Goal: Task Accomplishment & Management: Complete application form

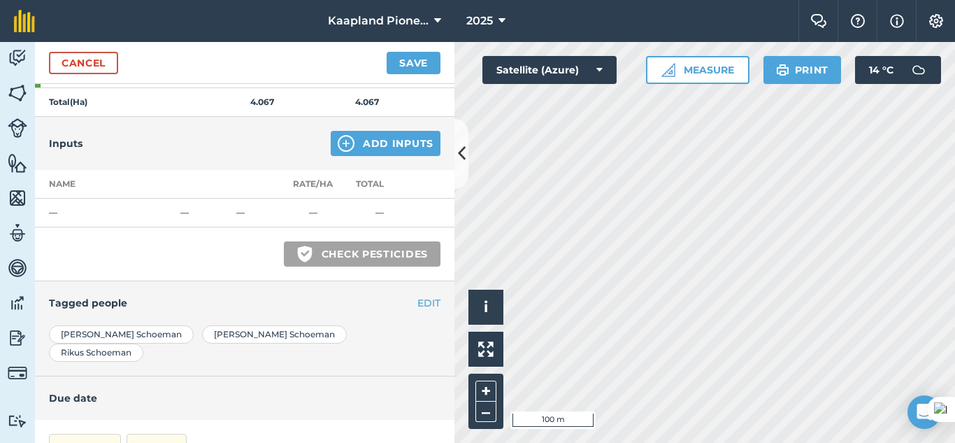
scroll to position [466, 0]
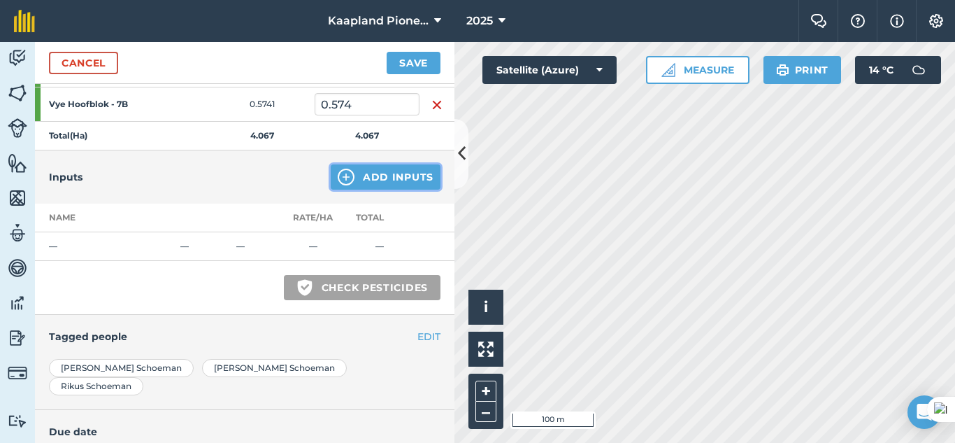
click at [396, 173] on button "Add Inputs" at bounding box center [386, 176] width 110 height 25
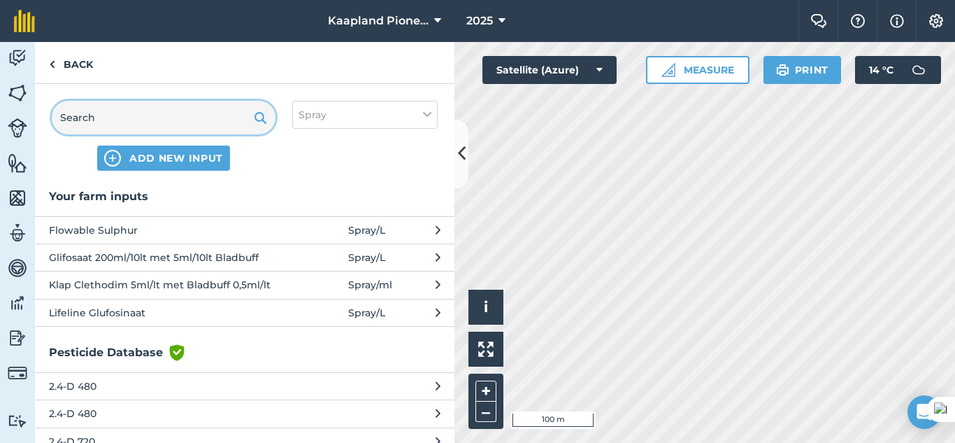
click at [189, 127] on input "text" at bounding box center [164, 118] width 224 height 34
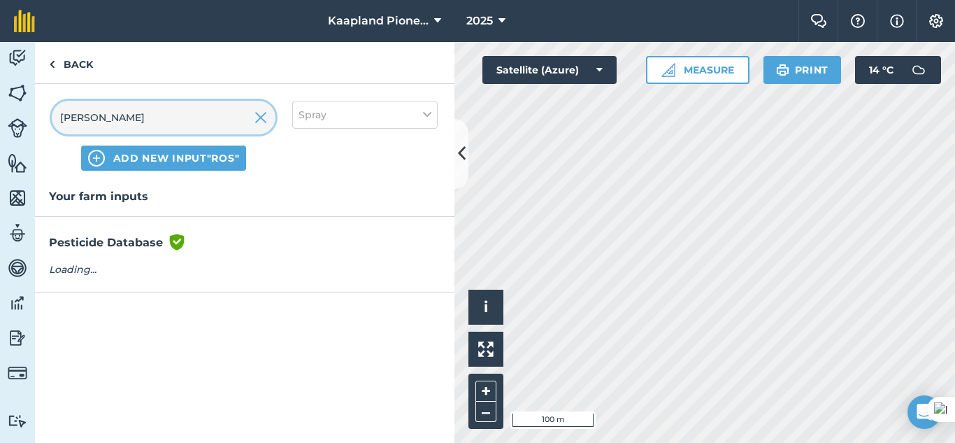
type input "[PERSON_NAME]"
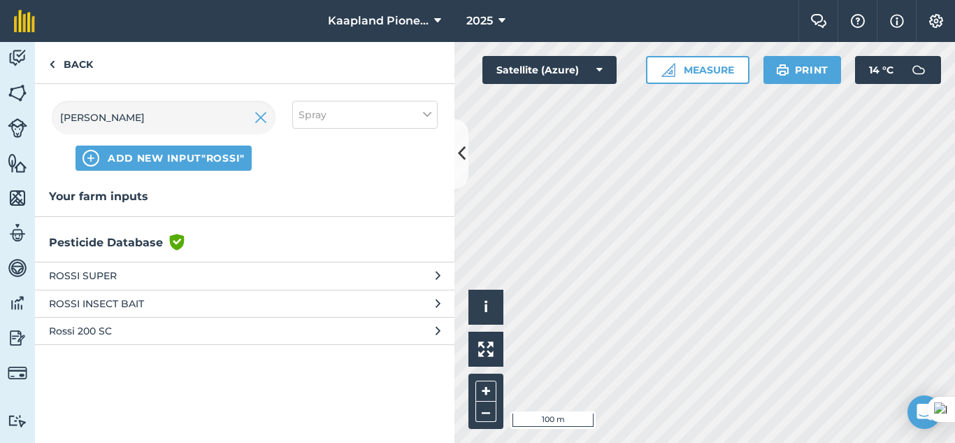
click at [296, 273] on span at bounding box center [315, 275] width 65 height 15
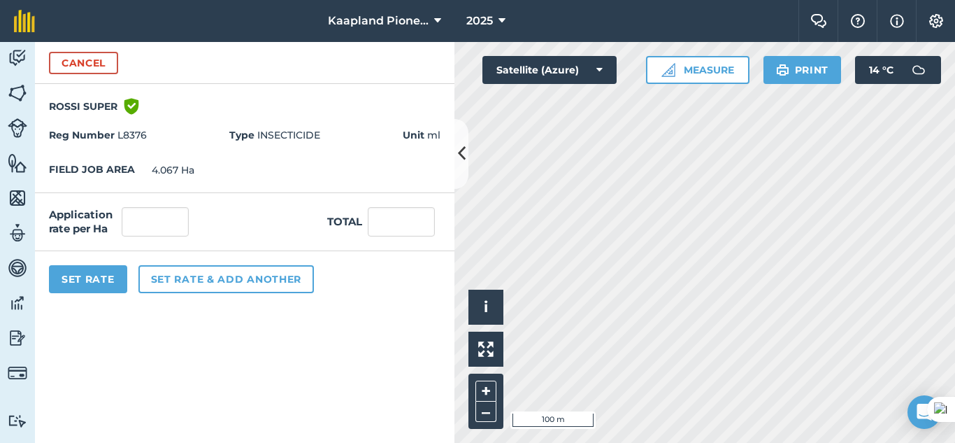
click at [96, 217] on label "Application rate per Ha" at bounding box center [82, 222] width 67 height 28
click at [124, 220] on input "text" at bounding box center [155, 221] width 67 height 29
click at [181, 272] on button "Set rate & add another" at bounding box center [225, 279] width 175 height 28
click at [145, 220] on input "text" at bounding box center [155, 221] width 67 height 29
click at [210, 287] on button "Set rate & add another" at bounding box center [225, 279] width 175 height 28
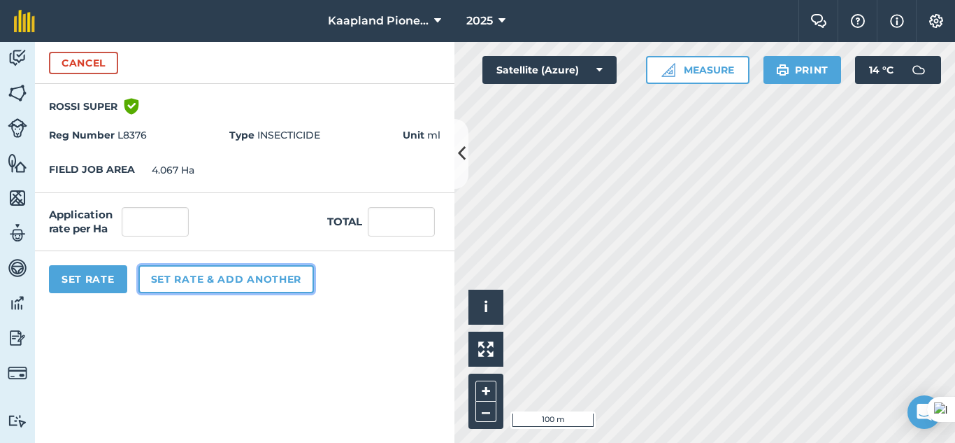
click at [210, 287] on button "Set rate & add another" at bounding box center [225, 279] width 175 height 28
click at [141, 210] on input "text" at bounding box center [155, 221] width 67 height 29
click at [110, 274] on button "Set Rate" at bounding box center [88, 279] width 78 height 28
click at [389, 230] on input "text" at bounding box center [401, 221] width 67 height 29
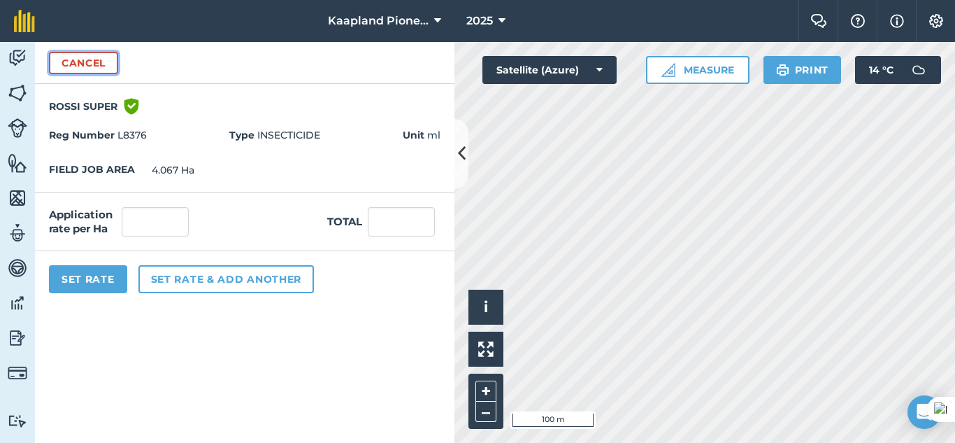
click at [101, 66] on button "Cancel" at bounding box center [83, 63] width 69 height 22
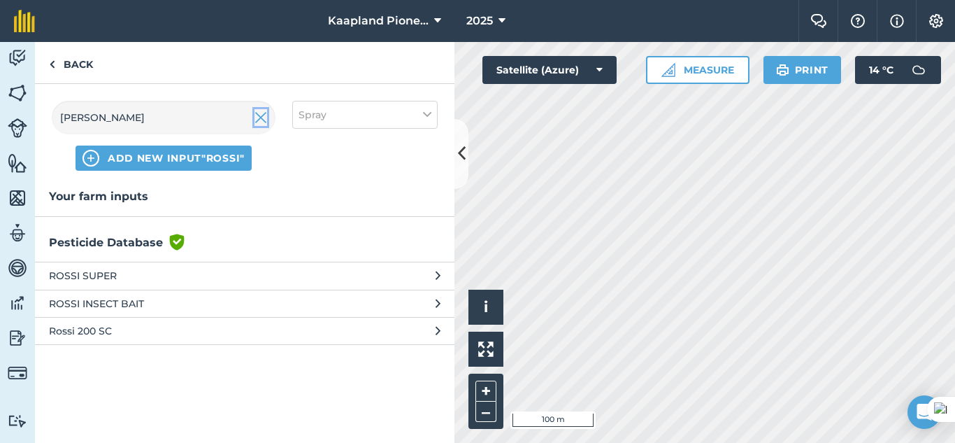
click at [262, 120] on img at bounding box center [260, 117] width 13 height 17
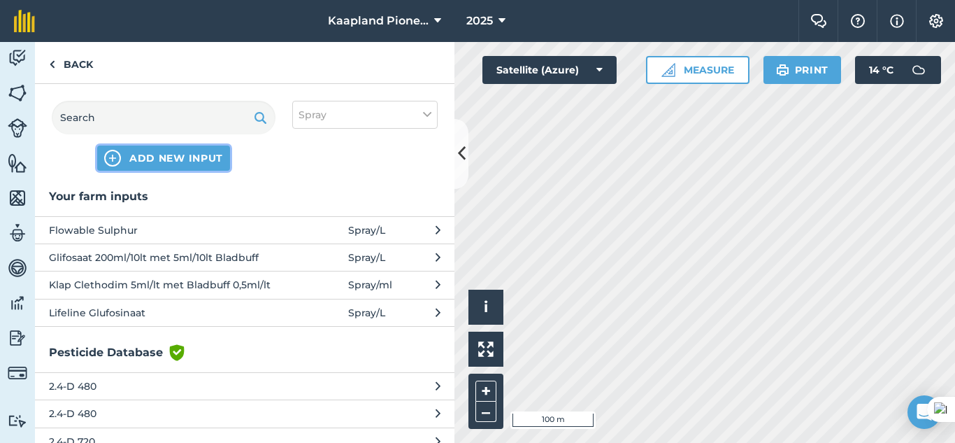
click at [186, 163] on span "ADD NEW INPUT" at bounding box center [176, 158] width 94 height 14
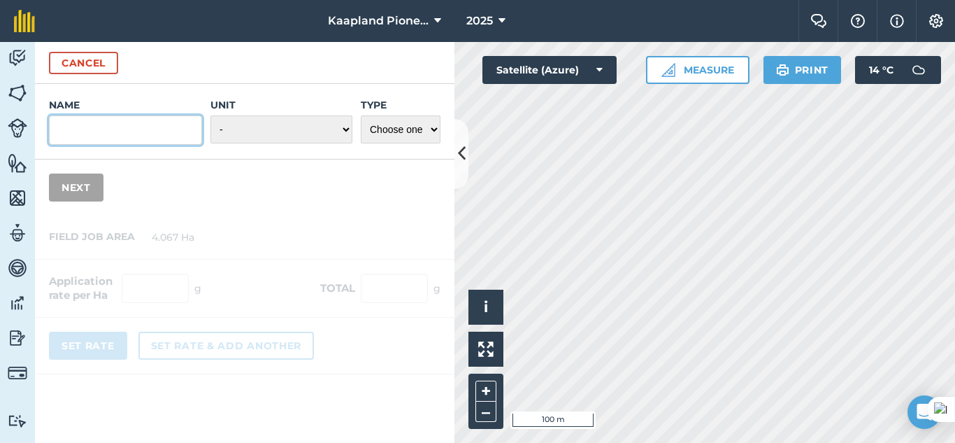
click at [156, 123] on input "Name" at bounding box center [125, 129] width 153 height 29
type input "[PERSON_NAME]"
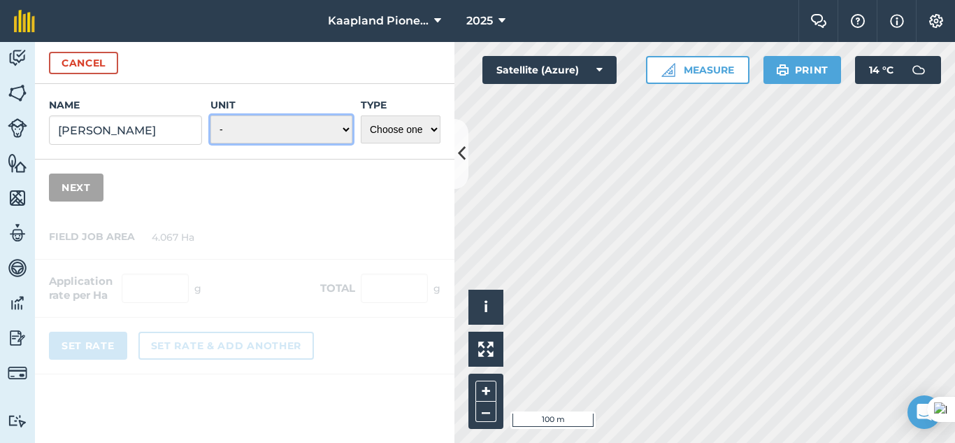
click at [292, 134] on select "- Grams/g Kilograms/kg Metric tonnes/t Millilitres/ml Litres/L Ounces/oz Pounds…" at bounding box center [281, 129] width 142 height 28
select select "MILLILITRES"
click at [210, 115] on select "- Grams/g Kilograms/kg Metric tonnes/t Millilitres/ml Litres/L Ounces/oz Pounds…" at bounding box center [281, 129] width 142 height 28
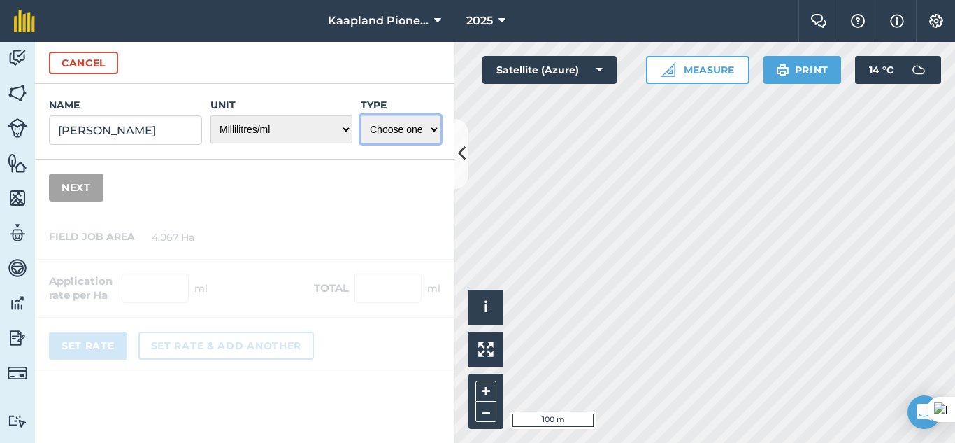
click at [386, 131] on select "Choose one Fertilizer Seed Spray Fuel Other" at bounding box center [401, 129] width 80 height 28
select select "SPRAY"
click at [361, 115] on select "Choose one Fertilizer Seed Spray Fuel Other" at bounding box center [401, 129] width 80 height 28
click at [82, 194] on button "Next" at bounding box center [76, 187] width 55 height 28
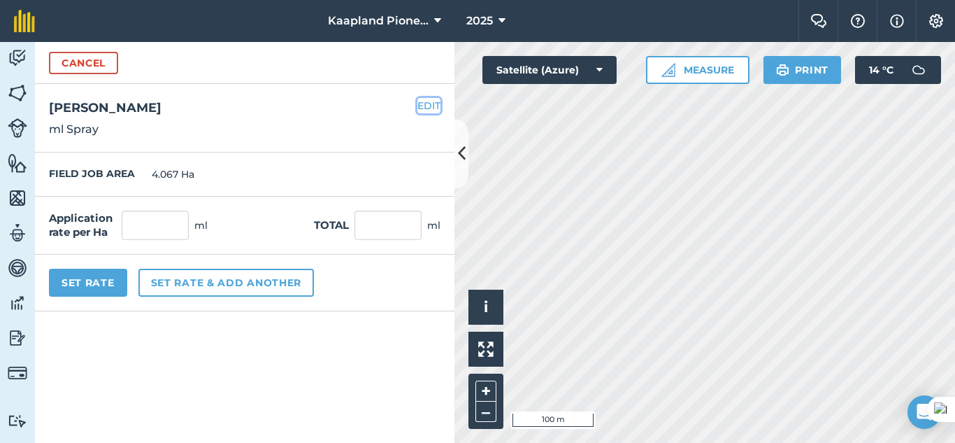
click at [435, 101] on button "EDIT" at bounding box center [428, 105] width 23 height 15
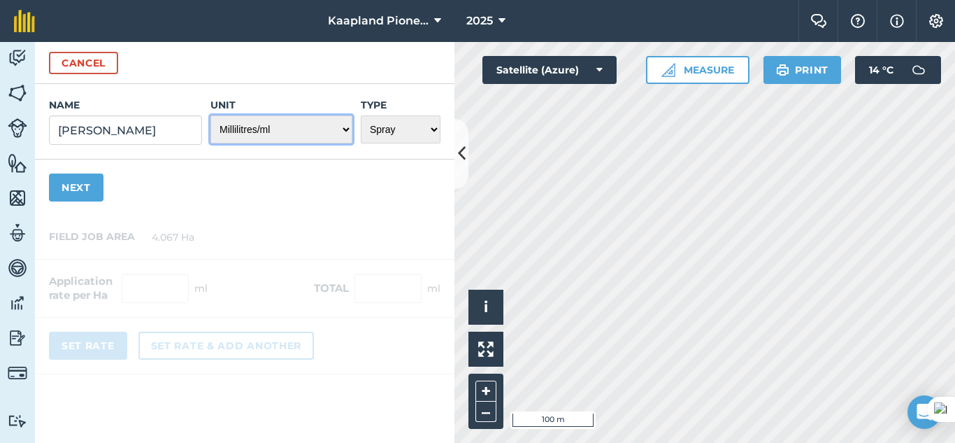
click at [259, 120] on select "- Grams/g Kilograms/kg Metric tonnes/t Millilitres/ml Litres/L Ounces/oz Pounds…" at bounding box center [281, 129] width 142 height 28
click at [338, 134] on select "- Grams/g Kilograms/kg Metric tonnes/t Millilitres/ml Litres/L Ounces/oz Pounds…" at bounding box center [281, 129] width 142 height 28
click at [96, 185] on button "Next" at bounding box center [76, 187] width 55 height 28
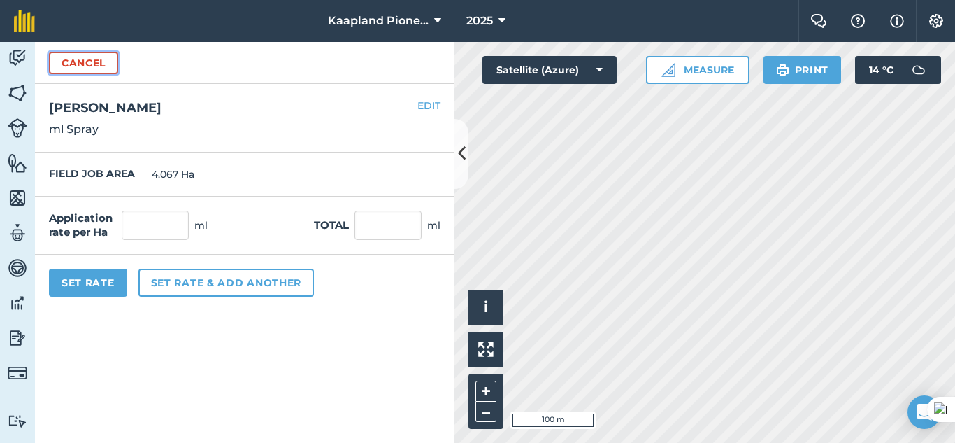
click at [70, 69] on button "Cancel" at bounding box center [83, 63] width 69 height 22
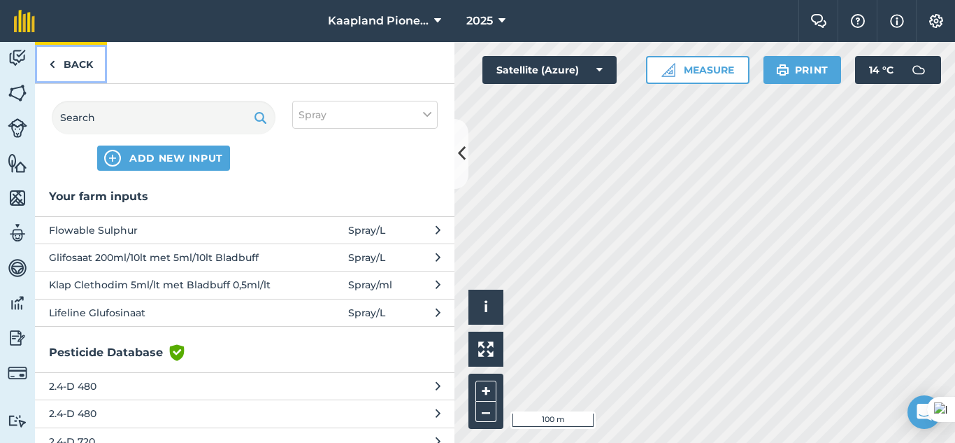
click at [78, 71] on link "Back" at bounding box center [71, 62] width 72 height 41
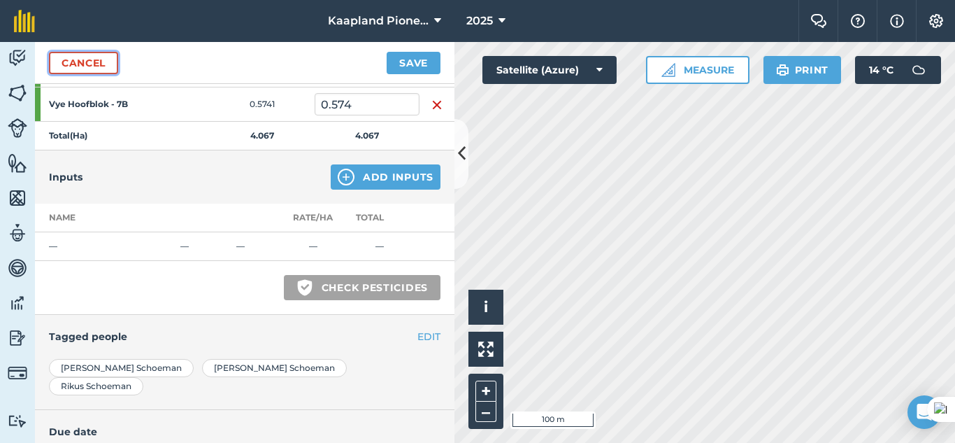
click at [78, 71] on link "Cancel" at bounding box center [83, 63] width 69 height 22
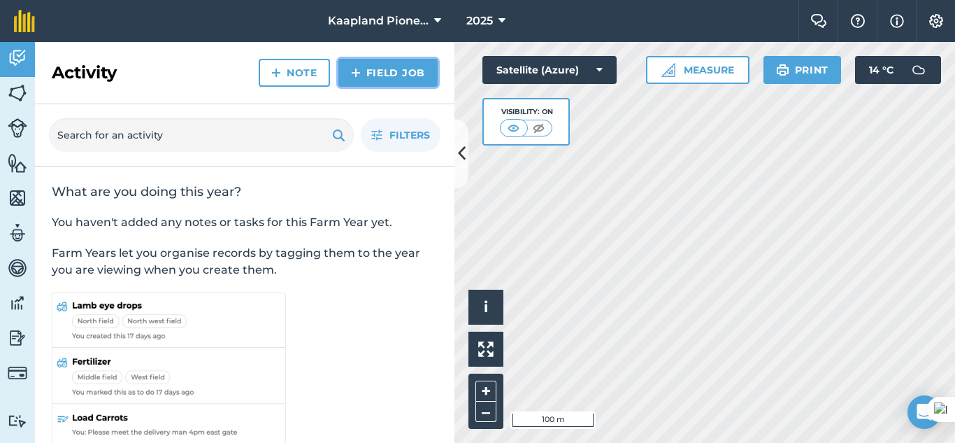
click at [365, 72] on link "Field Job" at bounding box center [387, 73] width 99 height 28
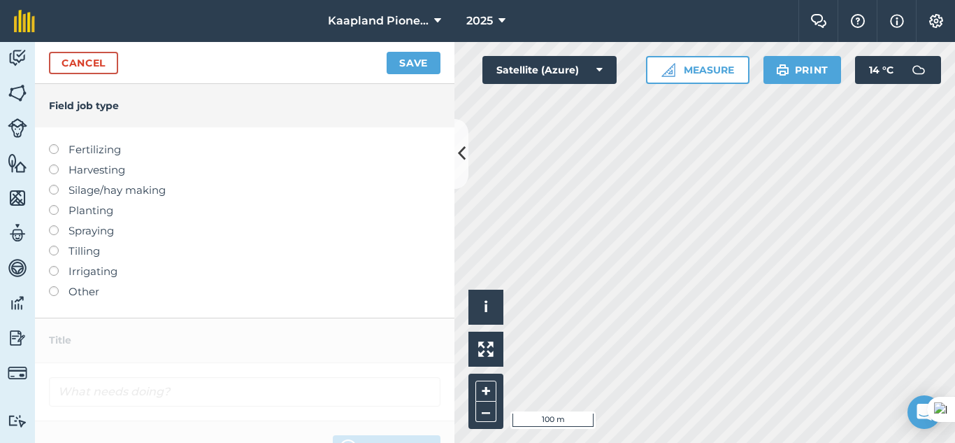
click at [89, 289] on label "Other" at bounding box center [244, 291] width 391 height 17
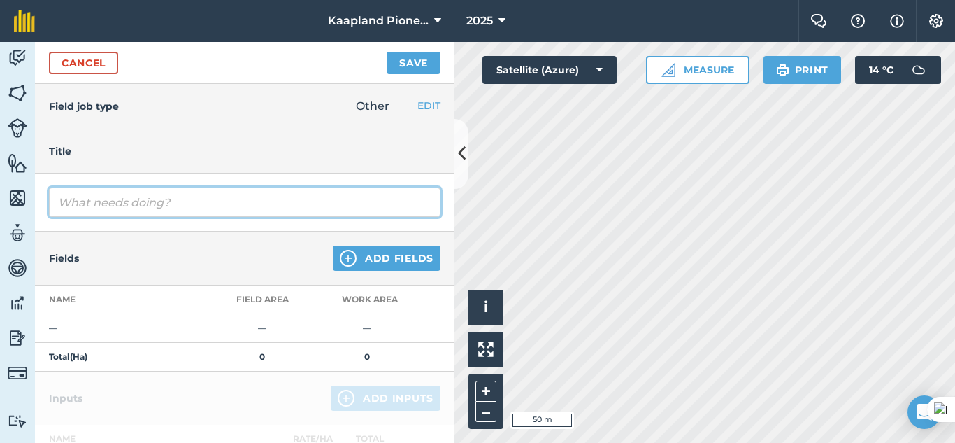
click at [294, 215] on input "text" at bounding box center [244, 201] width 391 height 29
type input "K"
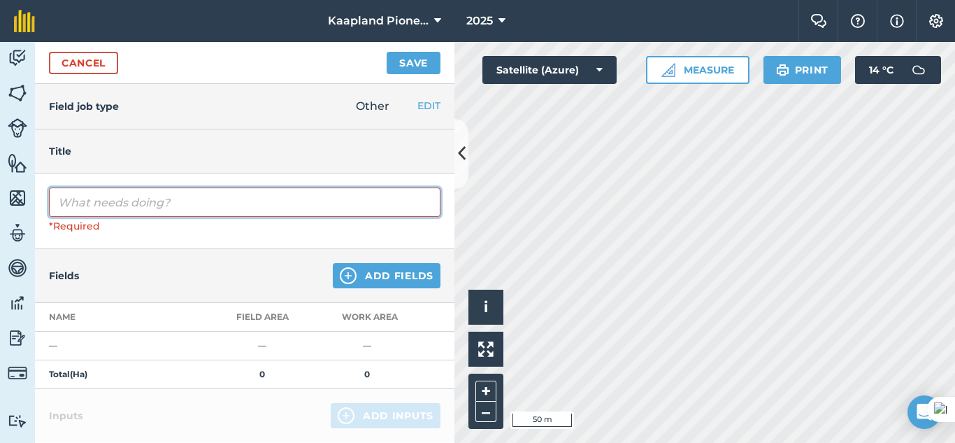
type input "F"
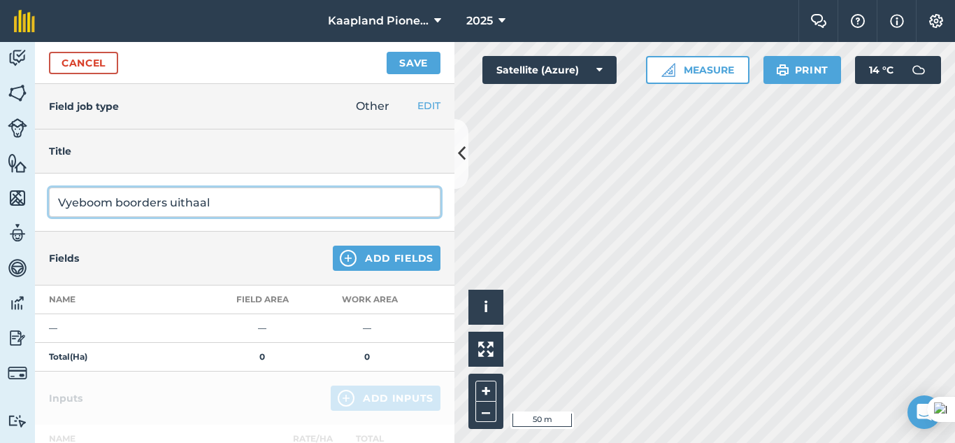
type input "Vyeboom boorders uithaal"
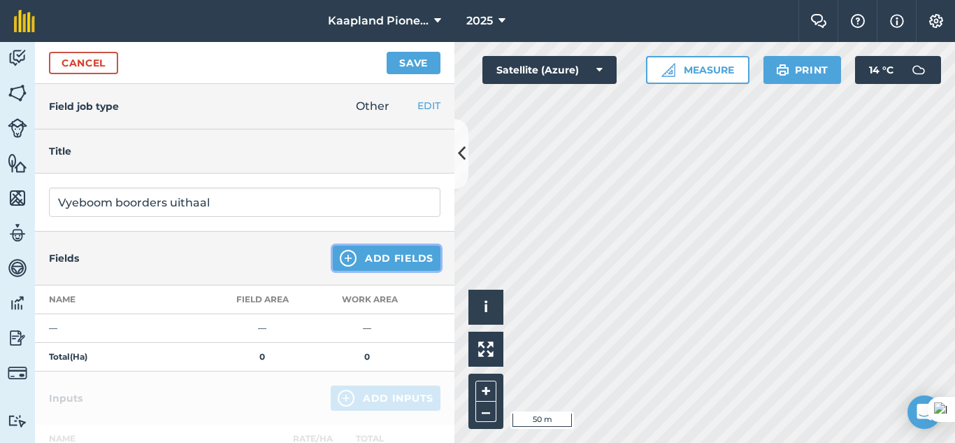
click at [345, 264] on button "Add Fields" at bounding box center [387, 257] width 108 height 25
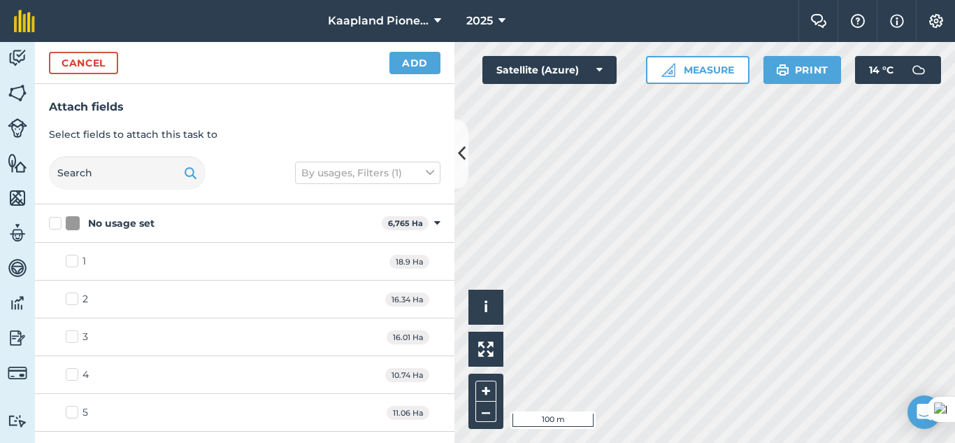
checkbox input "true"
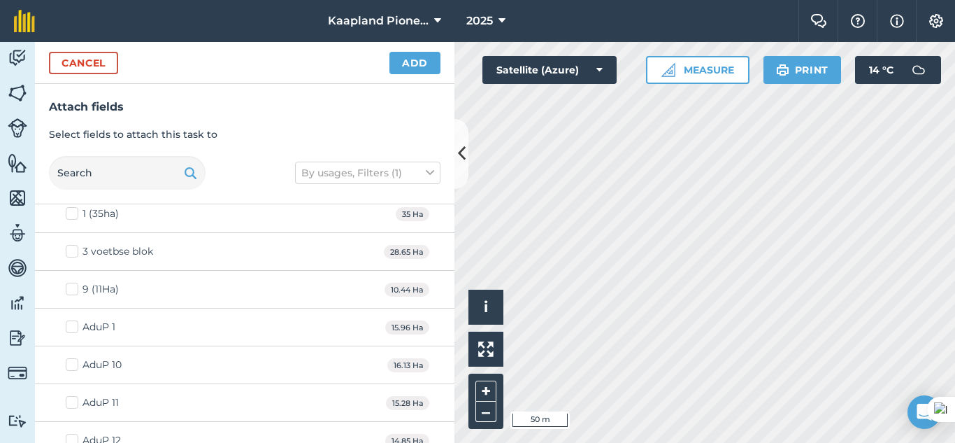
checkbox input "true"
click at [146, 164] on input "text" at bounding box center [127, 173] width 157 height 34
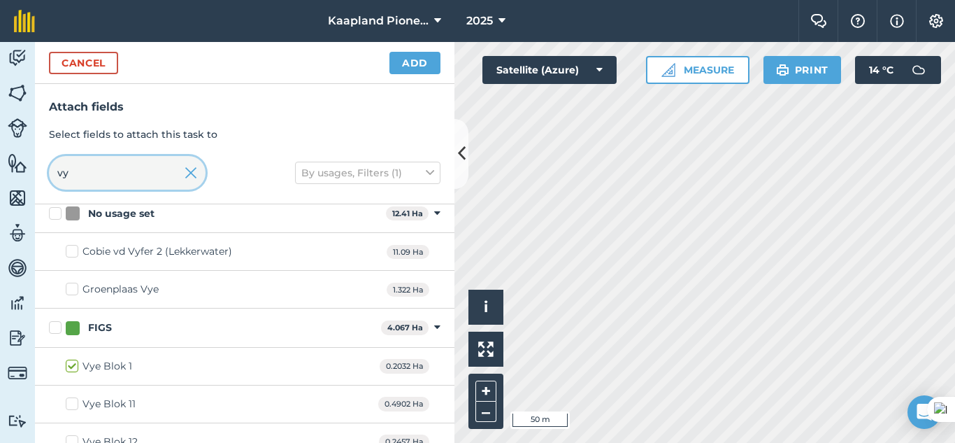
type input "vy"
click at [52, 322] on label "FIGS" at bounding box center [212, 327] width 326 height 15
click at [52, 322] on input "FIGS" at bounding box center [53, 324] width 9 height 9
checkbox input "true"
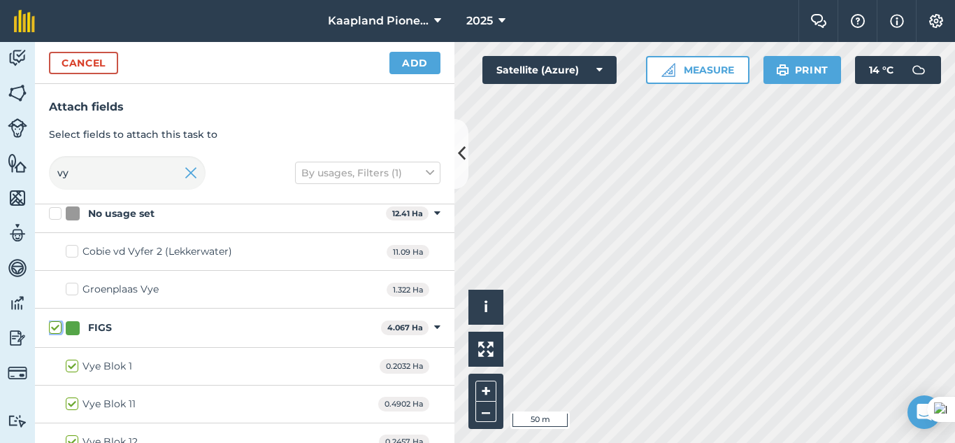
checkbox input "true"
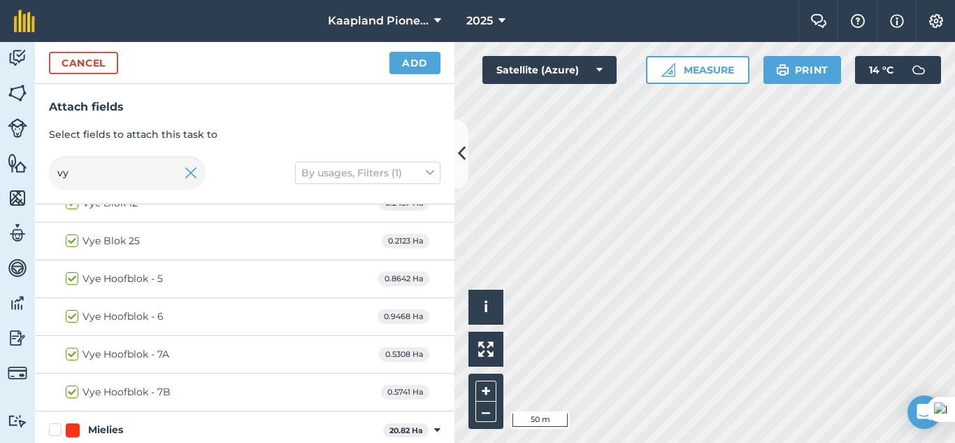
scroll to position [214, 0]
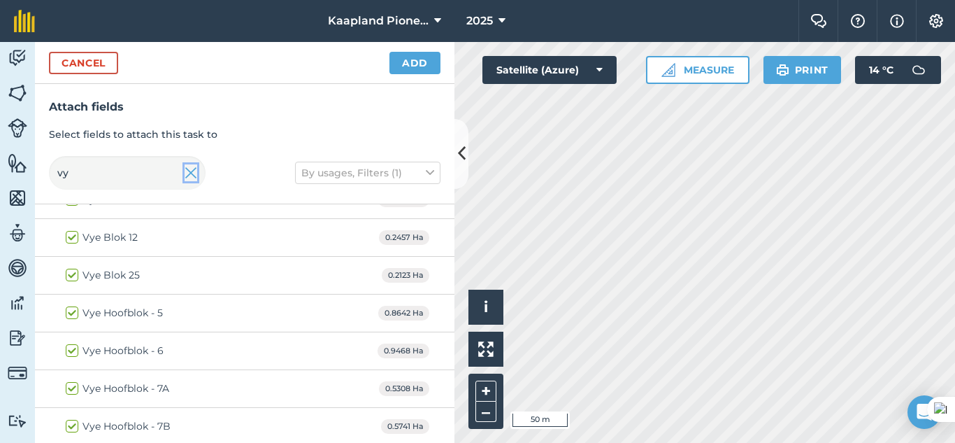
click at [185, 175] on img at bounding box center [191, 172] width 13 height 17
checkbox input "false"
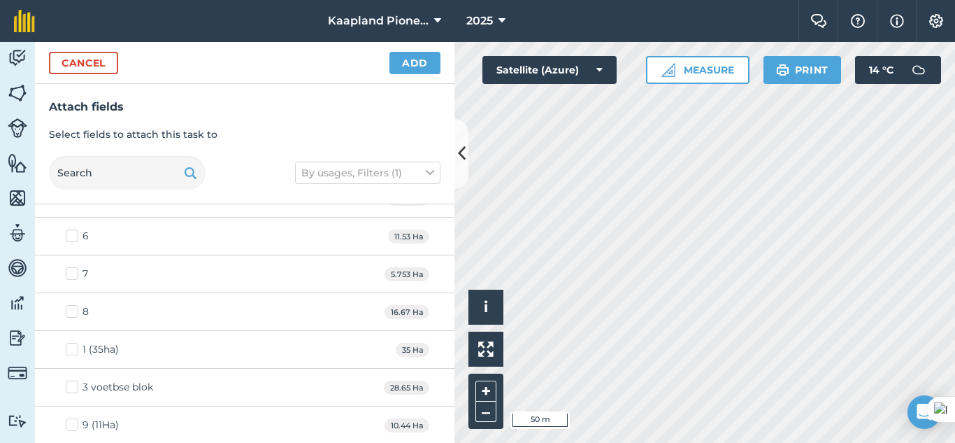
scroll to position [11571, 0]
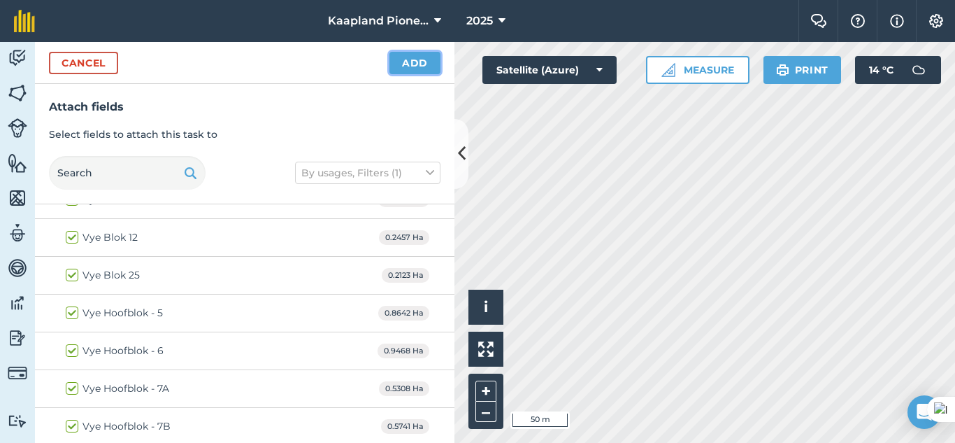
click at [417, 57] on button "Add" at bounding box center [414, 63] width 51 height 22
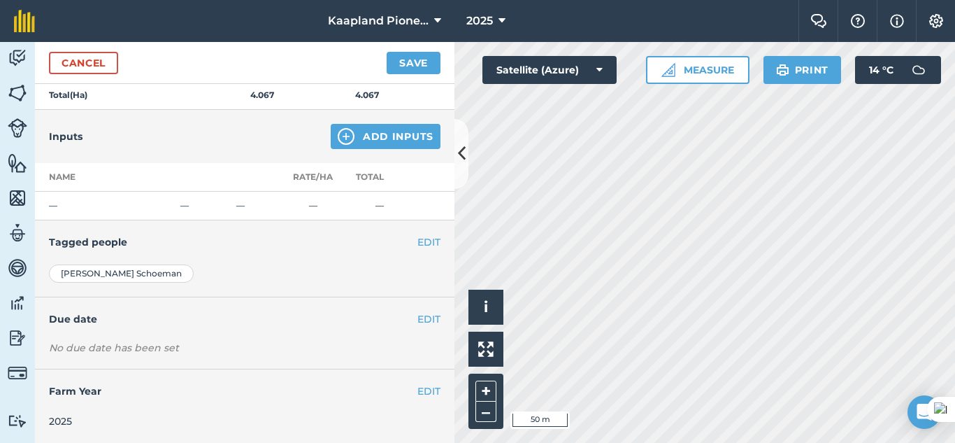
scroll to position [508, 0]
click at [417, 318] on button "EDIT" at bounding box center [428, 317] width 23 height 15
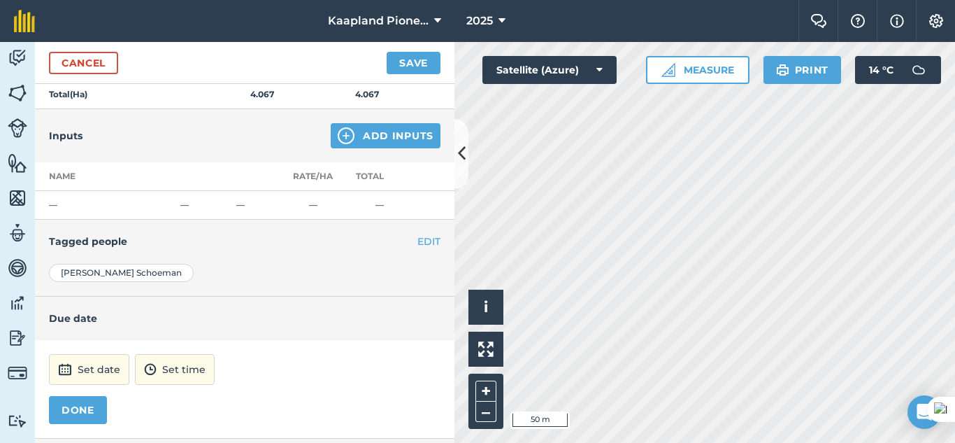
drag, startPoint x: 333, startPoint y: 339, endPoint x: 338, endPoint y: 314, distance: 25.6
click at [338, 314] on div "Due date Set date Set time DONE" at bounding box center [244, 367] width 419 height 142
click at [115, 371] on button "Set date" at bounding box center [89, 369] width 80 height 31
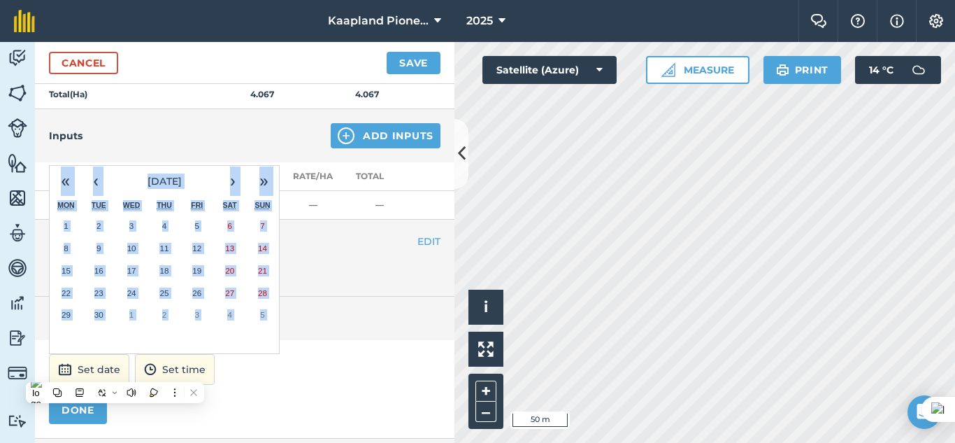
click at [252, 340] on div "« ‹ [DATE] › » Mon Tue Wed Thu Fri Sat Sun 1 2 3 4 5 6 7 8 9 10 11 12 13 14 15 …" at bounding box center [164, 259] width 231 height 189
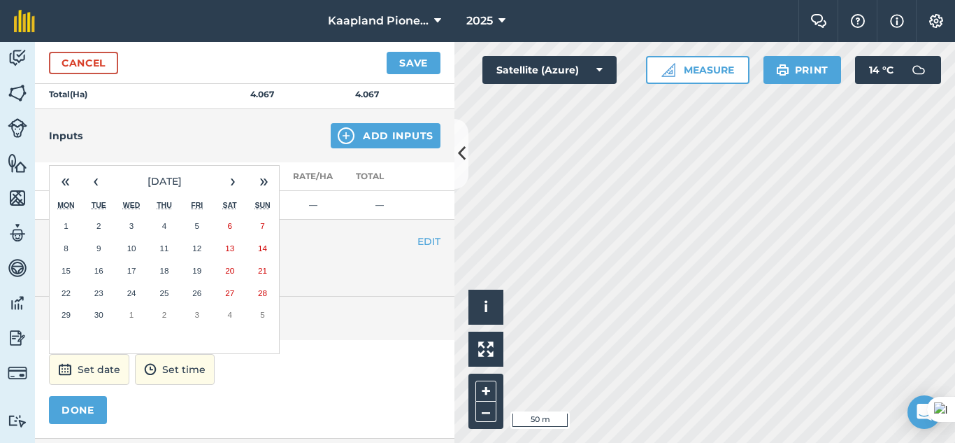
click at [324, 304] on div "Due date" at bounding box center [244, 317] width 419 height 43
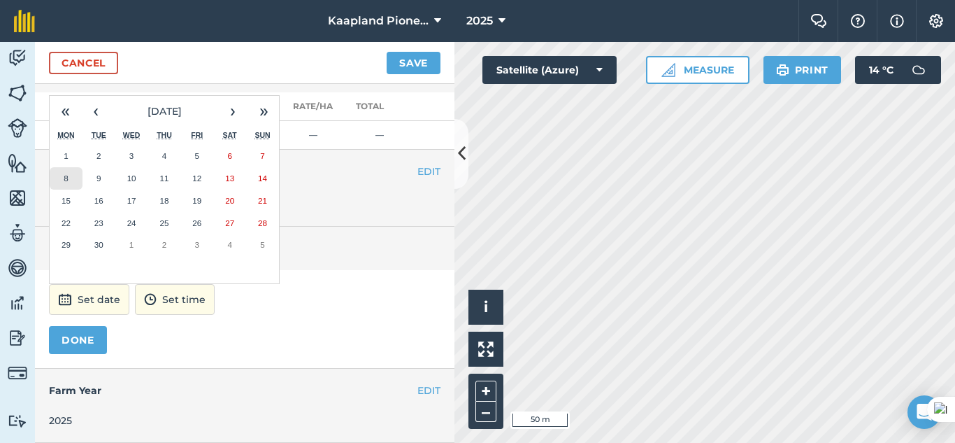
click at [69, 178] on button "8" at bounding box center [66, 178] width 33 height 22
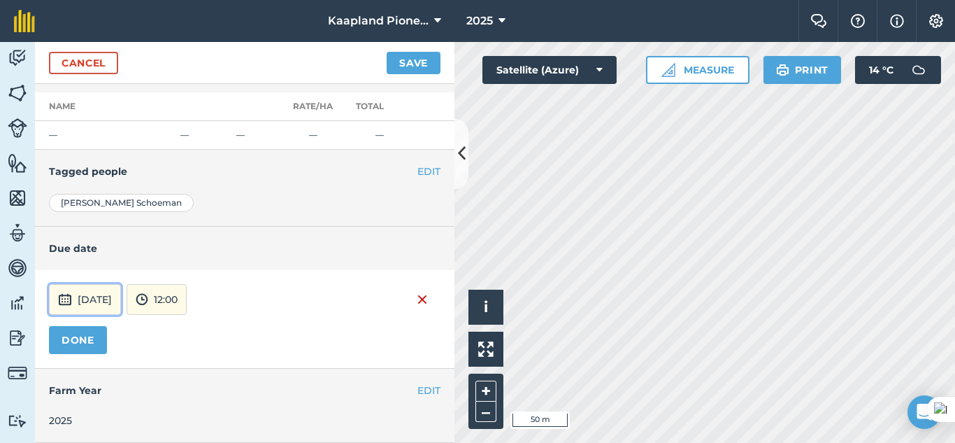
click at [121, 308] on button "[DATE]" at bounding box center [85, 299] width 72 height 31
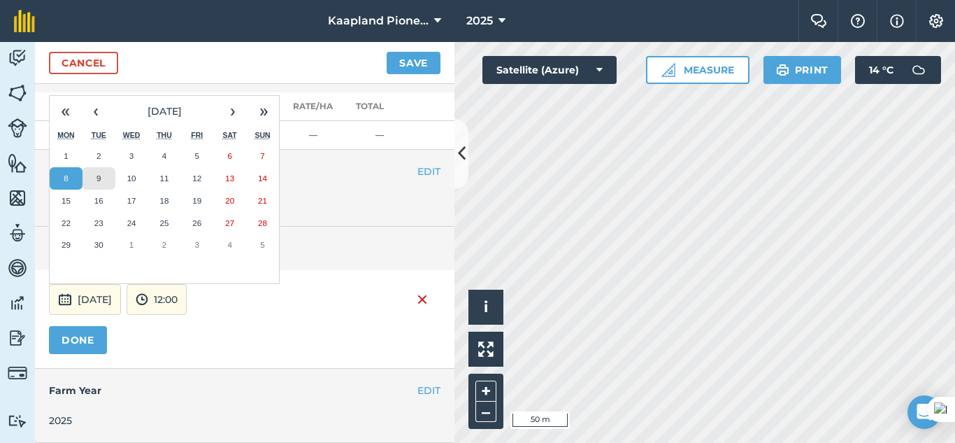
click at [99, 177] on abbr "9" at bounding box center [98, 177] width 4 height 9
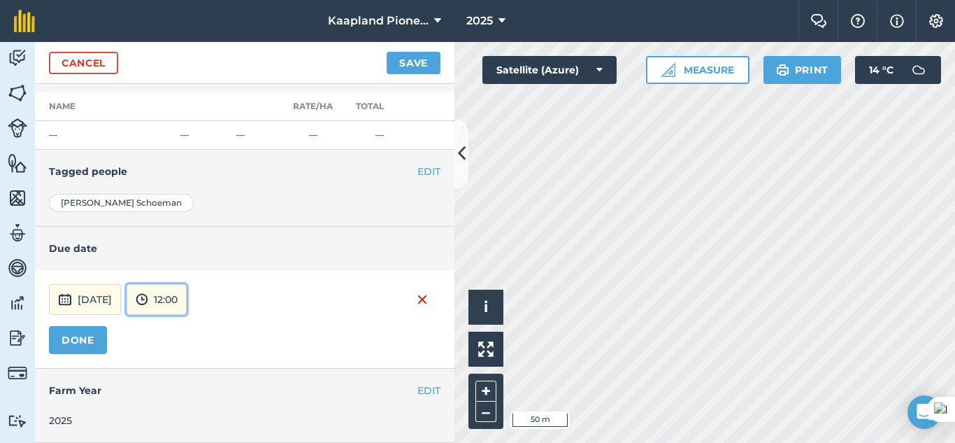
click at [187, 294] on button "12:00" at bounding box center [157, 299] width 60 height 31
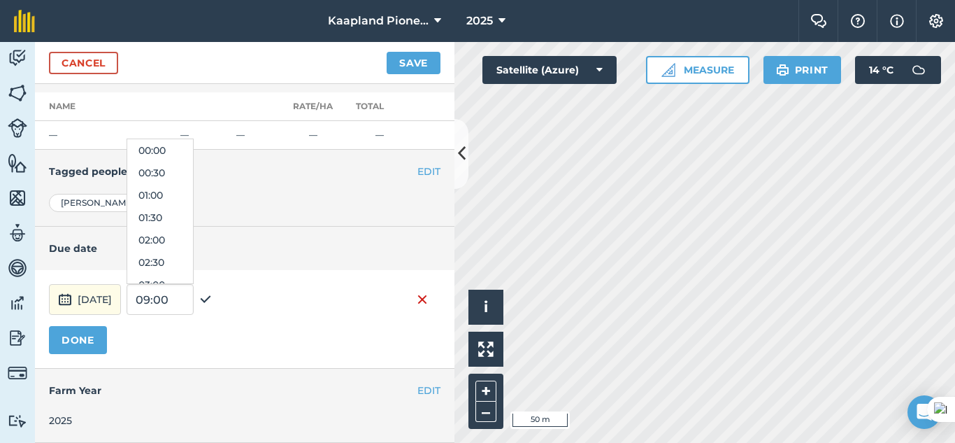
scroll to position [470, 0]
click at [107, 255] on h4 "Due date" at bounding box center [244, 247] width 391 height 15
click at [269, 247] on h4 "Due date" at bounding box center [244, 247] width 391 height 15
click at [69, 292] on img at bounding box center [65, 299] width 14 height 17
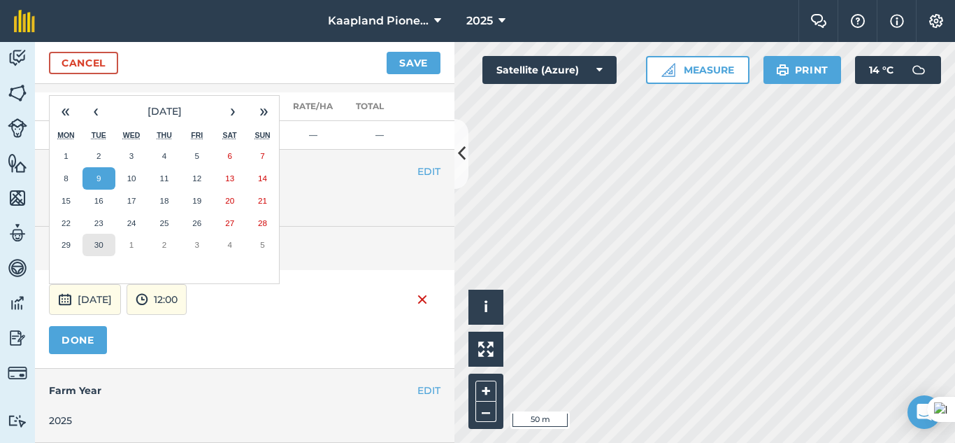
click at [93, 243] on button "30" at bounding box center [98, 244] width 33 height 22
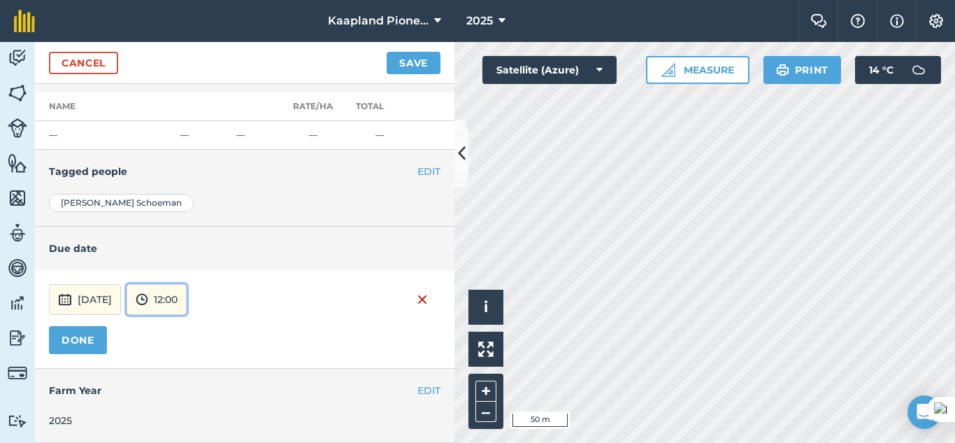
click at [187, 301] on button "12:00" at bounding box center [157, 299] width 60 height 31
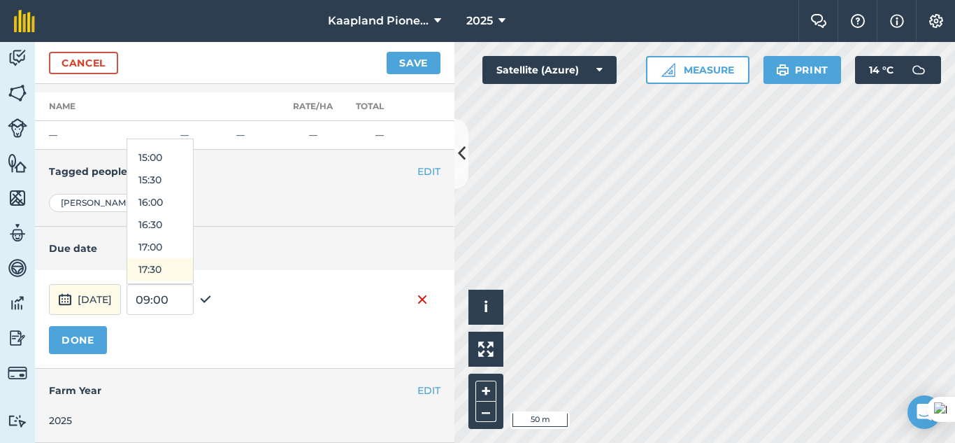
scroll to position [697, 0]
click at [193, 214] on button "17:00" at bounding box center [160, 214] width 66 height 22
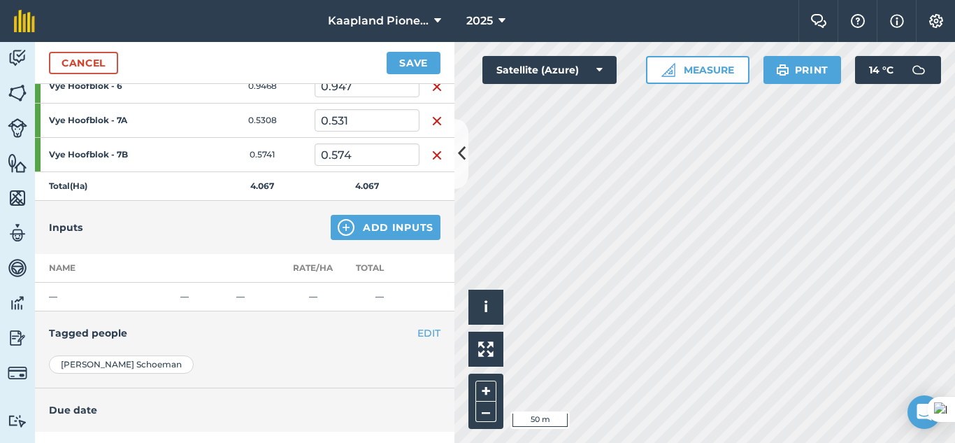
scroll to position [345, 0]
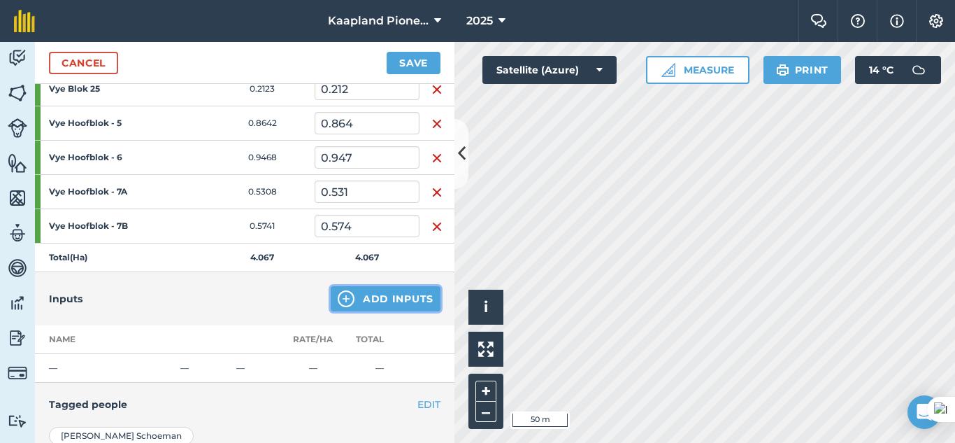
click at [378, 299] on button "Add Inputs" at bounding box center [386, 298] width 110 height 25
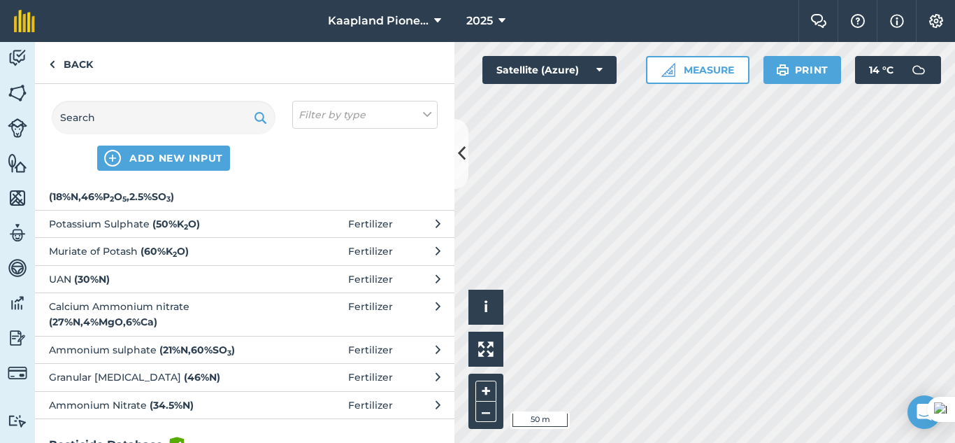
scroll to position [0, 0]
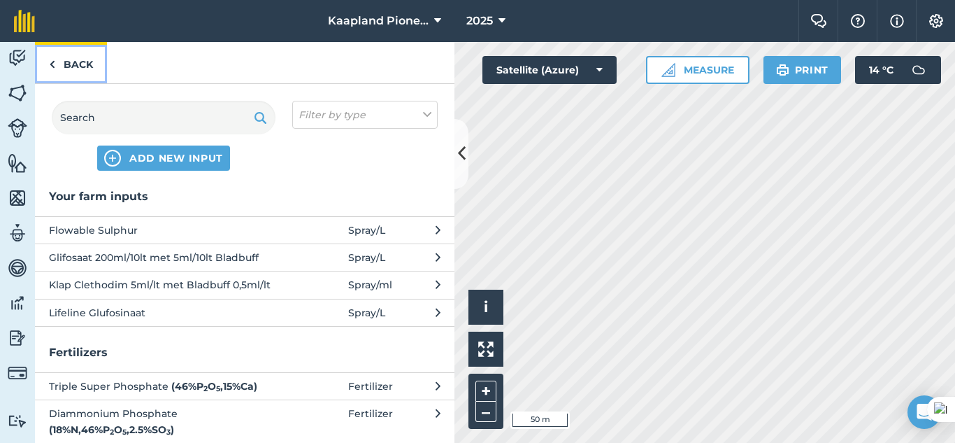
click at [74, 61] on link "Back" at bounding box center [71, 62] width 72 height 41
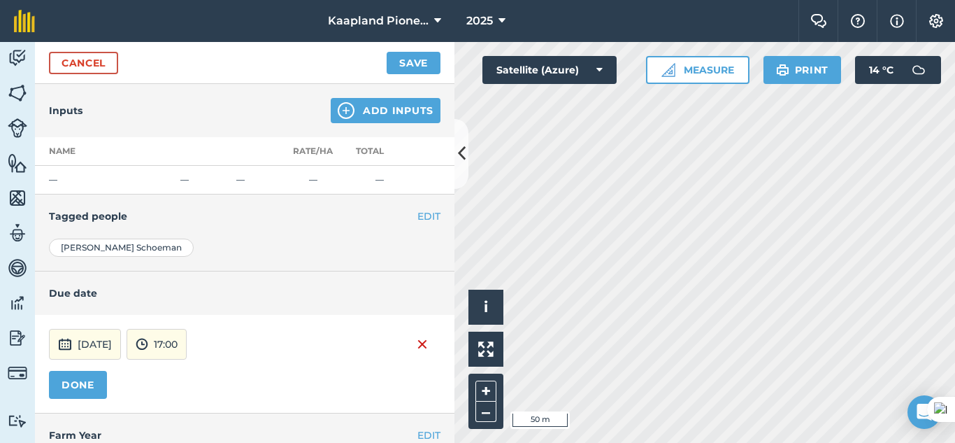
scroll to position [577, 0]
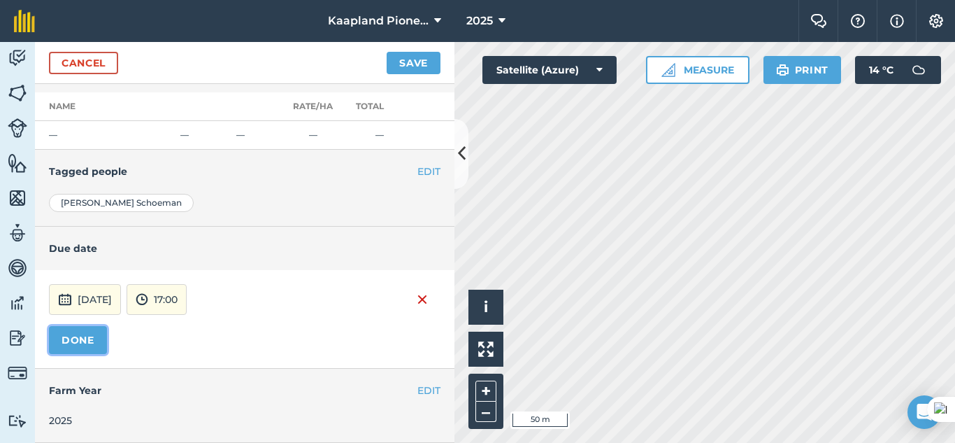
click at [94, 343] on button "DONE" at bounding box center [78, 340] width 58 height 28
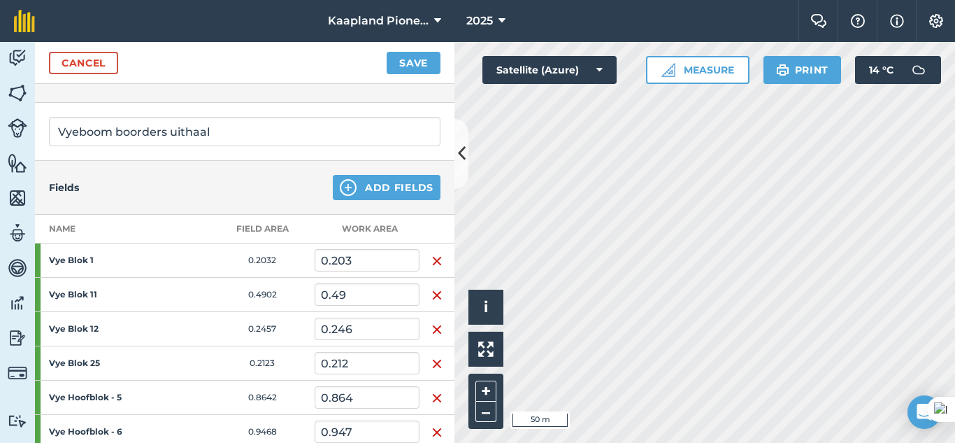
scroll to position [44, 0]
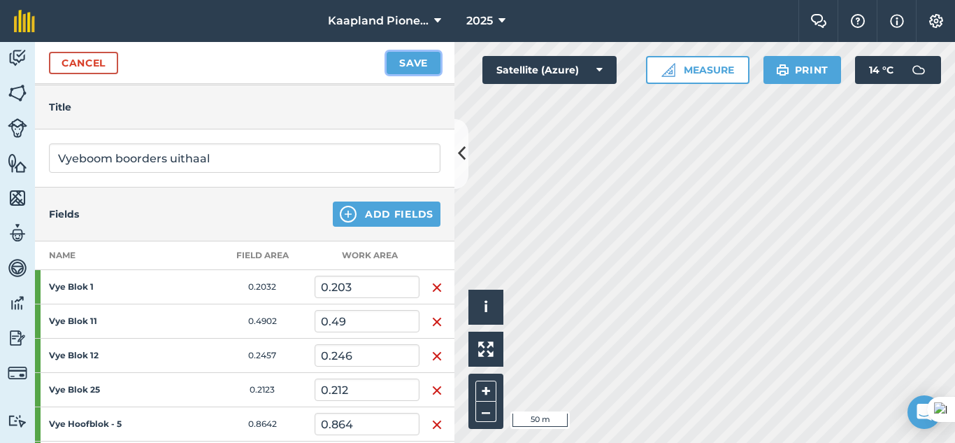
click at [403, 64] on button "Save" at bounding box center [414, 63] width 54 height 22
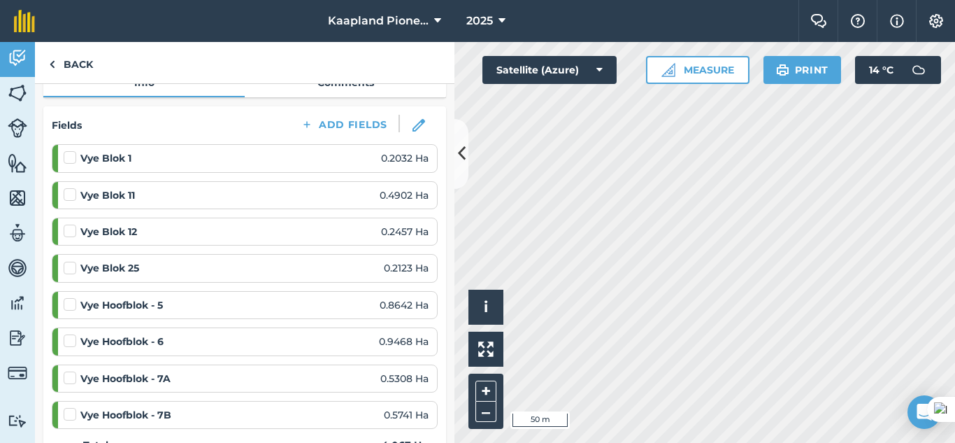
scroll to position [233, 0]
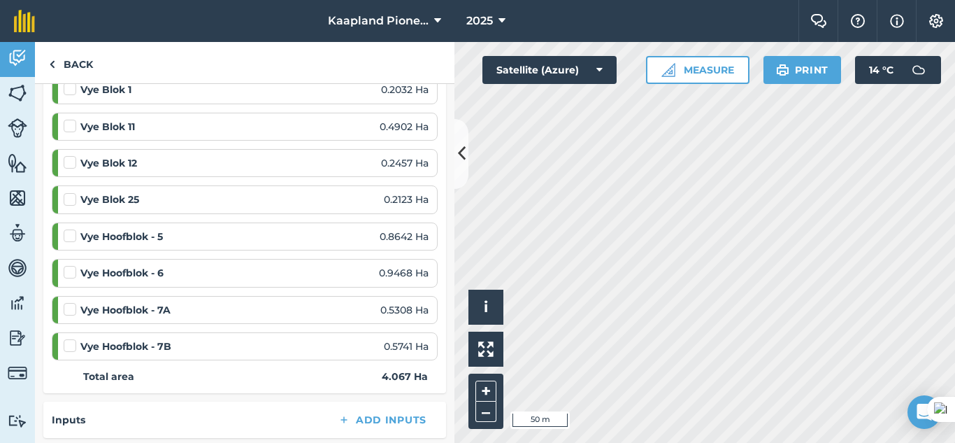
click at [70, 302] on label at bounding box center [72, 302] width 17 height 0
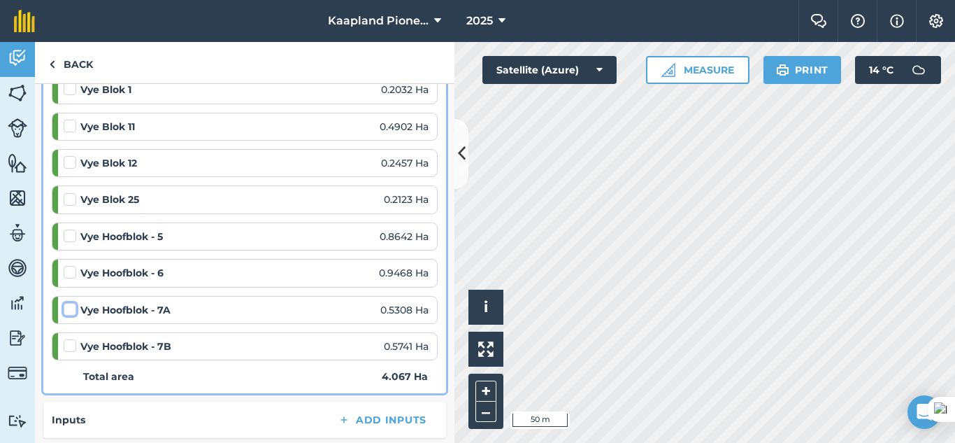
click at [70, 311] on input "checkbox" at bounding box center [68, 306] width 9 height 9
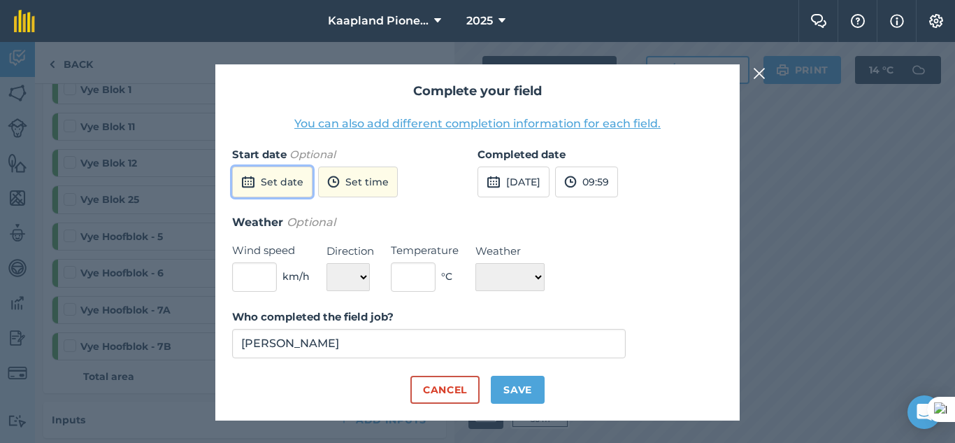
click at [299, 185] on button "Set date" at bounding box center [272, 181] width 80 height 31
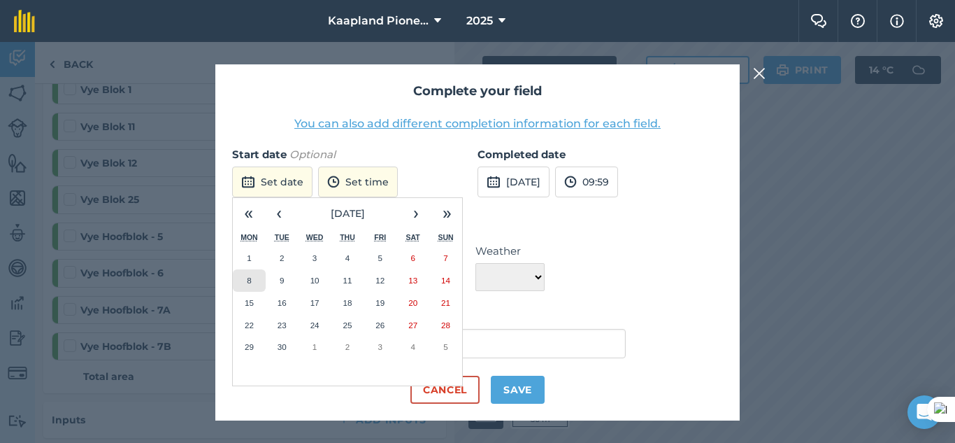
click at [257, 284] on button "8" at bounding box center [249, 280] width 33 height 22
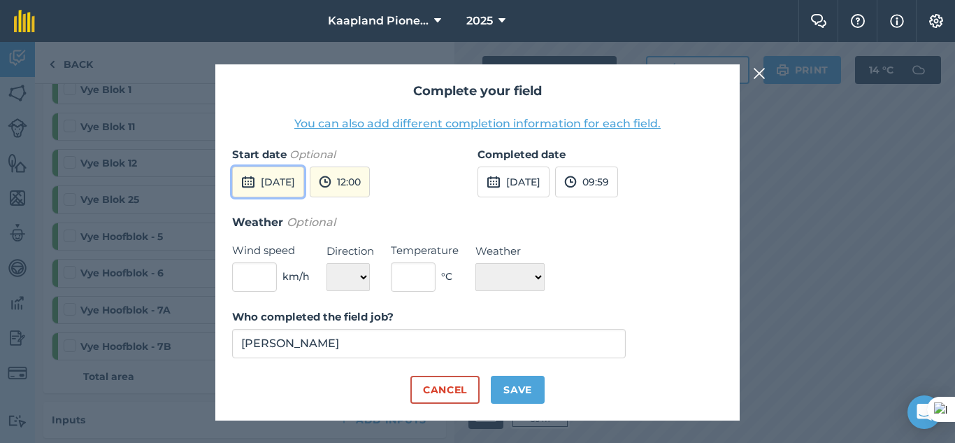
click at [304, 193] on button "[DATE]" at bounding box center [268, 181] width 72 height 31
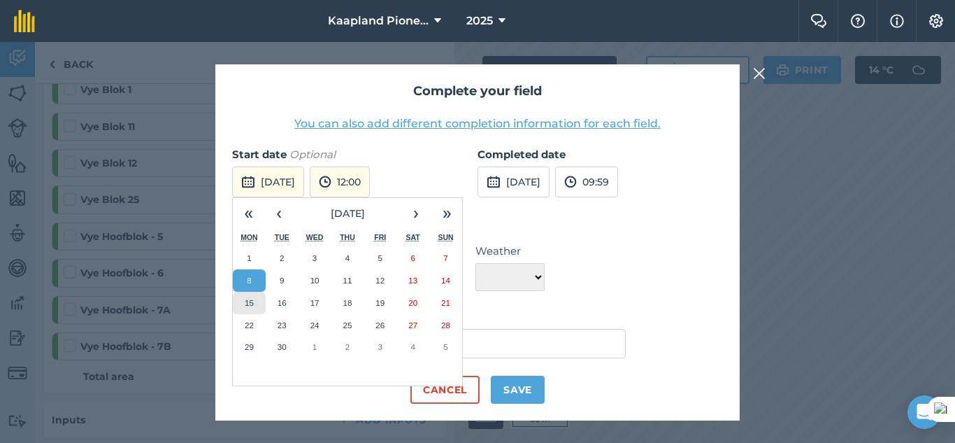
click at [257, 299] on button "15" at bounding box center [249, 303] width 33 height 22
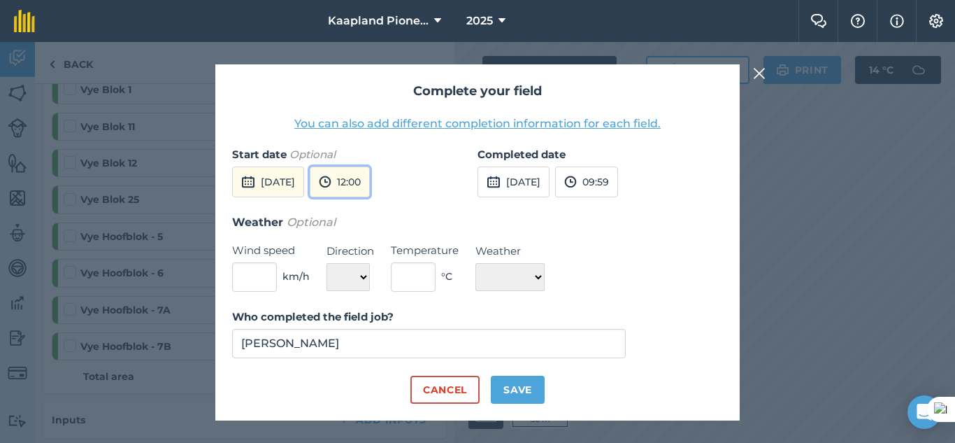
click at [331, 189] on img at bounding box center [325, 181] width 13 height 17
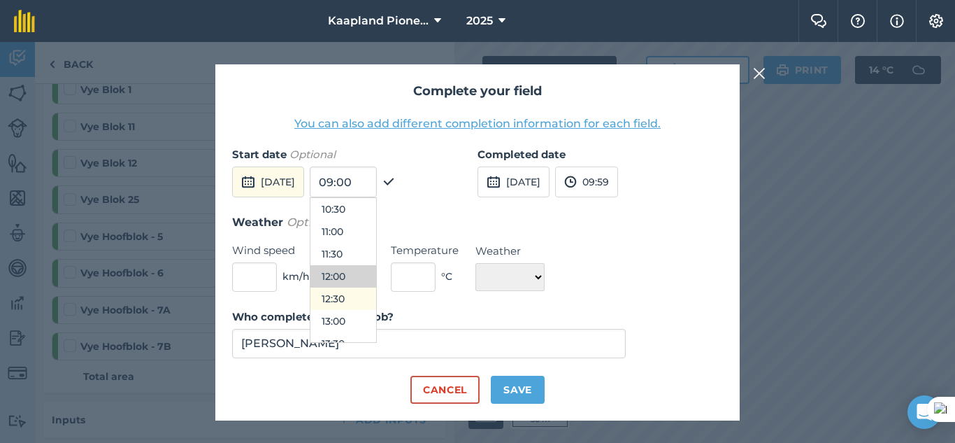
scroll to position [353, 0]
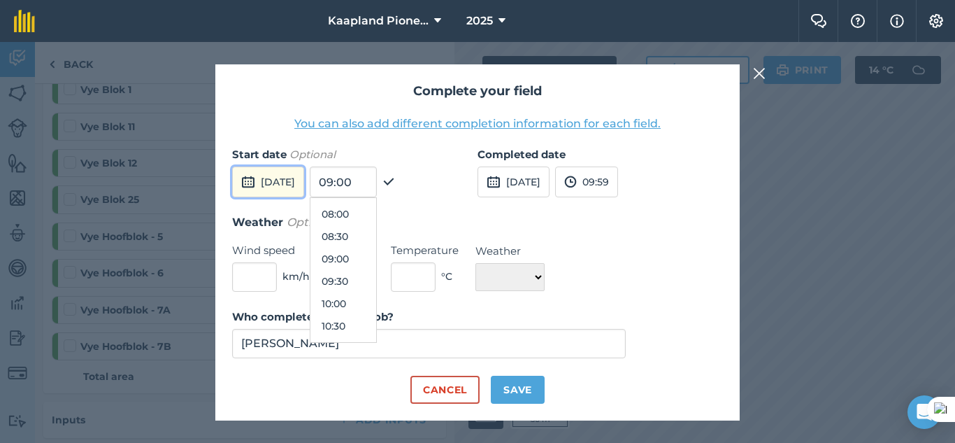
click at [304, 184] on button "[DATE]" at bounding box center [268, 181] width 72 height 31
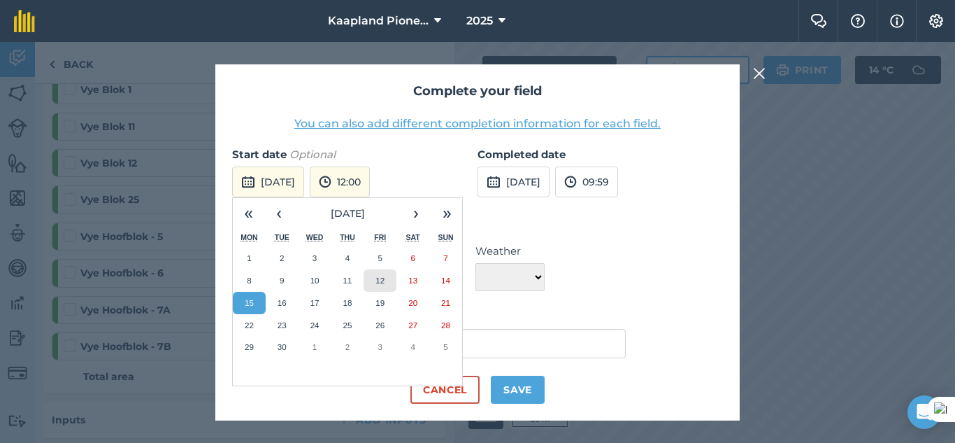
click at [382, 277] on abbr "12" at bounding box center [379, 279] width 9 height 9
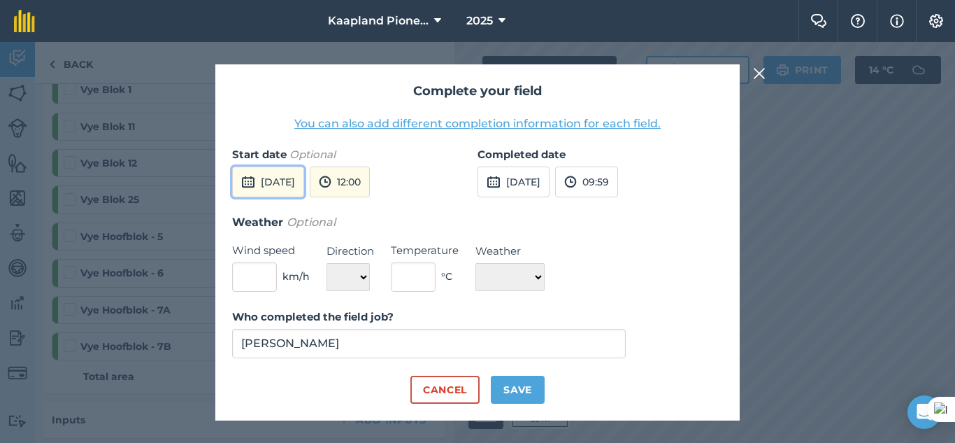
click at [280, 186] on button "[DATE]" at bounding box center [268, 181] width 72 height 31
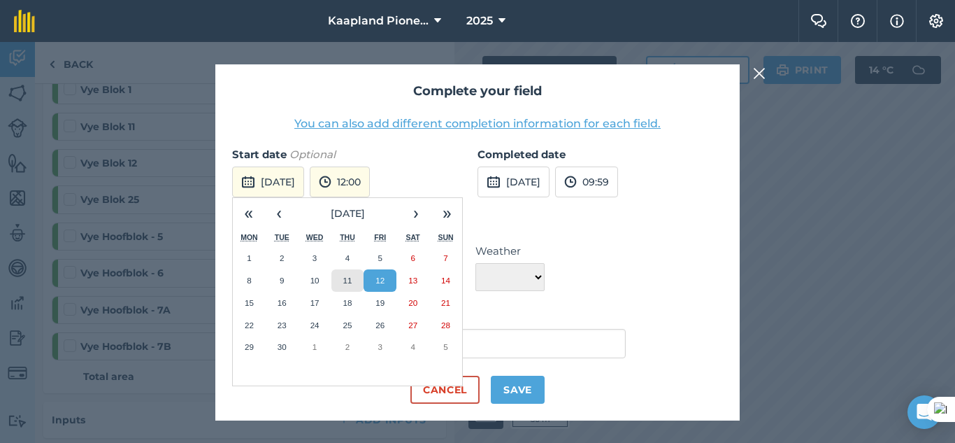
click at [354, 275] on button "11" at bounding box center [347, 280] width 33 height 22
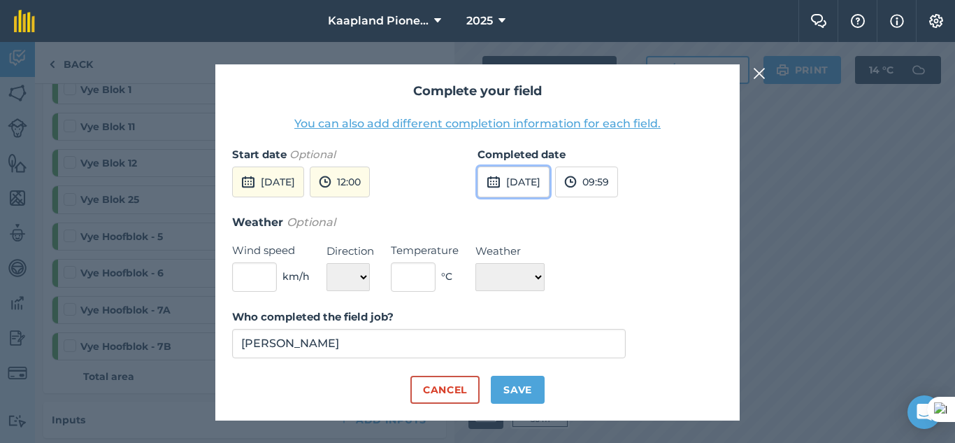
click at [527, 183] on button "[DATE]" at bounding box center [513, 181] width 72 height 31
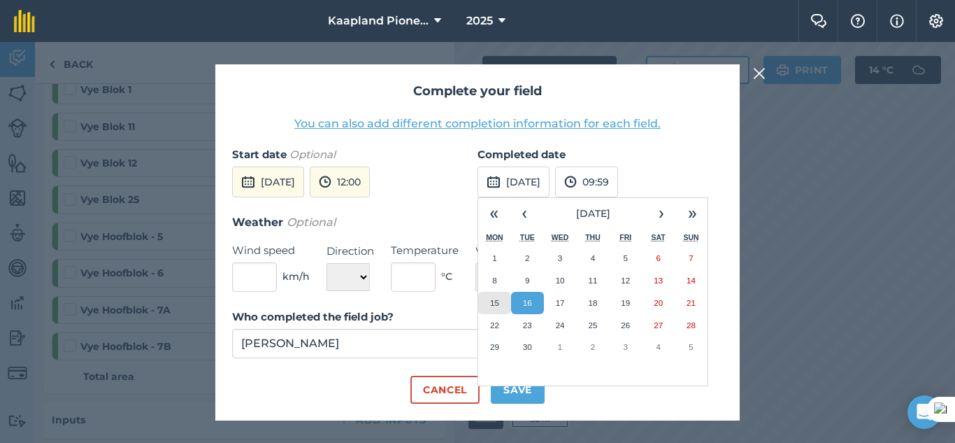
click at [489, 307] on button "15" at bounding box center [494, 303] width 33 height 22
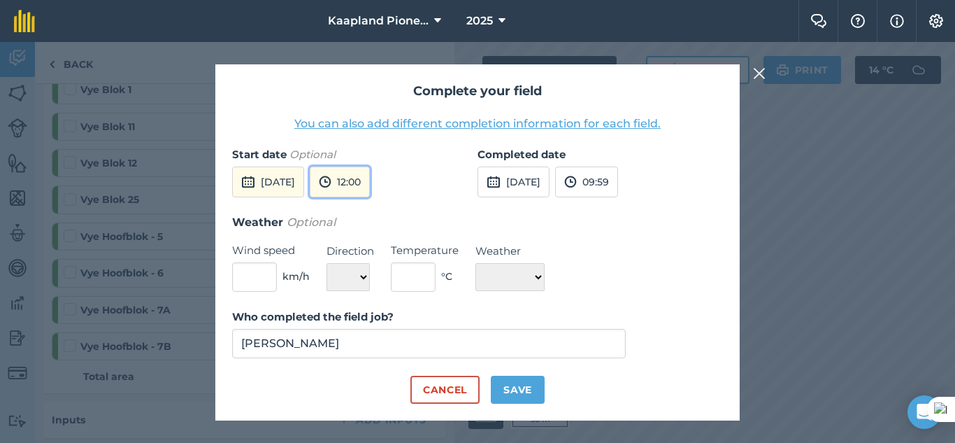
click at [370, 196] on button "12:00" at bounding box center [340, 181] width 60 height 31
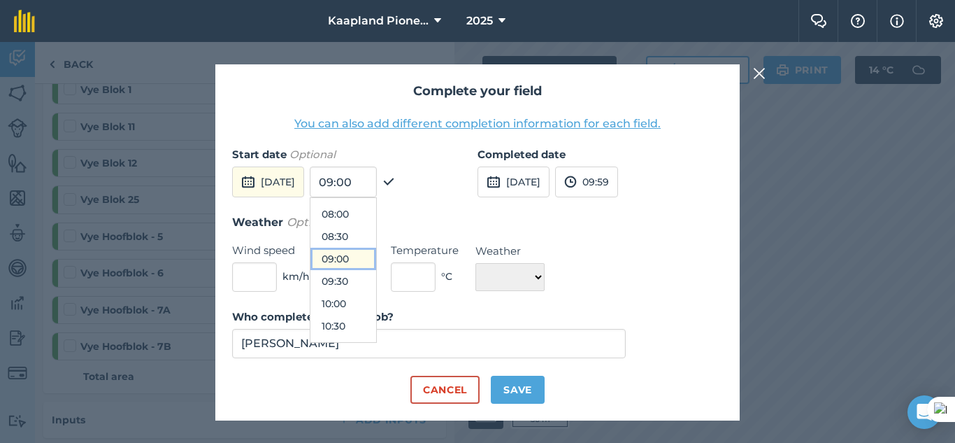
click at [372, 263] on button "09:00" at bounding box center [343, 258] width 66 height 22
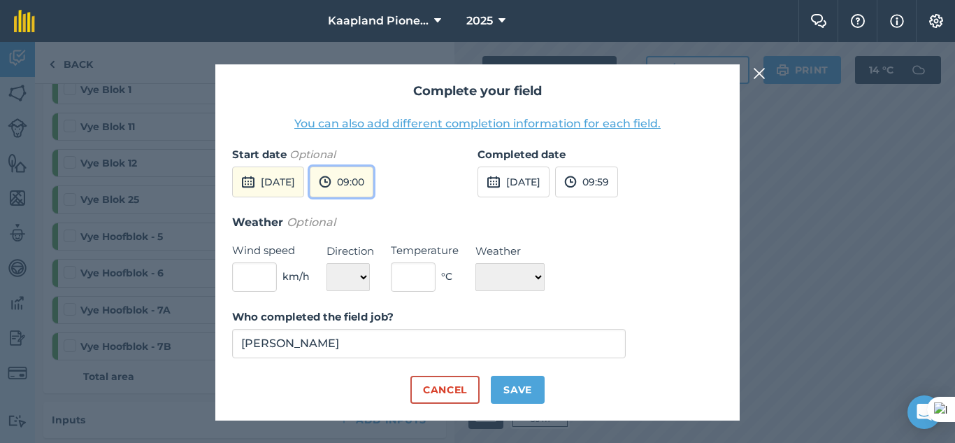
click at [368, 189] on button "09:00" at bounding box center [342, 181] width 64 height 31
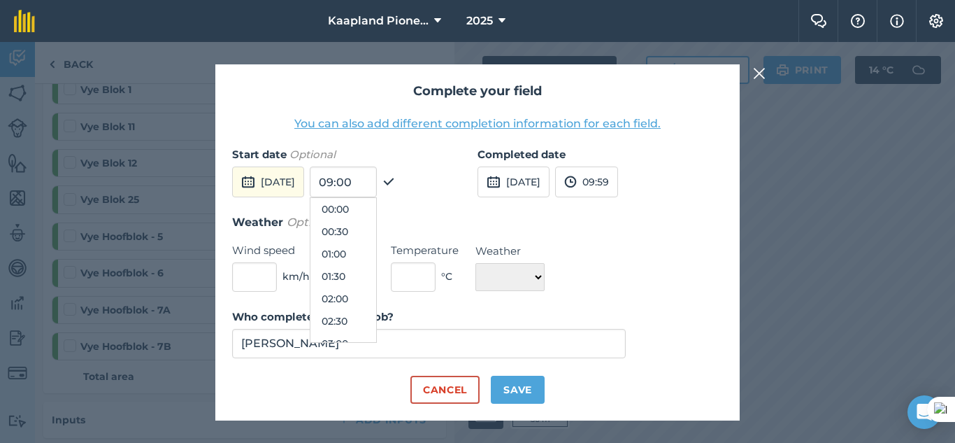
scroll to position [336, 0]
click at [376, 240] on button "08:00" at bounding box center [343, 231] width 66 height 22
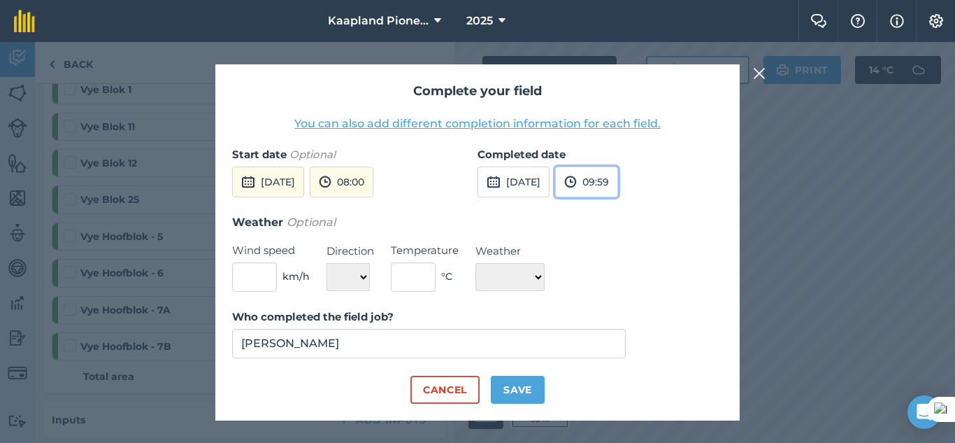
click at [618, 186] on button "09:59" at bounding box center [586, 181] width 63 height 31
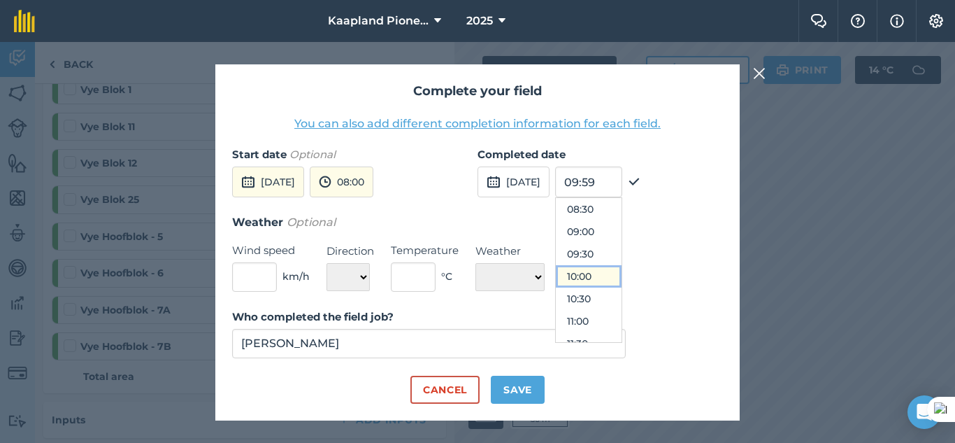
click at [619, 277] on button "10:00" at bounding box center [589, 276] width 66 height 22
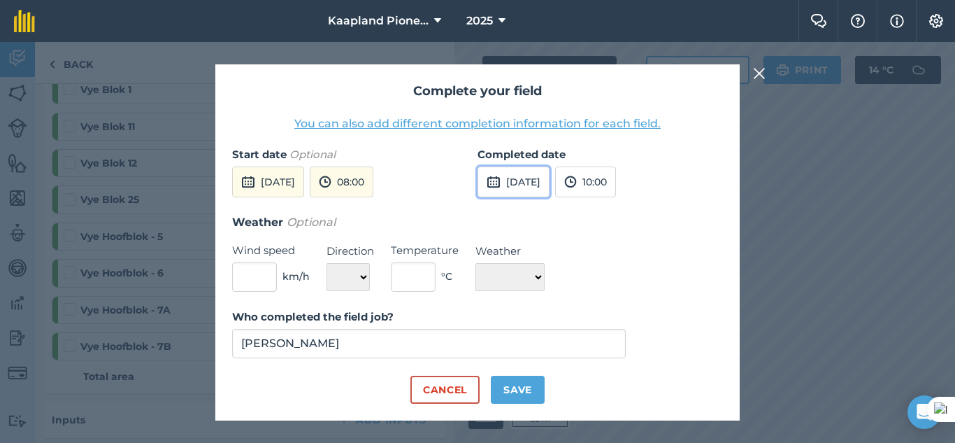
click at [545, 191] on button "[DATE]" at bounding box center [513, 181] width 72 height 31
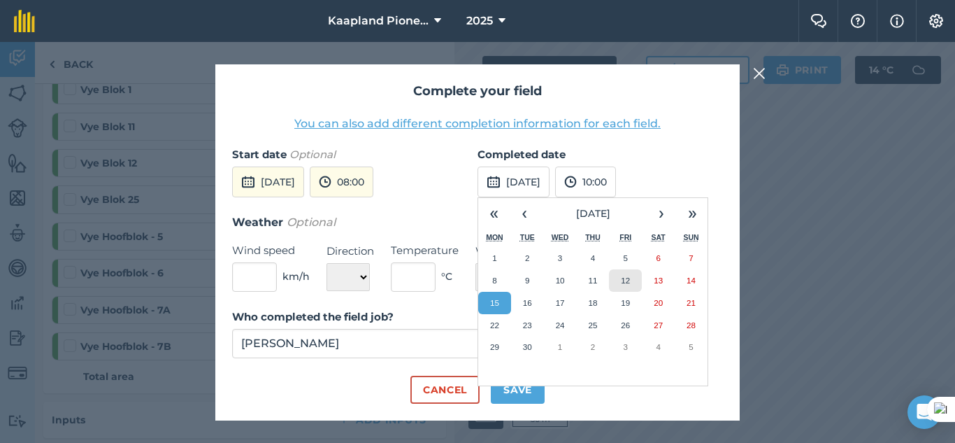
click at [629, 280] on abbr "12" at bounding box center [625, 279] width 9 height 9
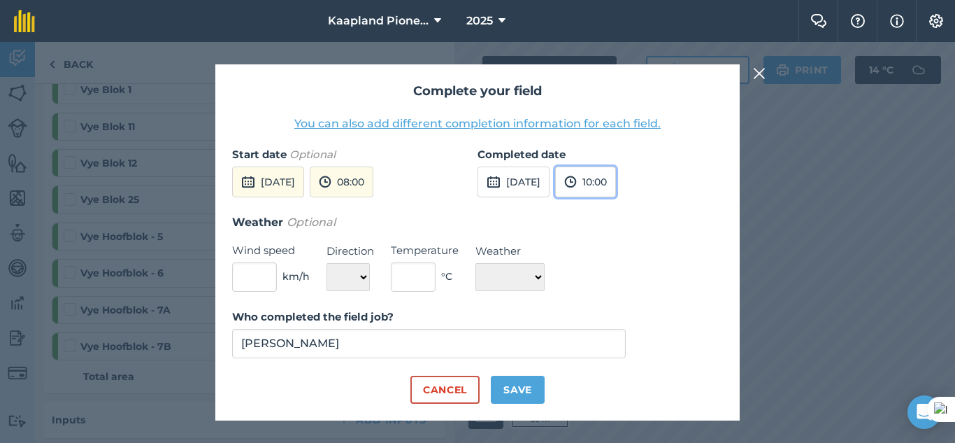
click at [577, 180] on img at bounding box center [570, 181] width 13 height 17
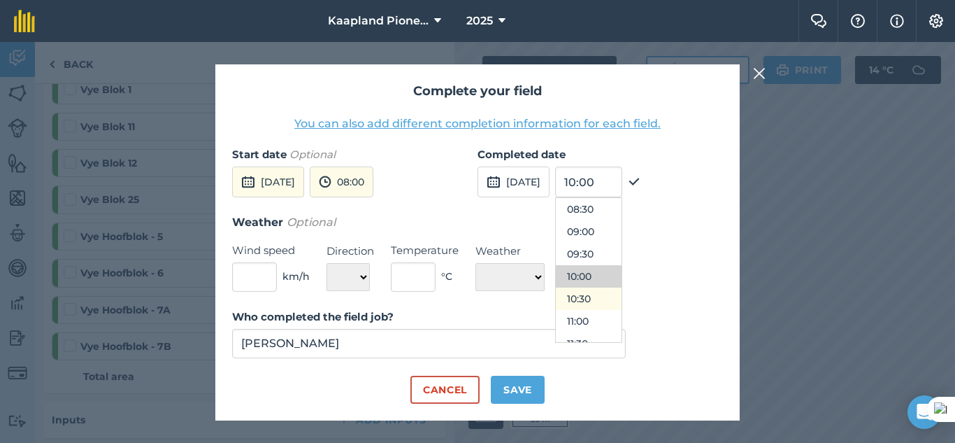
scroll to position [613, 0]
click at [614, 332] on button "16:30" at bounding box center [589, 334] width 66 height 22
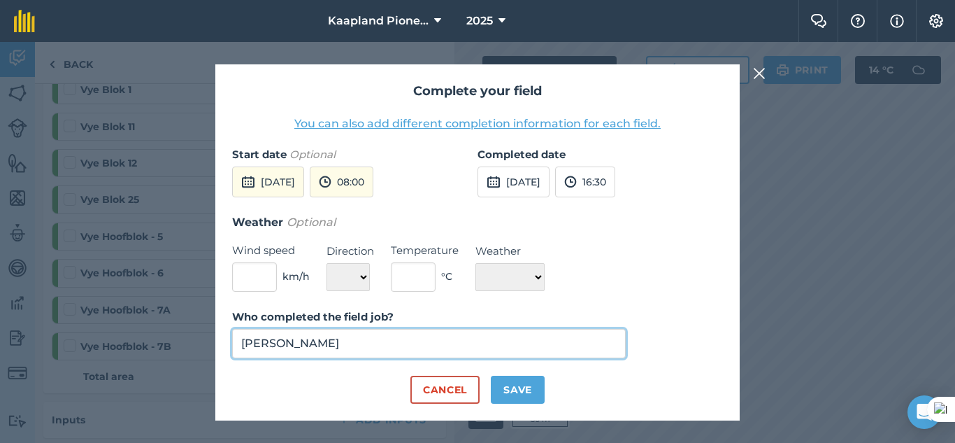
click at [386, 344] on input "[PERSON_NAME]" at bounding box center [429, 343] width 394 height 29
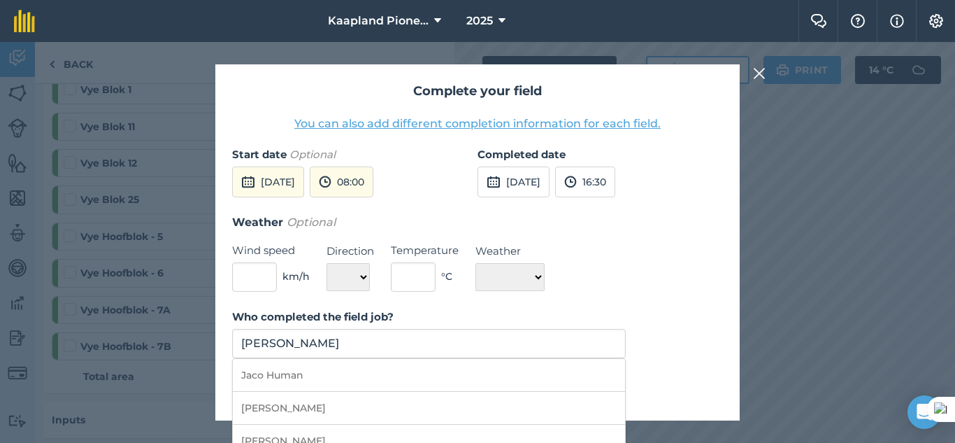
click at [763, 321] on div "Complete your field You can also add different completion information for each …" at bounding box center [477, 242] width 955 height 401
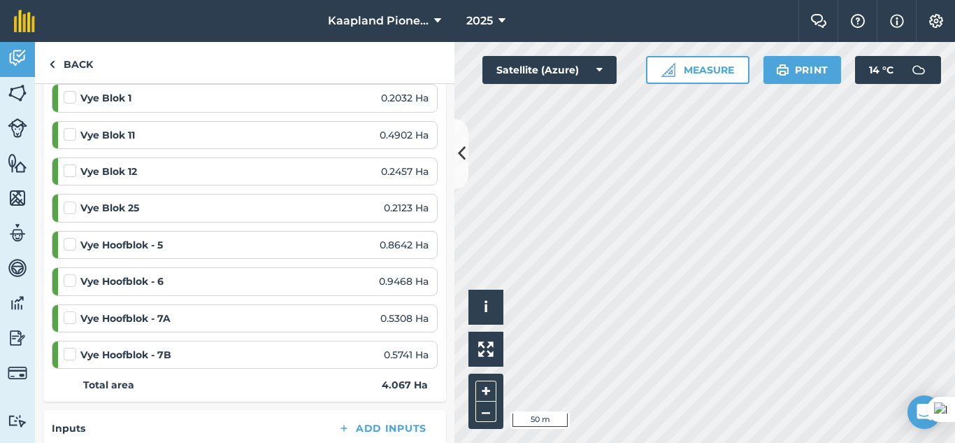
scroll to position [233, 0]
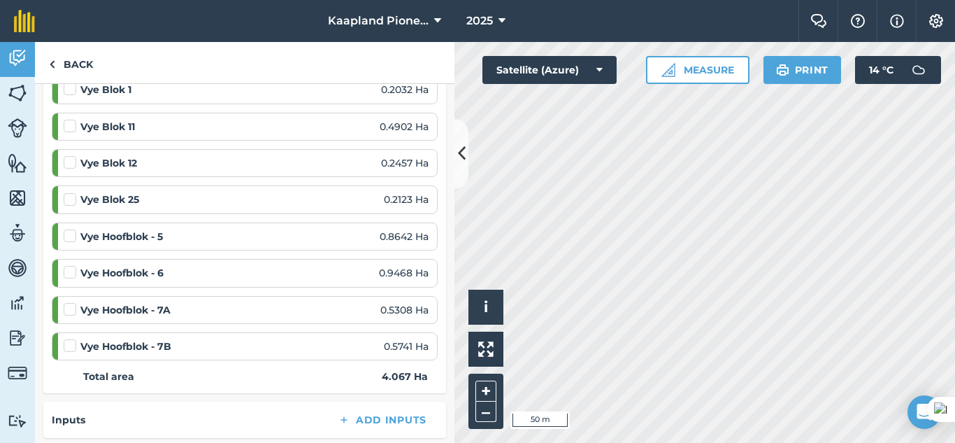
click at [73, 302] on label at bounding box center [72, 302] width 17 height 0
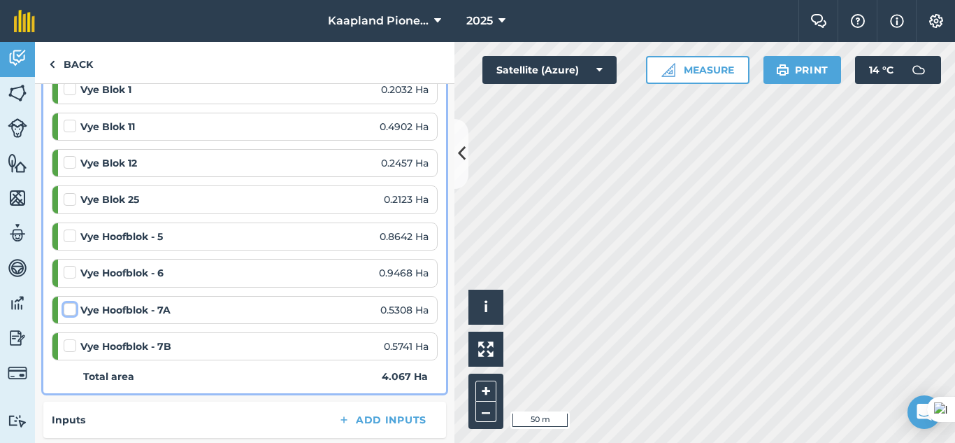
click at [73, 311] on input "checkbox" at bounding box center [68, 306] width 9 height 9
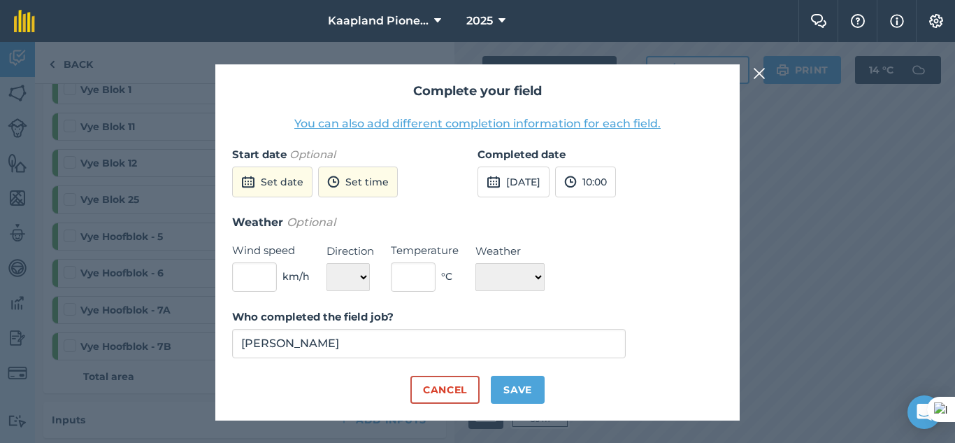
click at [145, 326] on div "Complete your field You can also add different completion information for each …" at bounding box center [477, 242] width 955 height 401
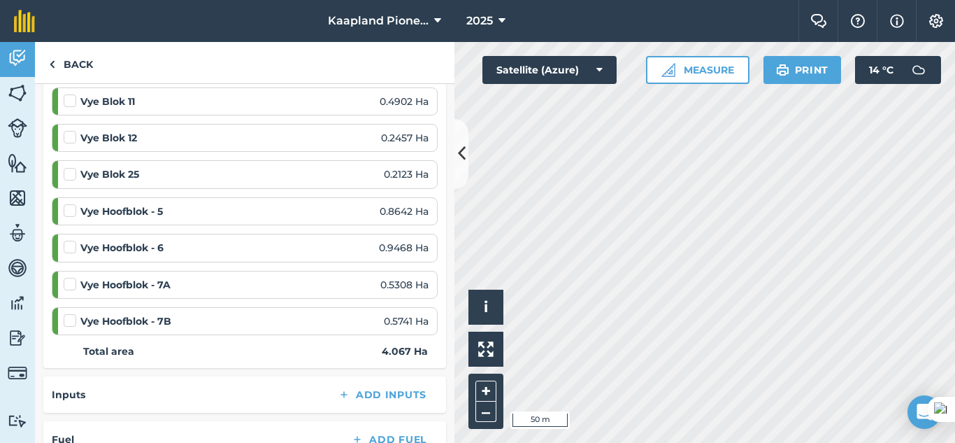
scroll to position [350, 0]
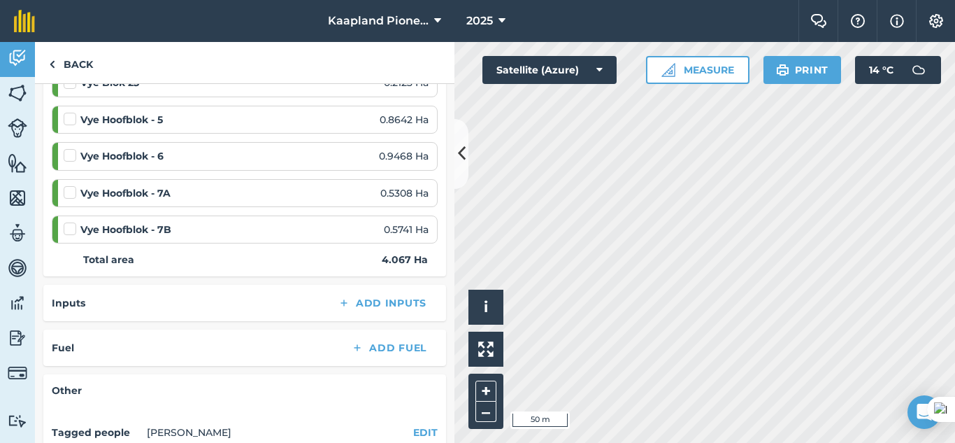
click at [74, 185] on label at bounding box center [72, 185] width 17 height 0
click at [73, 194] on input "checkbox" at bounding box center [68, 189] width 9 height 9
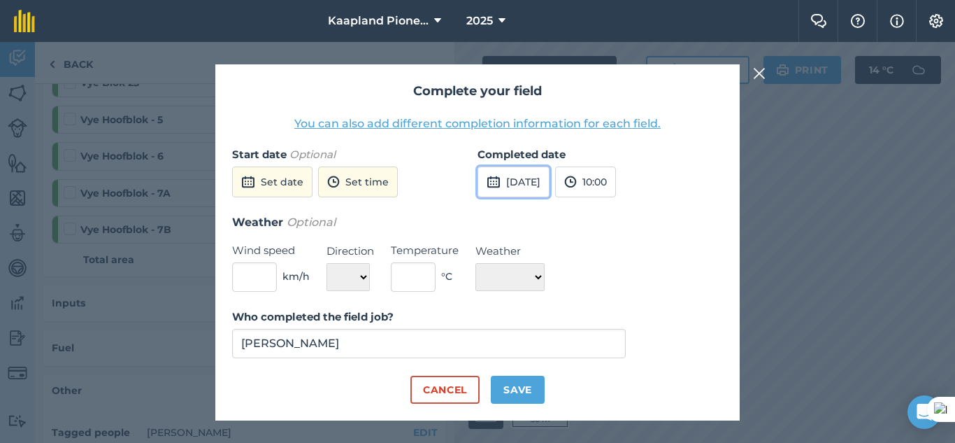
click at [534, 182] on button "[DATE]" at bounding box center [513, 181] width 72 height 31
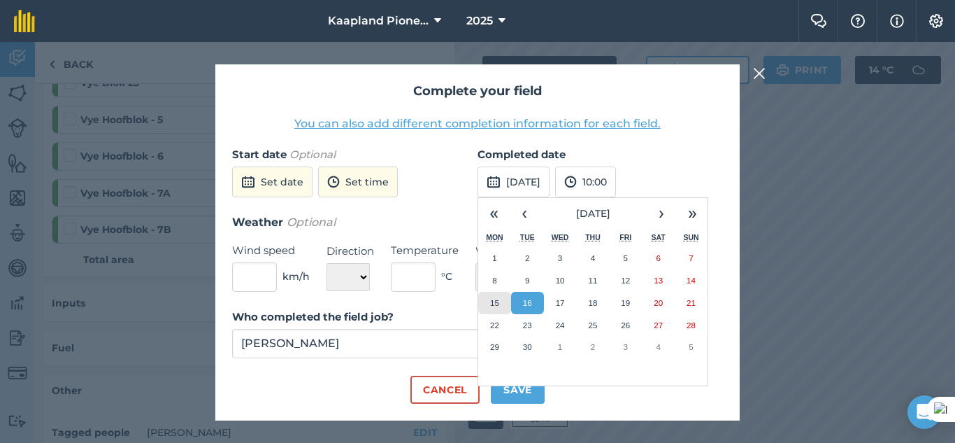
click at [503, 306] on button "15" at bounding box center [494, 303] width 33 height 22
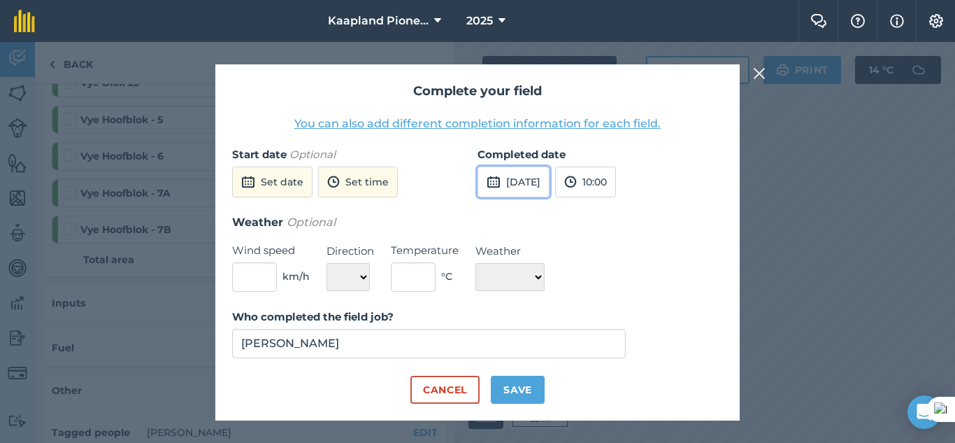
click at [549, 187] on button "[DATE]" at bounding box center [513, 181] width 72 height 31
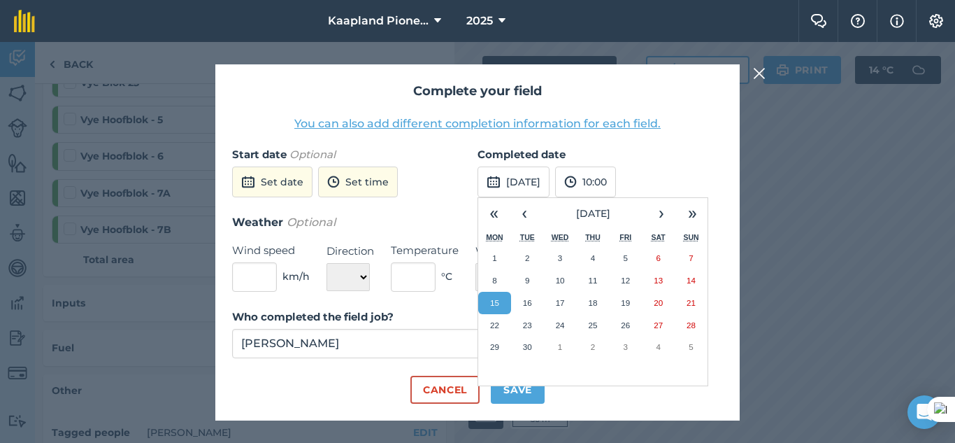
click at [431, 201] on div "Start date Optional Set date Set time" at bounding box center [354, 179] width 245 height 67
click at [616, 185] on button "10:00" at bounding box center [585, 181] width 61 height 31
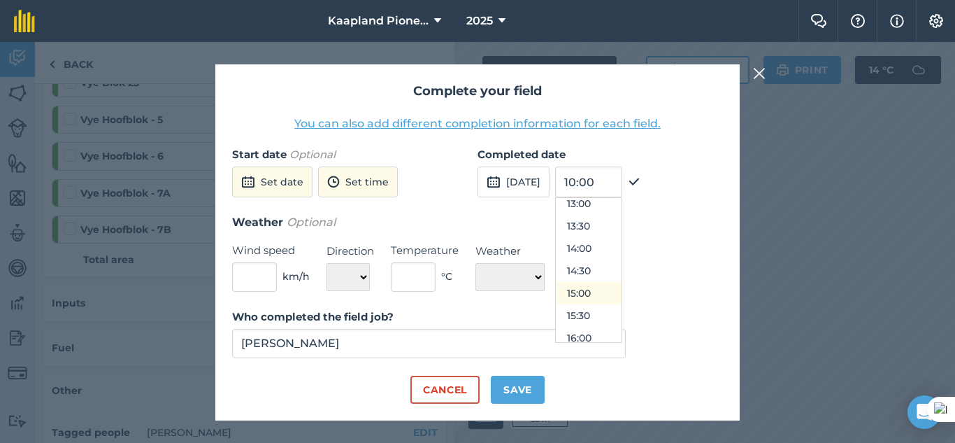
scroll to position [613, 0]
click at [616, 266] on button "15:00" at bounding box center [589, 267] width 66 height 22
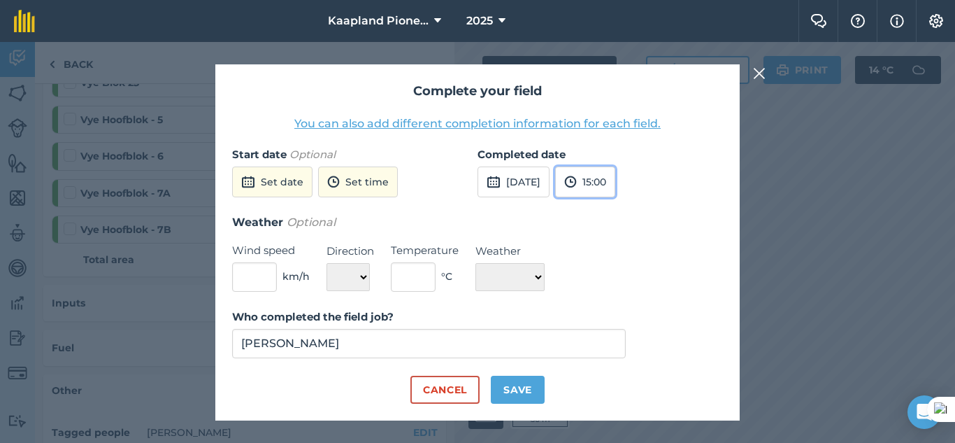
click at [615, 189] on button "15:00" at bounding box center [585, 181] width 60 height 31
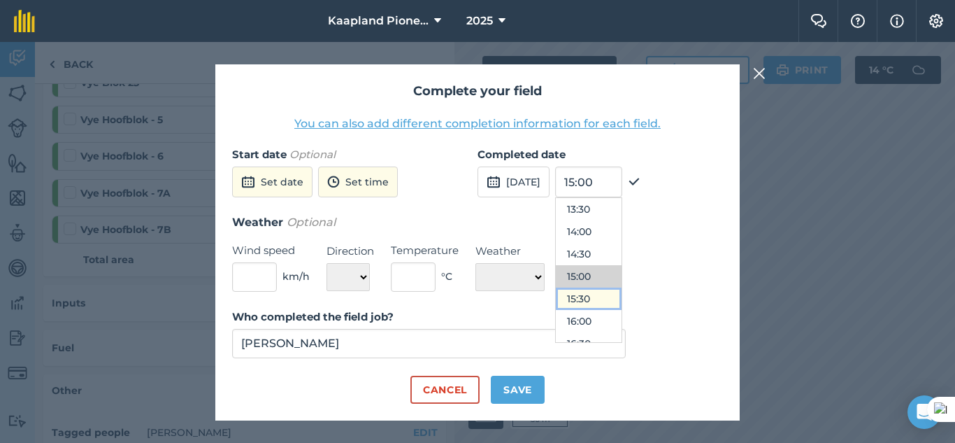
click at [621, 296] on button "15:30" at bounding box center [589, 298] width 66 height 22
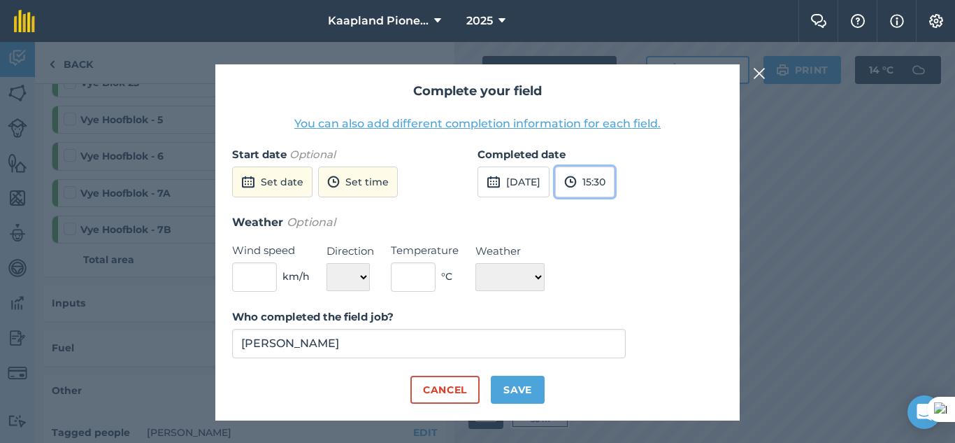
click at [615, 187] on button "15:30" at bounding box center [584, 181] width 59 height 31
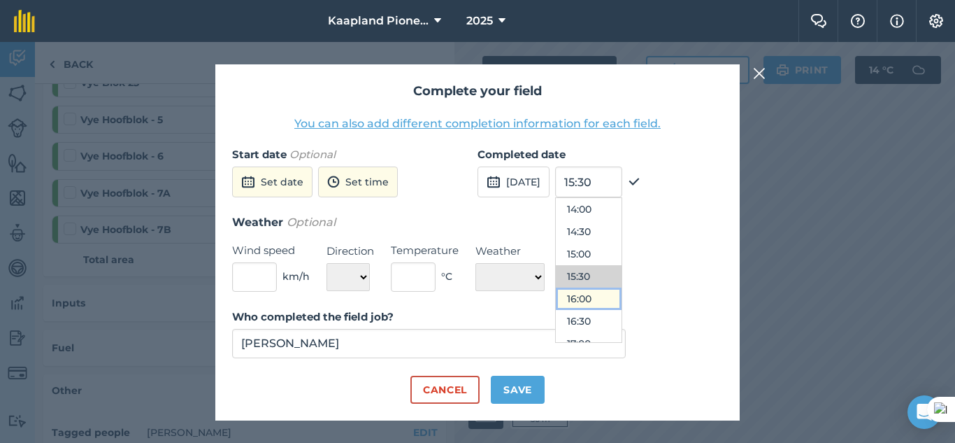
click at [618, 305] on button "16:00" at bounding box center [589, 298] width 66 height 22
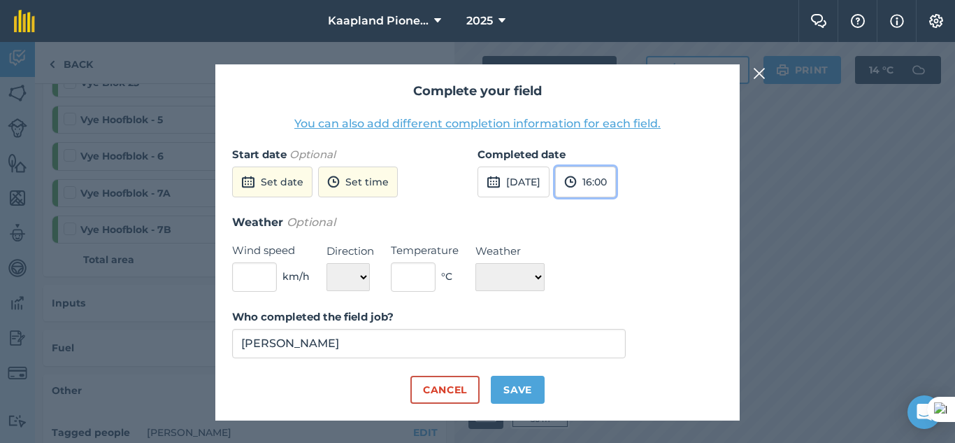
click at [616, 191] on button "16:00" at bounding box center [585, 181] width 61 height 31
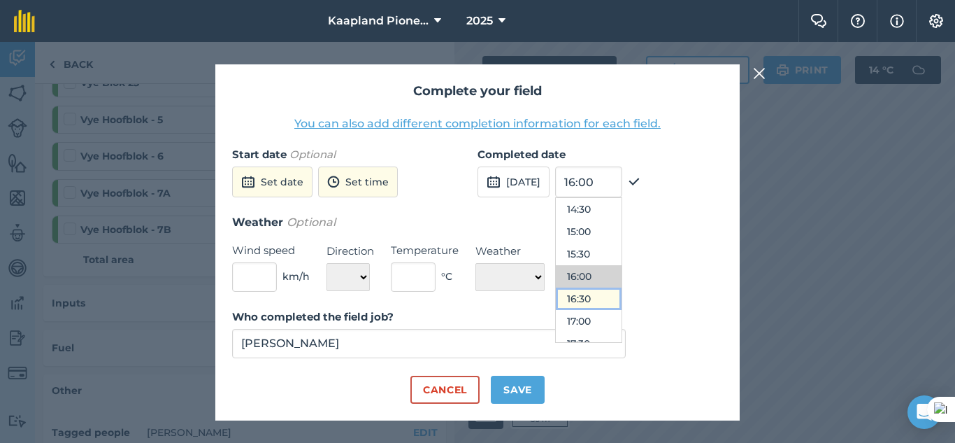
click at [621, 291] on button "16:30" at bounding box center [589, 298] width 66 height 22
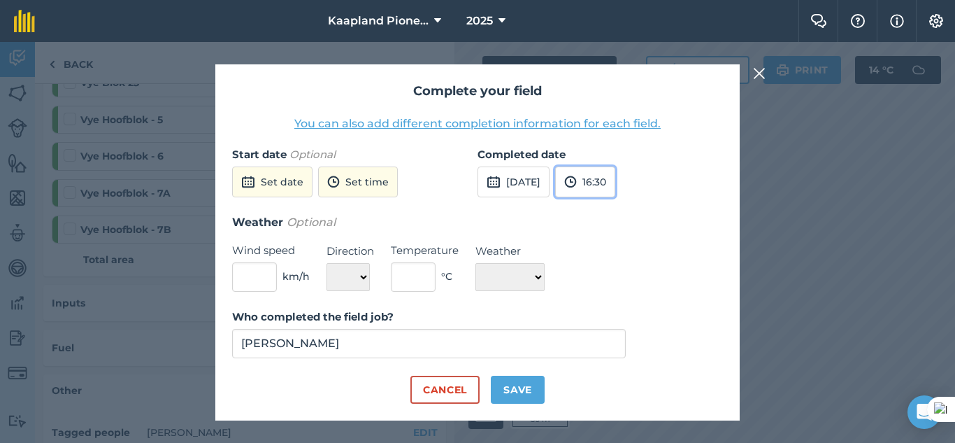
click at [615, 181] on button "16:30" at bounding box center [585, 181] width 60 height 31
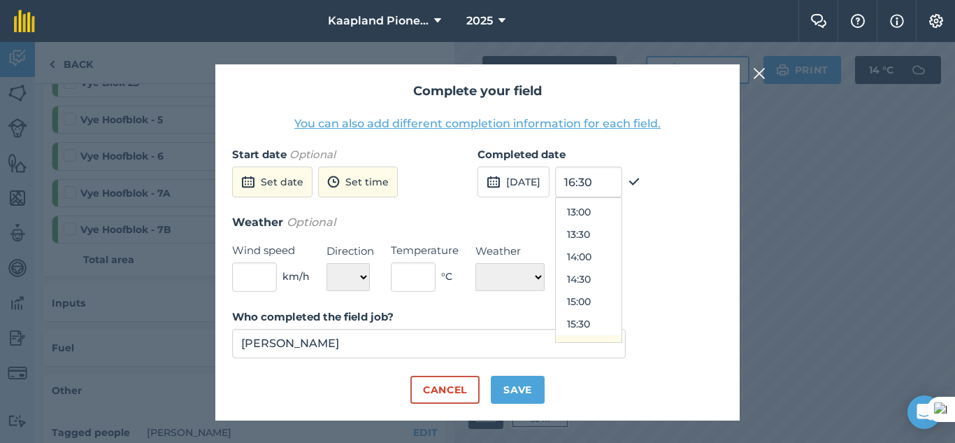
scroll to position [554, 0]
click at [621, 261] on button "13:30" at bounding box center [589, 258] width 66 height 22
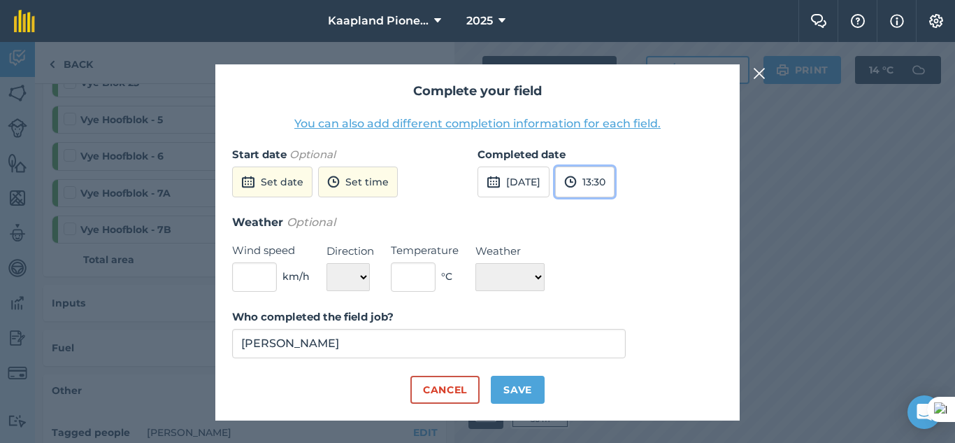
click at [614, 182] on button "13:30" at bounding box center [584, 181] width 59 height 31
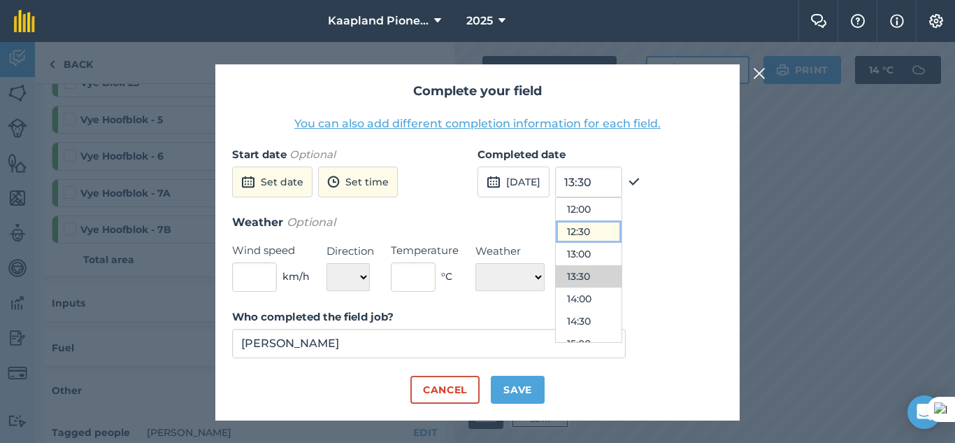
click at [619, 239] on button "12:30" at bounding box center [589, 231] width 66 height 22
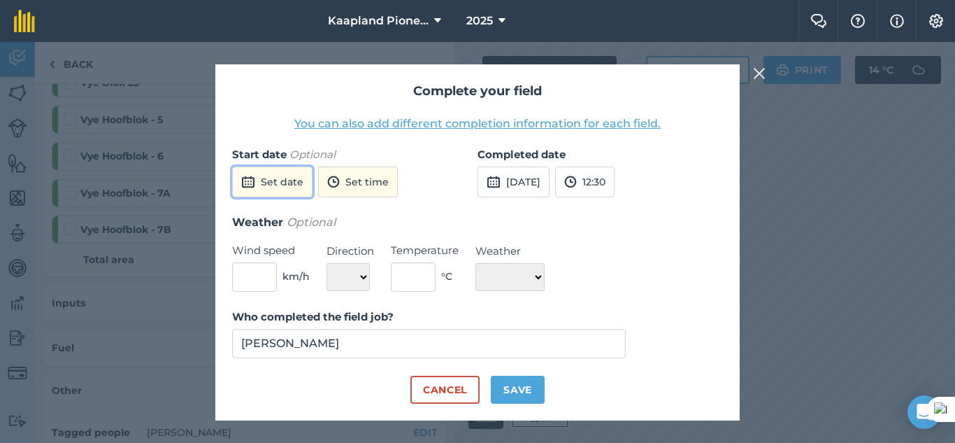
click at [277, 185] on button "Set date" at bounding box center [272, 181] width 80 height 31
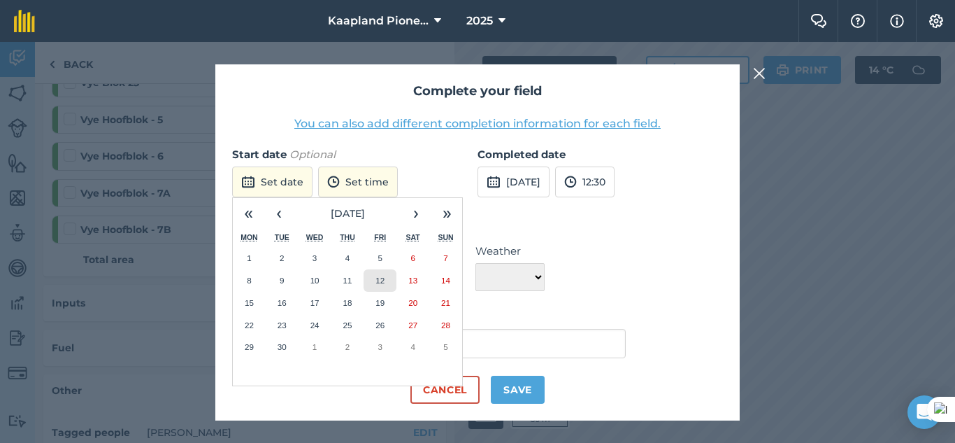
click at [385, 276] on button "12" at bounding box center [380, 280] width 33 height 22
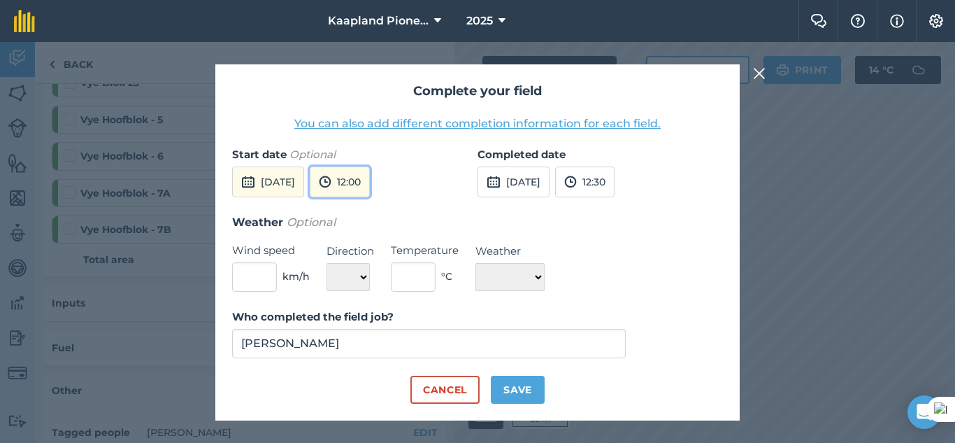
click at [367, 185] on button "12:00" at bounding box center [340, 181] width 60 height 31
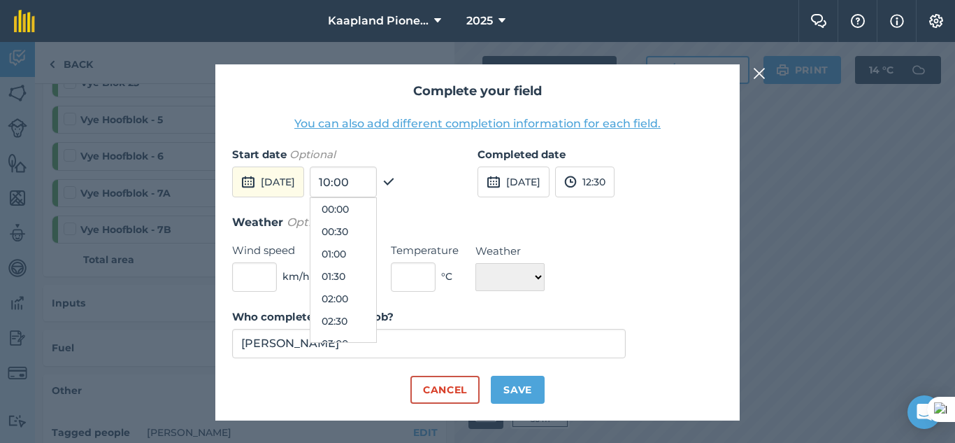
scroll to position [470, 0]
click at [443, 171] on div "Start date Optional [DATE] 10:00 00:00 00:30 01:00 01:30 02:00 02:30 03:00 03:3…" at bounding box center [354, 179] width 245 height 67
click at [376, 280] on button "12:00" at bounding box center [343, 276] width 66 height 22
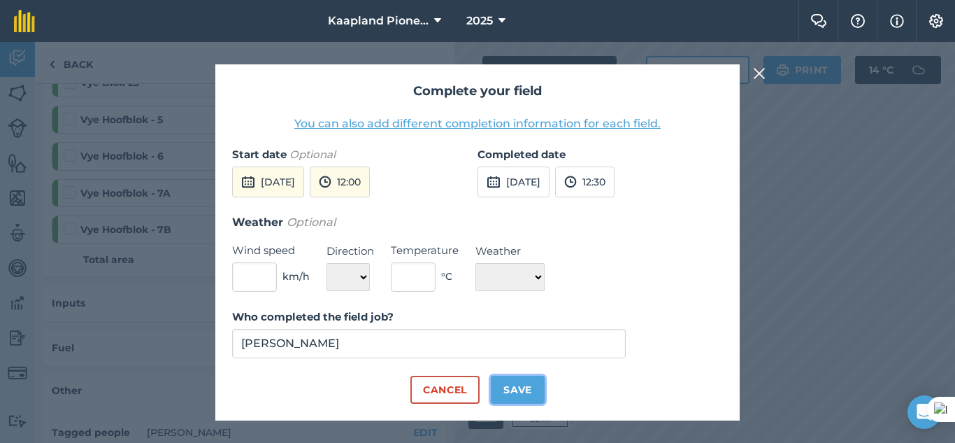
click at [511, 389] on button "Save" at bounding box center [518, 389] width 54 height 28
checkbox input "true"
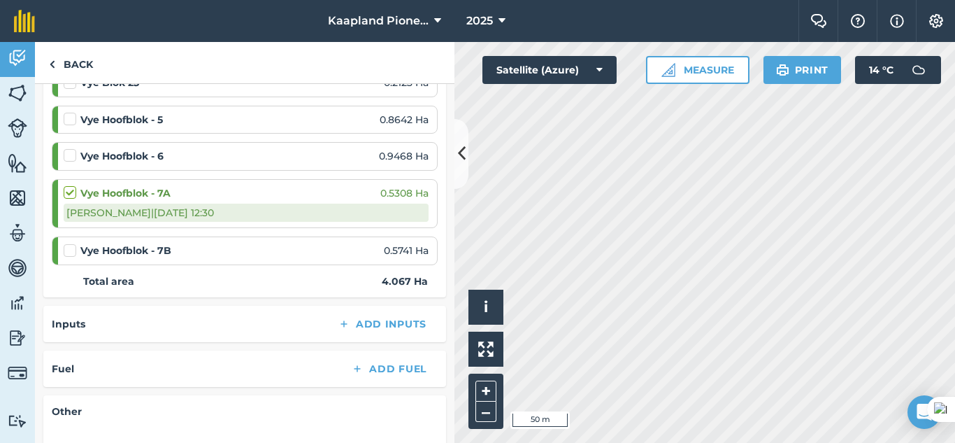
click at [64, 243] on label at bounding box center [72, 243] width 17 height 0
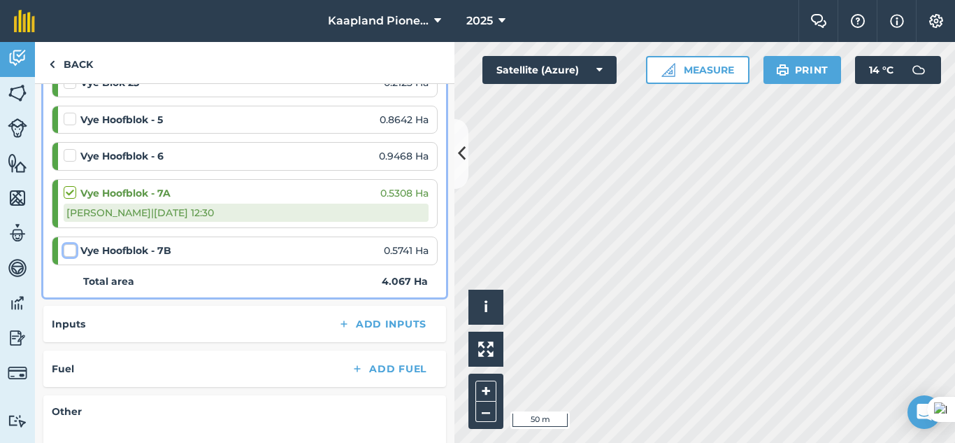
click at [64, 249] on input "checkbox" at bounding box center [68, 247] width 9 height 9
checkbox input "false"
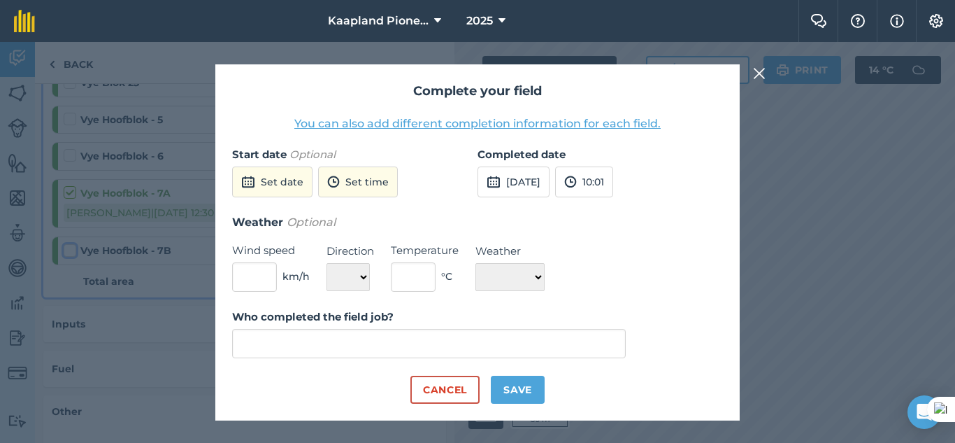
type input "[PERSON_NAME]"
click at [288, 178] on button "Set date" at bounding box center [272, 181] width 80 height 31
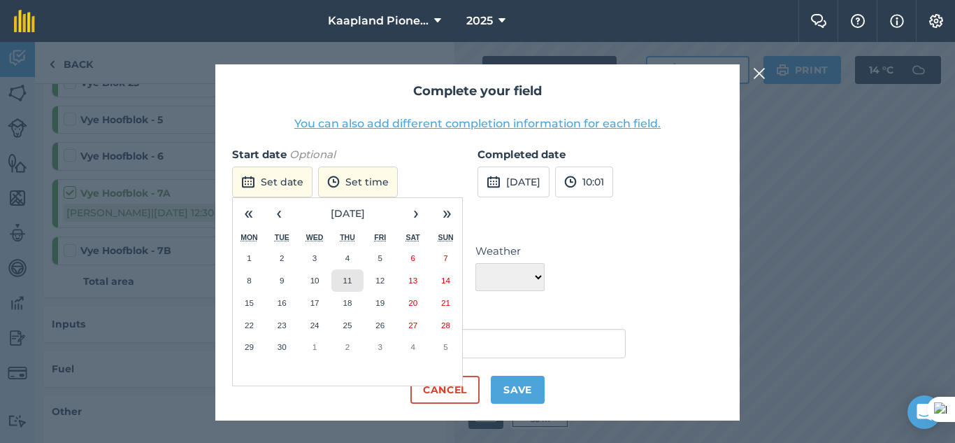
click at [345, 285] on button "11" at bounding box center [347, 280] width 33 height 22
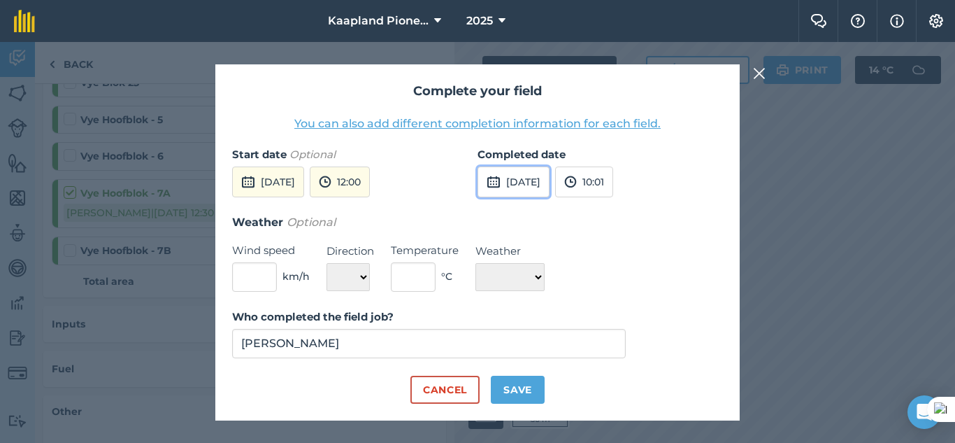
click at [538, 181] on button "[DATE]" at bounding box center [513, 181] width 72 height 31
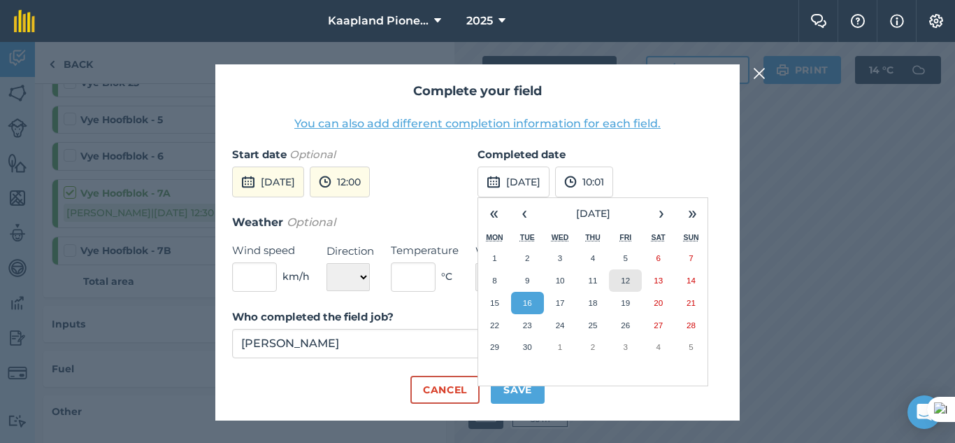
click at [639, 279] on button "12" at bounding box center [625, 280] width 33 height 22
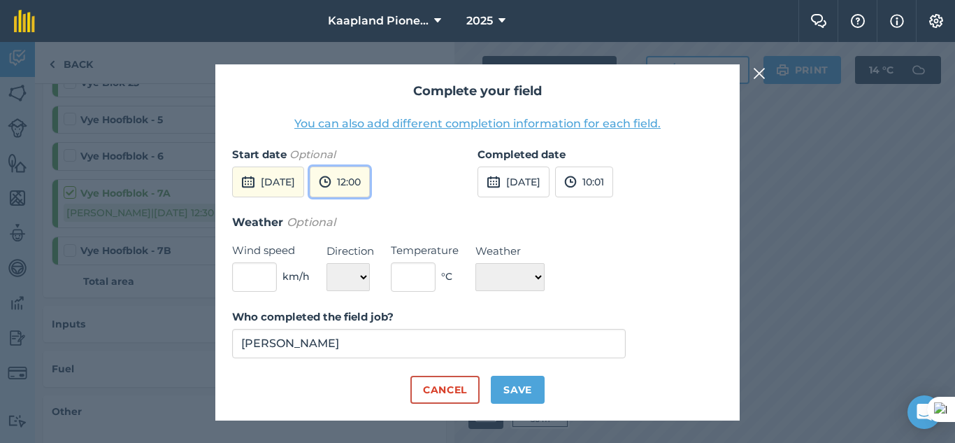
click at [370, 181] on button "12:00" at bounding box center [340, 181] width 60 height 31
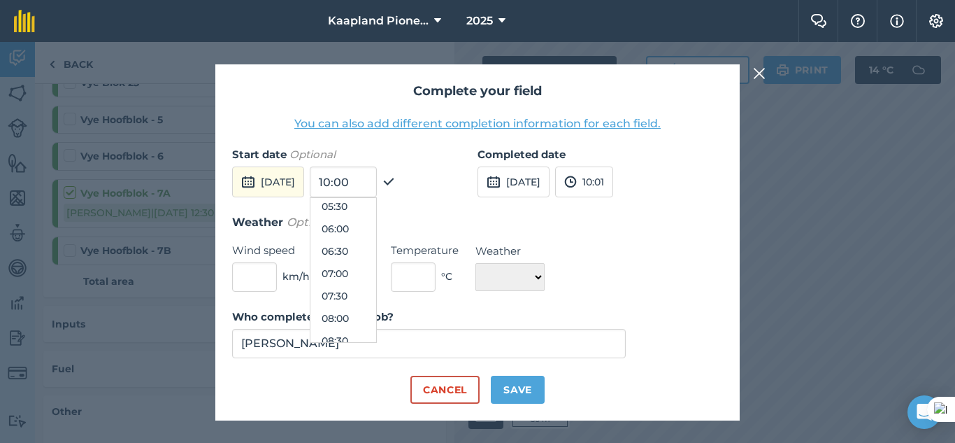
scroll to position [237, 0]
click at [375, 327] on button "08:00" at bounding box center [343, 330] width 66 height 22
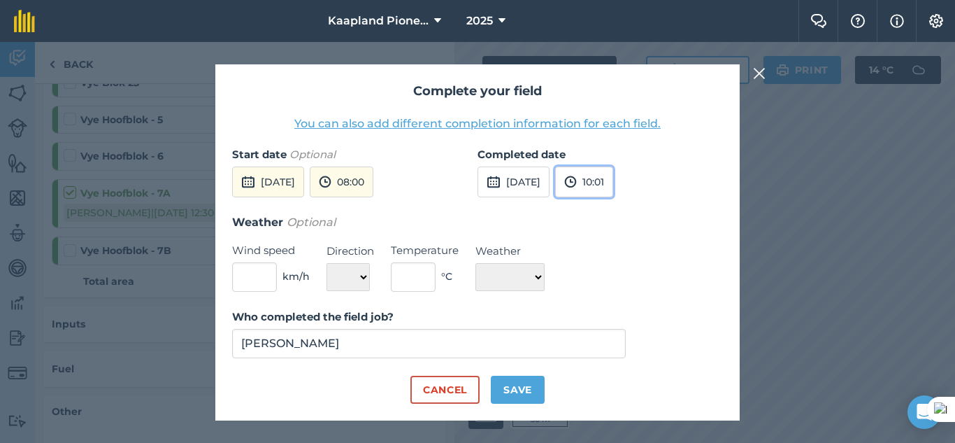
click at [609, 192] on button "10:01" at bounding box center [584, 181] width 58 height 31
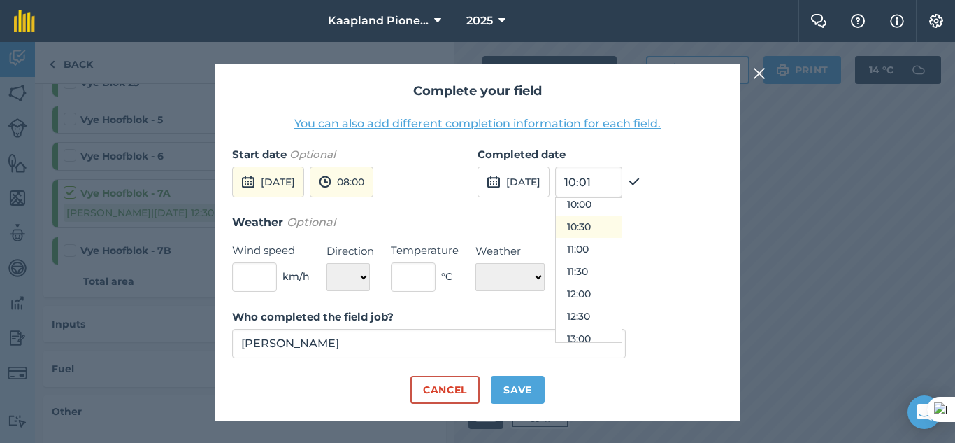
scroll to position [519, 0]
click at [621, 250] on button "12:30" at bounding box center [589, 249] width 66 height 22
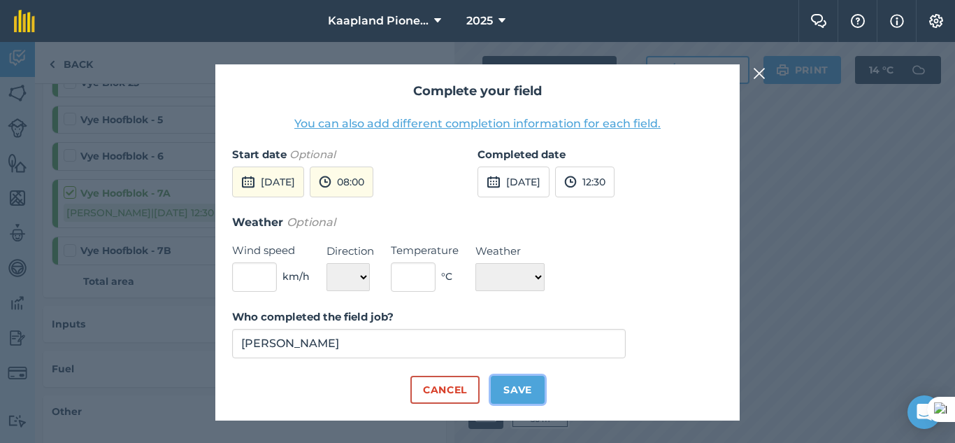
click at [512, 384] on button "Save" at bounding box center [518, 389] width 54 height 28
checkbox input "true"
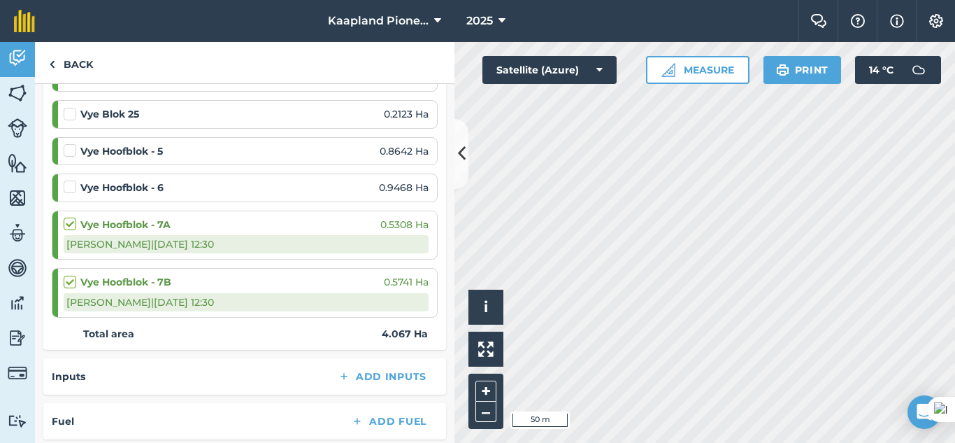
scroll to position [233, 0]
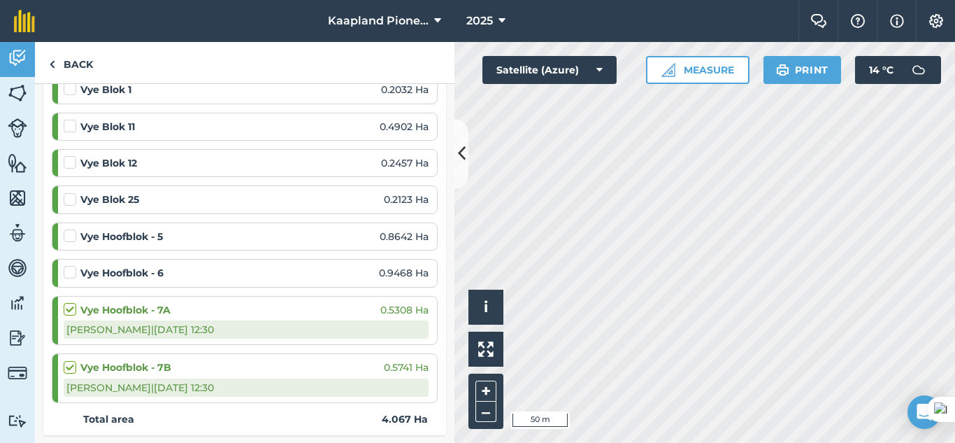
click at [69, 265] on label at bounding box center [72, 265] width 17 height 0
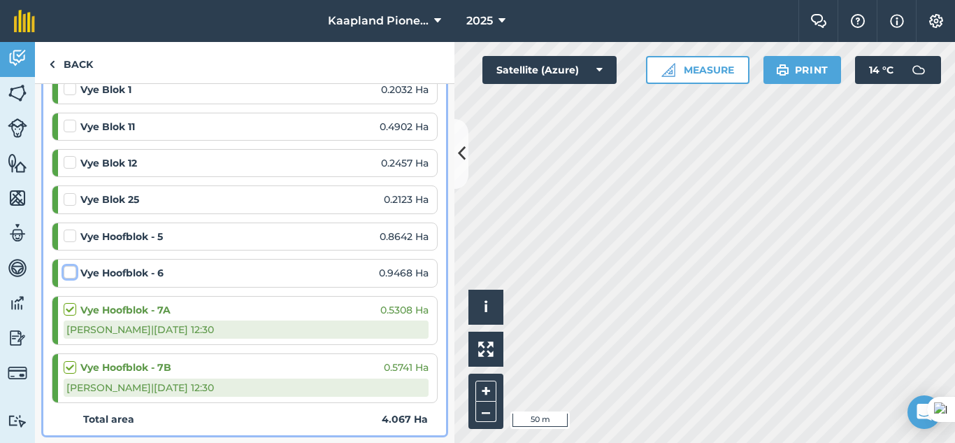
click at [69, 274] on input "checkbox" at bounding box center [68, 269] width 9 height 9
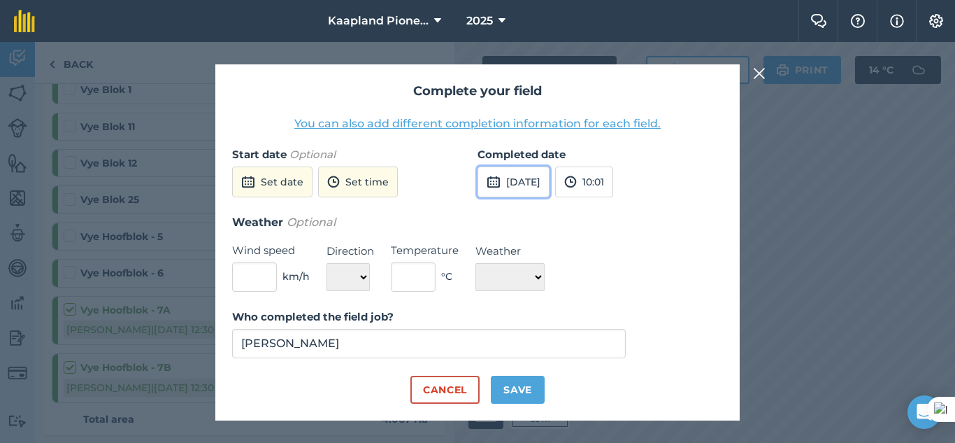
click at [525, 181] on button "[DATE]" at bounding box center [513, 181] width 72 height 31
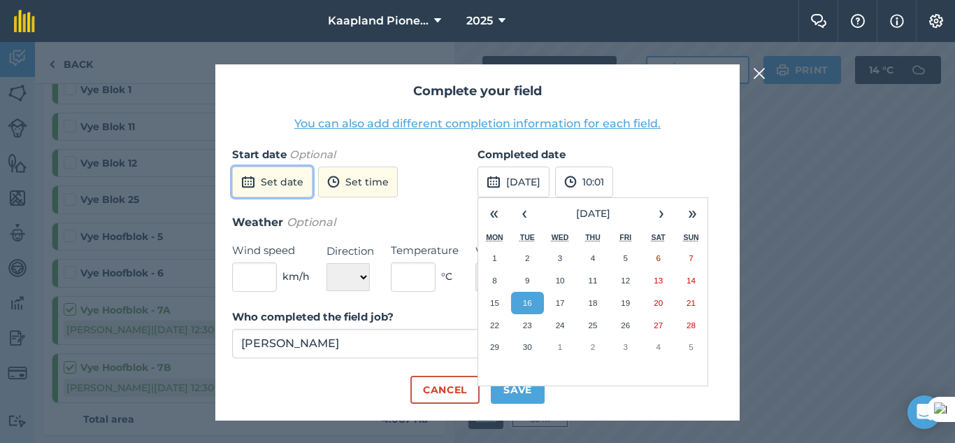
click at [287, 171] on button "Set date" at bounding box center [272, 181] width 80 height 31
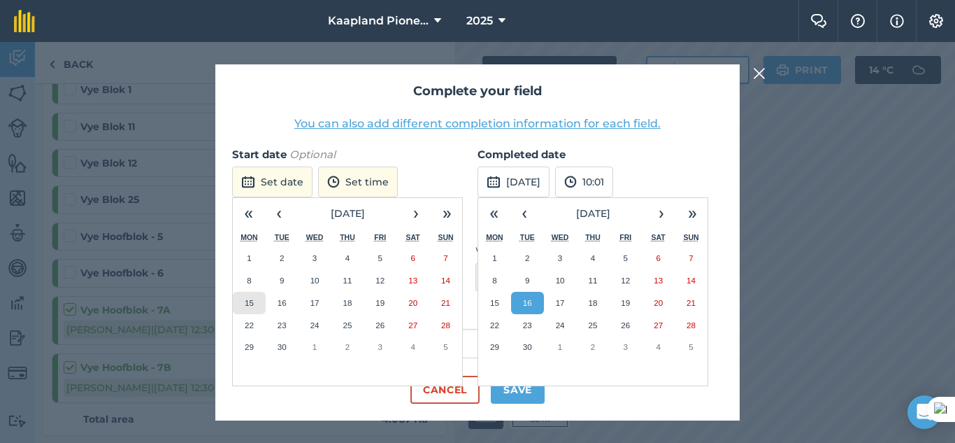
click at [252, 300] on abbr "15" at bounding box center [249, 302] width 9 height 9
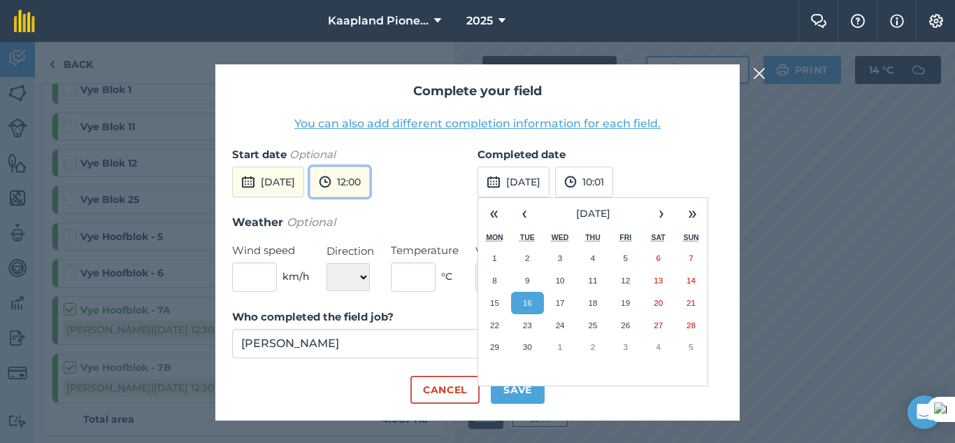
click at [370, 185] on button "12:00" at bounding box center [340, 181] width 60 height 31
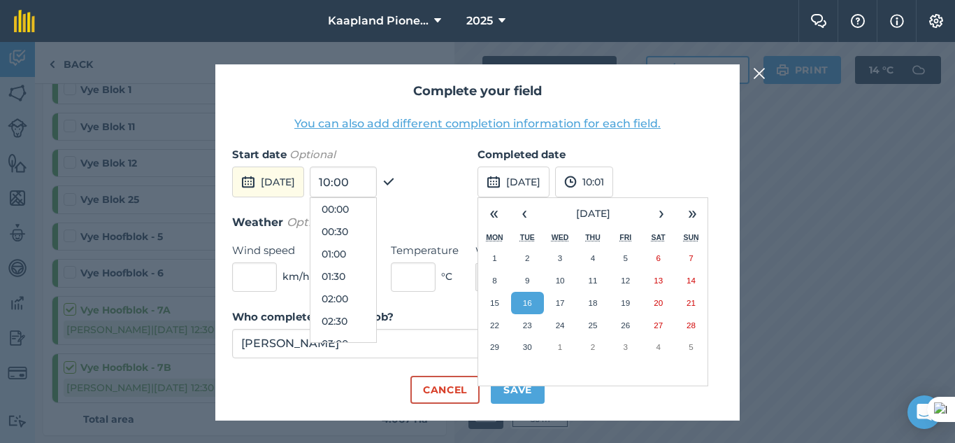
scroll to position [470, 0]
click at [376, 300] on button "12:30" at bounding box center [343, 298] width 66 height 22
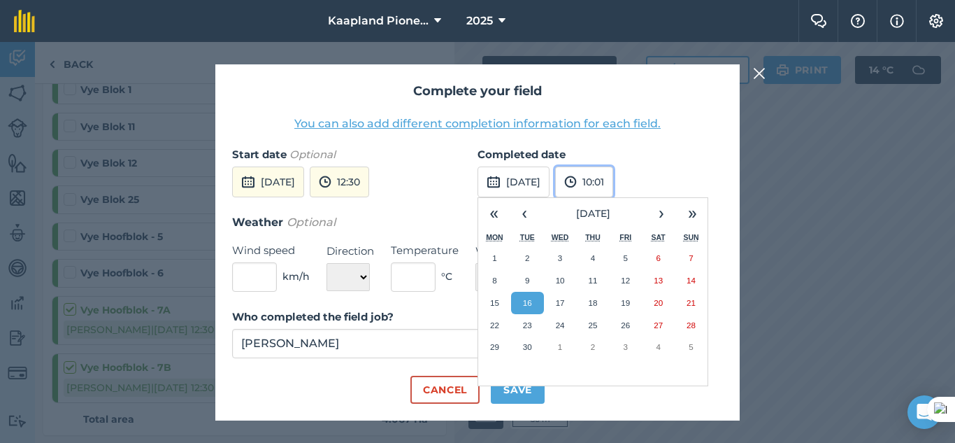
click at [577, 182] on img at bounding box center [570, 181] width 13 height 17
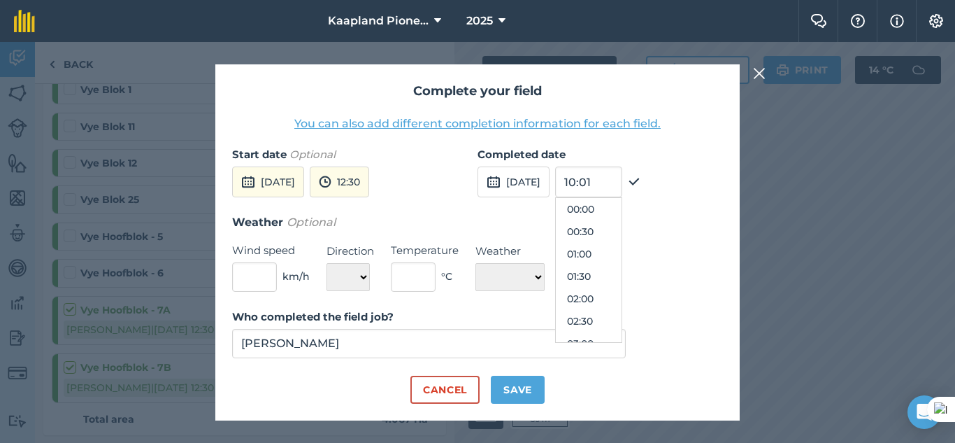
scroll to position [403, 0]
click at [547, 187] on button "[DATE]" at bounding box center [513, 181] width 72 height 31
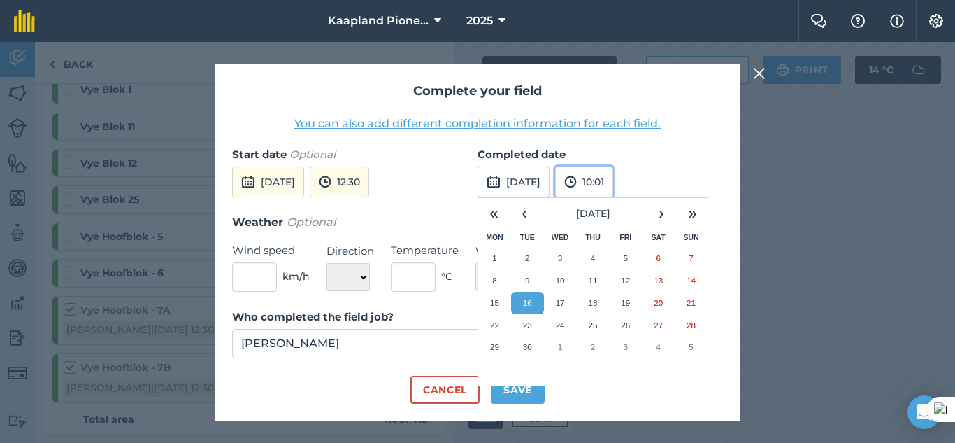
click at [613, 175] on button "10:01" at bounding box center [584, 181] width 58 height 31
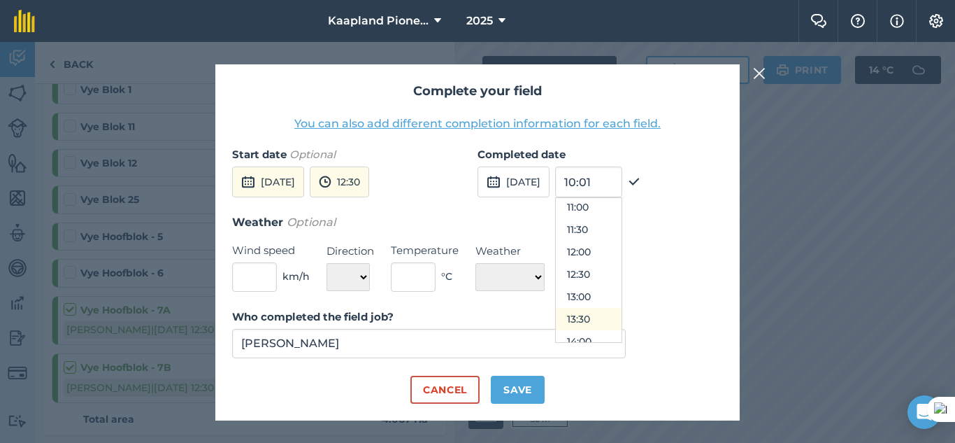
scroll to position [519, 0]
click at [618, 310] on button "14:00" at bounding box center [589, 316] width 66 height 22
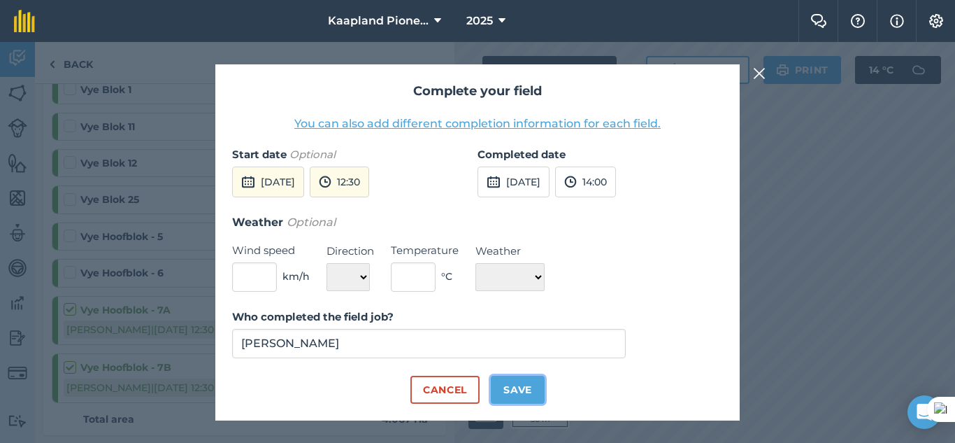
click at [520, 394] on button "Save" at bounding box center [518, 389] width 54 height 28
checkbox input "true"
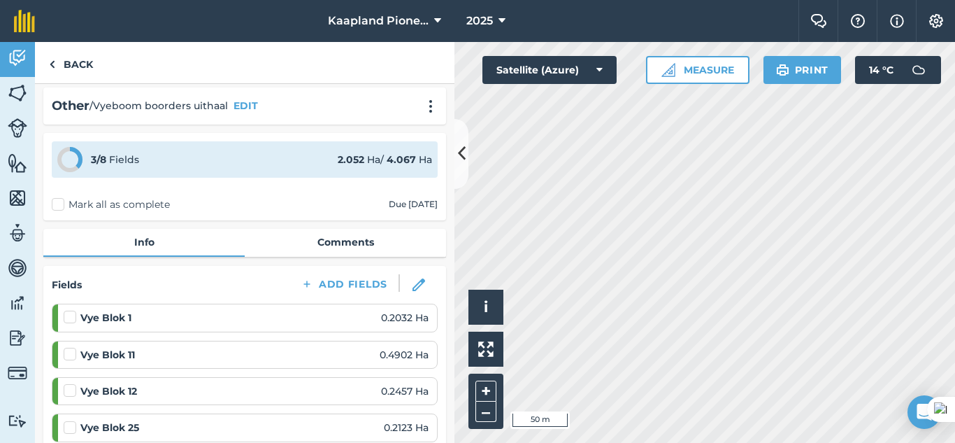
scroll to position [0, 0]
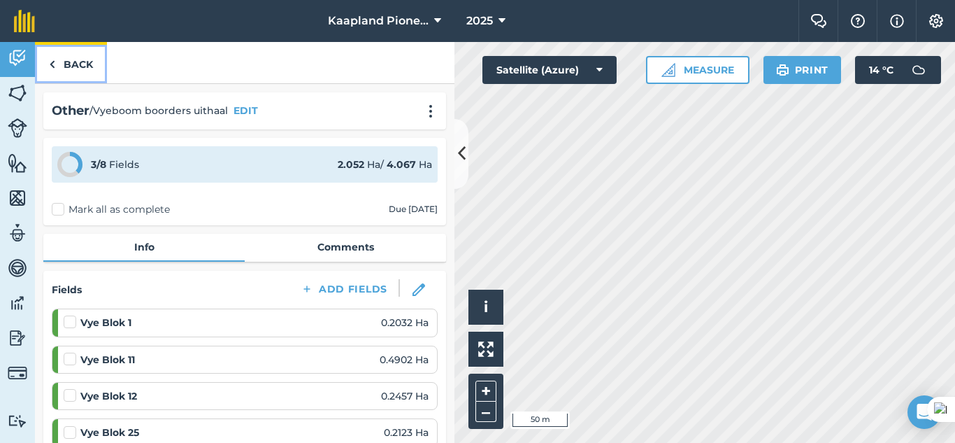
click at [71, 62] on link "Back" at bounding box center [71, 62] width 72 height 41
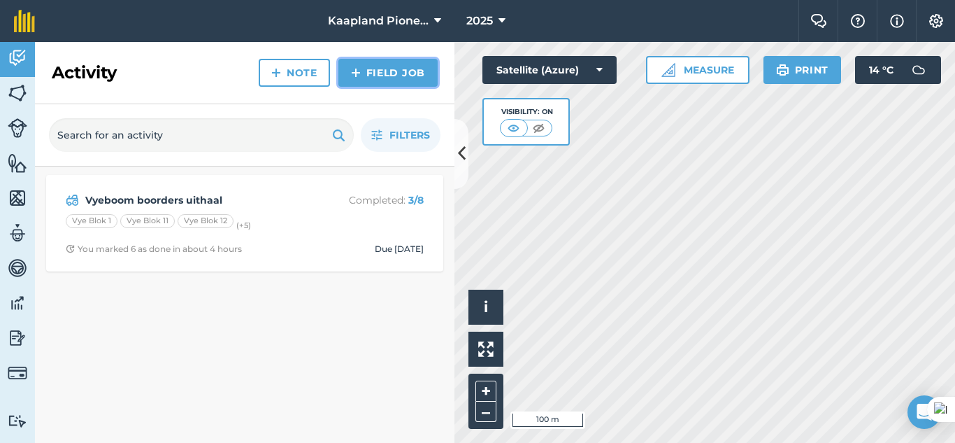
click at [386, 78] on link "Field Job" at bounding box center [387, 73] width 99 height 28
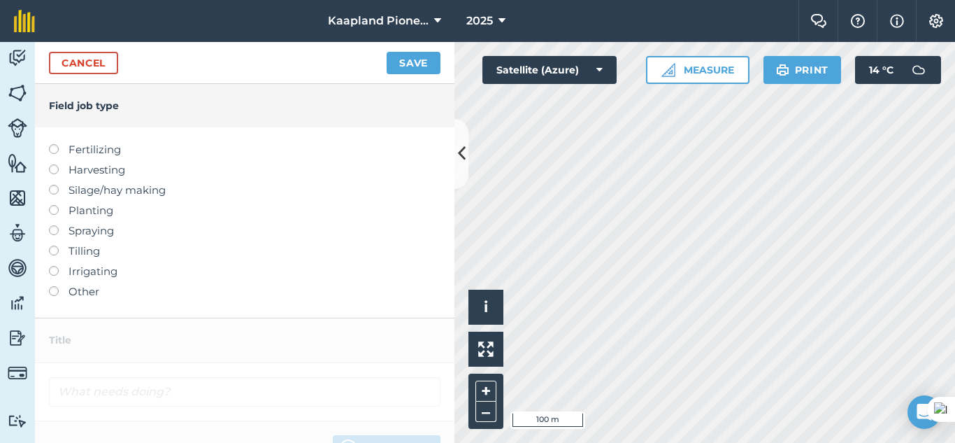
click at [56, 225] on label at bounding box center [59, 225] width 20 height 0
type input "Spraying"
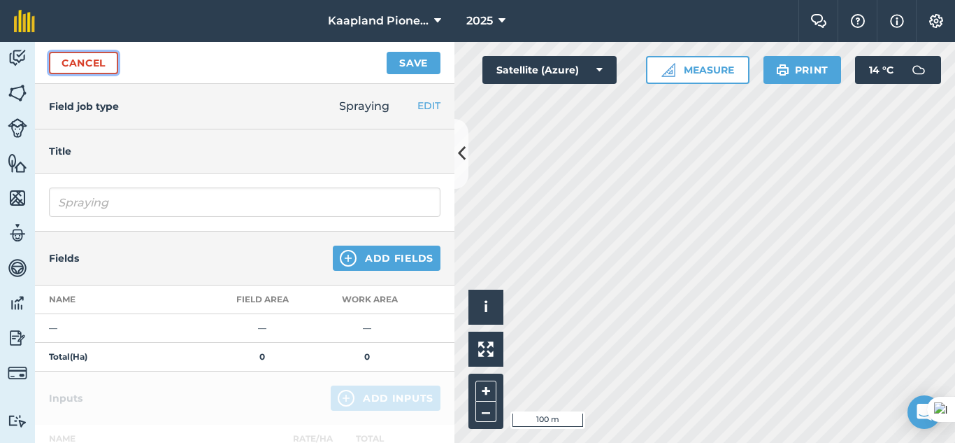
click at [96, 64] on link "Cancel" at bounding box center [83, 63] width 69 height 22
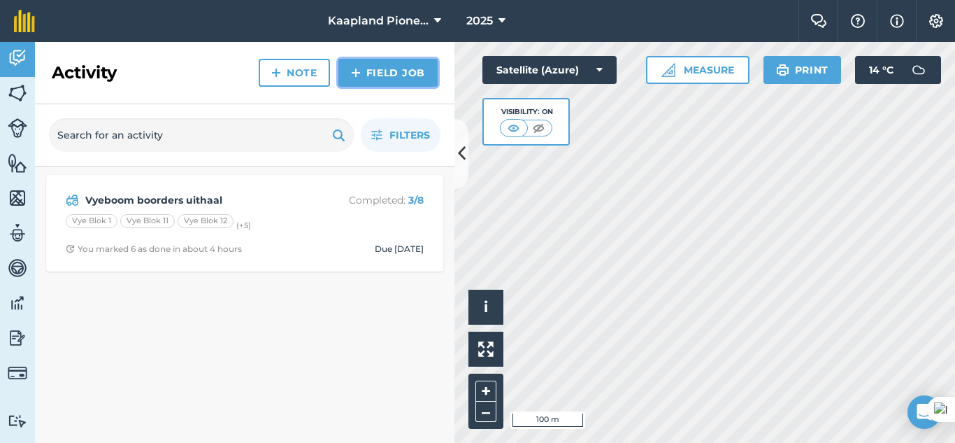
click at [366, 77] on link "Field Job" at bounding box center [387, 73] width 99 height 28
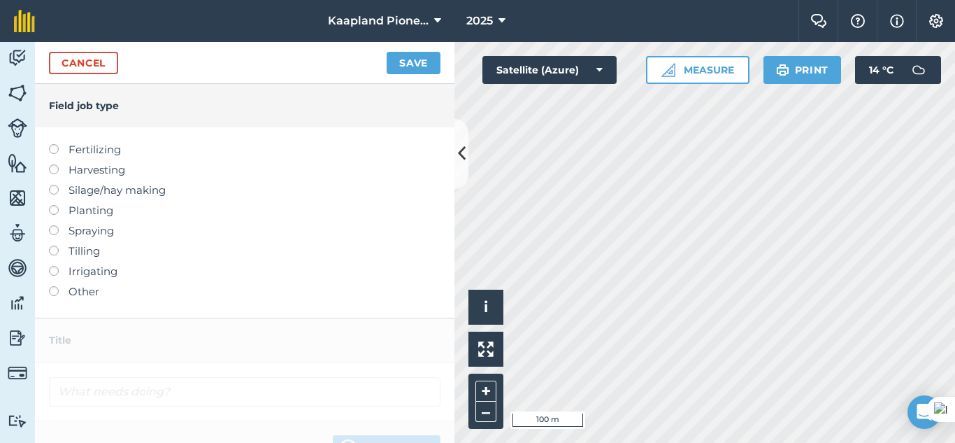
click at [59, 271] on label "Irrigating" at bounding box center [244, 271] width 391 height 17
type input "Irrigating"
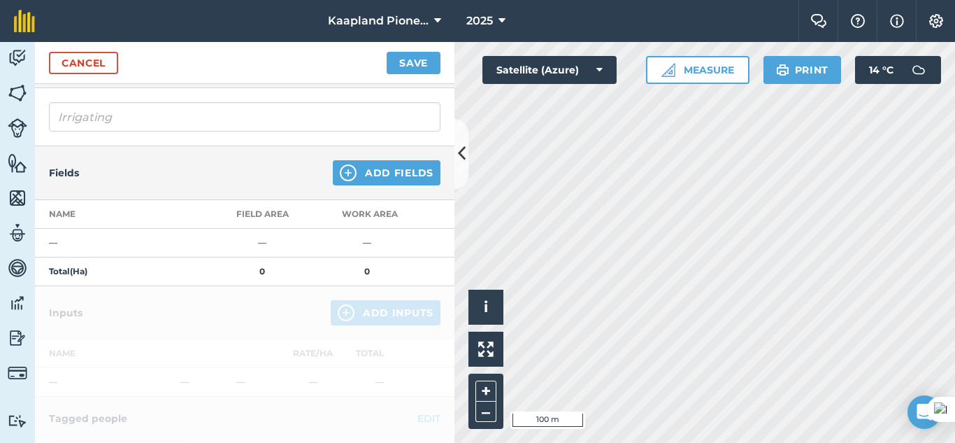
scroll to position [117, 0]
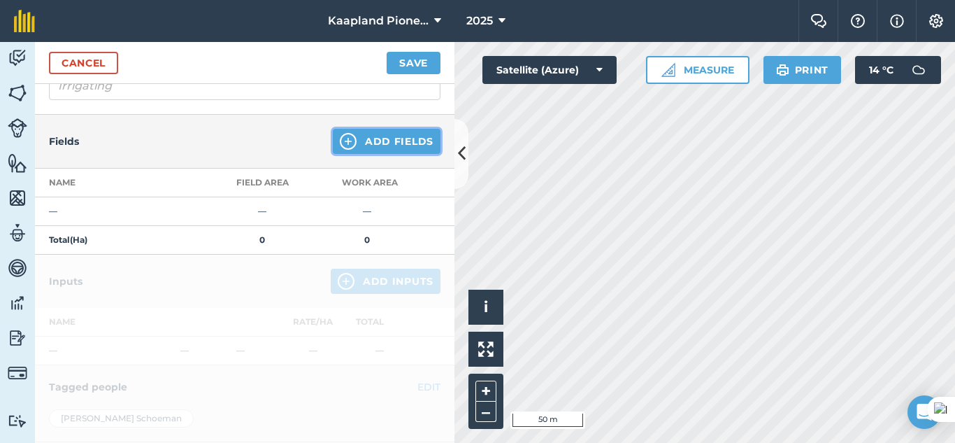
click at [371, 150] on button "Add Fields" at bounding box center [387, 141] width 108 height 25
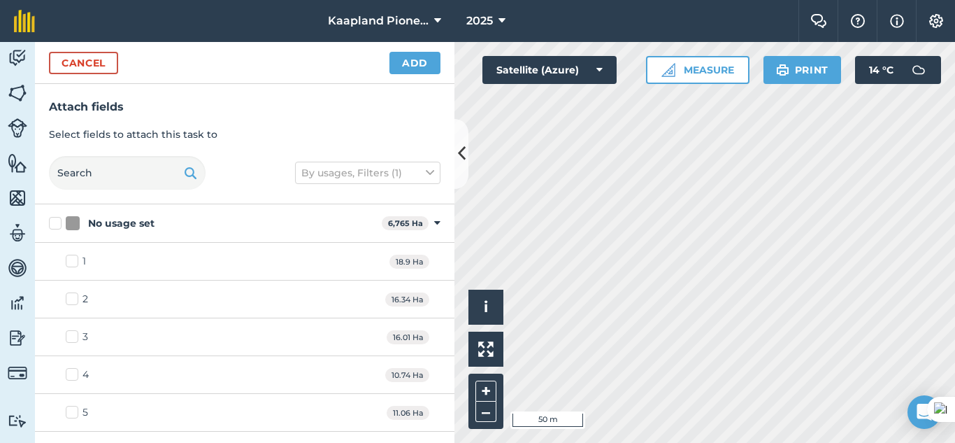
checkbox input "true"
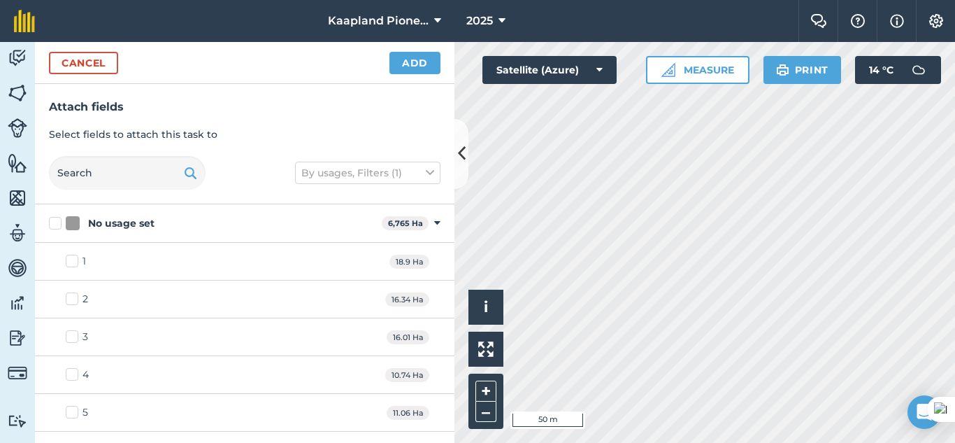
checkbox input "false"
click at [399, 57] on button "Add" at bounding box center [414, 63] width 51 height 22
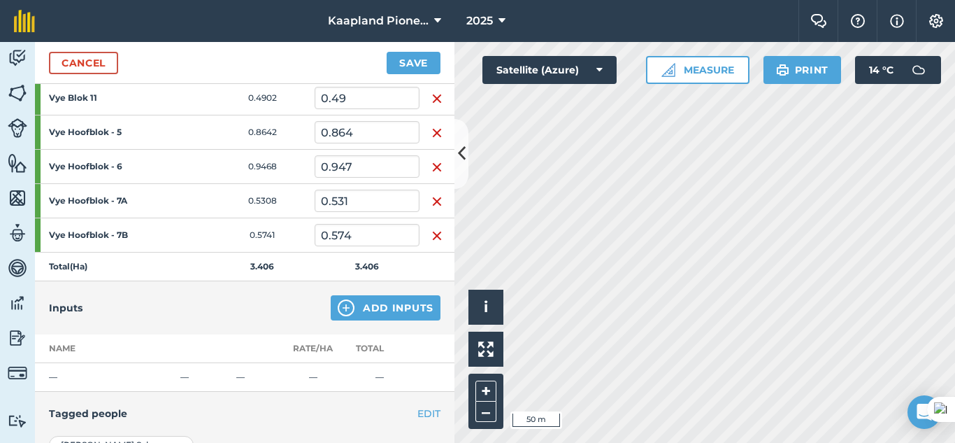
scroll to position [350, 0]
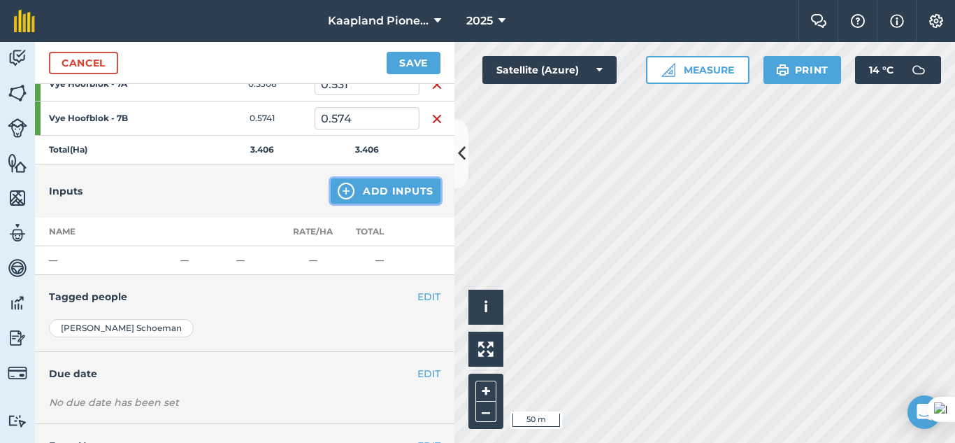
click at [376, 185] on button "Add Inputs" at bounding box center [386, 190] width 110 height 25
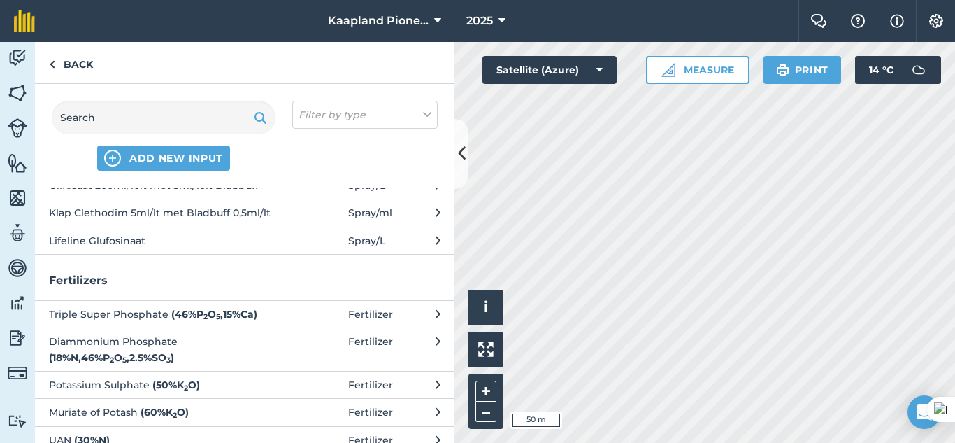
scroll to position [0, 0]
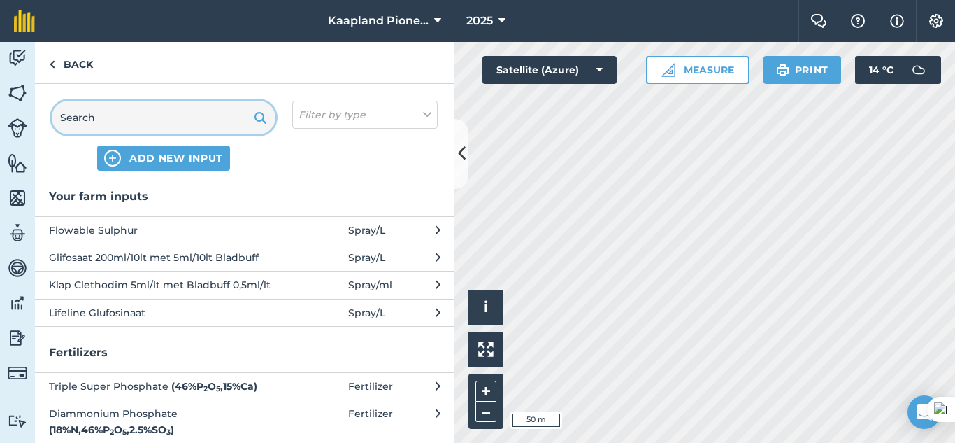
click at [175, 118] on input "text" at bounding box center [164, 118] width 224 height 34
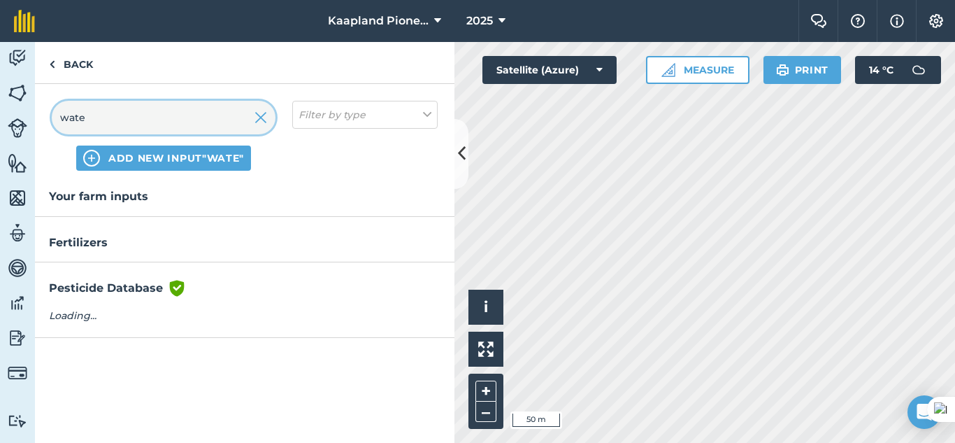
type input "water"
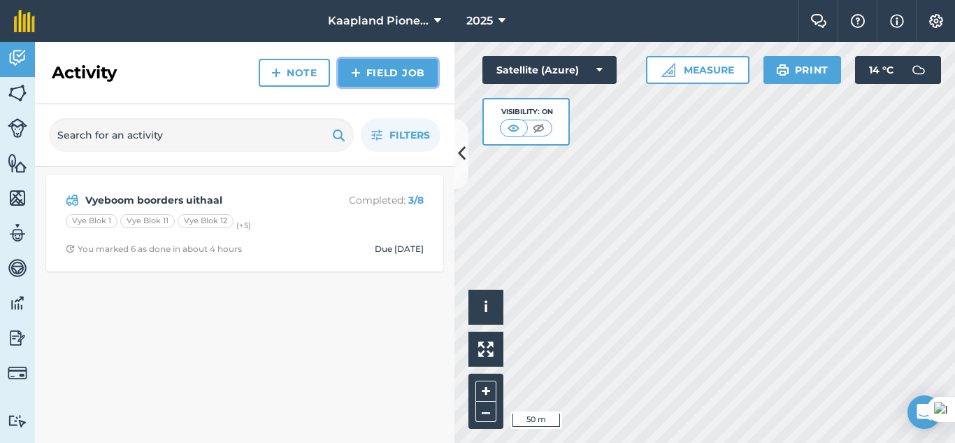
click at [379, 73] on link "Field Job" at bounding box center [387, 73] width 99 height 28
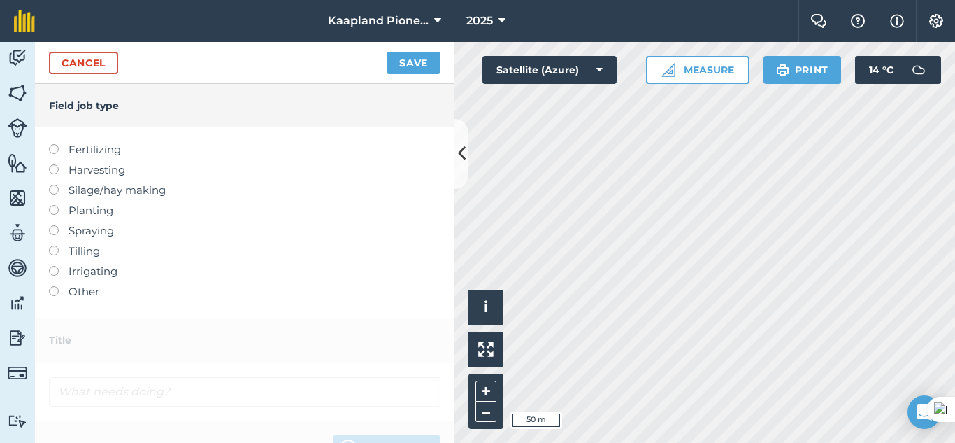
click at [52, 266] on label at bounding box center [59, 266] width 20 height 0
type input "Irrigating"
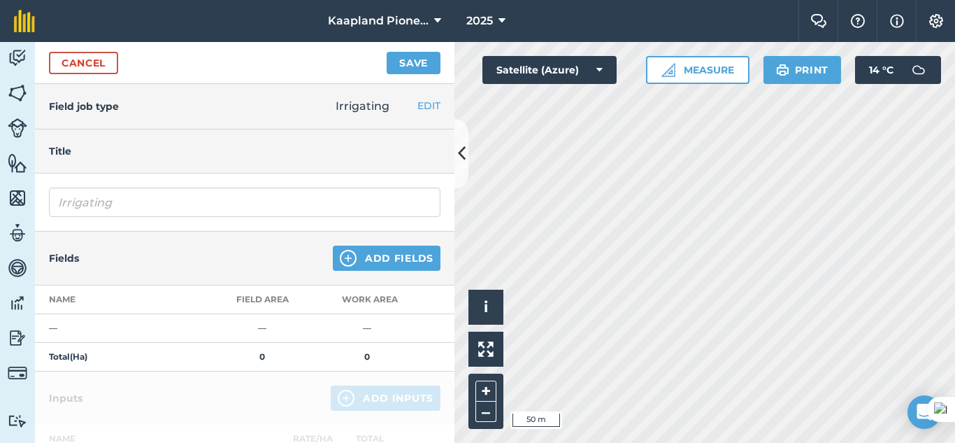
click at [75, 318] on td "—" at bounding box center [122, 328] width 175 height 29
click at [95, 351] on td "Total ( Ha )" at bounding box center [122, 357] width 175 height 29
click at [404, 250] on button "Add Fields" at bounding box center [387, 257] width 108 height 25
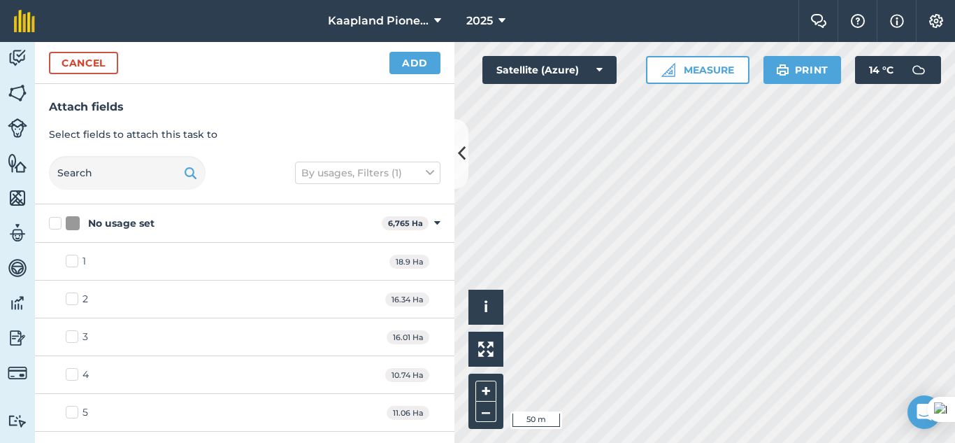
checkbox input "true"
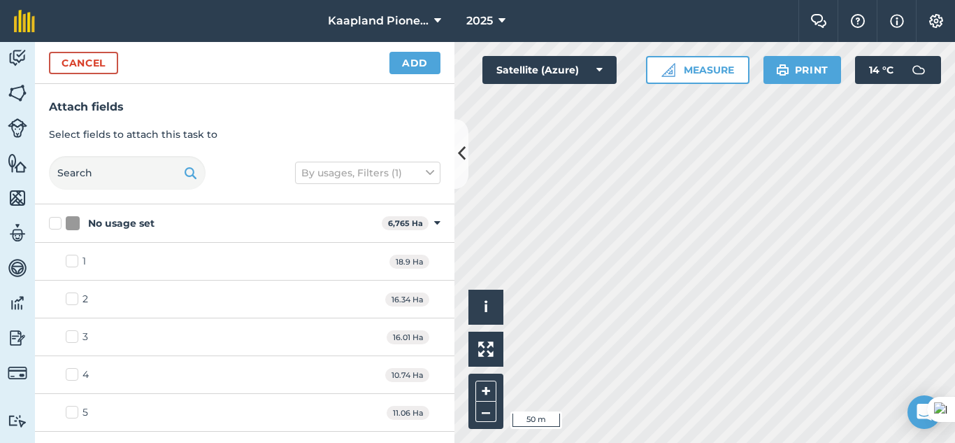
checkbox input "true"
checkbox input "false"
click at [397, 68] on button "Add" at bounding box center [414, 63] width 51 height 22
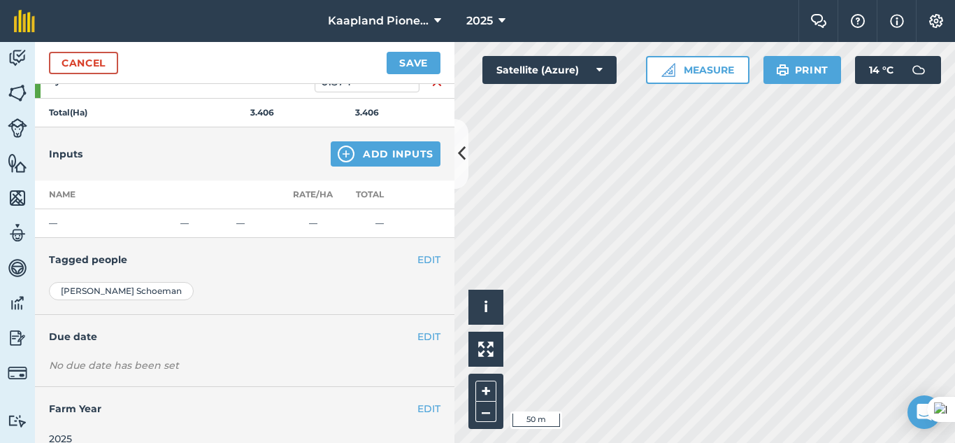
scroll to position [405, 0]
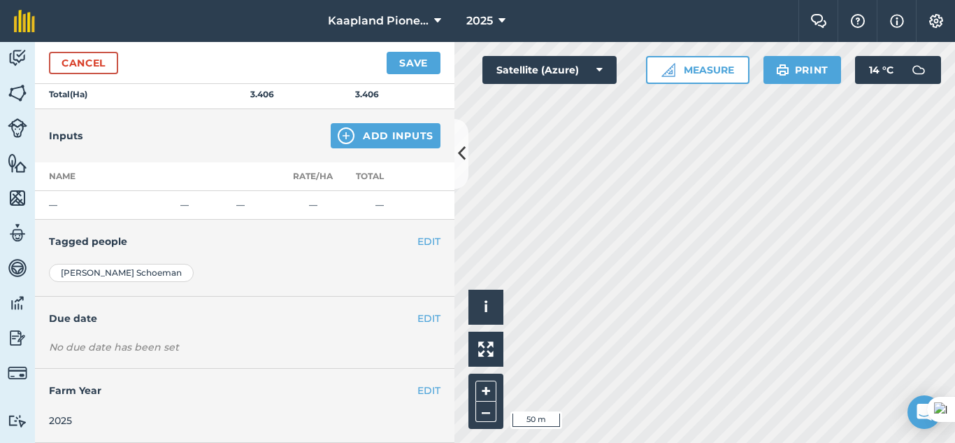
drag, startPoint x: 272, startPoint y: 241, endPoint x: 173, endPoint y: 252, distance: 99.1
click at [271, 241] on h4 "Tagged people" at bounding box center [244, 240] width 391 height 15
click at [149, 273] on div "[PERSON_NAME]" at bounding box center [121, 273] width 145 height 18
click at [417, 238] on button "EDIT" at bounding box center [428, 240] width 23 height 15
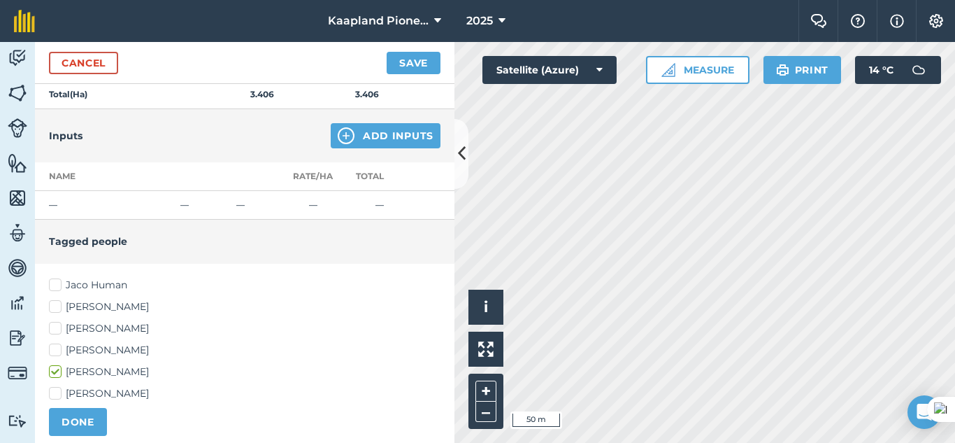
click at [56, 329] on label "[PERSON_NAME]" at bounding box center [244, 328] width 391 height 15
click at [56, 329] on input "[PERSON_NAME]" at bounding box center [53, 325] width 9 height 9
checkbox input "true"
click at [53, 373] on label "[PERSON_NAME]" at bounding box center [244, 371] width 391 height 15
click at [53, 373] on input "[PERSON_NAME]" at bounding box center [53, 368] width 9 height 9
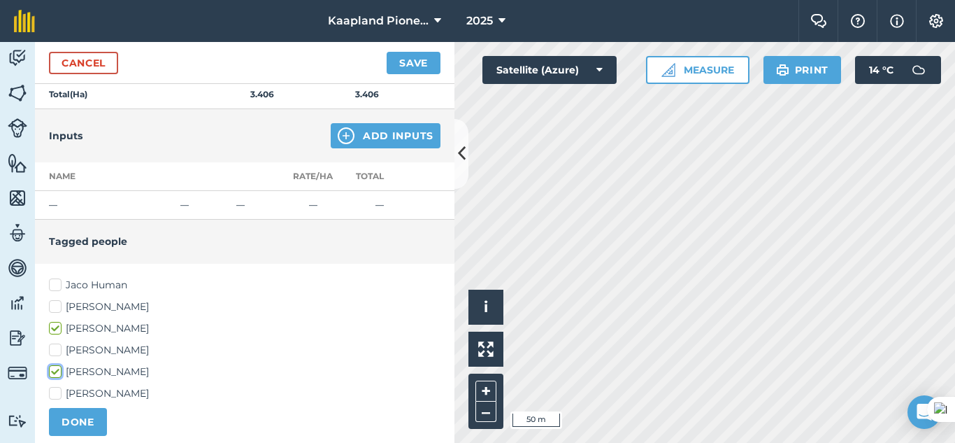
checkbox input "false"
click at [66, 427] on button "DONE" at bounding box center [78, 422] width 58 height 28
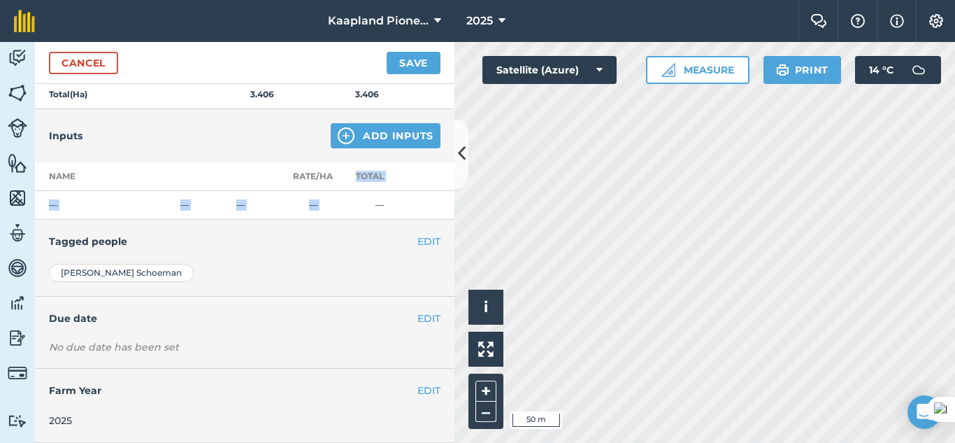
drag, startPoint x: 347, startPoint y: 192, endPoint x: 334, endPoint y: 195, distance: 13.6
click at [347, 193] on table "Name Rate/ Ha Total — — — — —" at bounding box center [244, 190] width 419 height 57
click at [294, 179] on th "Rate/ Ha" at bounding box center [313, 176] width 52 height 29
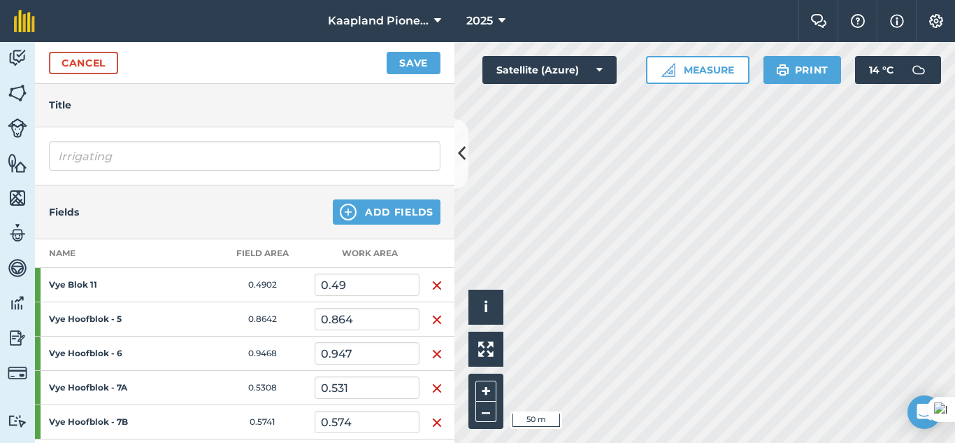
scroll to position [0, 0]
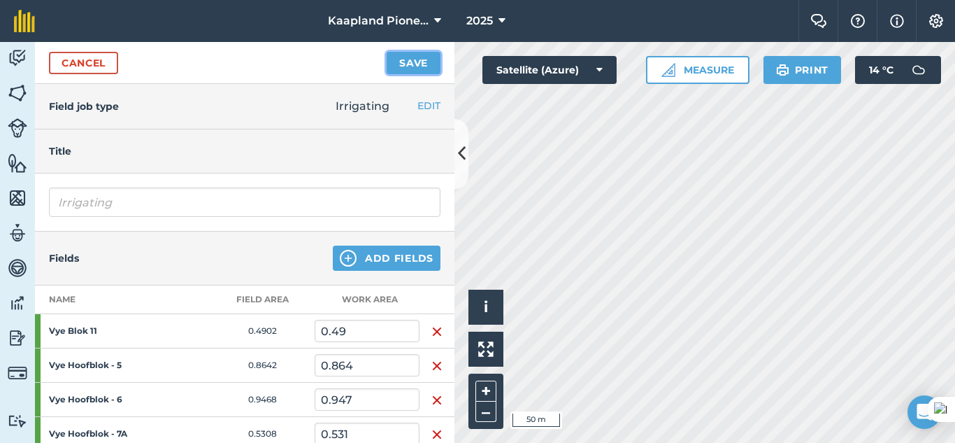
click at [419, 60] on button "Save" at bounding box center [414, 63] width 54 height 22
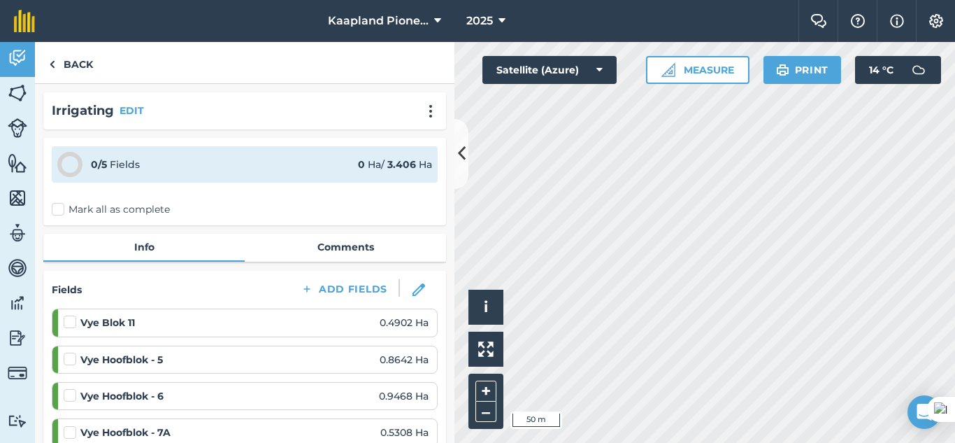
scroll to position [117, 0]
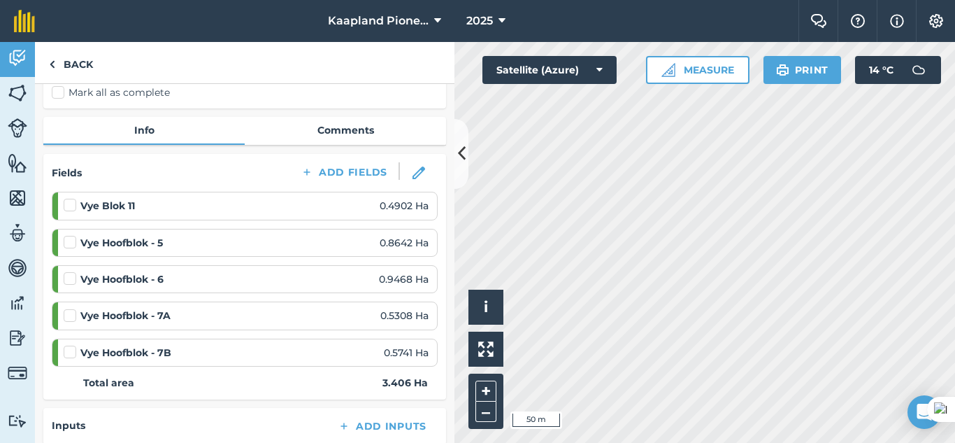
click at [66, 198] on label at bounding box center [72, 198] width 17 height 0
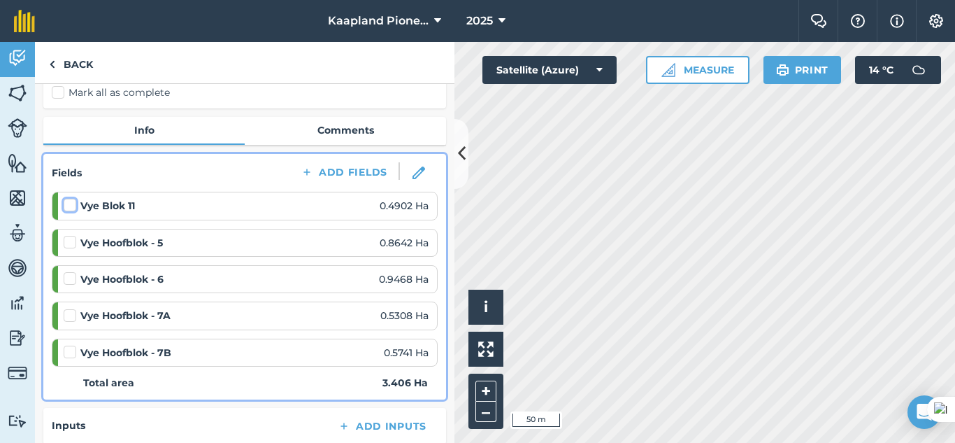
click at [66, 205] on input "checkbox" at bounding box center [68, 202] width 9 height 9
checkbox input "false"
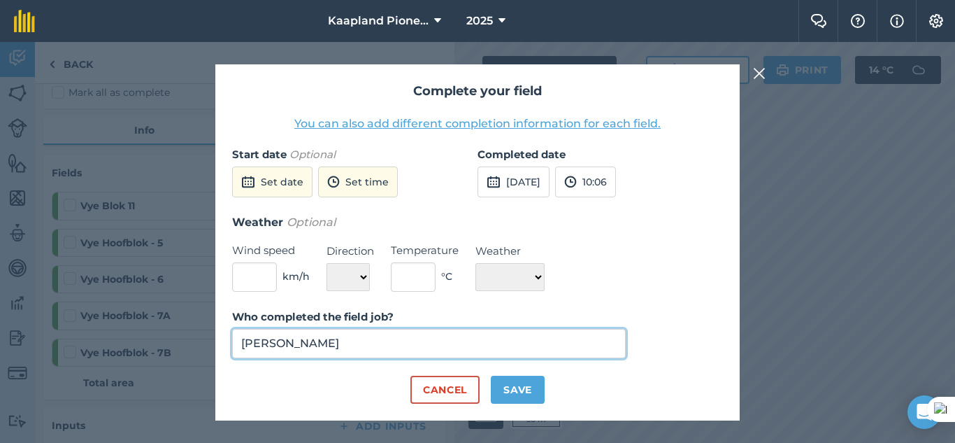
click at [434, 337] on input "[PERSON_NAME]" at bounding box center [429, 343] width 394 height 29
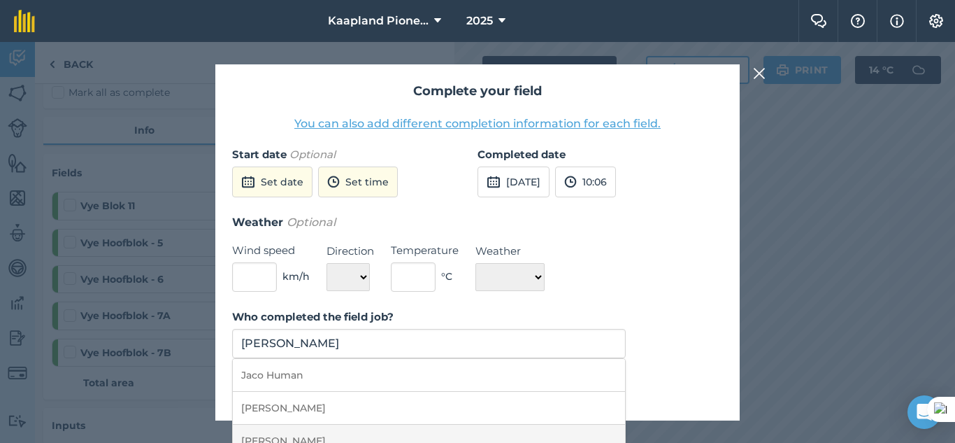
click at [368, 431] on li "[PERSON_NAME]" at bounding box center [429, 440] width 392 height 33
type input "[PERSON_NAME]"
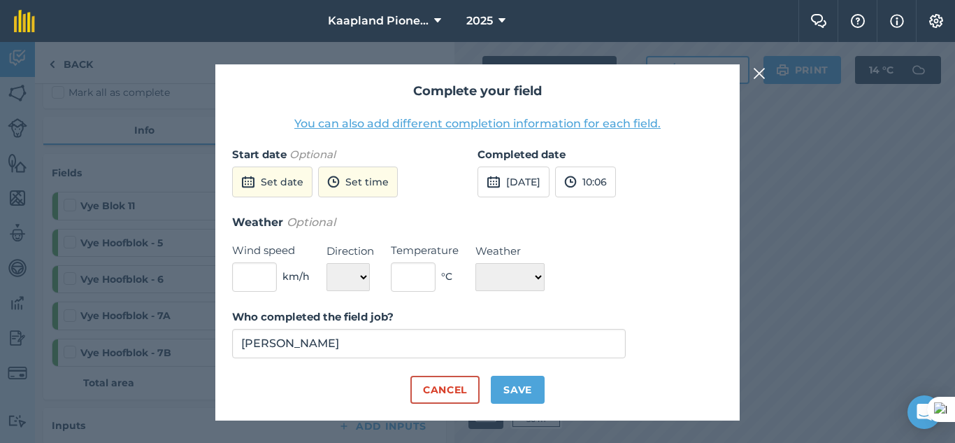
click at [146, 162] on div "Complete your field You can also add different completion information for each …" at bounding box center [477, 242] width 955 height 401
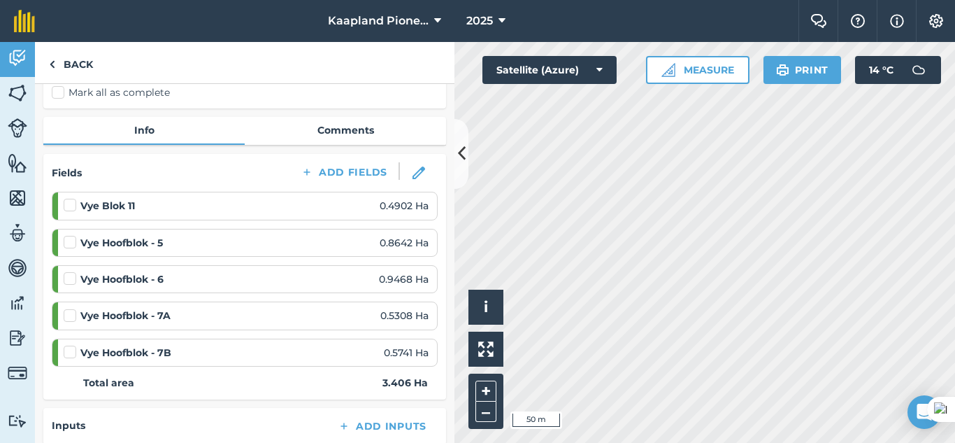
click at [58, 92] on label "Mark all as complete" at bounding box center [111, 92] width 118 height 15
click at [58, 202] on input "Mark all as complete" at bounding box center [56, 206] width 9 height 9
checkbox input "false"
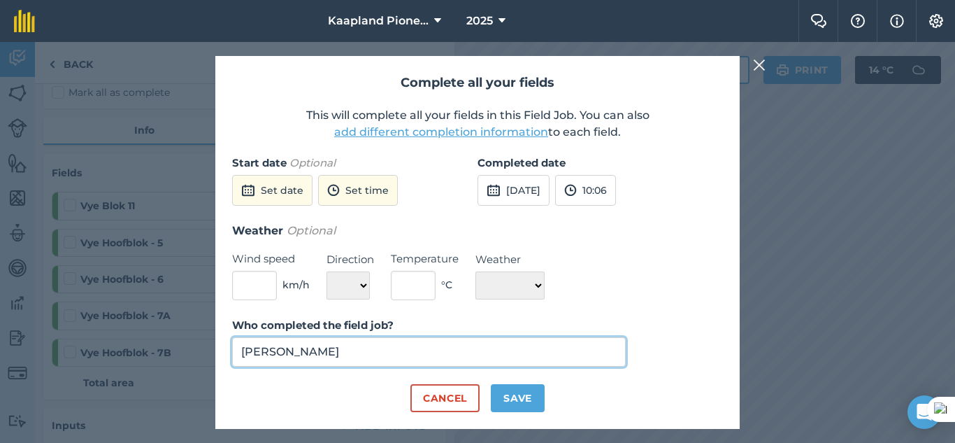
click at [361, 354] on input "[PERSON_NAME]" at bounding box center [429, 351] width 394 height 29
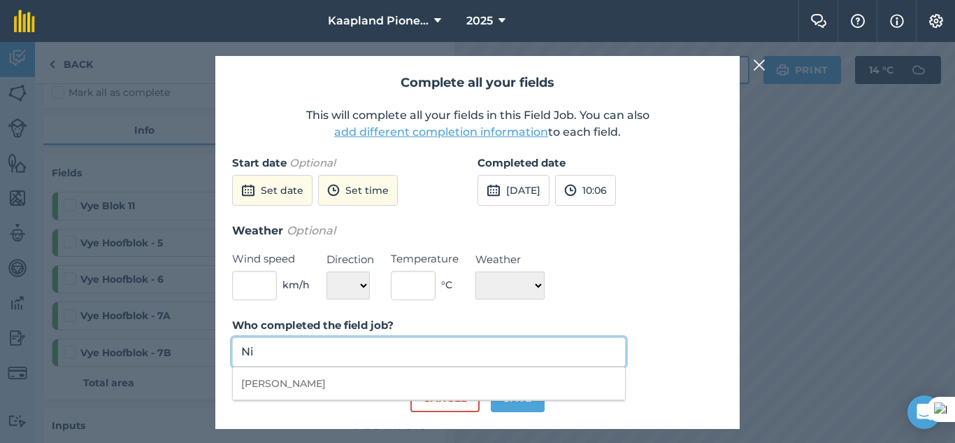
type input "N"
click at [384, 378] on li "[PERSON_NAME]" at bounding box center [429, 383] width 392 height 33
type input "[PERSON_NAME]"
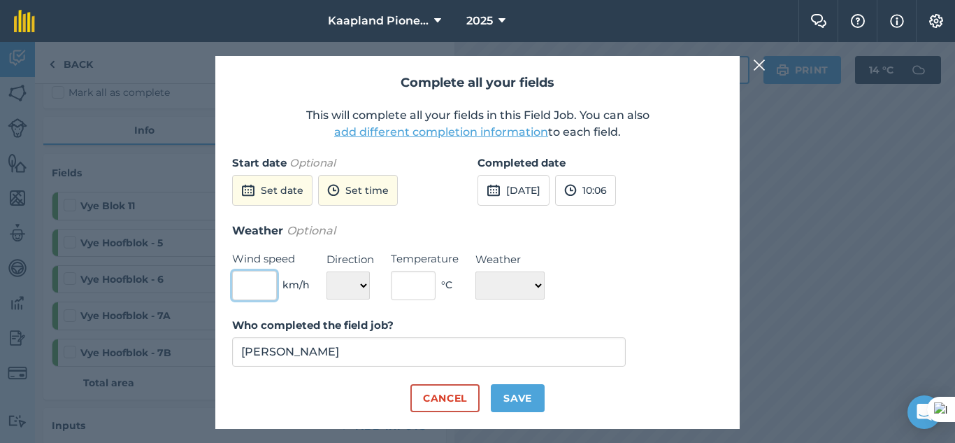
click at [265, 288] on input "text" at bounding box center [254, 285] width 45 height 29
click at [361, 287] on select "N NE E SE S SW W NW" at bounding box center [347, 285] width 43 height 28
click at [345, 280] on select "N NE E SE S SW W NW" at bounding box center [347, 285] width 43 height 28
click at [294, 201] on button "Set date" at bounding box center [272, 190] width 80 height 31
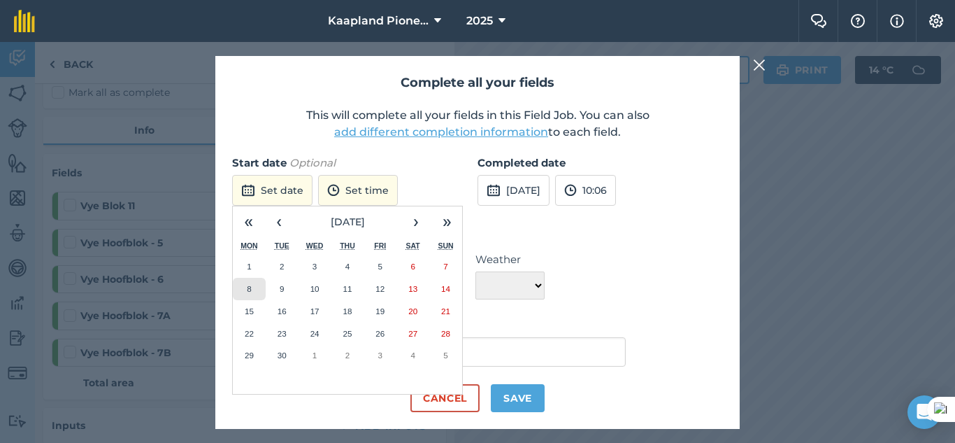
click at [240, 285] on button "8" at bounding box center [249, 289] width 33 height 22
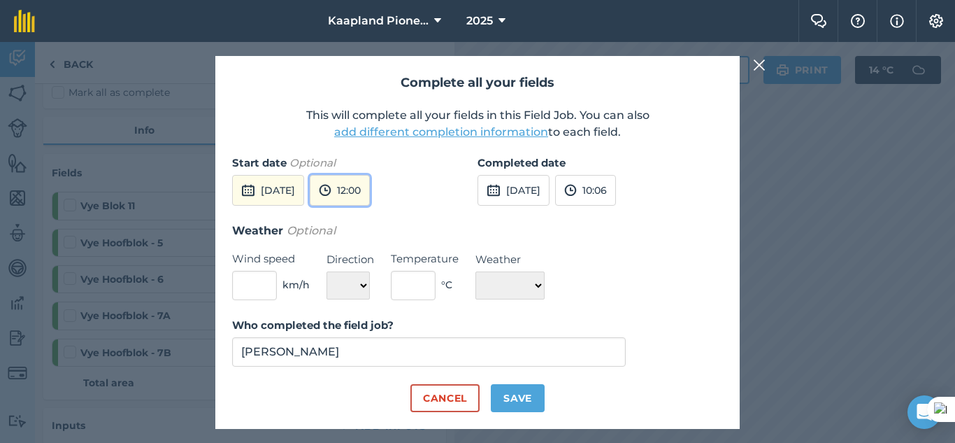
click at [370, 191] on button "12:00" at bounding box center [340, 190] width 60 height 31
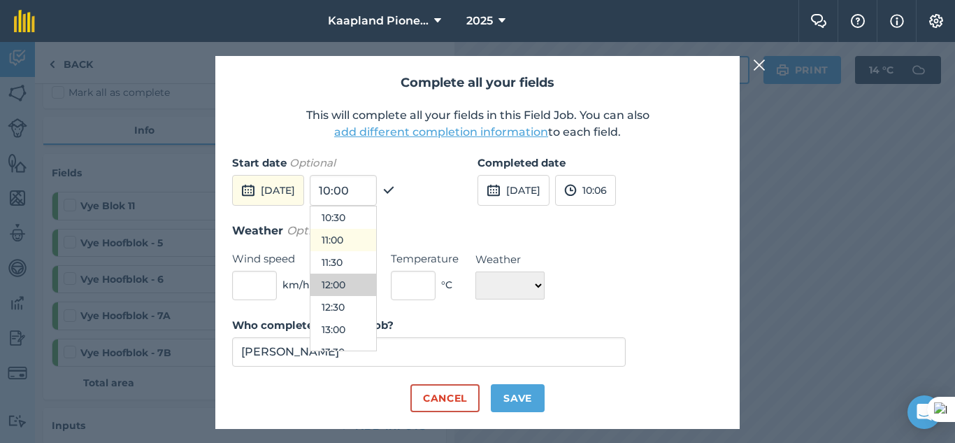
scroll to position [353, 0]
click at [376, 245] on button "08:30" at bounding box center [343, 244] width 66 height 22
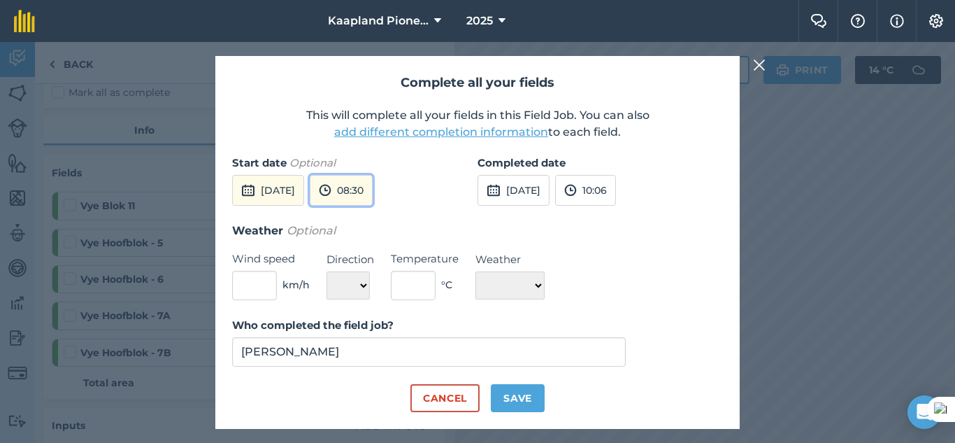
click at [373, 199] on button "08:30" at bounding box center [341, 190] width 63 height 31
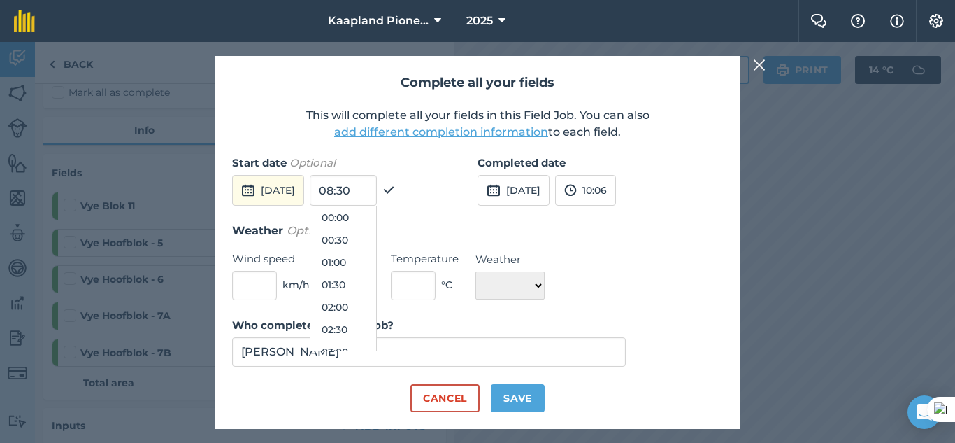
scroll to position [313, 0]
click at [373, 259] on button "08:00" at bounding box center [343, 262] width 66 height 22
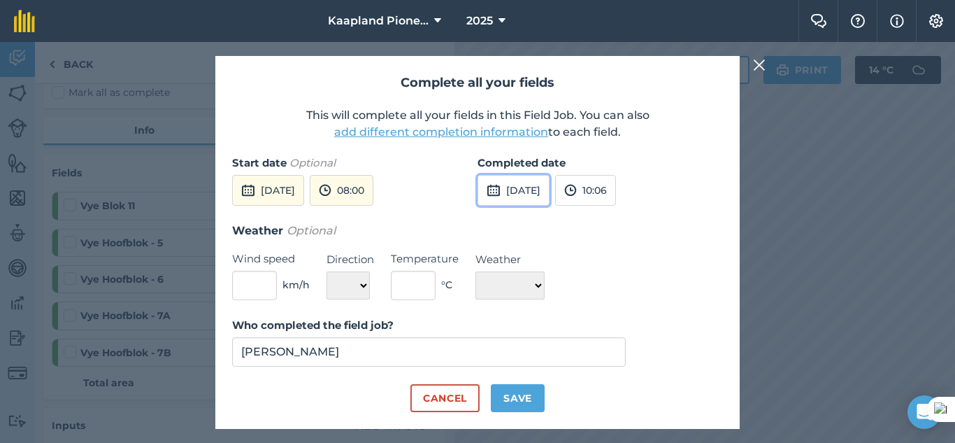
click at [534, 187] on button "[DATE]" at bounding box center [513, 190] width 72 height 31
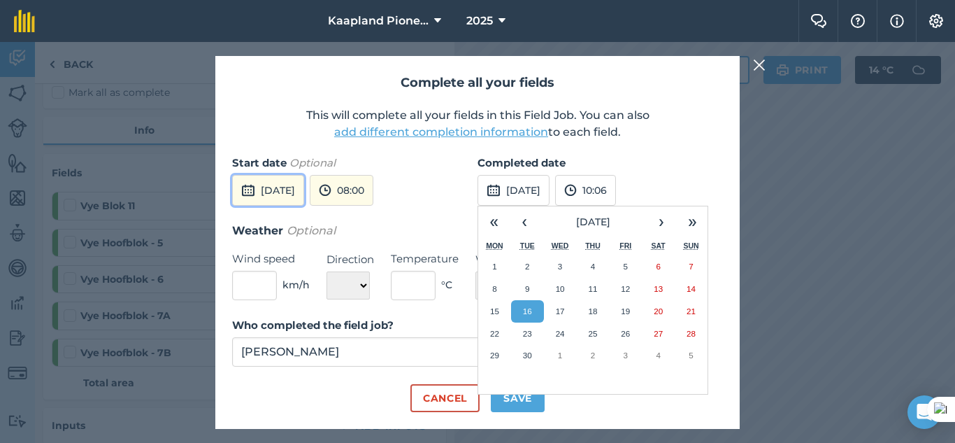
click at [275, 188] on button "[DATE]" at bounding box center [268, 190] width 72 height 31
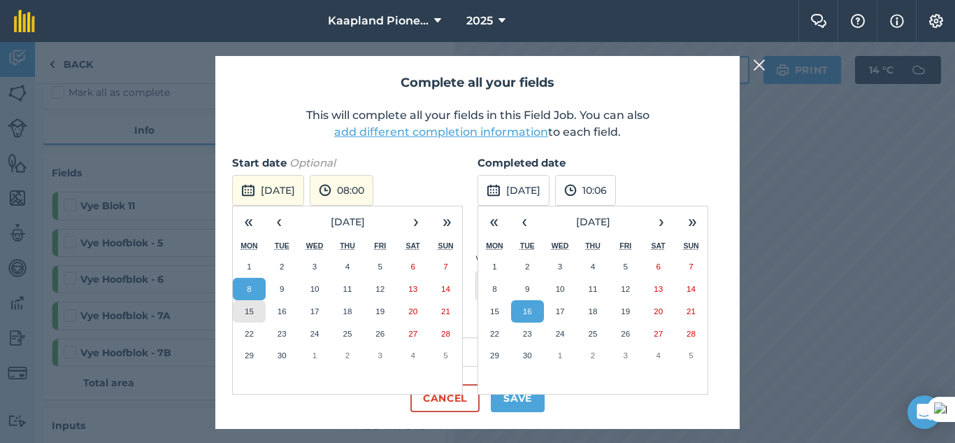
click at [249, 310] on abbr "15" at bounding box center [249, 310] width 9 height 9
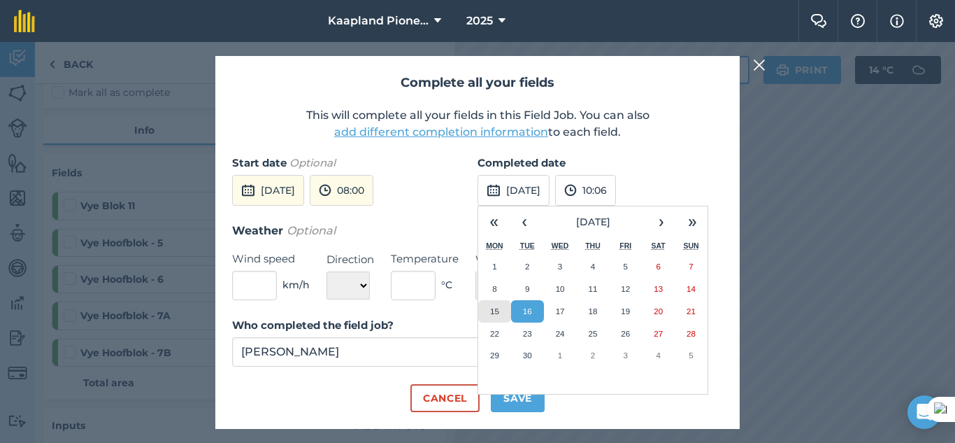
click at [494, 305] on button "15" at bounding box center [494, 311] width 33 height 22
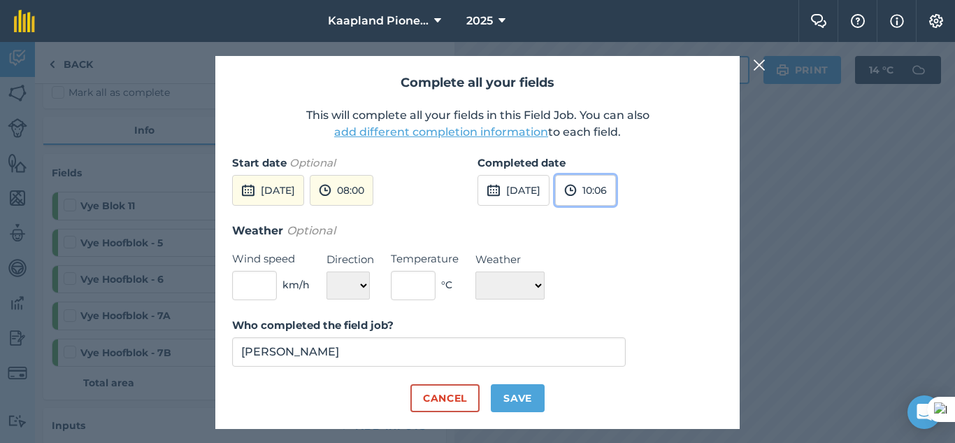
click at [594, 191] on button "10:06" at bounding box center [585, 190] width 61 height 31
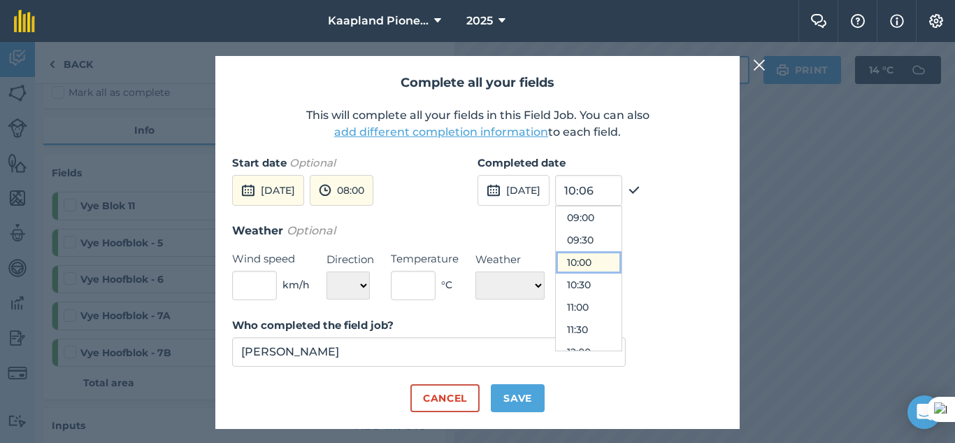
click at [617, 269] on button "10:00" at bounding box center [589, 262] width 66 height 22
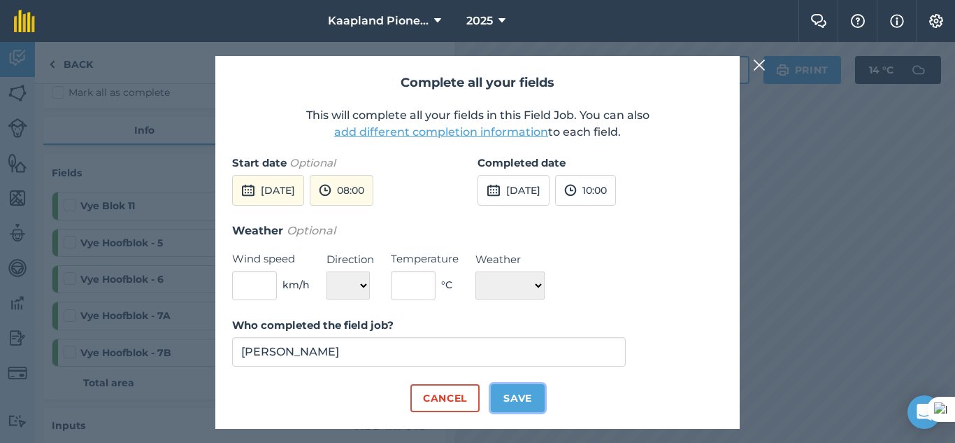
click at [529, 400] on button "Save" at bounding box center [518, 398] width 54 height 28
checkbox input "true"
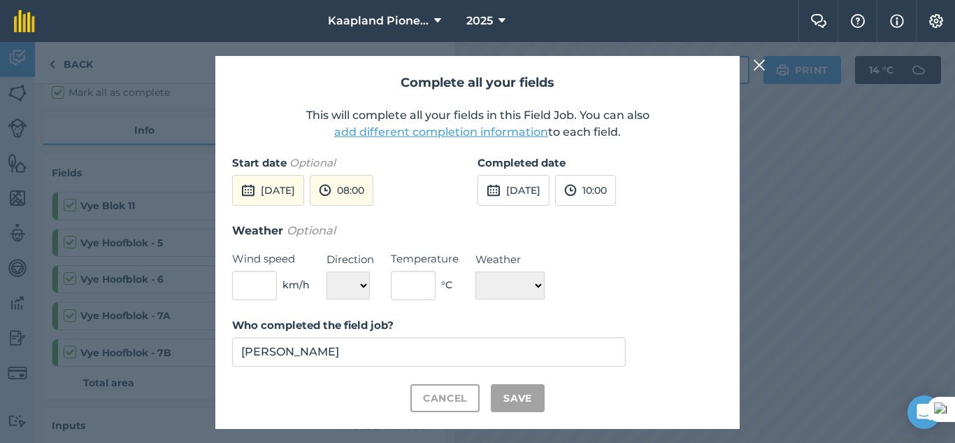
checkbox input "true"
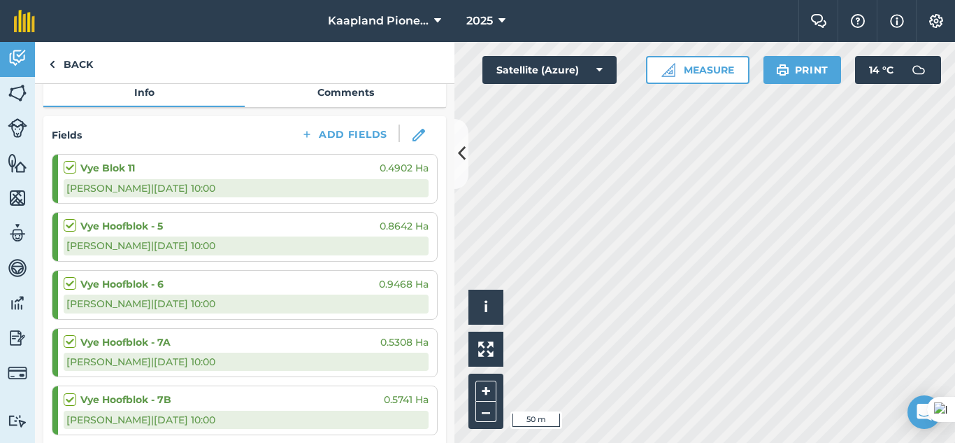
scroll to position [117, 0]
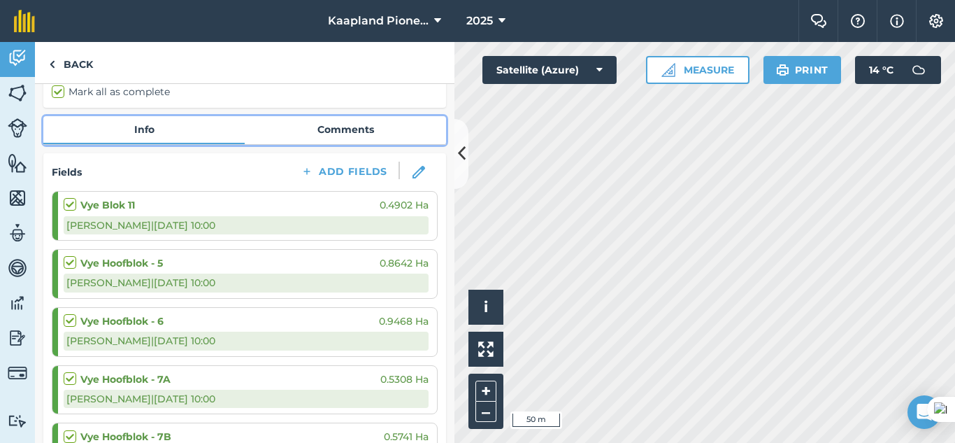
click at [351, 138] on link "Comments" at bounding box center [345, 129] width 201 height 27
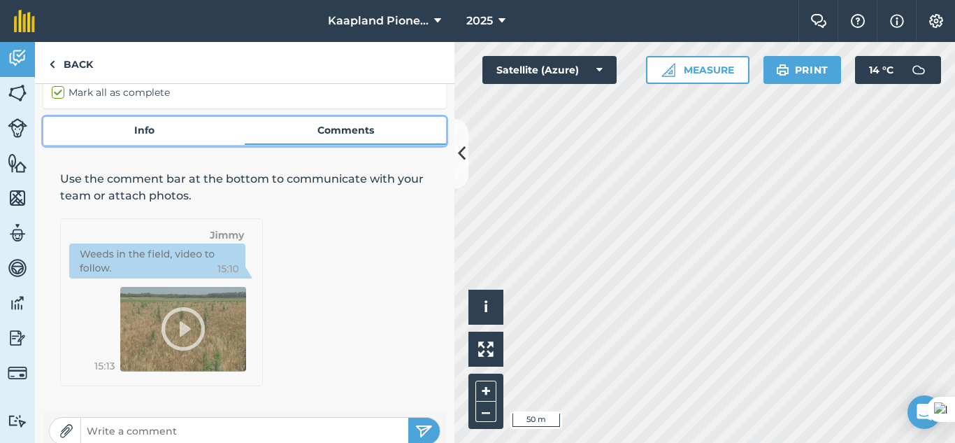
scroll to position [133, 0]
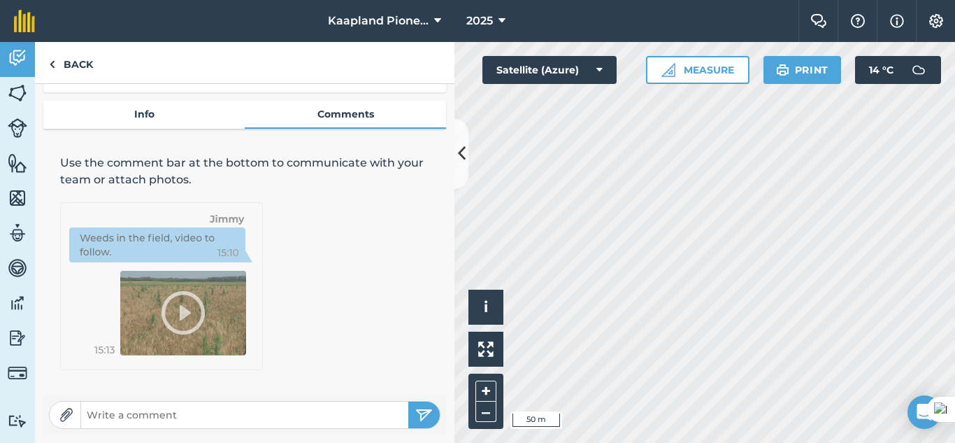
click at [202, 419] on input "text" at bounding box center [244, 415] width 327 height 20
click at [278, 409] on input "text" at bounding box center [244, 415] width 327 height 20
paste input "Besproei vye blokke , kubieke meter water, tyd; 11: 33, 1.5 uur 7 A : 41.7 , 2 …"
type input "Besproei vye blokke , kubieke meter water, tyd; 11: 33, 1.5 uur 7 A : 41.7 , 2 …"
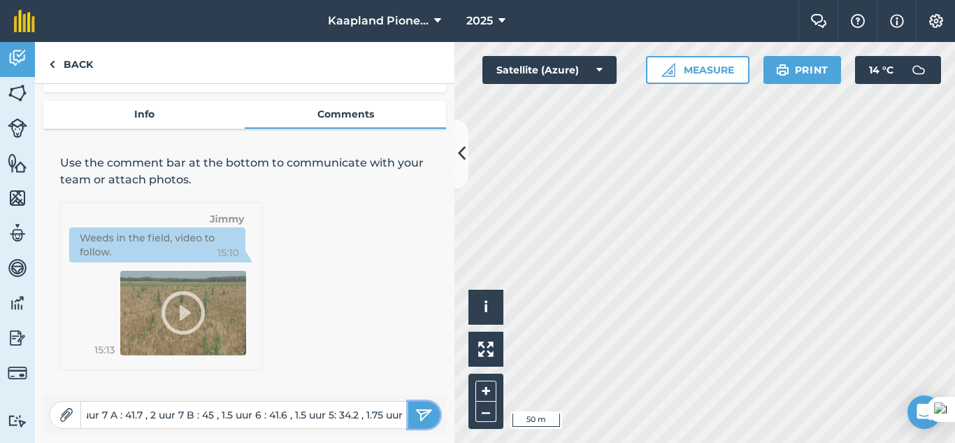
click at [415, 420] on img "submit" at bounding box center [423, 414] width 17 height 17
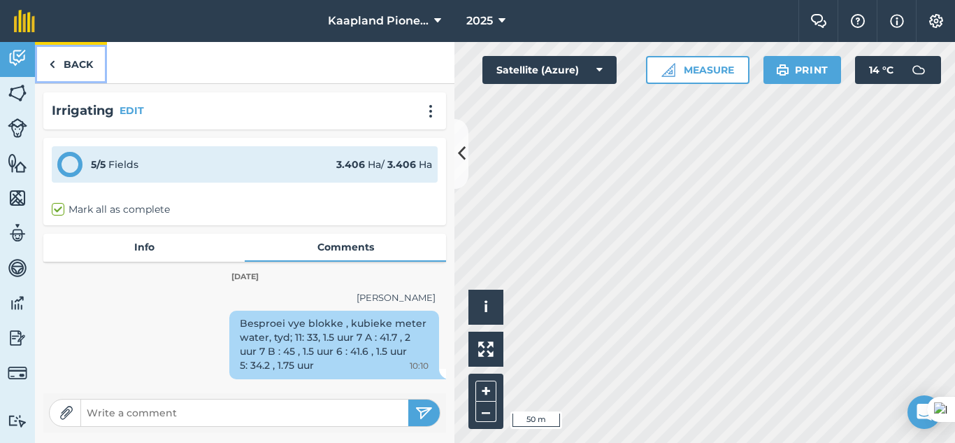
click at [85, 72] on link "Back" at bounding box center [71, 62] width 72 height 41
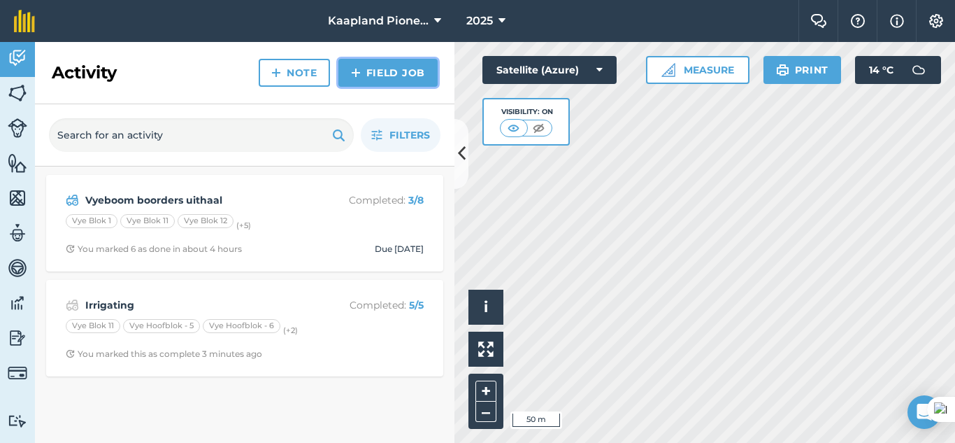
click at [387, 77] on link "Field Job" at bounding box center [387, 73] width 99 height 28
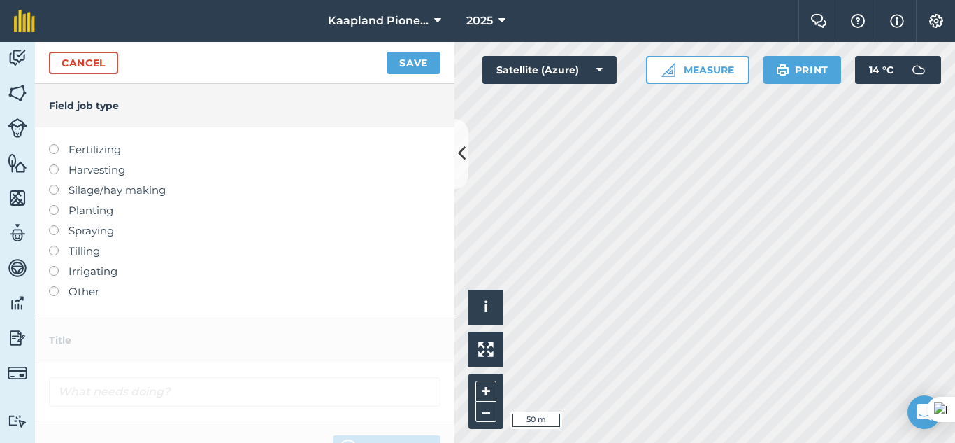
click at [55, 225] on label at bounding box center [59, 225] width 20 height 0
type input "Spraying"
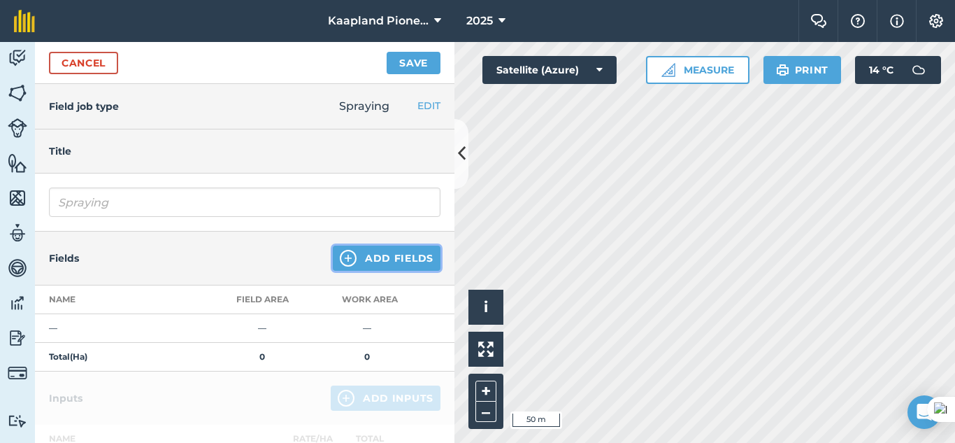
click at [348, 268] on button "Add Fields" at bounding box center [387, 257] width 108 height 25
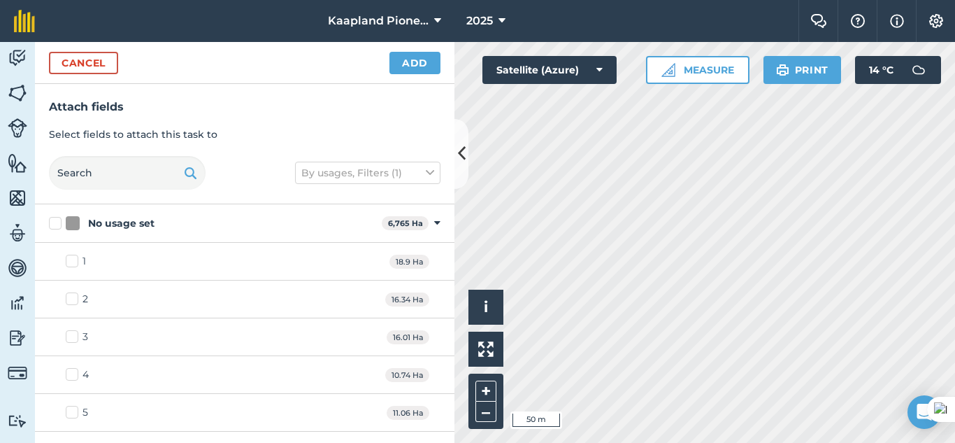
checkbox input "true"
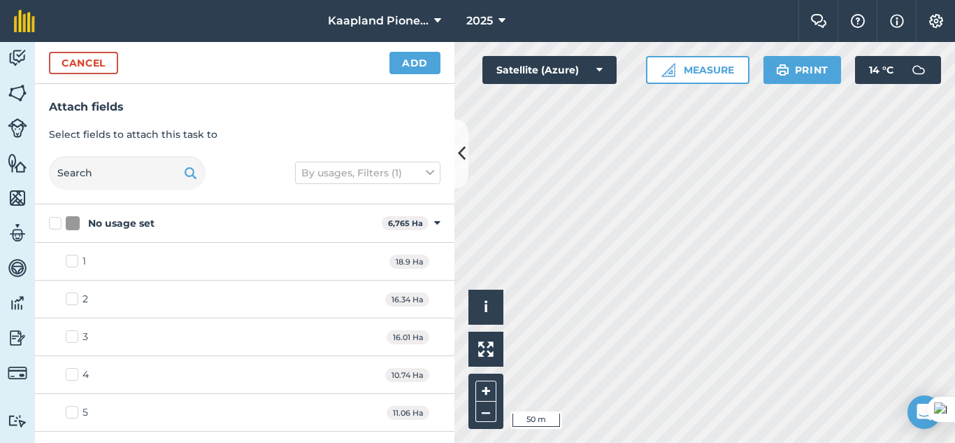
checkbox input "true"
click at [410, 62] on button "Add" at bounding box center [414, 63] width 51 height 22
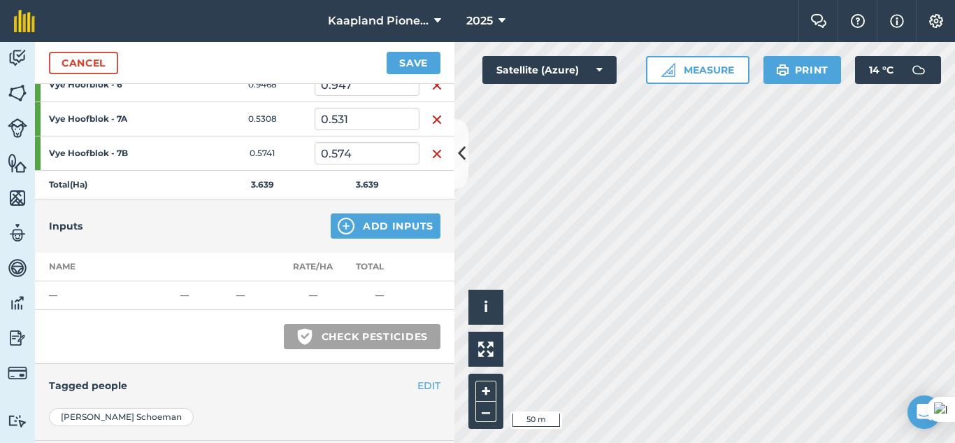
scroll to position [350, 0]
click at [378, 224] on button "Add Inputs" at bounding box center [386, 225] width 110 height 25
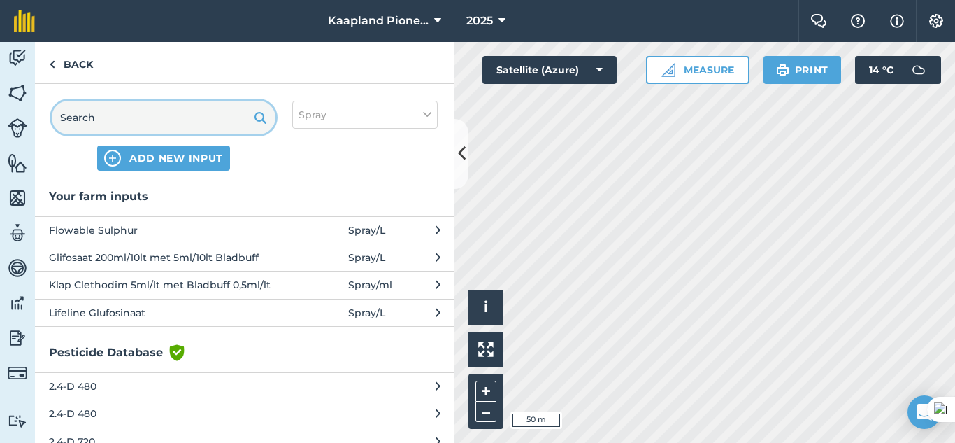
click at [157, 123] on input "text" at bounding box center [164, 118] width 224 height 34
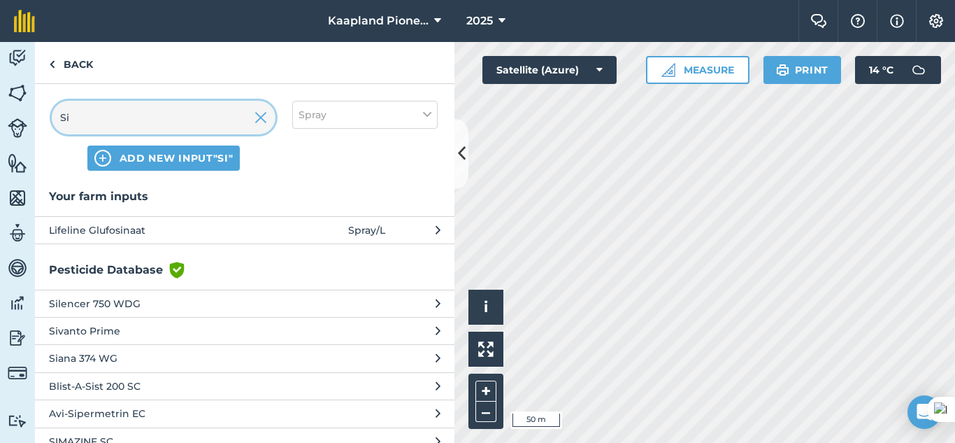
type input "S"
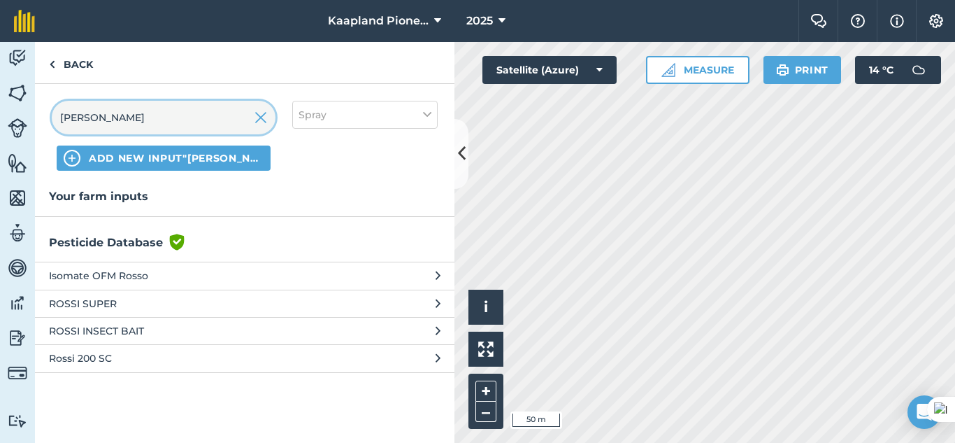
type input "[PERSON_NAME]"
click at [148, 305] on span "ROSSI SUPER" at bounding box center [163, 303] width 229 height 15
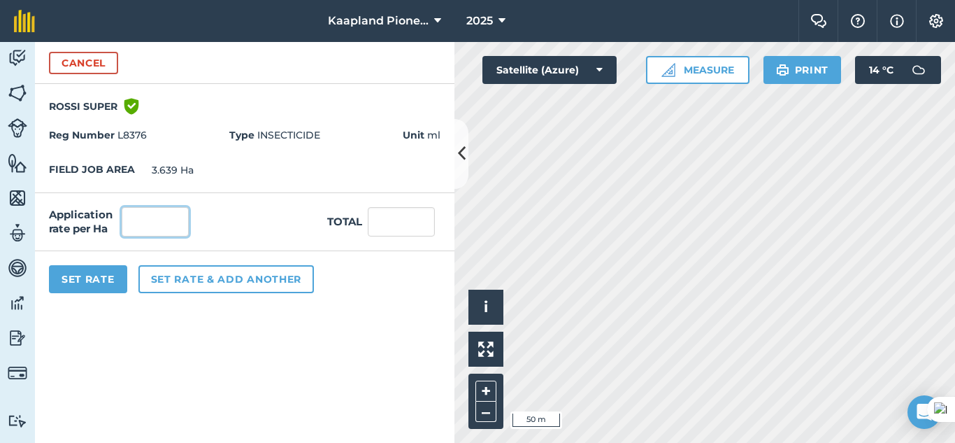
click at [148, 224] on input "text" at bounding box center [155, 221] width 67 height 29
type input "2"
type input "1"
type input "3.639"
click at [81, 281] on button "Set Rate" at bounding box center [88, 279] width 78 height 28
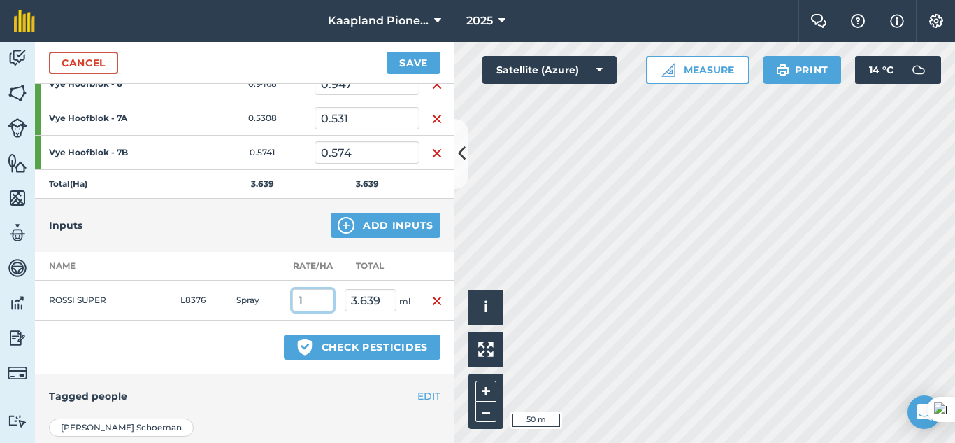
click at [321, 299] on input "1" at bounding box center [312, 300] width 41 height 22
type input "0"
click at [382, 300] on input "0" at bounding box center [371, 300] width 52 height 22
type input "0"
click at [431, 301] on img "button" at bounding box center [436, 300] width 11 height 17
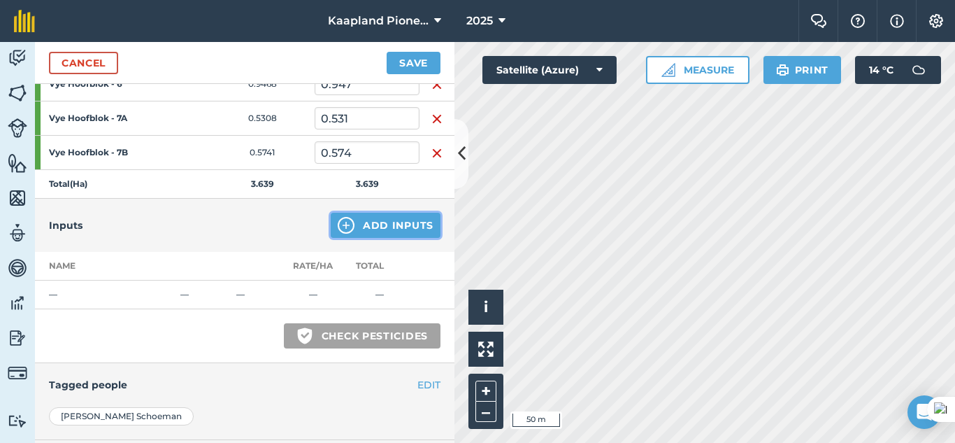
click at [384, 238] on button "Add Inputs" at bounding box center [386, 225] width 110 height 25
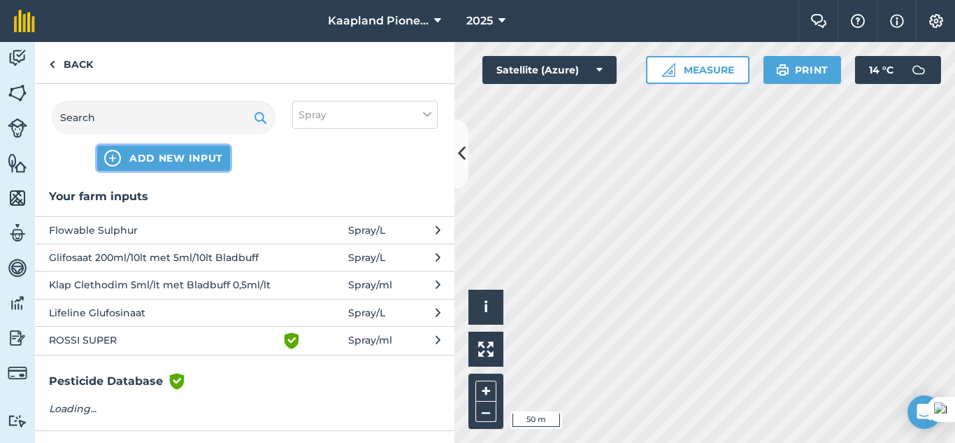
click at [149, 163] on span "ADD NEW INPUT" at bounding box center [176, 158] width 94 height 14
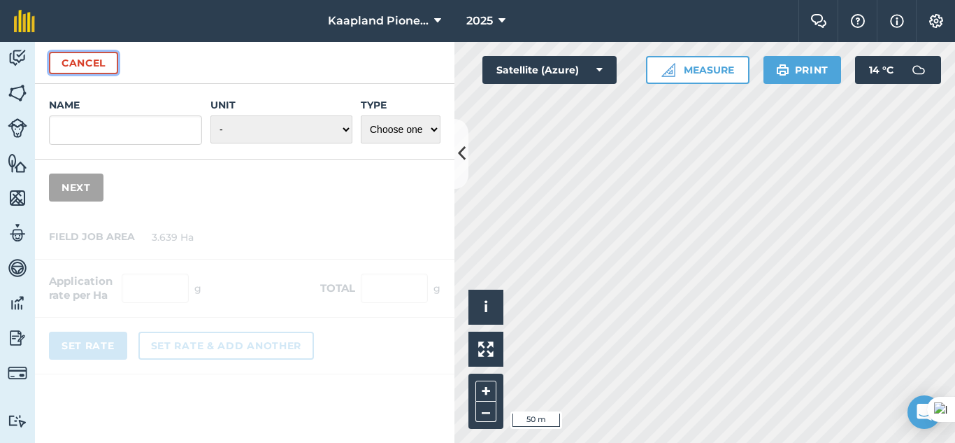
click at [97, 71] on button "Cancel" at bounding box center [83, 63] width 69 height 22
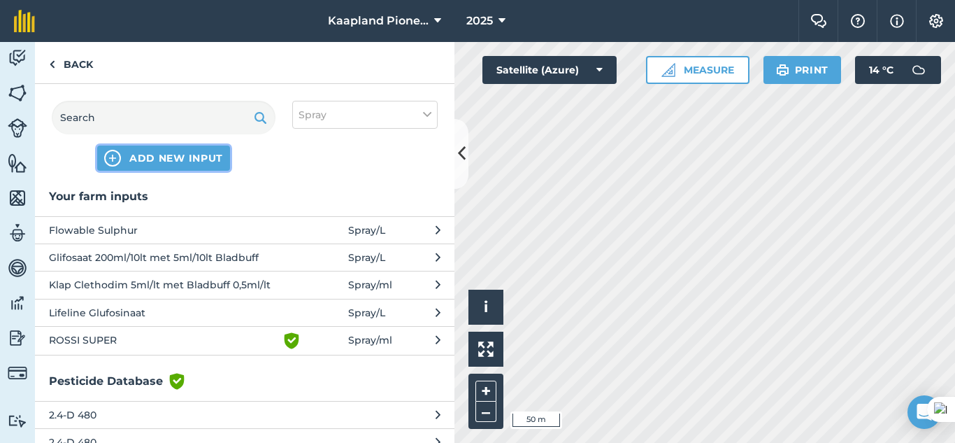
click at [193, 166] on button "ADD NEW INPUT" at bounding box center [163, 157] width 133 height 25
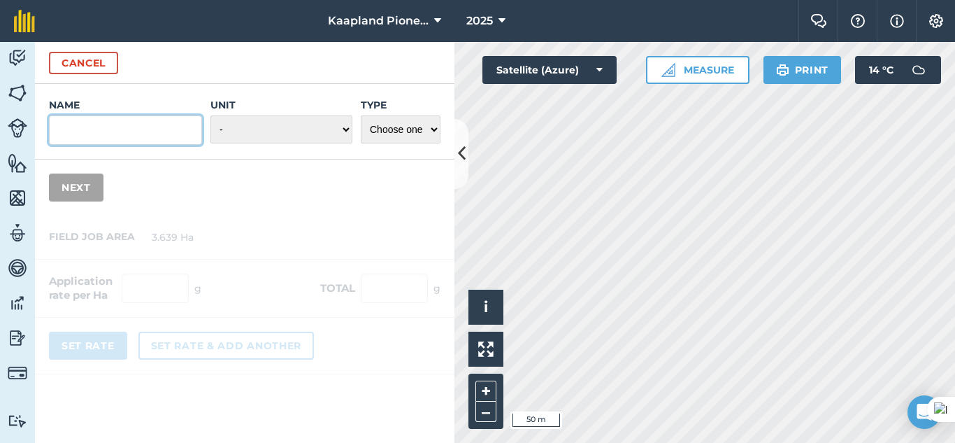
click at [155, 137] on input "Name" at bounding box center [125, 129] width 153 height 29
type input "[PERSON_NAME]"
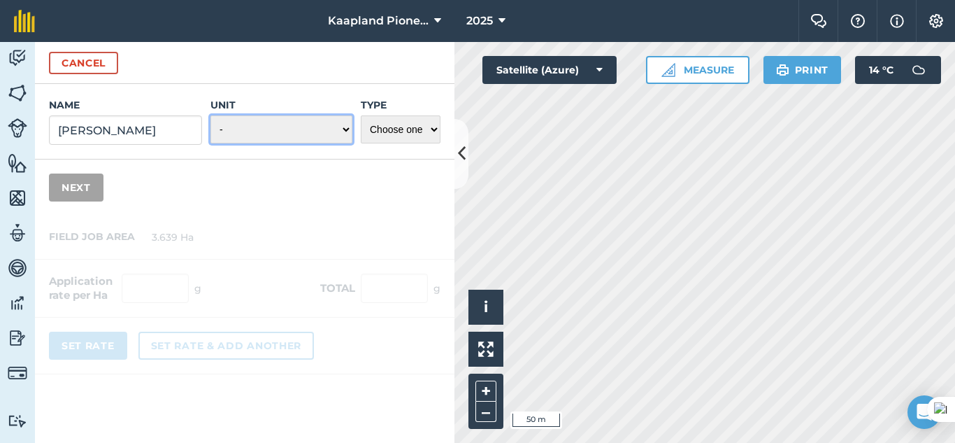
click at [331, 134] on select "- Grams/g Kilograms/kg Metric tonnes/t Millilitres/ml Litres/L Ounces/oz Pounds…" at bounding box center [281, 129] width 142 height 28
select select "MILLILITRES"
click at [210, 115] on select "- Grams/g Kilograms/kg Metric tonnes/t Millilitres/ml Litres/L Ounces/oz Pounds…" at bounding box center [281, 129] width 142 height 28
click at [423, 144] on div "Type Choose one Fertilizer Seed Spray Fuel Other" at bounding box center [401, 121] width 80 height 47
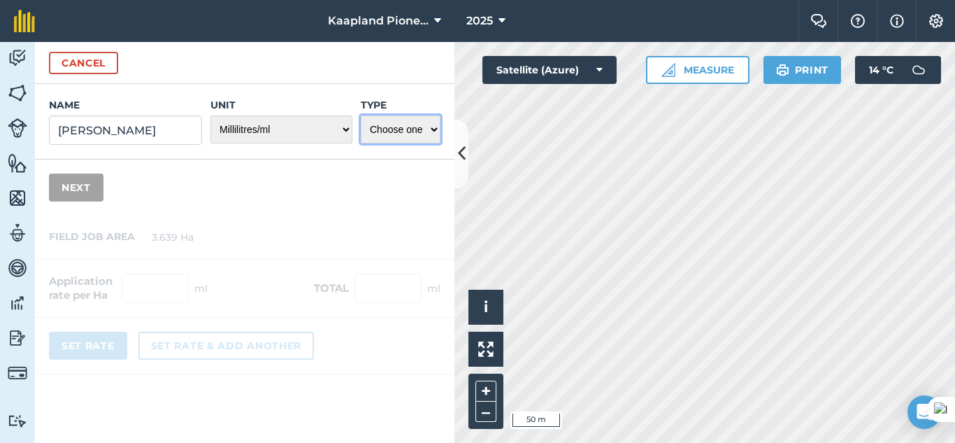
click at [421, 134] on select "Choose one Fertilizer Seed Spray Fuel Other" at bounding box center [401, 129] width 80 height 28
select select "OTHER"
click at [361, 115] on select "Choose one Fertilizer Seed Spray Fuel Other" at bounding box center [401, 129] width 80 height 28
click at [80, 178] on button "Next" at bounding box center [76, 187] width 55 height 28
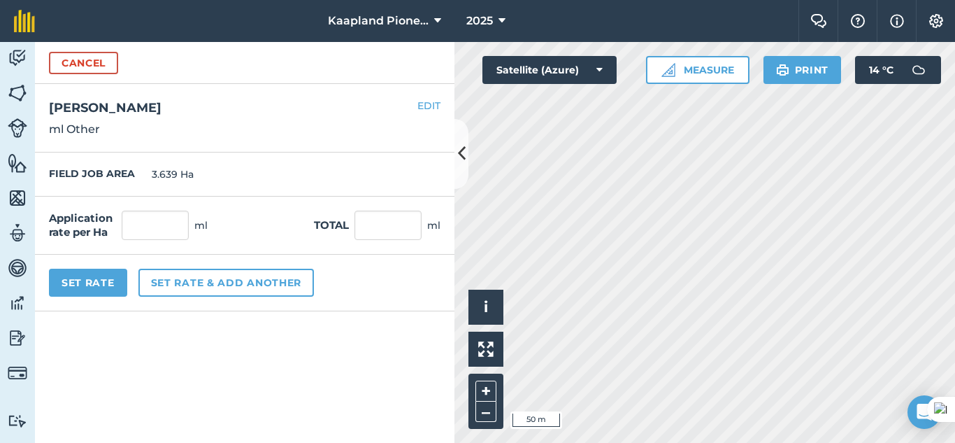
click at [77, 226] on label "Application rate per Ha" at bounding box center [82, 225] width 67 height 28
click at [160, 233] on input "text" at bounding box center [155, 224] width 67 height 29
type input "12"
type input "43.668"
click at [102, 285] on button "Set Rate" at bounding box center [88, 282] width 78 height 28
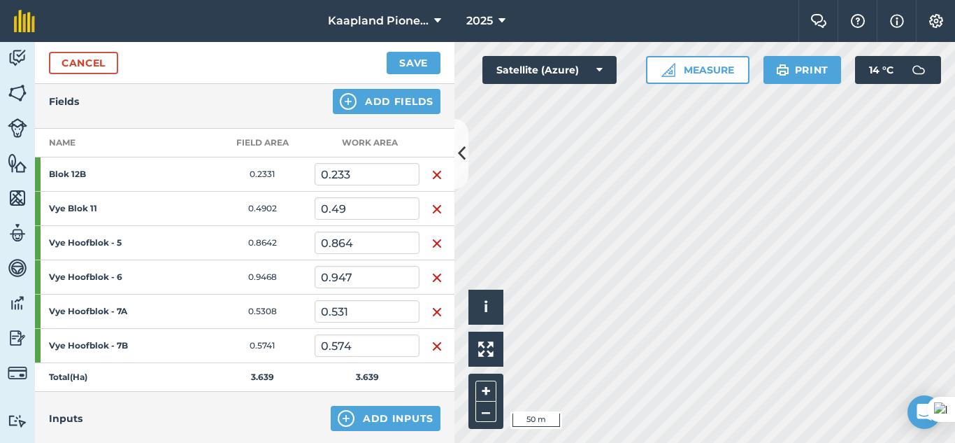
scroll to position [155, 0]
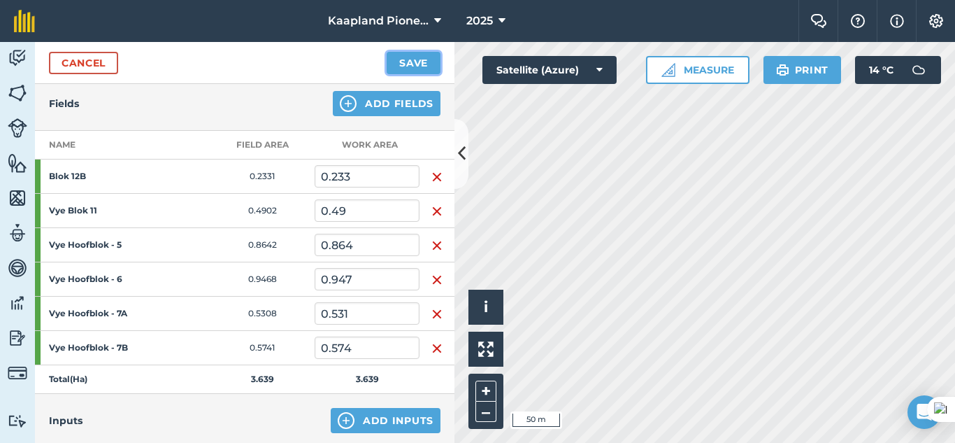
click at [416, 59] on button "Save" at bounding box center [414, 63] width 54 height 22
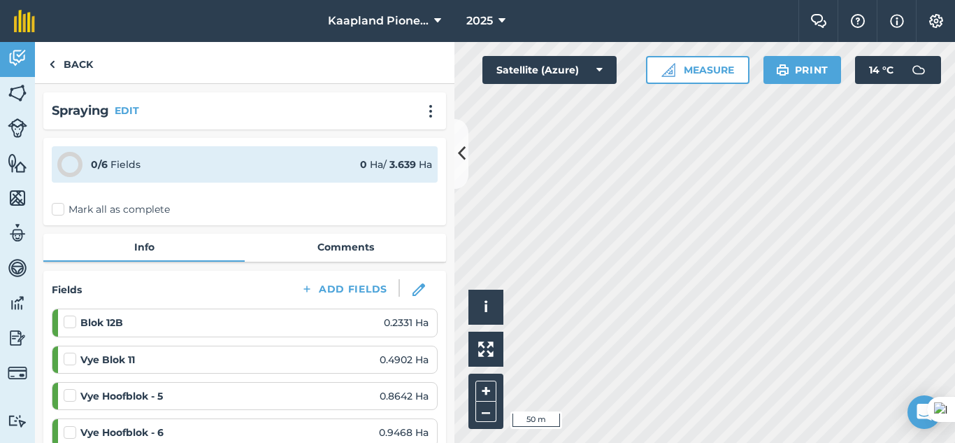
click at [57, 196] on div "0 / 6 Fields 0 Ha / 3.639 [PERSON_NAME] all as complete" at bounding box center [244, 181] width 403 height 87
click at [55, 207] on label "Mark all as complete" at bounding box center [111, 209] width 118 height 15
click at [55, 207] on input "Mark all as complete" at bounding box center [56, 206] width 9 height 9
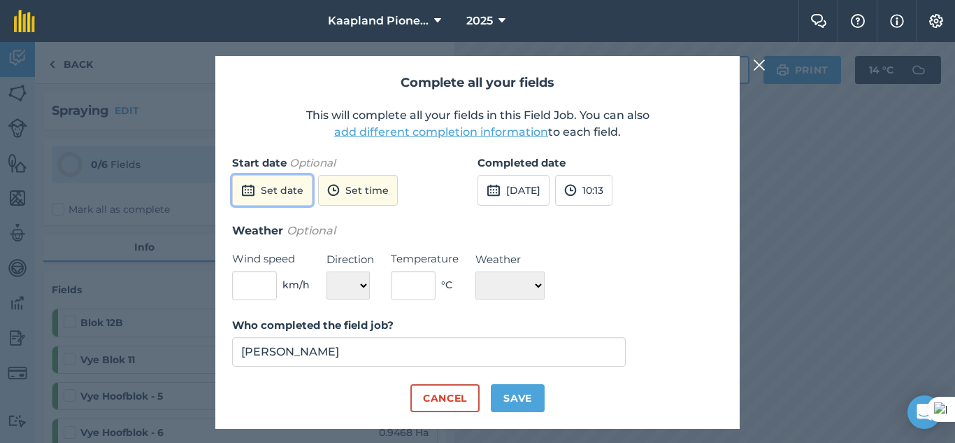
click at [270, 197] on button "Set date" at bounding box center [272, 190] width 80 height 31
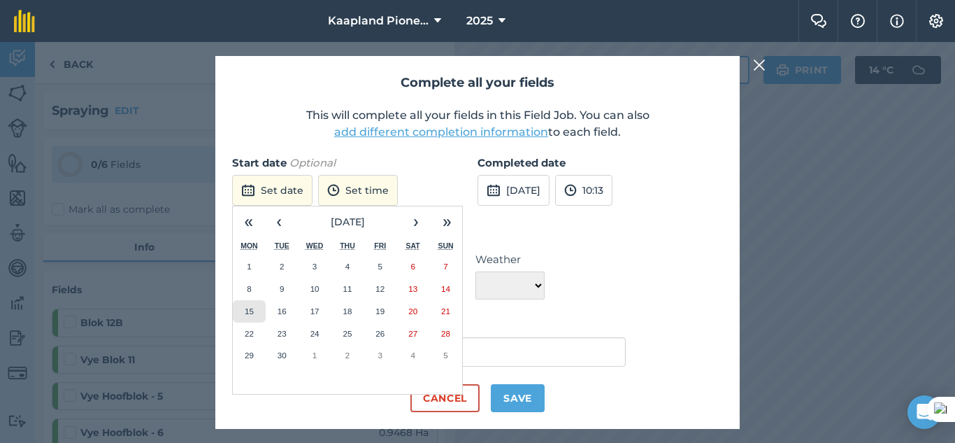
click at [254, 300] on button "15" at bounding box center [249, 311] width 33 height 22
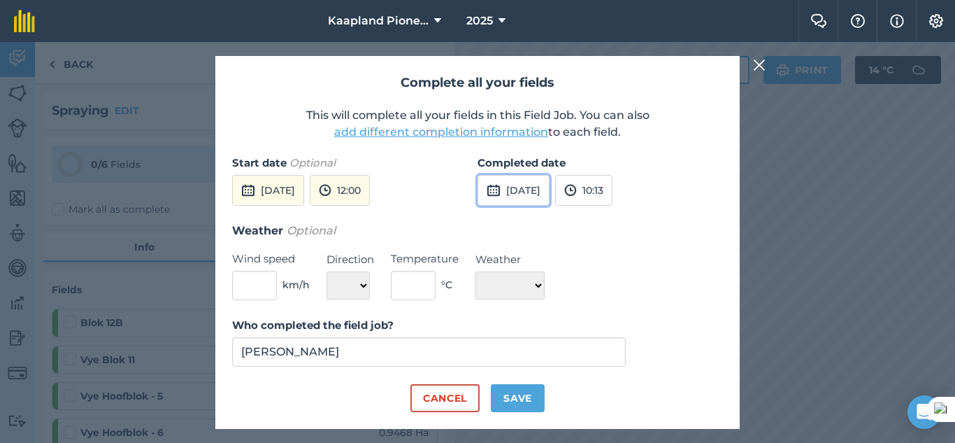
click at [538, 189] on button "[DATE]" at bounding box center [513, 190] width 72 height 31
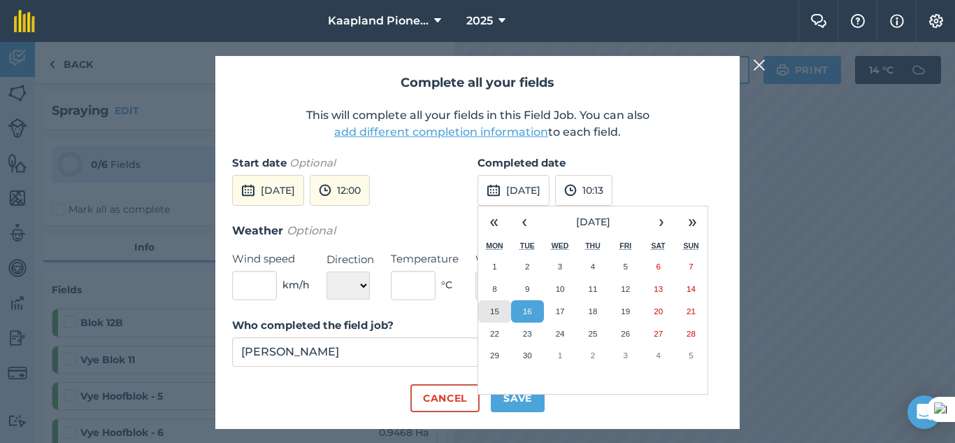
click at [493, 306] on abbr "15" at bounding box center [494, 310] width 9 height 9
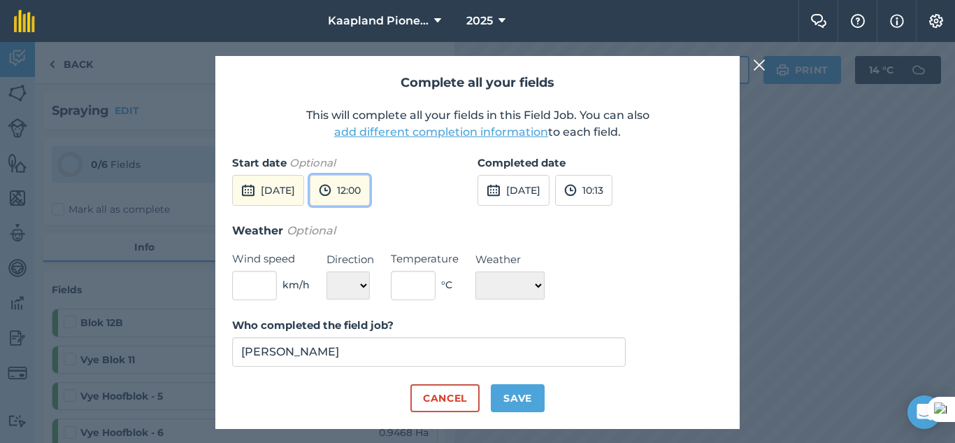
click at [370, 196] on button "12:00" at bounding box center [340, 190] width 60 height 31
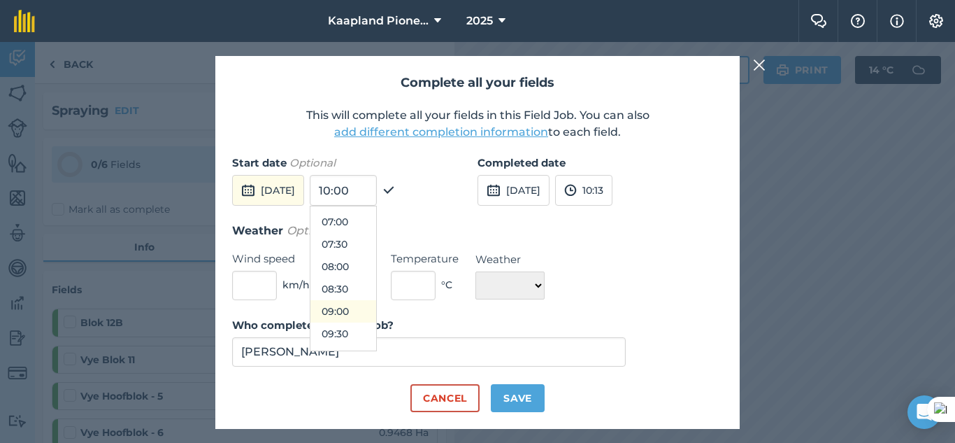
scroll to position [353, 0]
click at [372, 234] on button "08:30" at bounding box center [343, 244] width 66 height 22
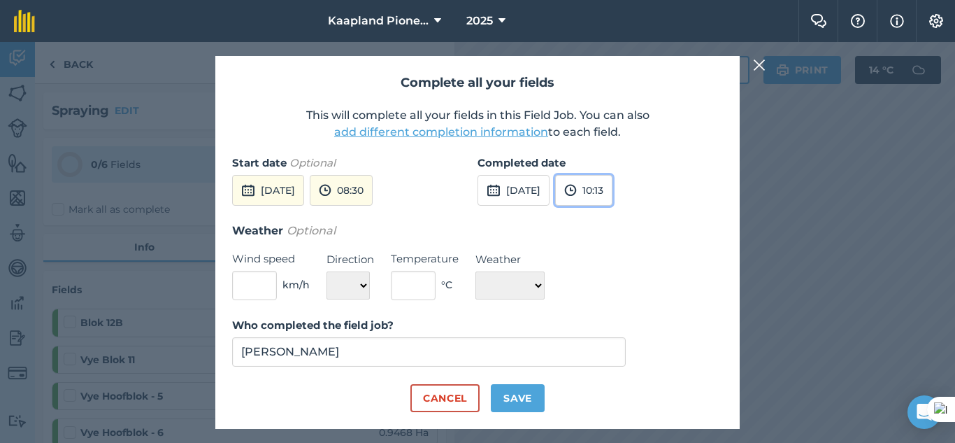
click at [577, 182] on img at bounding box center [570, 190] width 13 height 17
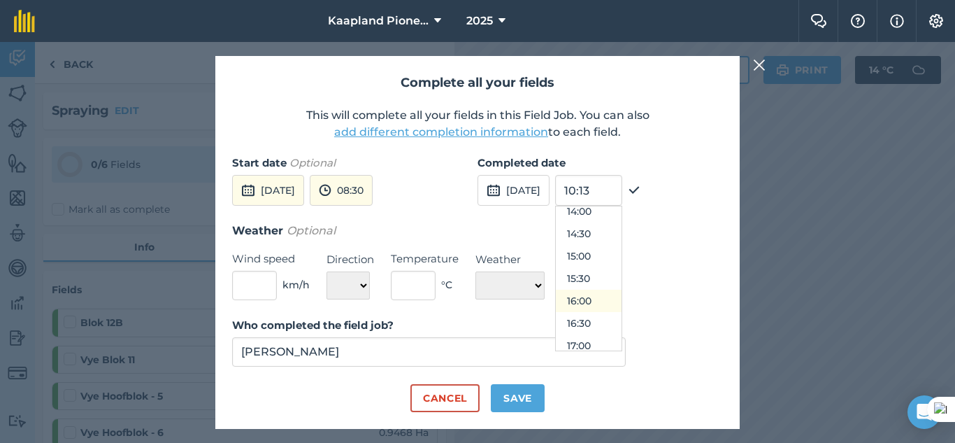
scroll to position [635, 0]
click at [621, 340] on button "17:00" at bounding box center [589, 342] width 66 height 22
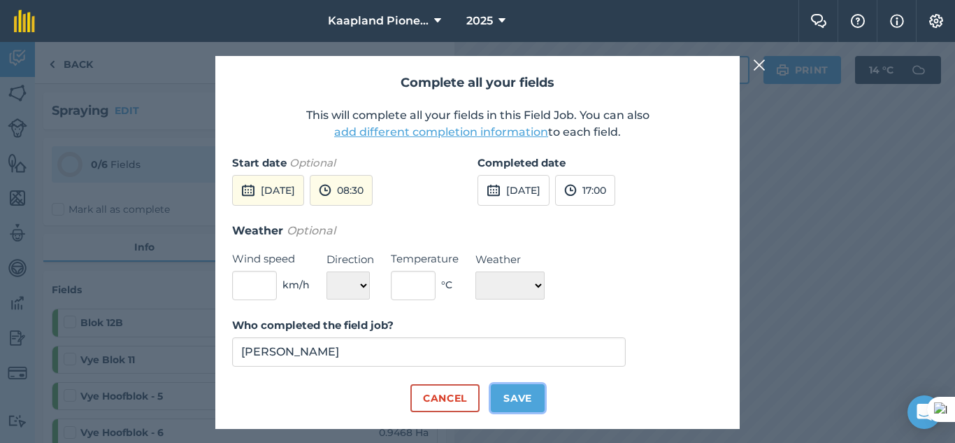
click at [522, 399] on button "Save" at bounding box center [518, 398] width 54 height 28
checkbox input "true"
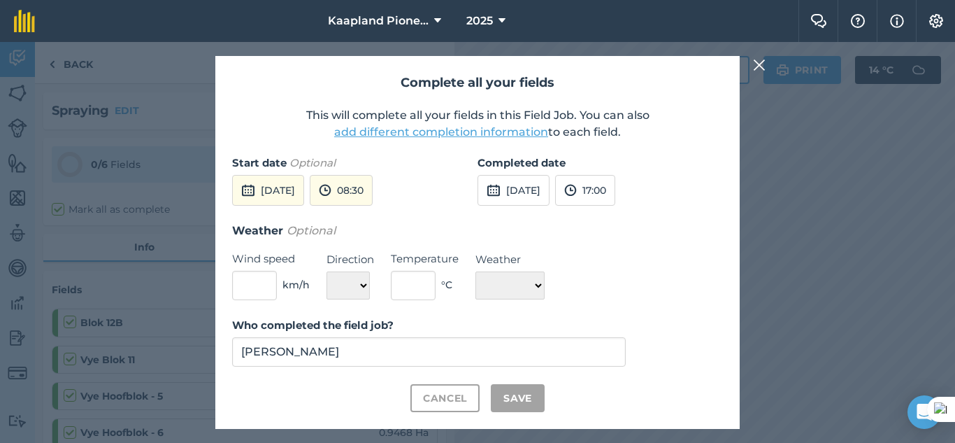
checkbox input "true"
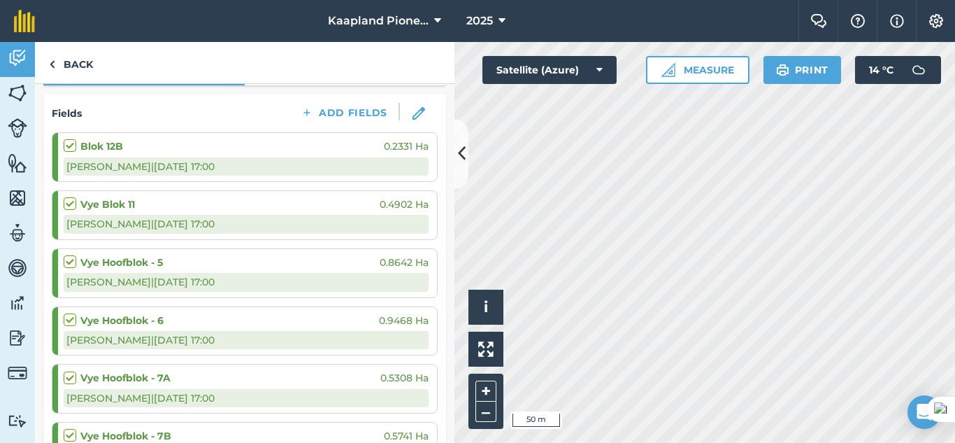
scroll to position [60, 0]
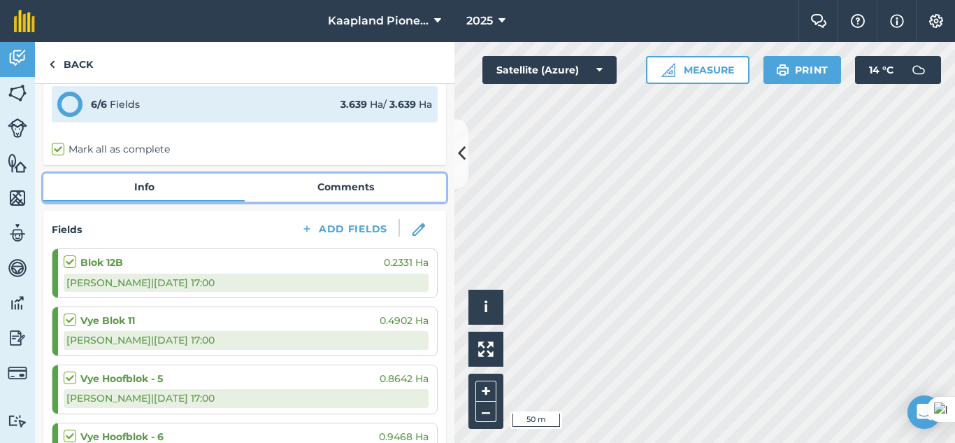
click at [347, 196] on link "Comments" at bounding box center [345, 186] width 201 height 27
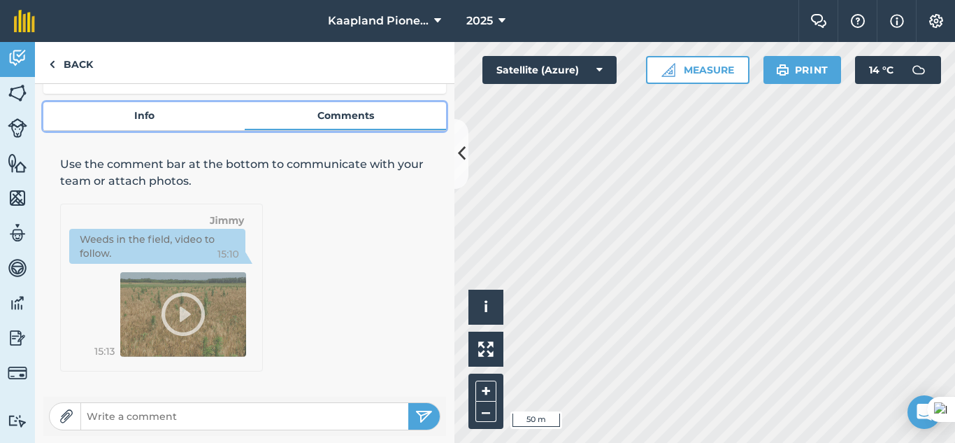
scroll to position [133, 0]
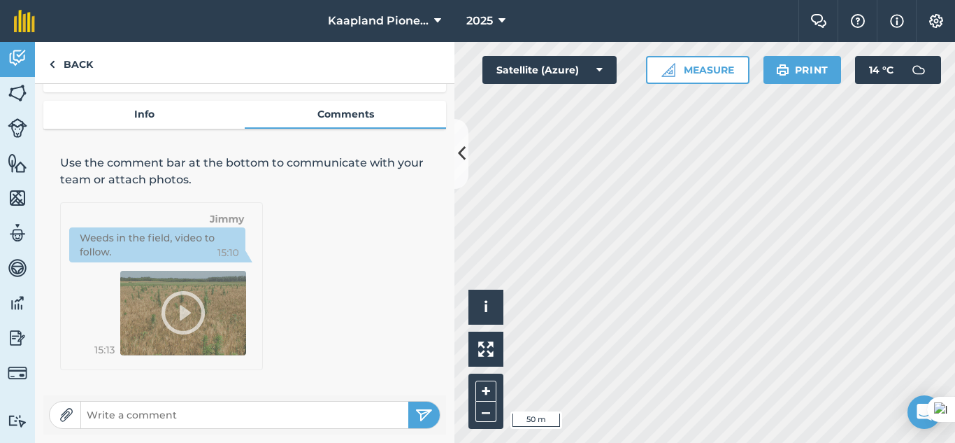
click at [206, 420] on input "text" at bounding box center [244, 415] width 327 height 20
type input "1ml per 2 liter"
click at [415, 420] on img "submit" at bounding box center [423, 414] width 17 height 17
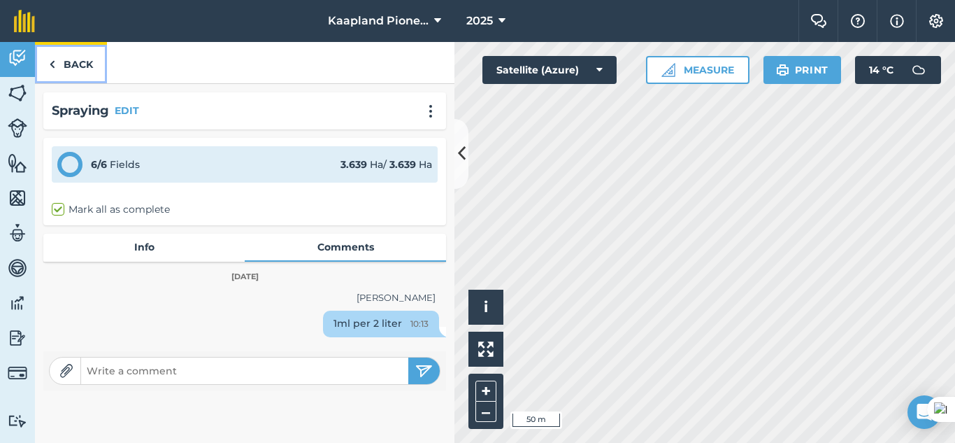
click at [75, 63] on link "Back" at bounding box center [71, 62] width 72 height 41
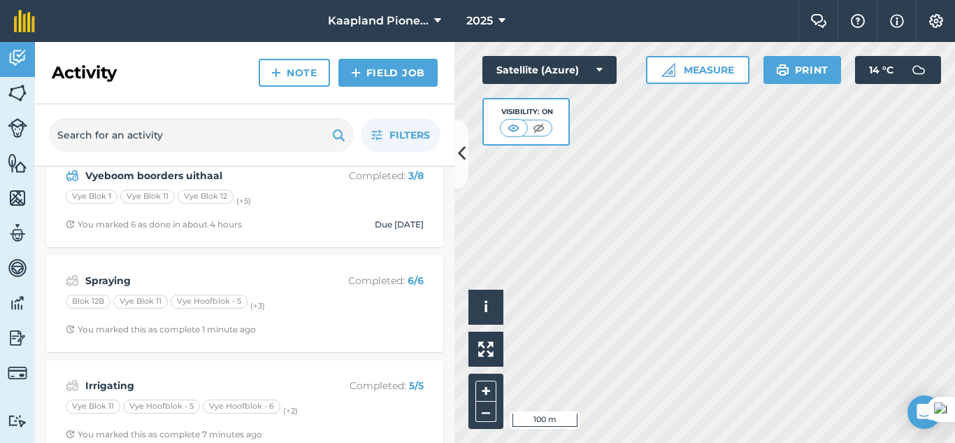
scroll to position [47, 0]
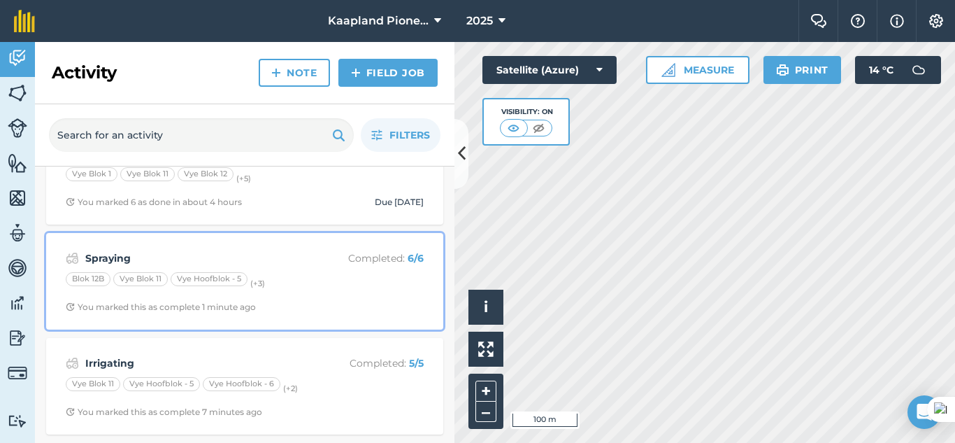
click at [67, 259] on img at bounding box center [72, 258] width 13 height 17
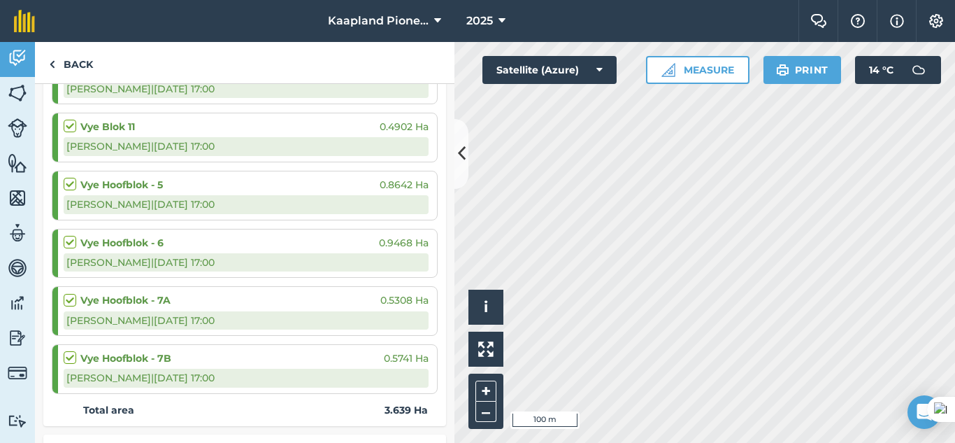
scroll to position [60, 0]
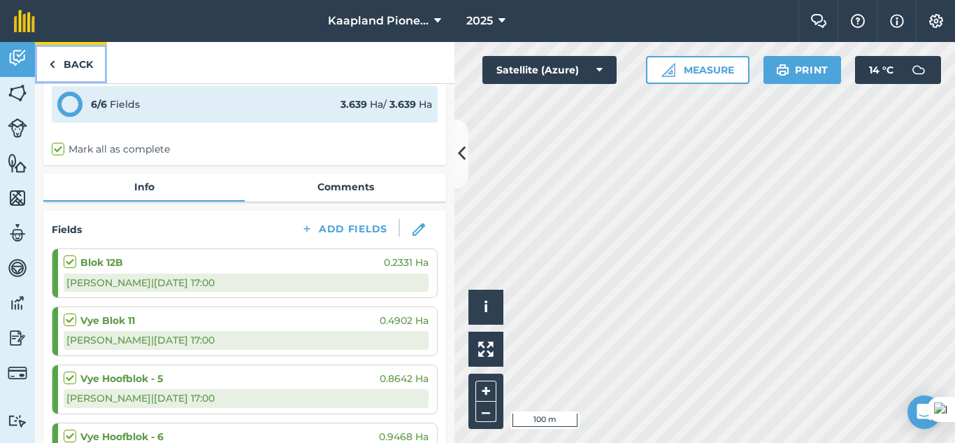
click at [69, 60] on link "Back" at bounding box center [71, 62] width 72 height 41
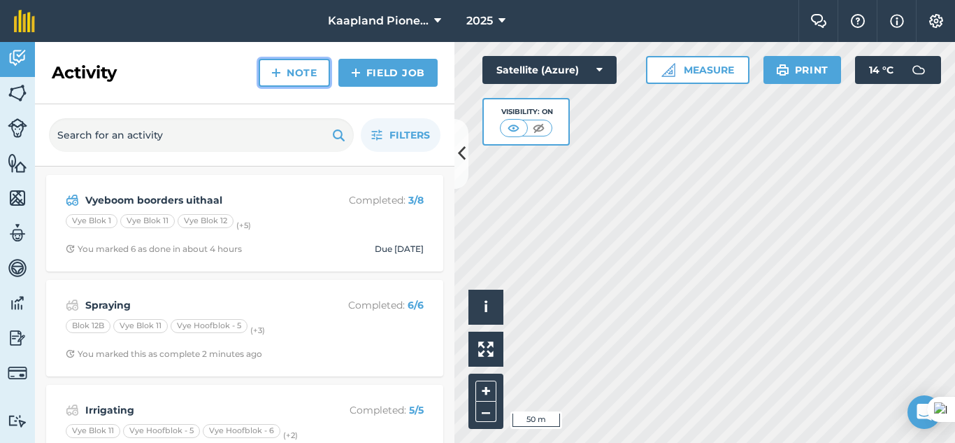
click at [298, 80] on link "Note" at bounding box center [294, 73] width 71 height 28
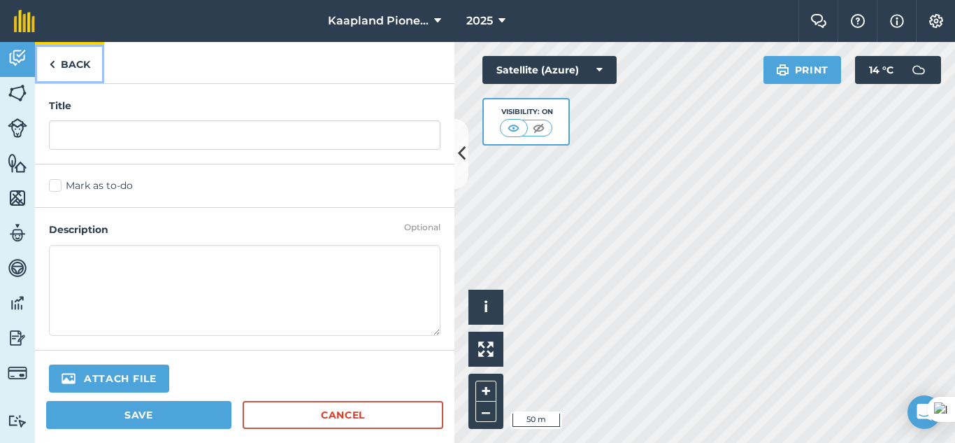
click at [80, 53] on link "Back" at bounding box center [69, 62] width 69 height 41
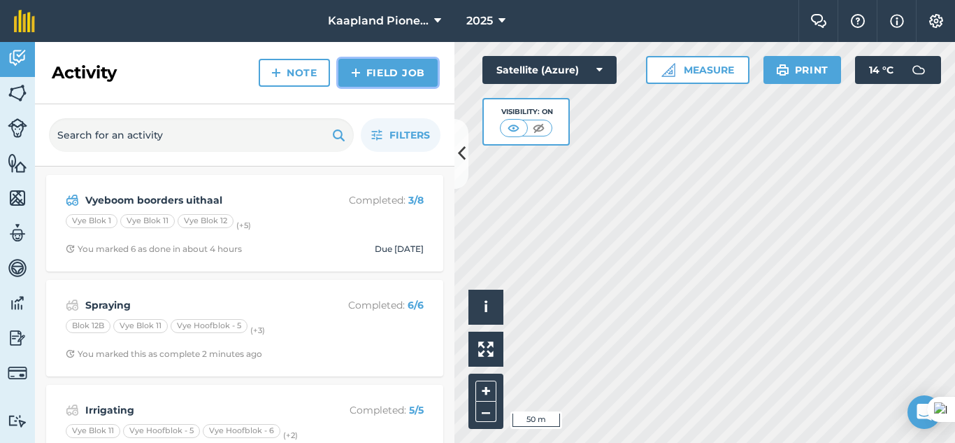
click at [382, 73] on link "Field Job" at bounding box center [387, 73] width 99 height 28
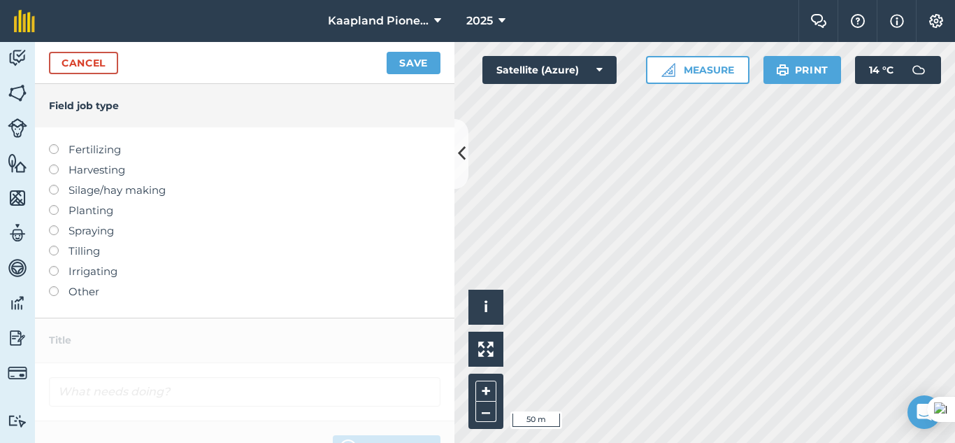
click at [55, 266] on label at bounding box center [59, 266] width 20 height 0
type input "Irrigating"
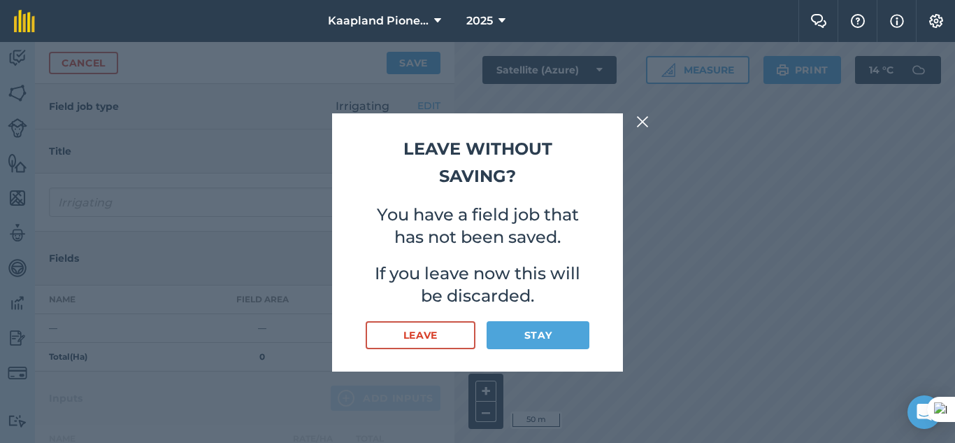
click at [649, 124] on button at bounding box center [642, 121] width 17 height 17
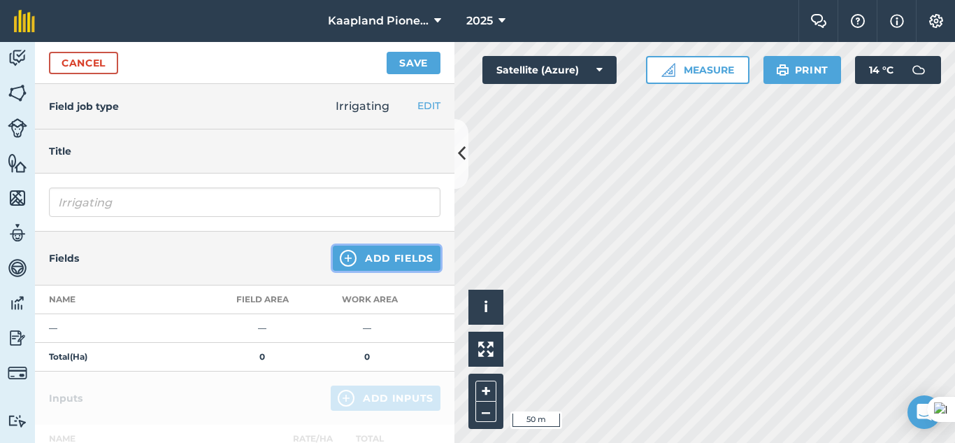
click at [373, 257] on button "Add Fields" at bounding box center [387, 257] width 108 height 25
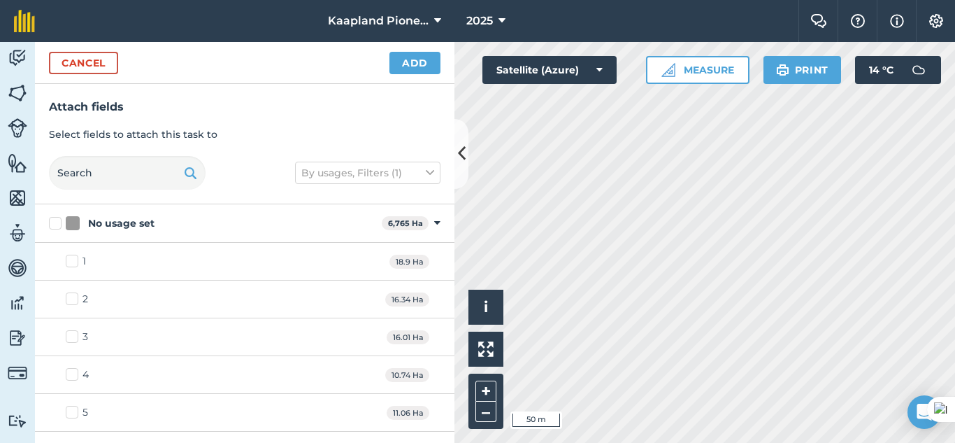
checkbox input "true"
click at [413, 57] on button "Add" at bounding box center [414, 63] width 51 height 22
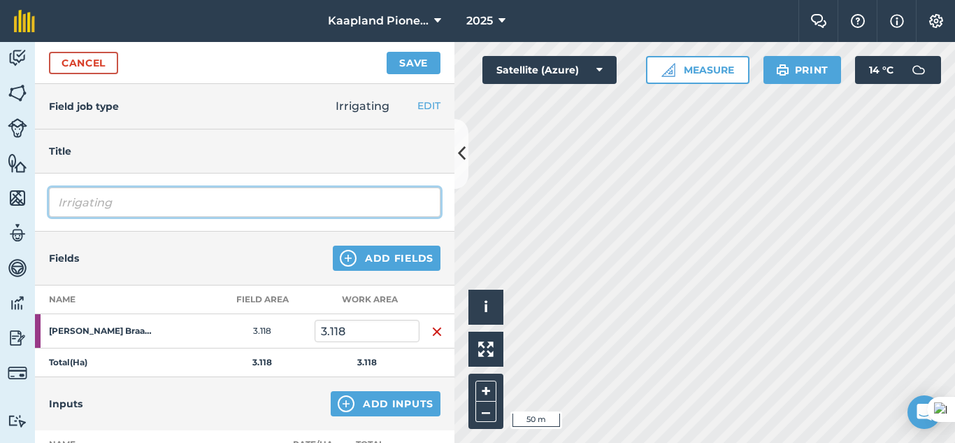
click at [230, 212] on input "Irrigating" at bounding box center [244, 201] width 391 height 29
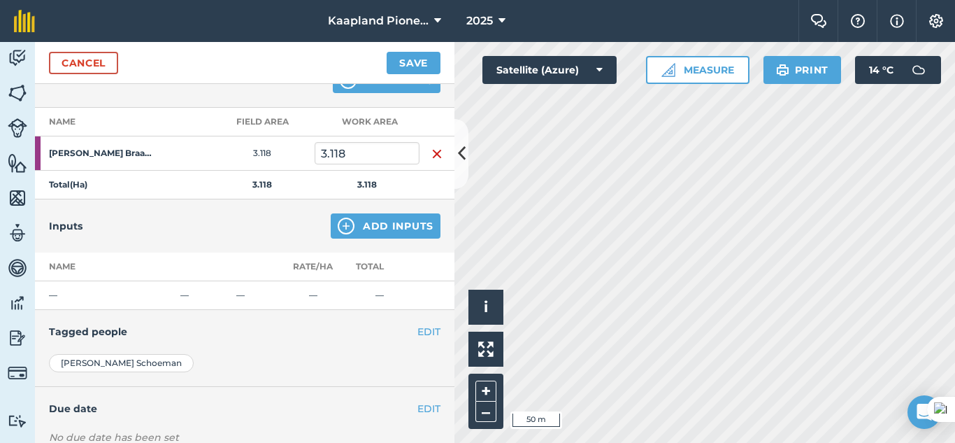
scroll to position [268, 0]
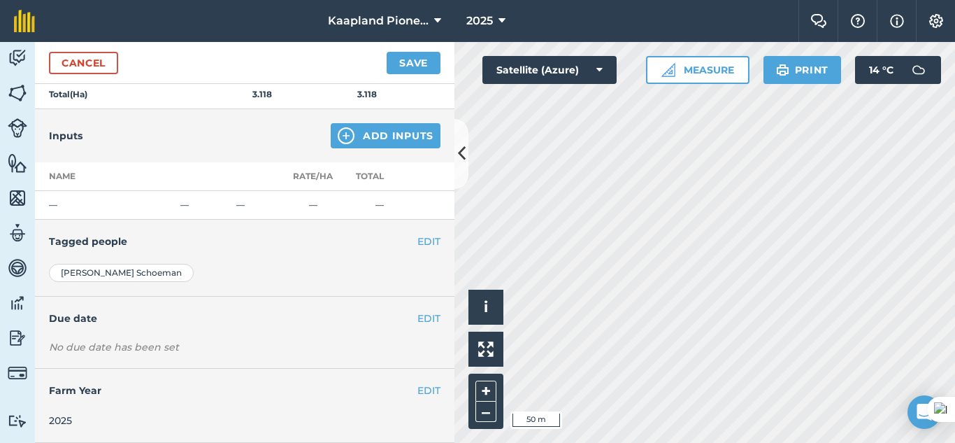
click at [178, 347] on div "No due date has been set" at bounding box center [244, 347] width 391 height 14
click at [403, 319] on h4 "Due date" at bounding box center [244, 317] width 391 height 15
click at [417, 318] on button "EDIT" at bounding box center [428, 317] width 23 height 15
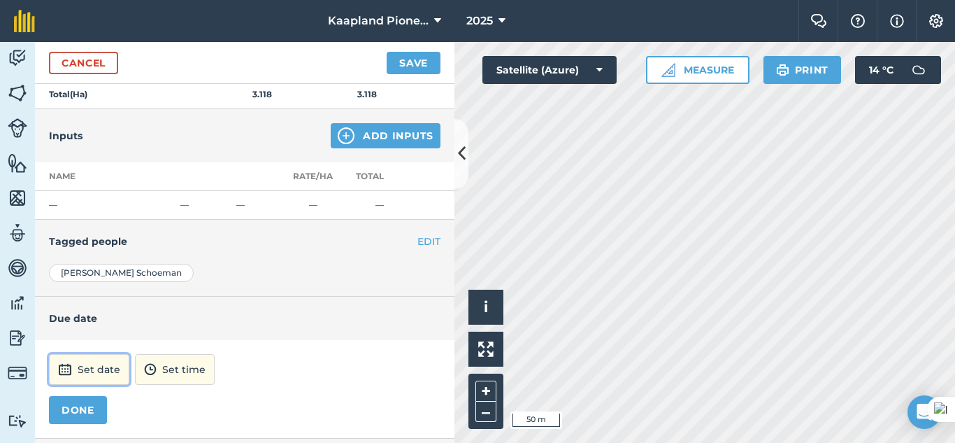
click at [108, 378] on button "Set date" at bounding box center [89, 369] width 80 height 31
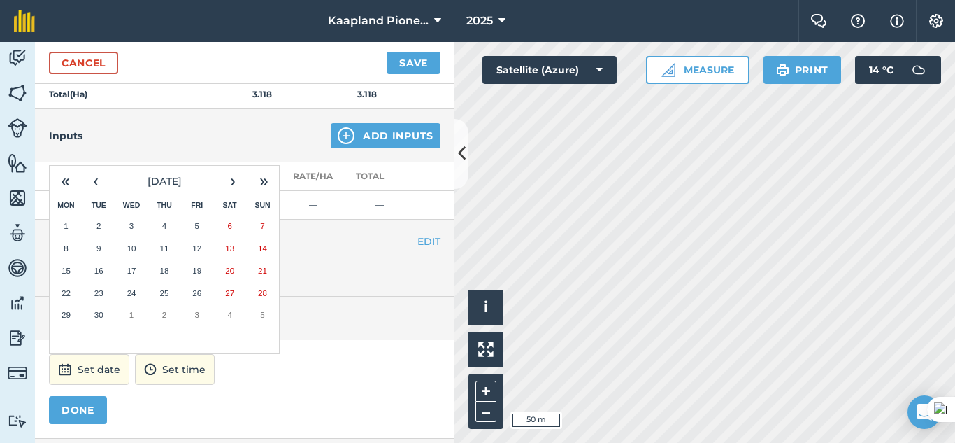
click at [104, 271] on button "16" at bounding box center [98, 270] width 33 height 22
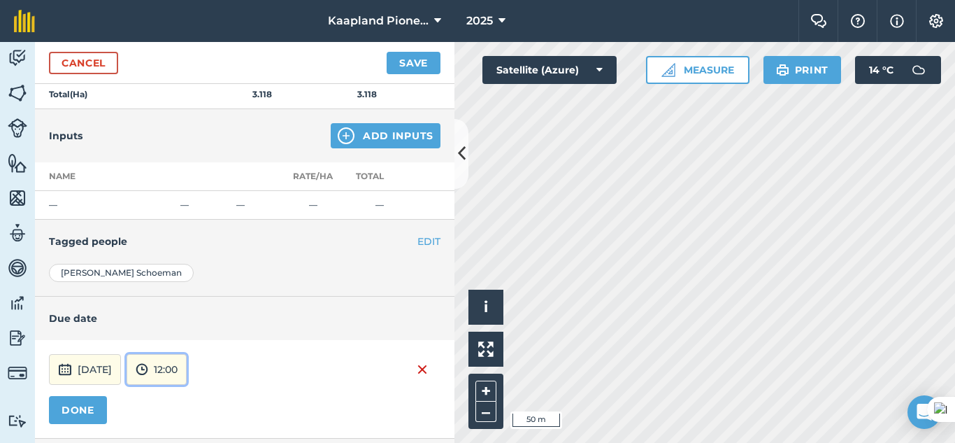
click at [187, 373] on button "12:00" at bounding box center [157, 369] width 60 height 31
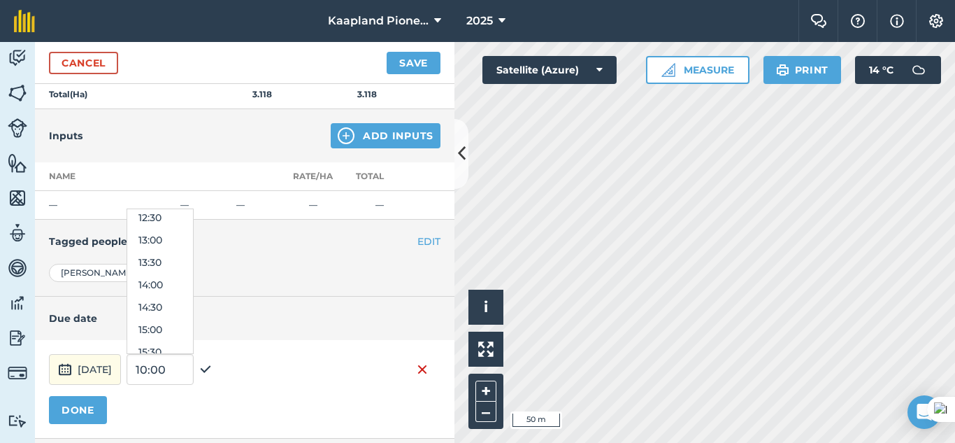
scroll to position [703, 0]
click at [190, 282] on button "17:00" at bounding box center [160, 278] width 66 height 22
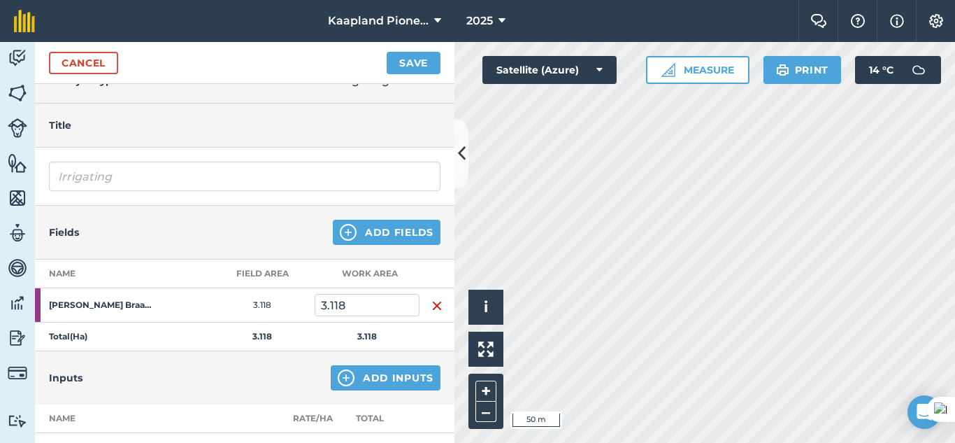
scroll to position [0, 0]
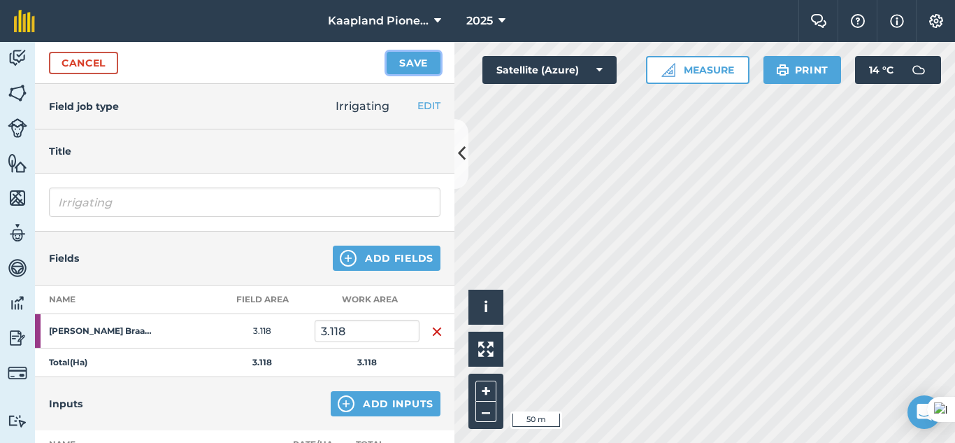
click at [406, 71] on button "Save" at bounding box center [414, 63] width 54 height 22
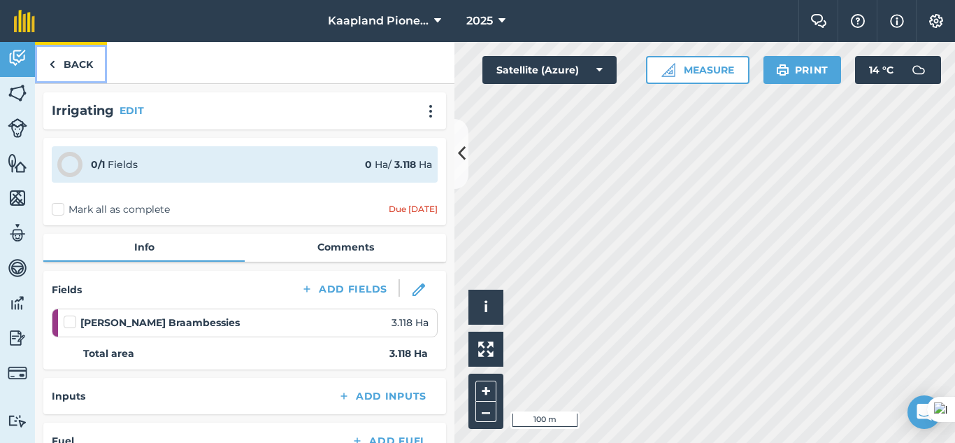
click at [86, 66] on link "Back" at bounding box center [71, 62] width 72 height 41
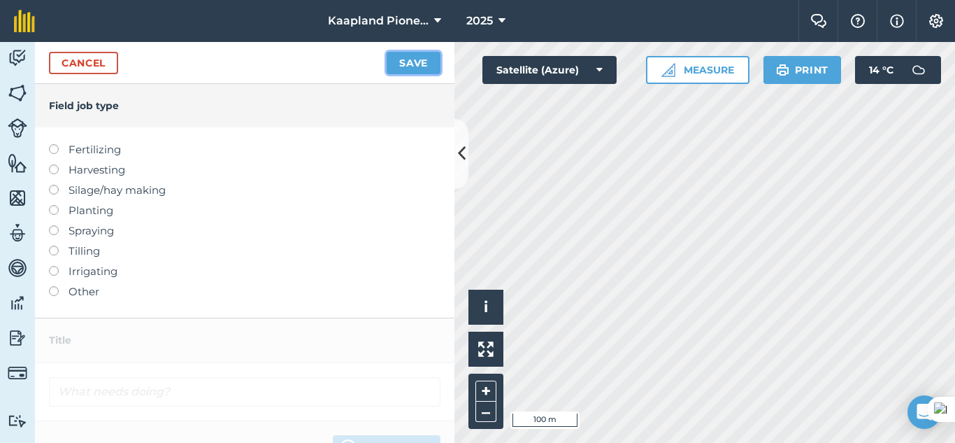
click at [428, 57] on button "Save" at bounding box center [414, 63] width 54 height 22
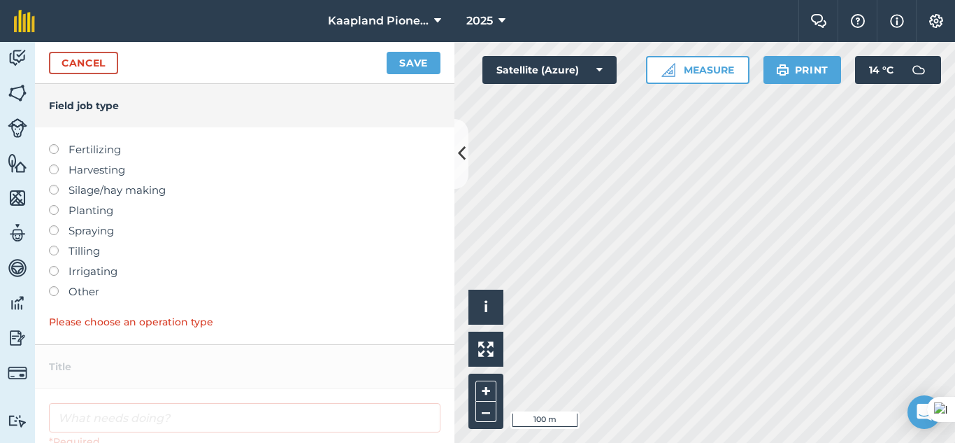
click at [52, 266] on label at bounding box center [59, 266] width 20 height 0
type input "Irrigating"
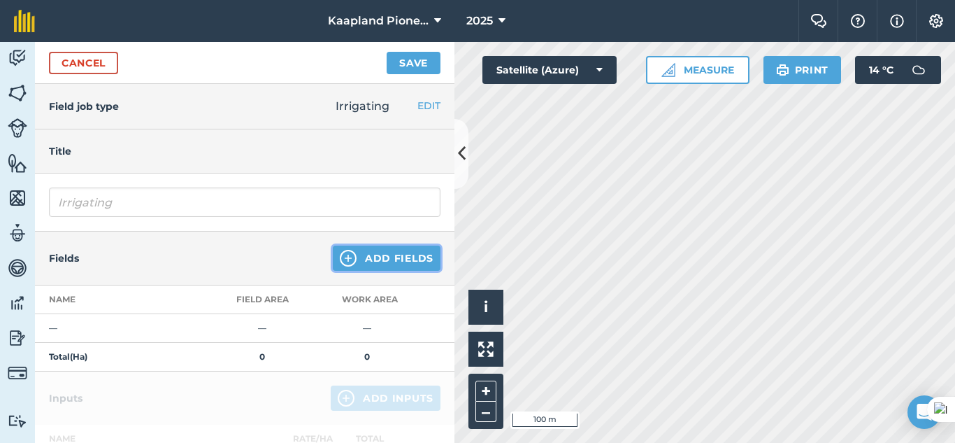
click at [387, 249] on button "Add Fields" at bounding box center [387, 257] width 108 height 25
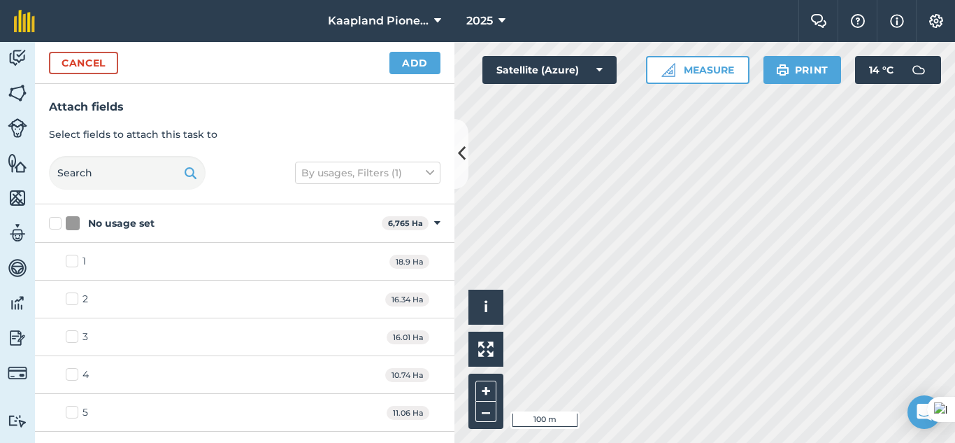
checkbox input "true"
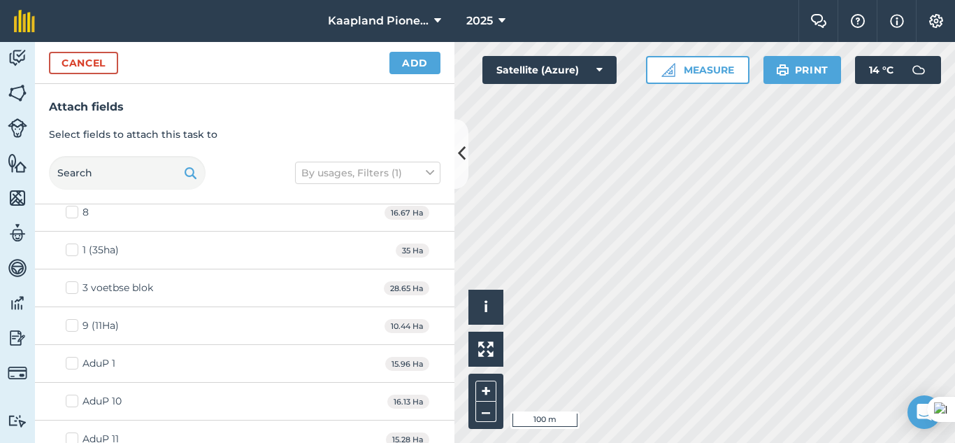
scroll to position [350, 0]
click at [76, 66] on button "Cancel" at bounding box center [83, 63] width 69 height 22
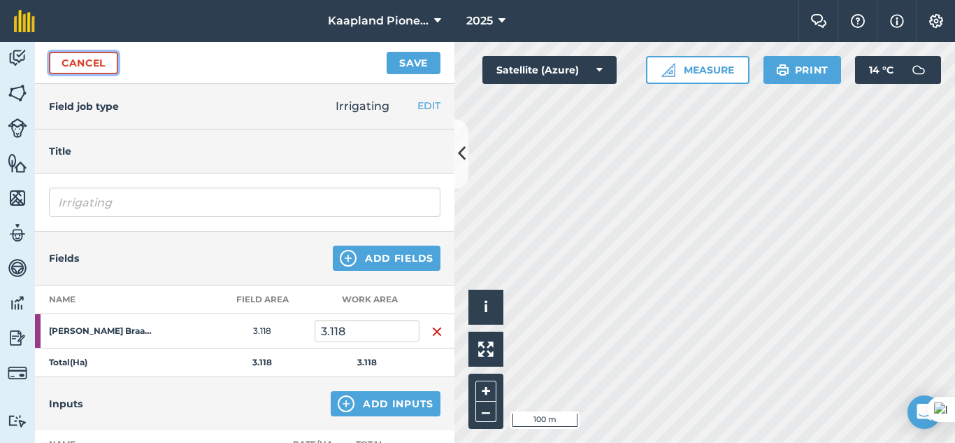
click at [77, 65] on link "Cancel" at bounding box center [83, 63] width 69 height 22
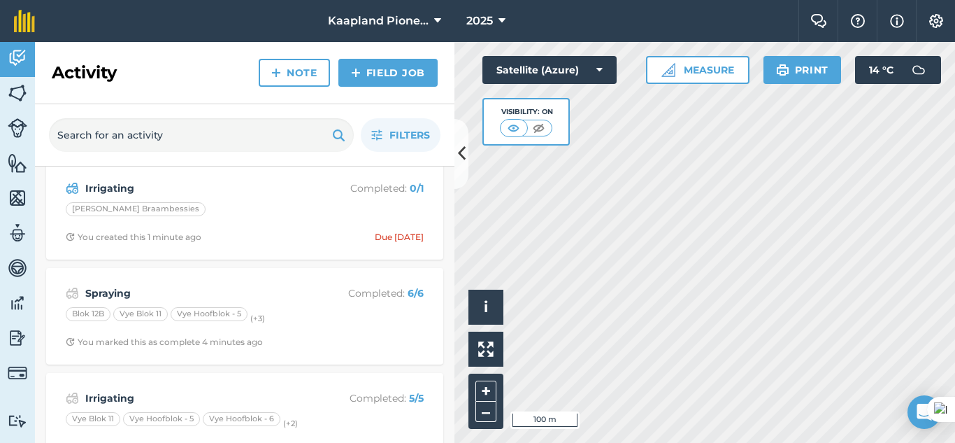
scroll to position [152, 0]
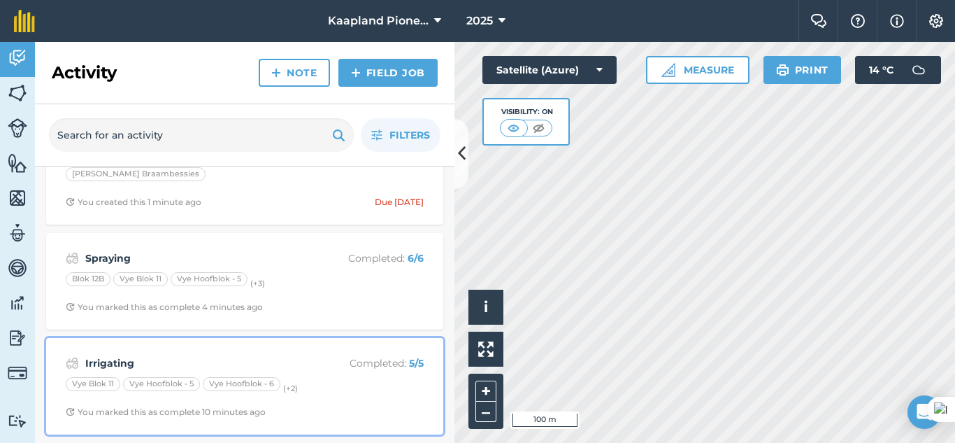
click at [273, 349] on div "Irrigating Completed : 5 / 5 [PERSON_NAME] 11 [PERSON_NAME] Hoofblok - 5 Vye Ho…" at bounding box center [245, 386] width 380 height 80
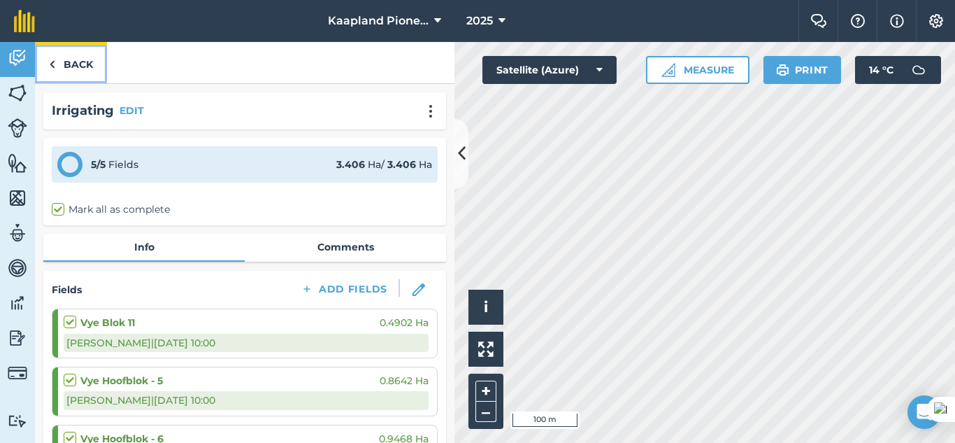
click at [91, 54] on link "Back" at bounding box center [71, 62] width 72 height 41
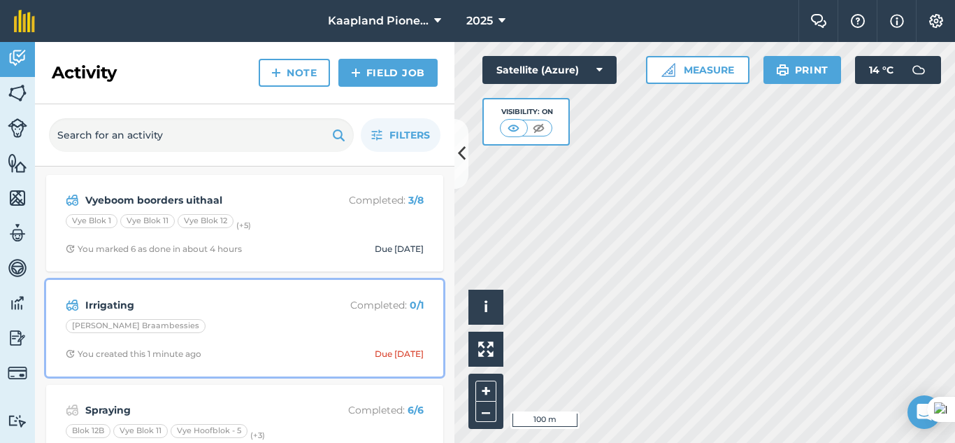
click at [211, 288] on div "Irrigating Completed : 0 / 1 [PERSON_NAME] Braambessies You created this 1 minu…" at bounding box center [245, 328] width 380 height 80
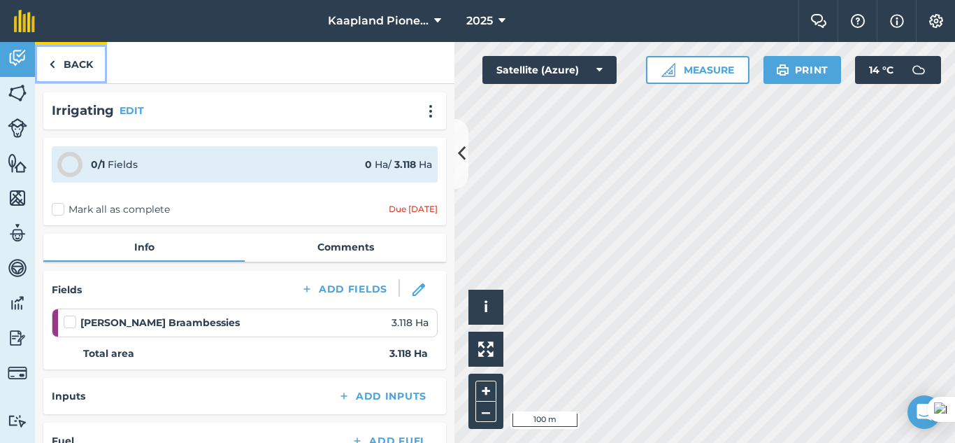
click at [65, 65] on link "Back" at bounding box center [71, 62] width 72 height 41
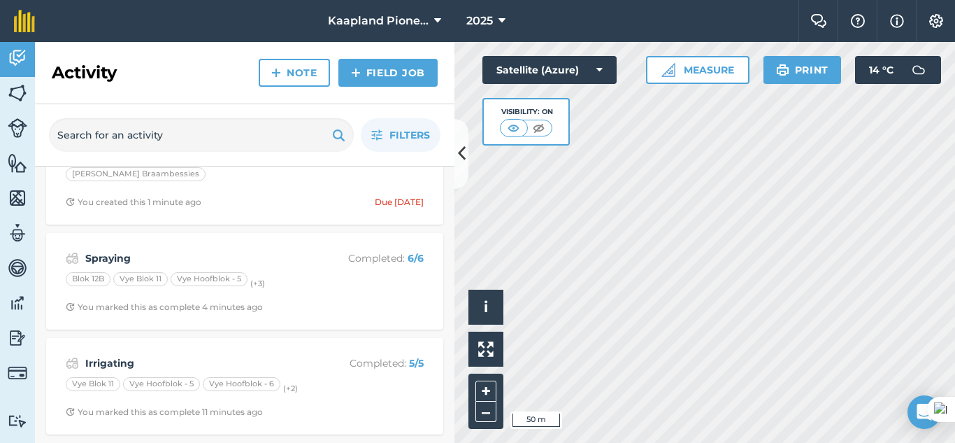
scroll to position [35, 0]
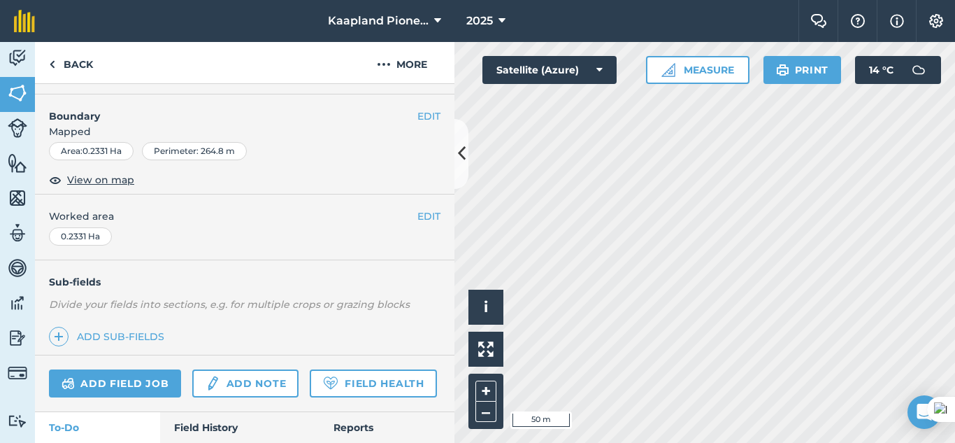
scroll to position [138, 0]
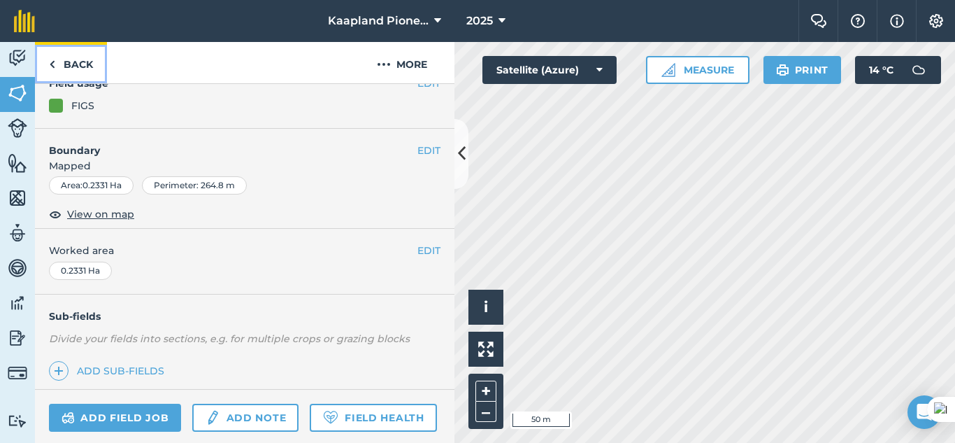
click at [65, 52] on link "Back" at bounding box center [71, 62] width 72 height 41
click at [71, 58] on link "Back" at bounding box center [71, 62] width 72 height 41
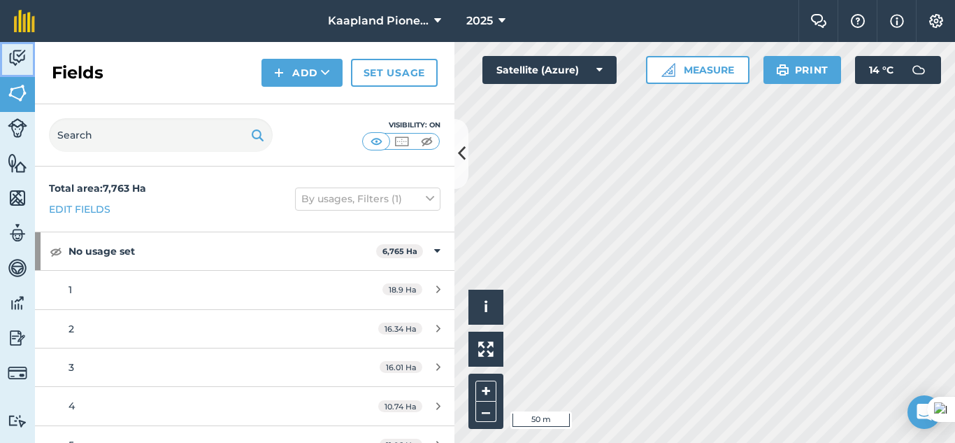
click at [27, 65] on img at bounding box center [18, 58] width 20 height 21
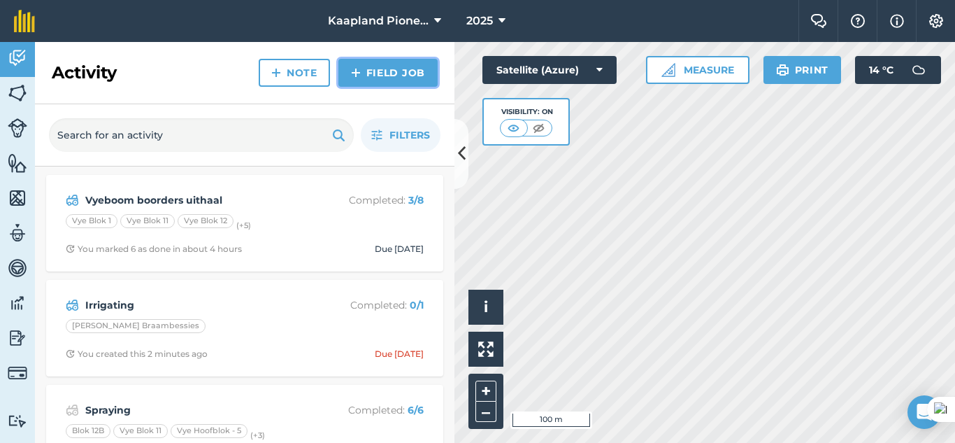
click at [382, 78] on link "Field Job" at bounding box center [387, 73] width 99 height 28
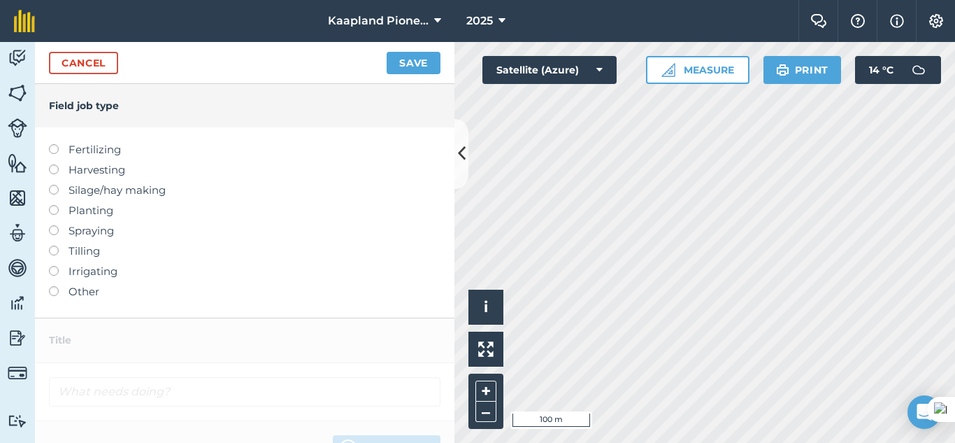
click at [57, 225] on label at bounding box center [59, 225] width 20 height 0
type input "Spraying"
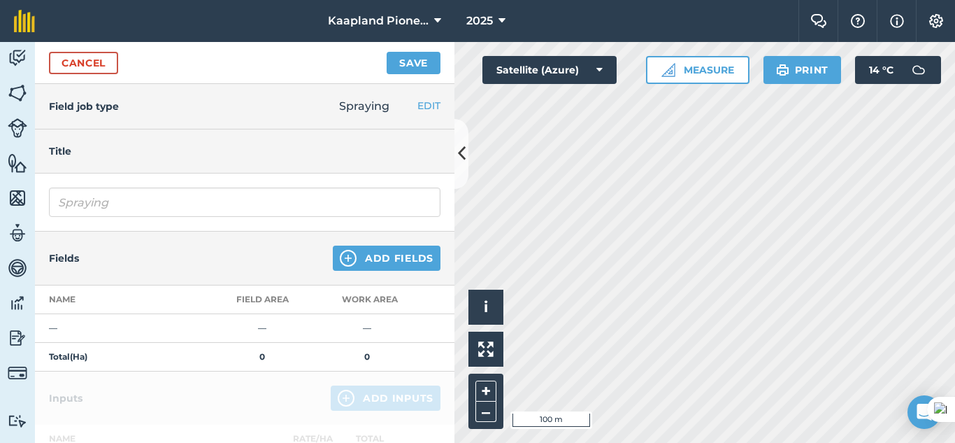
click at [954, 78] on html "Kaapland Pioneer 2025 Farm Chat Help Info Settings Kaapland Pioneer - 2025 Repr…" at bounding box center [477, 221] width 955 height 443
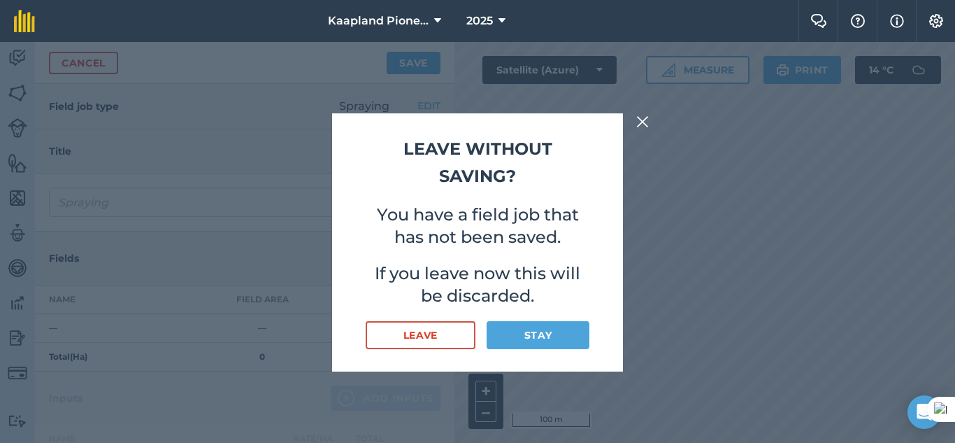
click at [644, 120] on img at bounding box center [642, 121] width 13 height 17
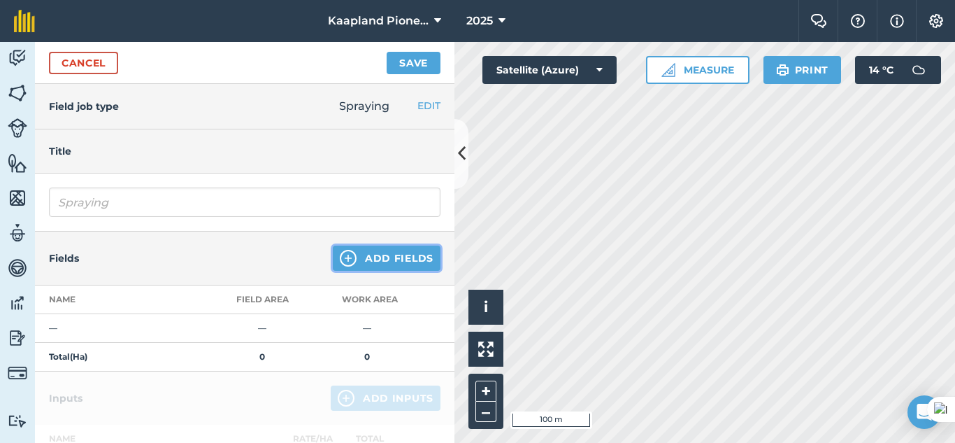
click at [380, 250] on button "Add Fields" at bounding box center [387, 257] width 108 height 25
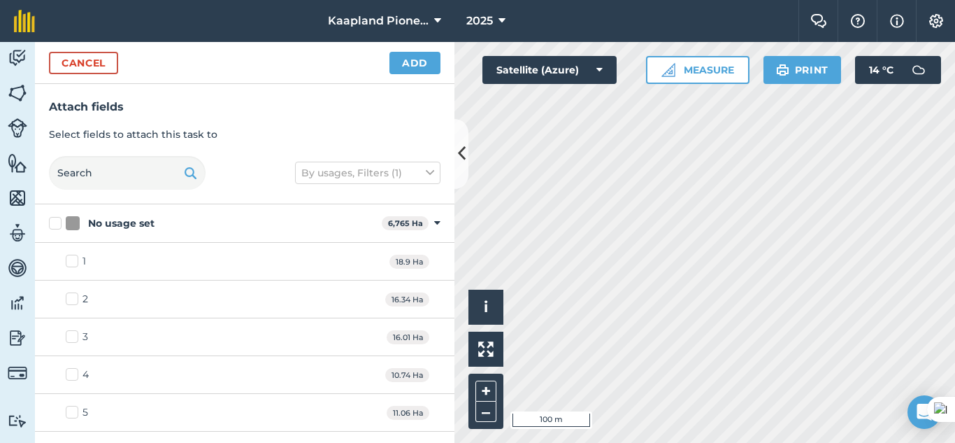
checkbox input "true"
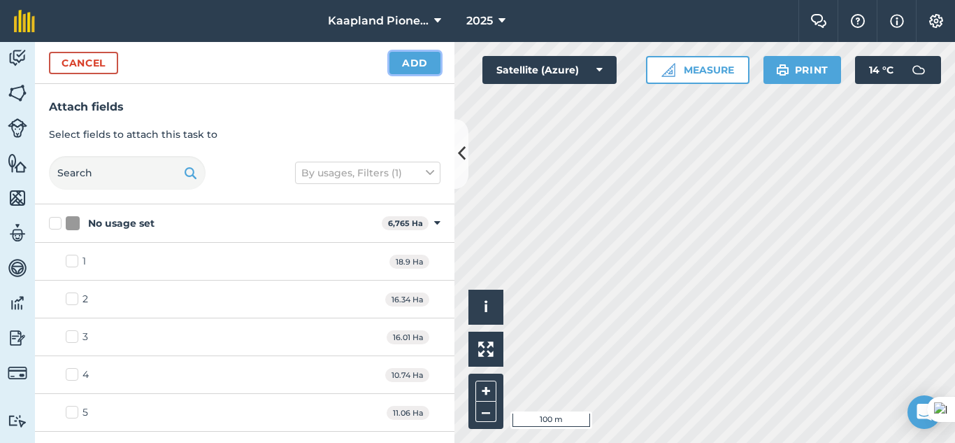
click at [416, 61] on button "Add" at bounding box center [414, 63] width 51 height 22
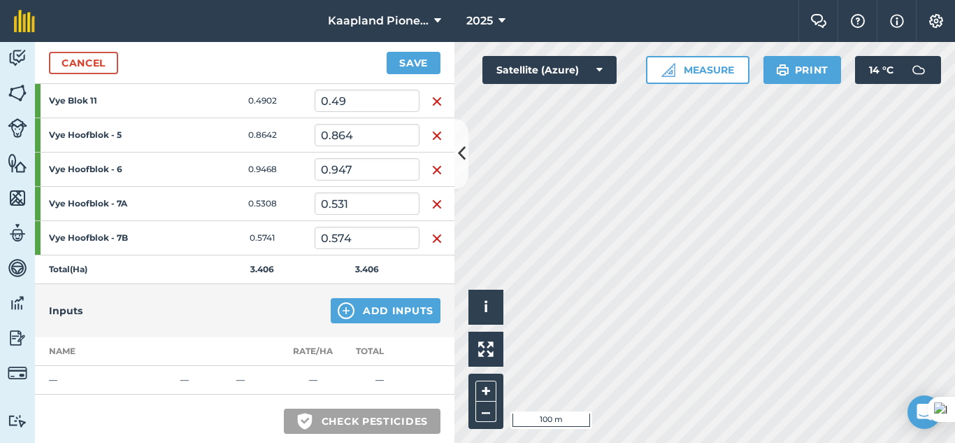
scroll to position [233, 0]
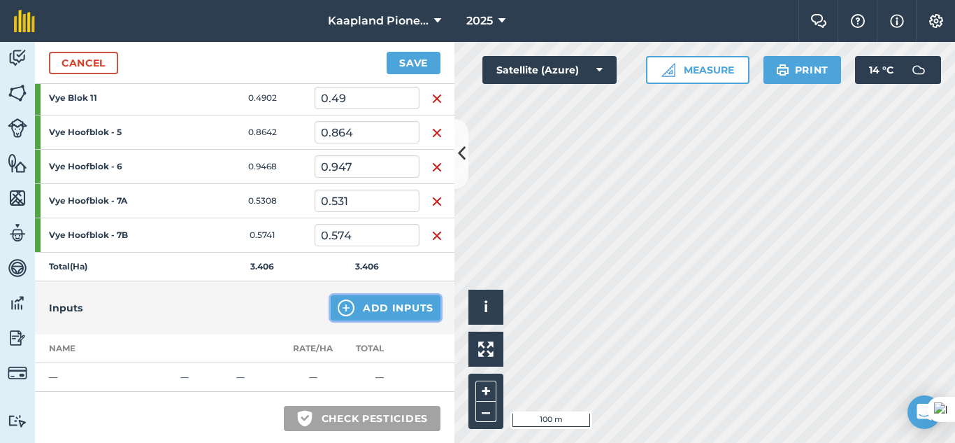
click at [349, 307] on button "Add Inputs" at bounding box center [386, 307] width 110 height 25
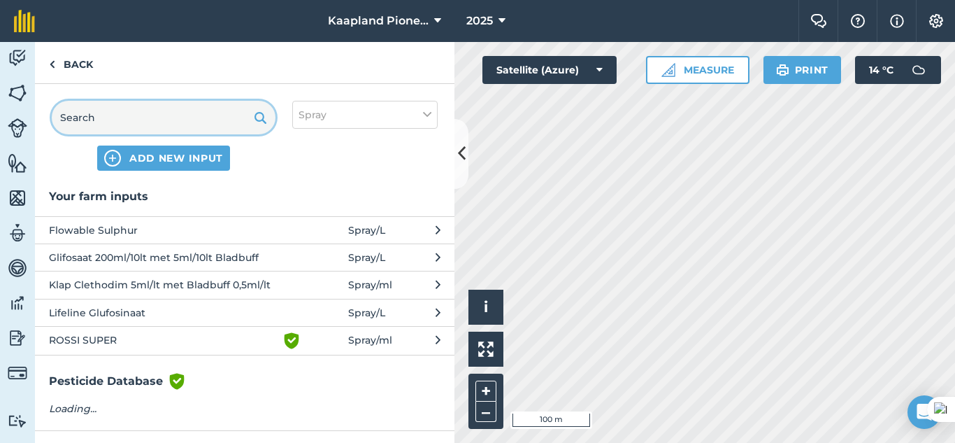
click at [146, 107] on input "text" at bounding box center [164, 118] width 224 height 34
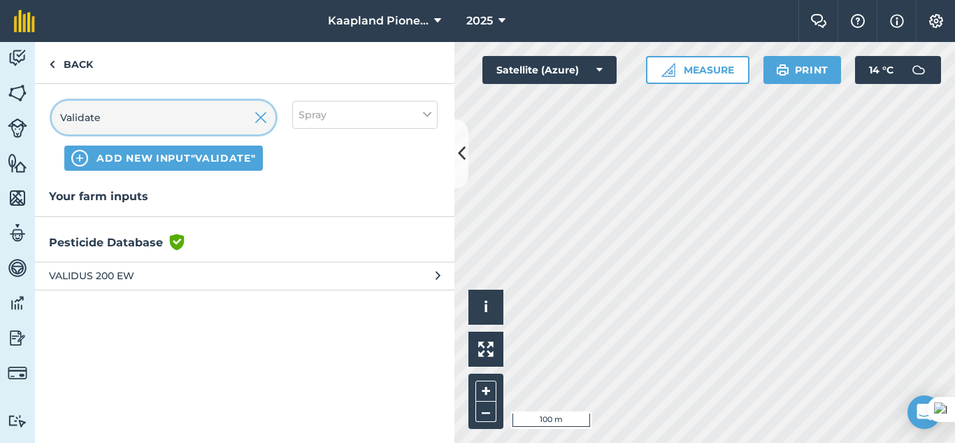
type input "Validate"
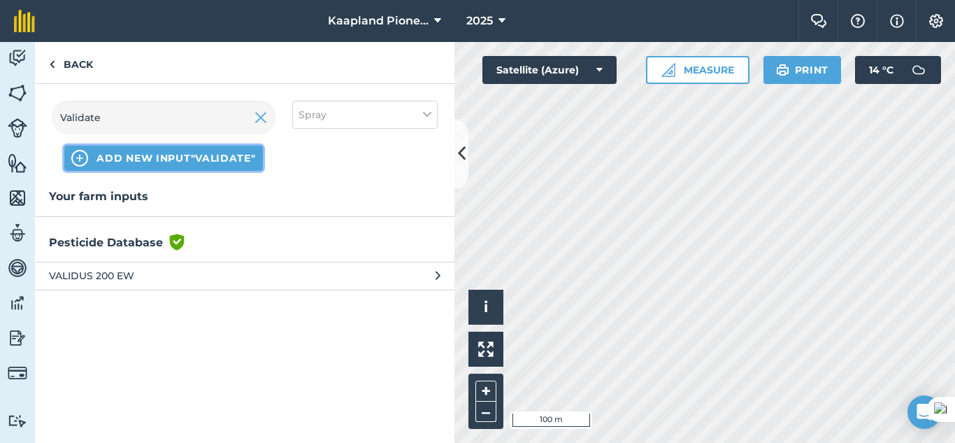
click at [172, 152] on span "ADD NEW INPUT "Validate"" at bounding box center [175, 158] width 159 height 14
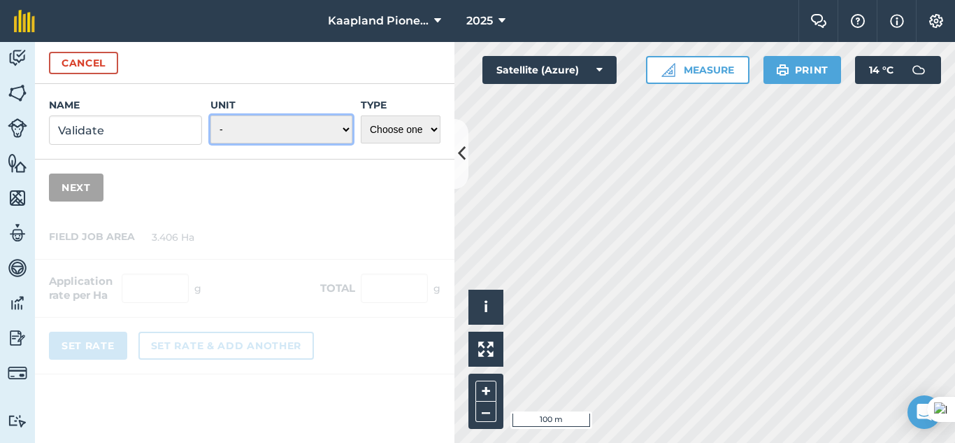
click at [326, 134] on select "- Grams/g Kilograms/kg Metric tonnes/t Millilitres/ml Litres/L Ounces/oz Pounds…" at bounding box center [281, 129] width 142 height 28
select select "LITRES"
click at [210, 115] on select "- Grams/g Kilograms/kg Metric tonnes/t Millilitres/ml Litres/L Ounces/oz Pounds…" at bounding box center [281, 129] width 142 height 28
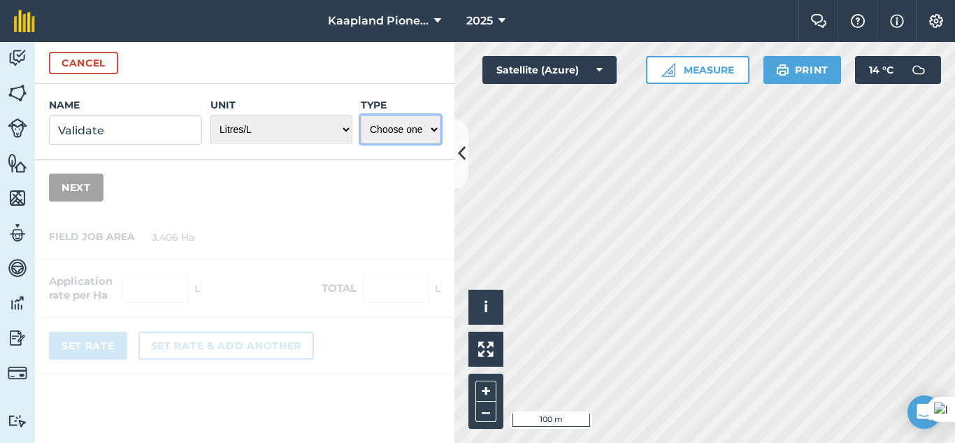
click at [420, 127] on select "Choose one Fertilizer Seed Spray Fuel Other" at bounding box center [401, 129] width 80 height 28
select select "SPRAY"
click at [361, 115] on select "Choose one Fertilizer Seed Spray Fuel Other" at bounding box center [401, 129] width 80 height 28
click at [76, 189] on button "Next" at bounding box center [76, 187] width 55 height 28
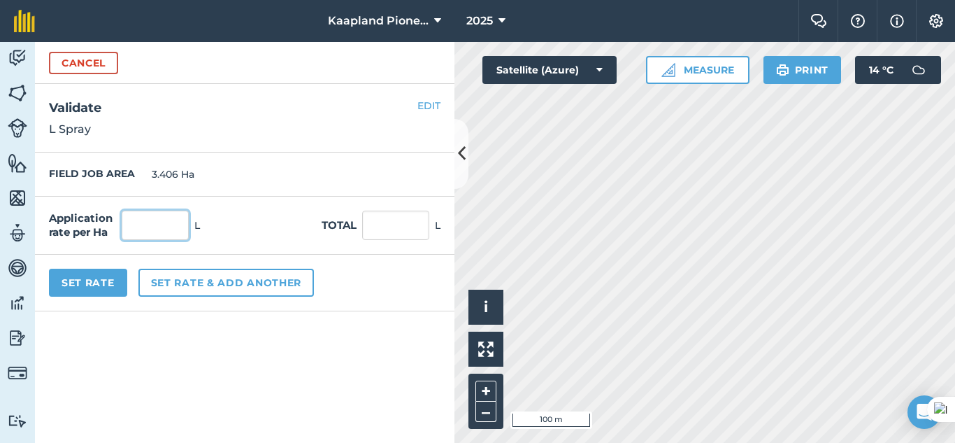
click at [141, 220] on input "text" at bounding box center [155, 224] width 67 height 29
type input "2"
type input "6.812"
click at [101, 285] on button "Set Rate" at bounding box center [88, 282] width 78 height 28
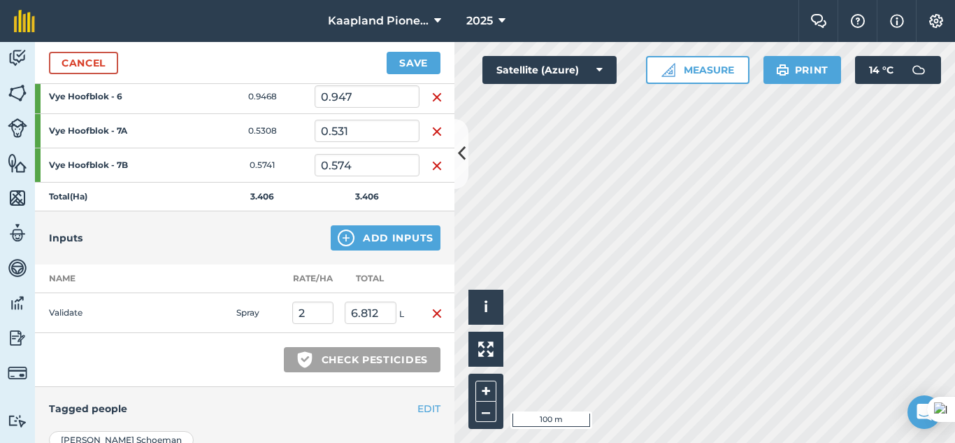
scroll to position [350, 0]
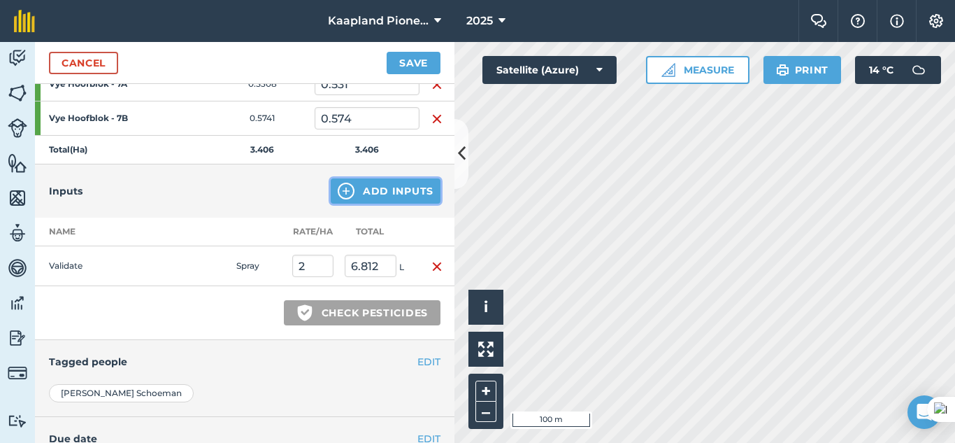
click at [404, 198] on button "Add Inputs" at bounding box center [386, 190] width 110 height 25
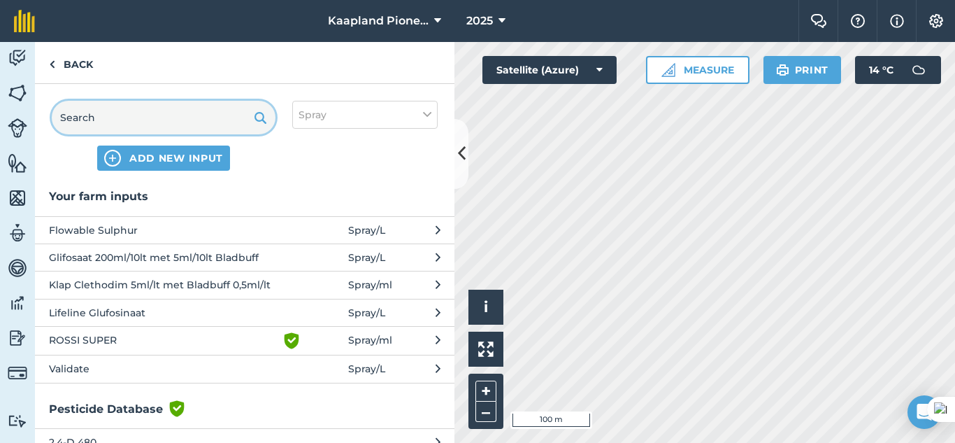
click at [208, 127] on input "text" at bounding box center [164, 118] width 224 height 34
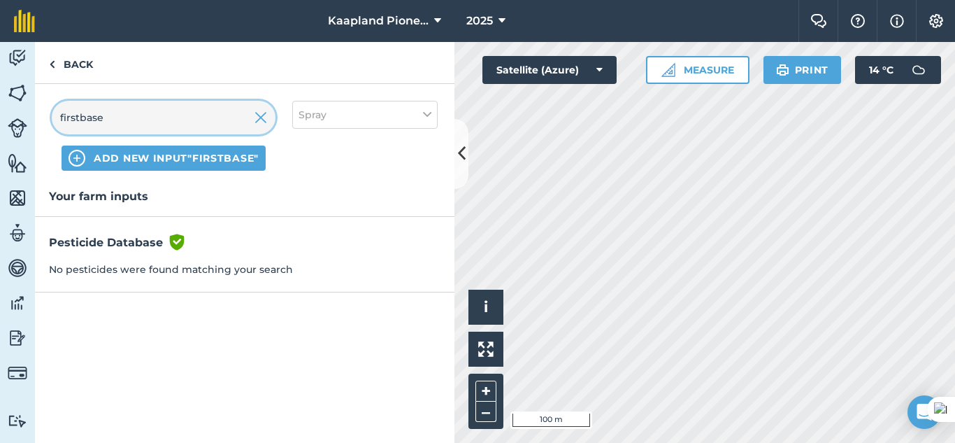
type input "firstbase"
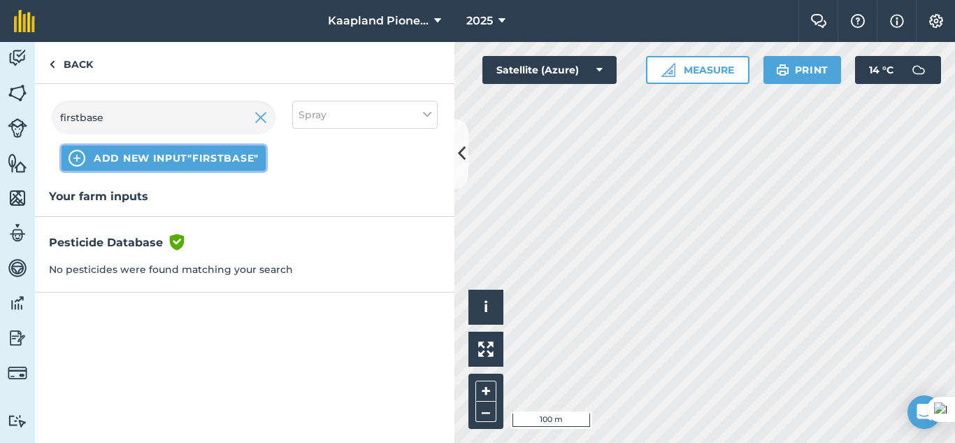
click at [215, 158] on span "ADD NEW INPUT "firstbase"" at bounding box center [176, 158] width 165 height 14
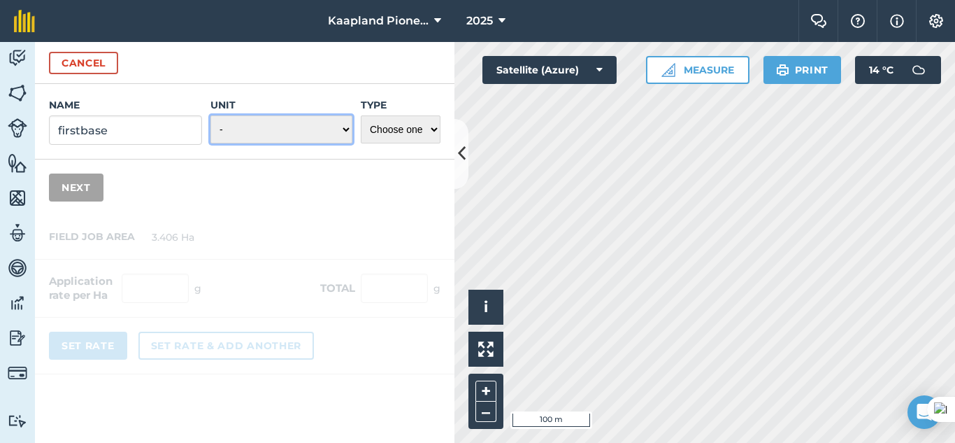
click at [333, 134] on select "- Grams/g Kilograms/kg Metric tonnes/t Millilitres/ml Litres/L Ounces/oz Pounds…" at bounding box center [281, 129] width 142 height 28
select select "LITRES"
click at [210, 115] on select "- Grams/g Kilograms/kg Metric tonnes/t Millilitres/ml Litres/L Ounces/oz Pounds…" at bounding box center [281, 129] width 142 height 28
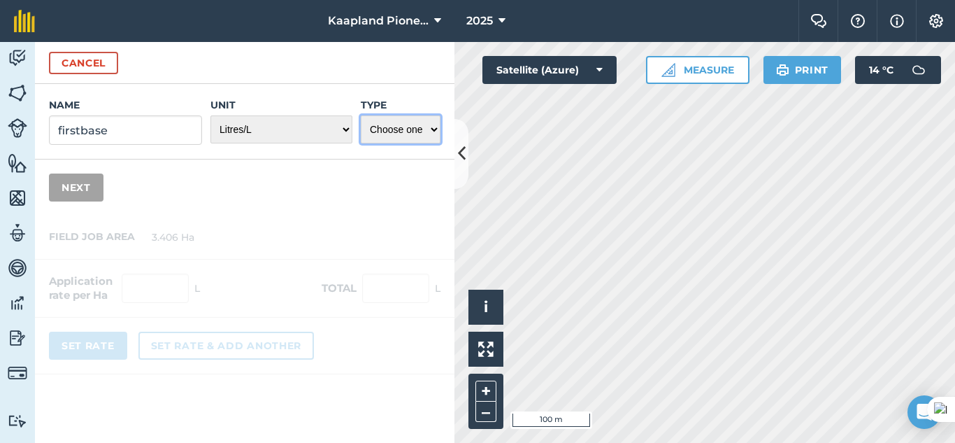
click at [421, 133] on select "Choose one Fertilizer Seed Spray Fuel Other" at bounding box center [401, 129] width 80 height 28
select select "SPRAY"
click at [361, 115] on select "Choose one Fertilizer Seed Spray Fuel Other" at bounding box center [401, 129] width 80 height 28
click at [78, 184] on button "Next" at bounding box center [76, 187] width 55 height 28
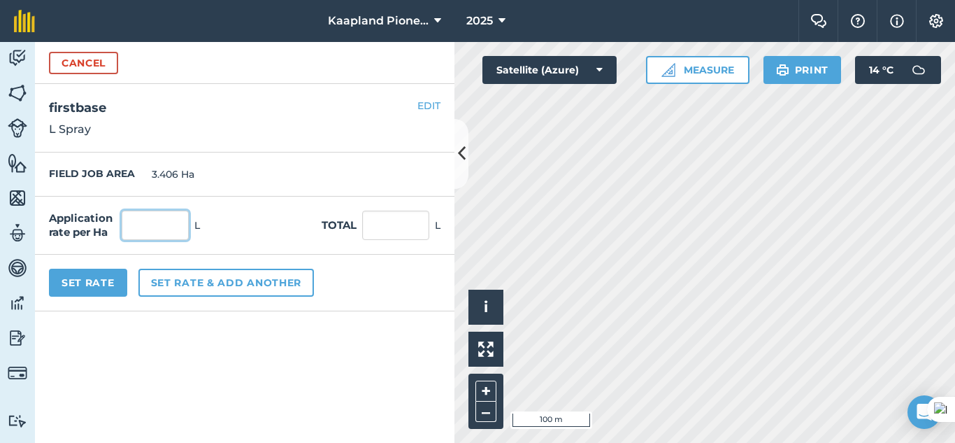
click at [136, 215] on input "text" at bounding box center [155, 224] width 67 height 29
type input "2"
type input "6.812"
click at [112, 282] on button "Set Rate" at bounding box center [88, 282] width 78 height 28
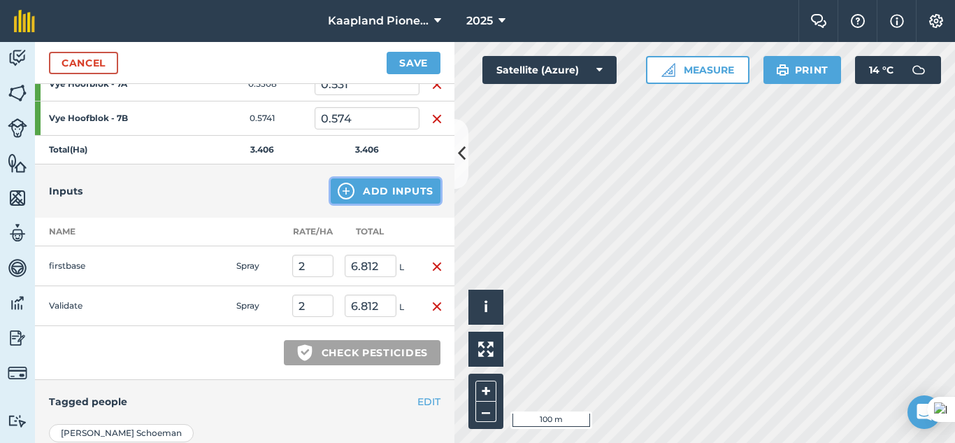
click at [366, 197] on button "Add Inputs" at bounding box center [386, 190] width 110 height 25
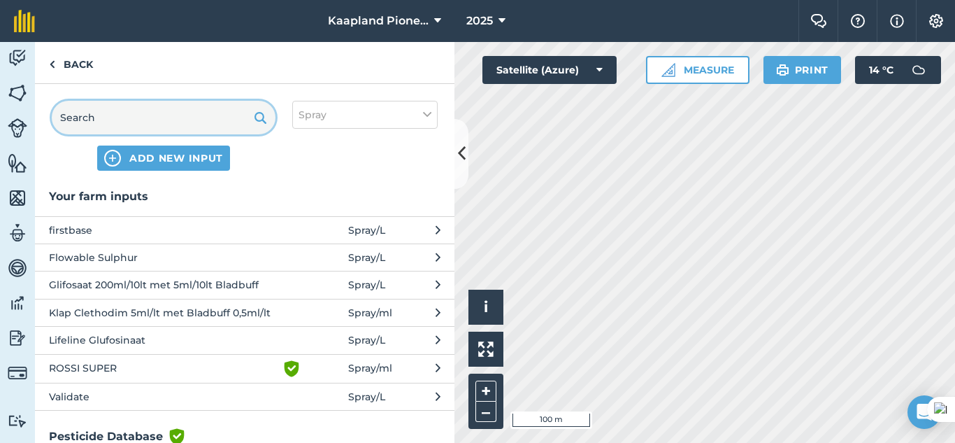
click at [186, 108] on input "text" at bounding box center [164, 118] width 224 height 34
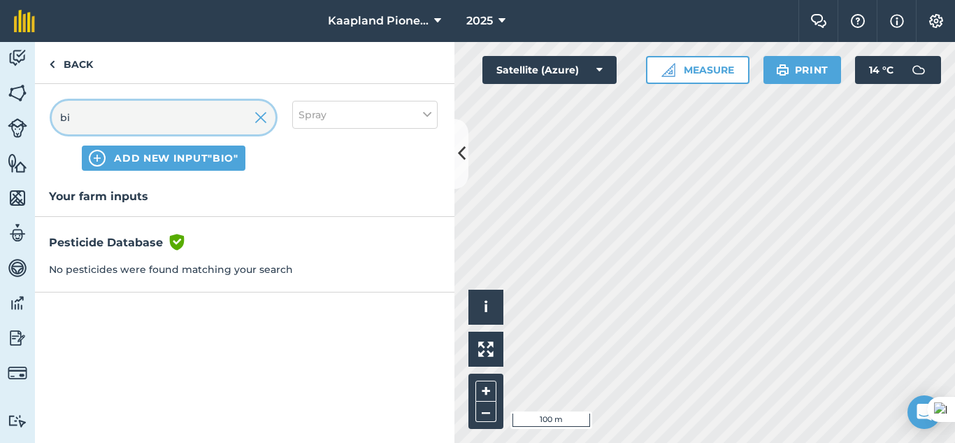
type input "b"
type input "BioMix"
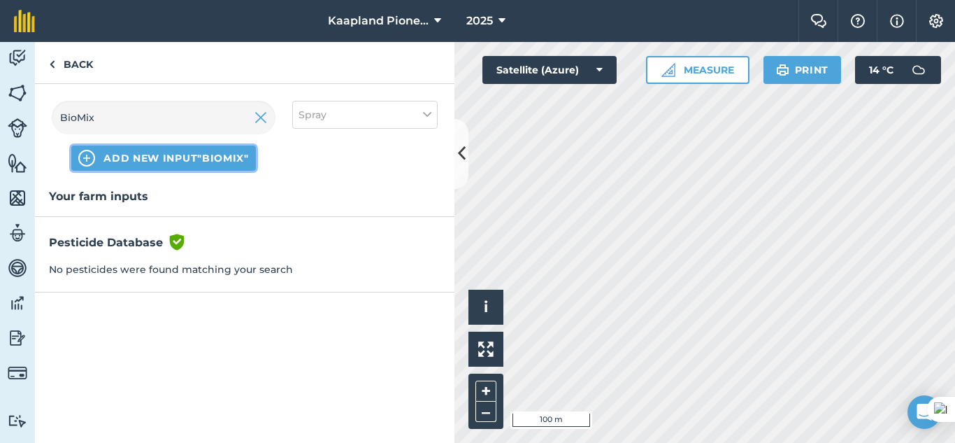
click at [220, 157] on span "ADD NEW INPUT "BioMix"" at bounding box center [175, 158] width 145 height 14
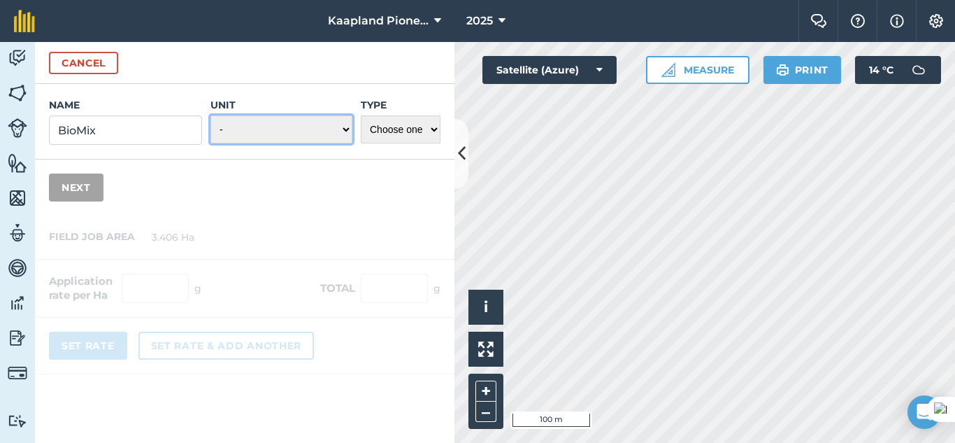
click at [245, 139] on select "- Grams/g Kilograms/kg Metric tonnes/t Millilitres/ml Litres/L Ounces/oz Pounds…" at bounding box center [281, 129] width 142 height 28
select select "LITRES"
click at [210, 115] on select "- Grams/g Kilograms/kg Metric tonnes/t Millilitres/ml Litres/L Ounces/oz Pounds…" at bounding box center [281, 129] width 142 height 28
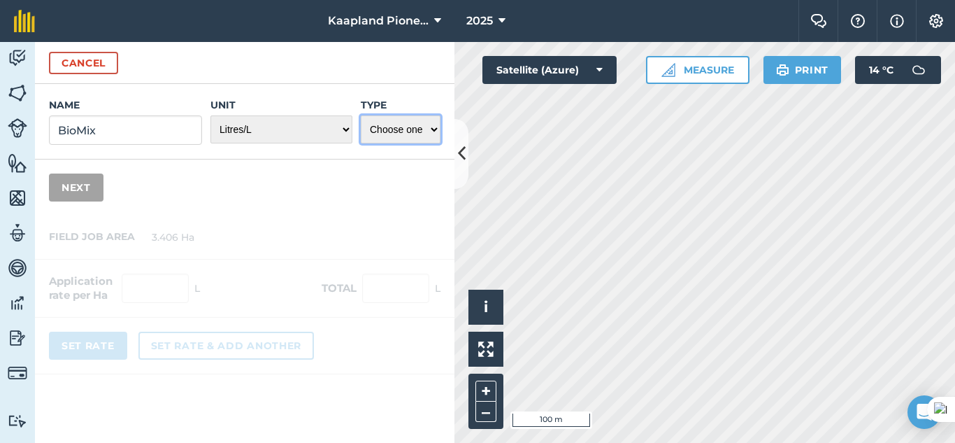
click at [388, 134] on select "Choose one Fertilizer Seed Spray Fuel Other" at bounding box center [401, 129] width 80 height 28
select select "SPRAY"
click at [361, 115] on select "Choose one Fertilizer Seed Spray Fuel Other" at bounding box center [401, 129] width 80 height 28
click at [78, 181] on button "Next" at bounding box center [76, 187] width 55 height 28
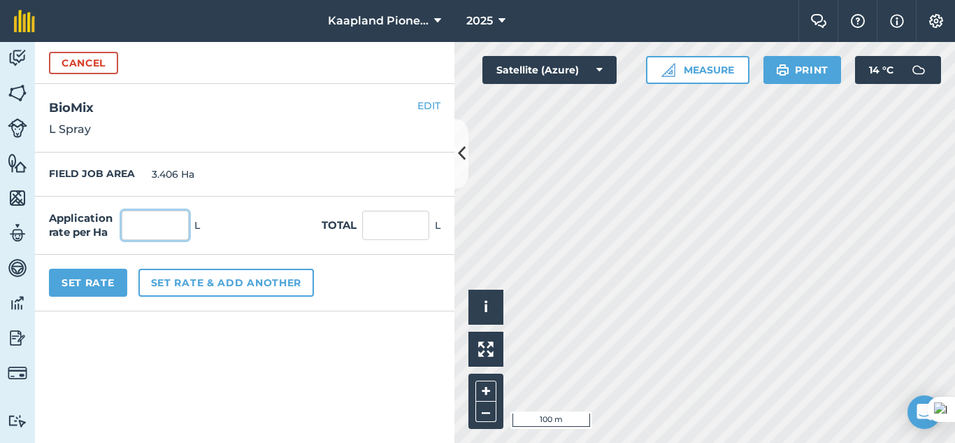
click at [152, 234] on input "text" at bounding box center [155, 224] width 67 height 29
type input "2"
type input "6.812"
click at [113, 288] on button "Set Rate" at bounding box center [88, 282] width 78 height 28
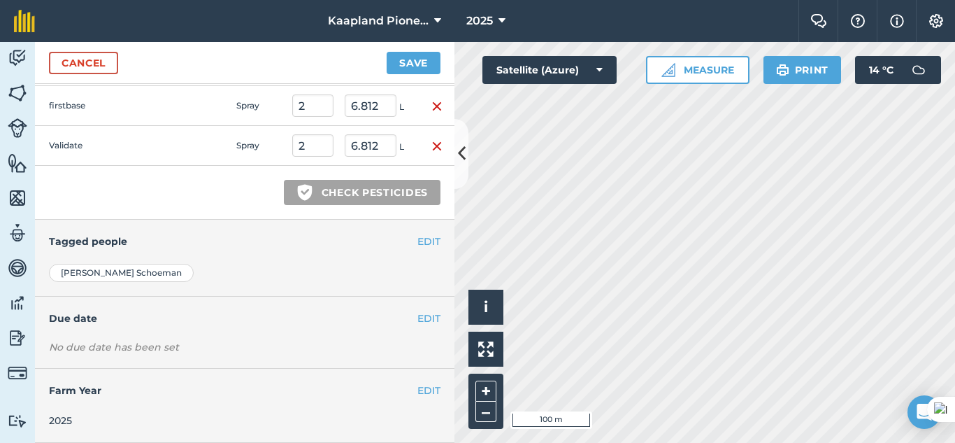
scroll to position [433, 0]
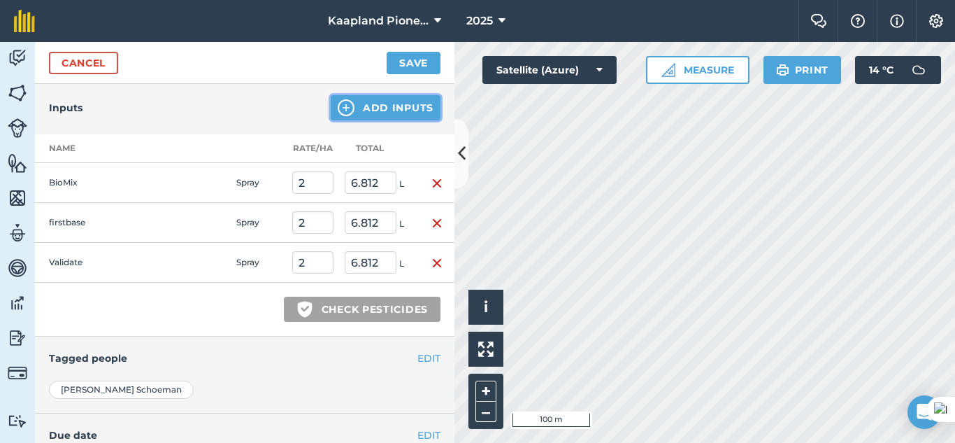
click at [364, 108] on button "Add Inputs" at bounding box center [386, 107] width 110 height 25
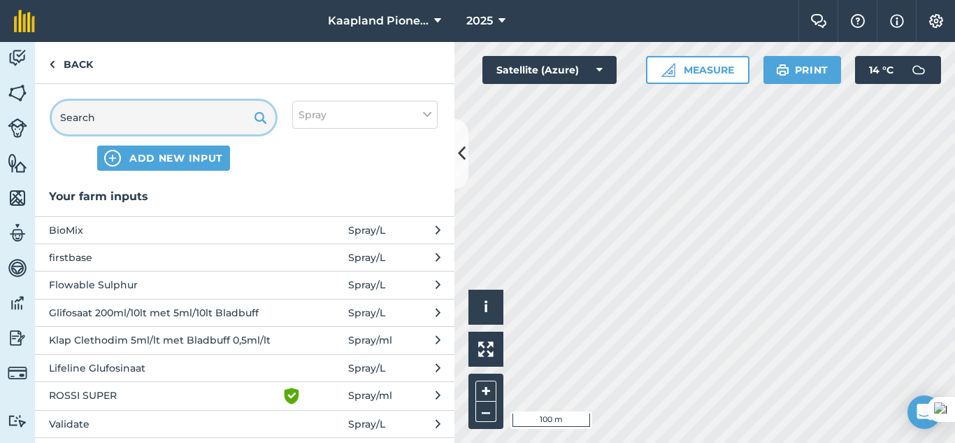
click at [205, 124] on input "text" at bounding box center [164, 118] width 224 height 34
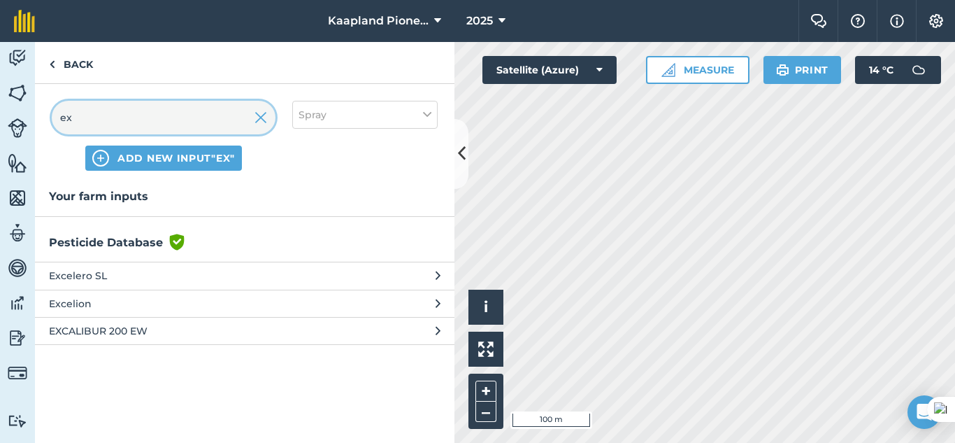
type input "e"
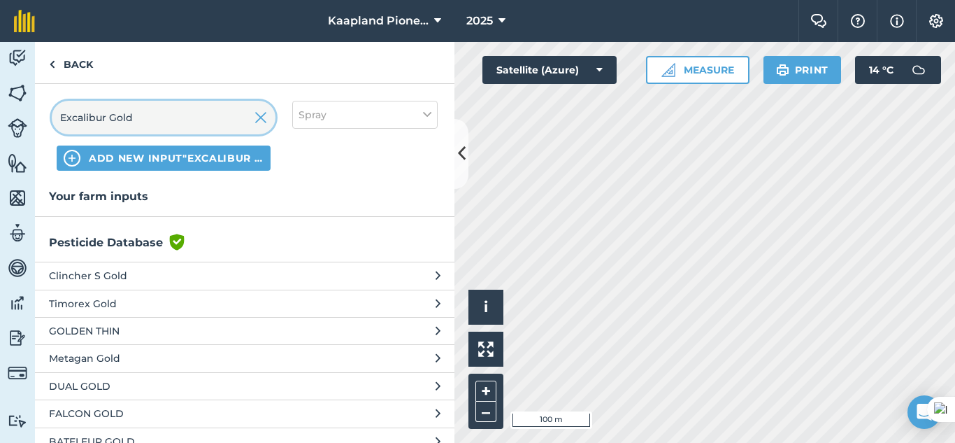
type input "Excalibur Gold"
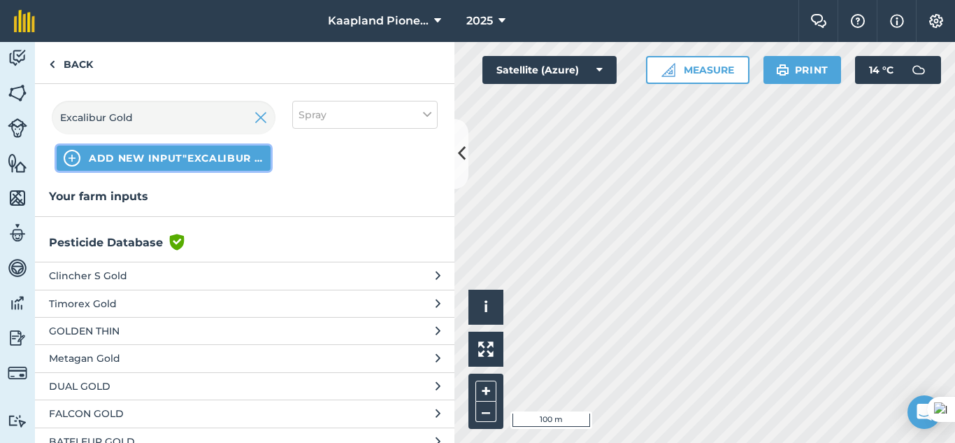
click at [215, 165] on button "ADD NEW INPUT "Excalibur Gold"" at bounding box center [164, 157] width 214 height 25
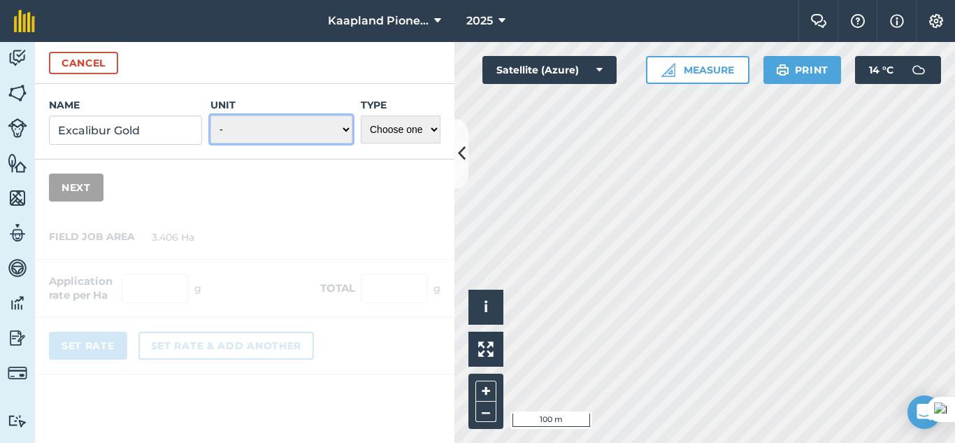
click at [334, 127] on select "- Grams/g Kilograms/kg Metric tonnes/t Millilitres/ml Litres/L Ounces/oz Pounds…" at bounding box center [281, 129] width 142 height 28
select select "GRAMS"
click at [210, 115] on select "- Grams/g Kilograms/kg Metric tonnes/t Millilitres/ml Litres/L Ounces/oz Pounds…" at bounding box center [281, 129] width 142 height 28
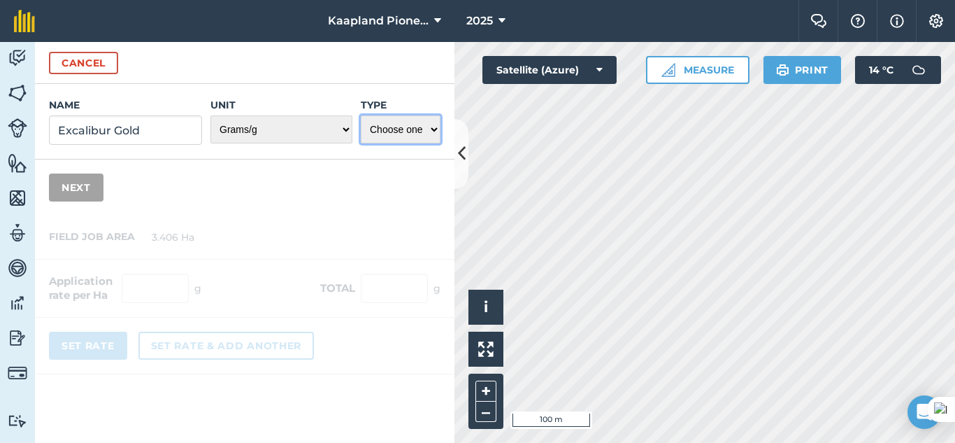
click at [378, 136] on select "Choose one Fertilizer Seed Spray Fuel Other" at bounding box center [401, 129] width 80 height 28
select select "SPRAY"
click at [361, 115] on select "Choose one Fertilizer Seed Spray Fuel Other" at bounding box center [401, 129] width 80 height 28
click at [87, 192] on button "Next" at bounding box center [76, 187] width 55 height 28
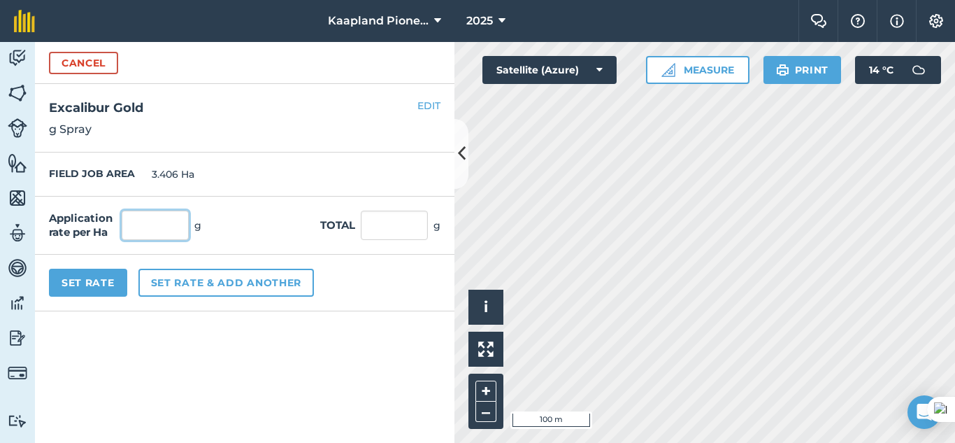
click at [168, 235] on input "text" at bounding box center [155, 224] width 67 height 29
type input "267.2"
type input "910.083"
click at [95, 285] on button "Set Rate" at bounding box center [88, 282] width 78 height 28
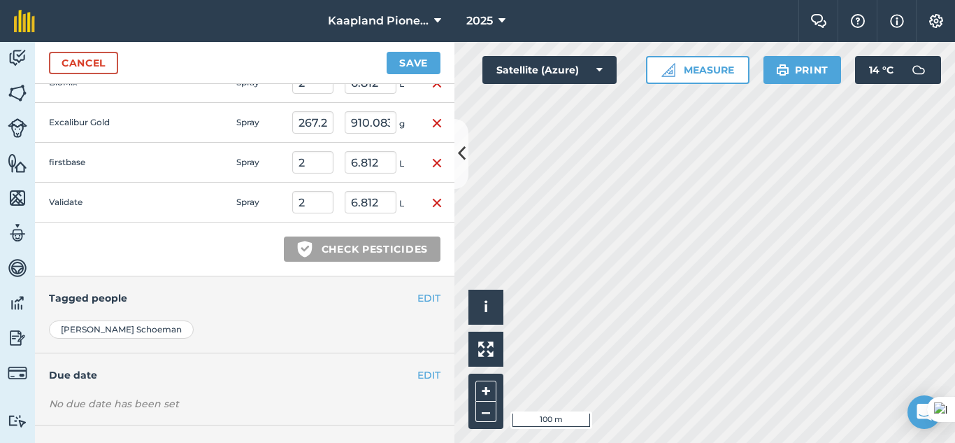
scroll to position [582, 0]
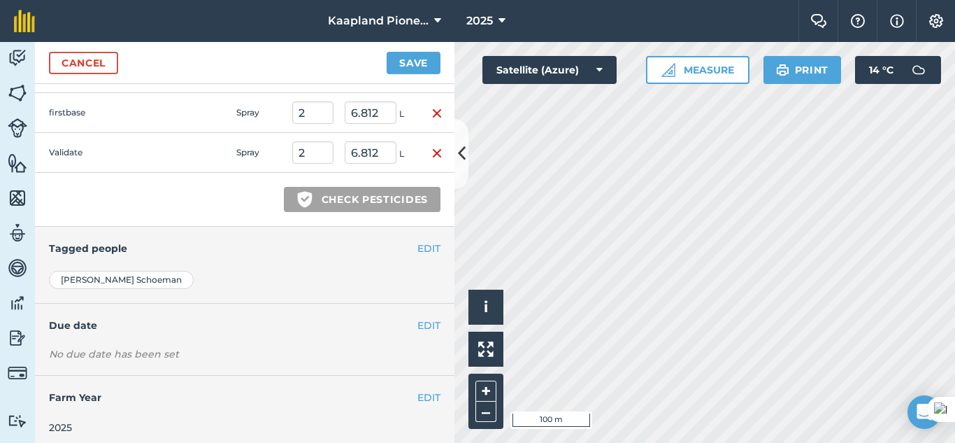
click at [156, 268] on div "EDIT Tagged people" at bounding box center [244, 248] width 419 height 43
click at [405, 254] on h4 "Tagged people" at bounding box center [244, 247] width 391 height 15
click at [423, 245] on button "EDIT" at bounding box center [428, 247] width 23 height 15
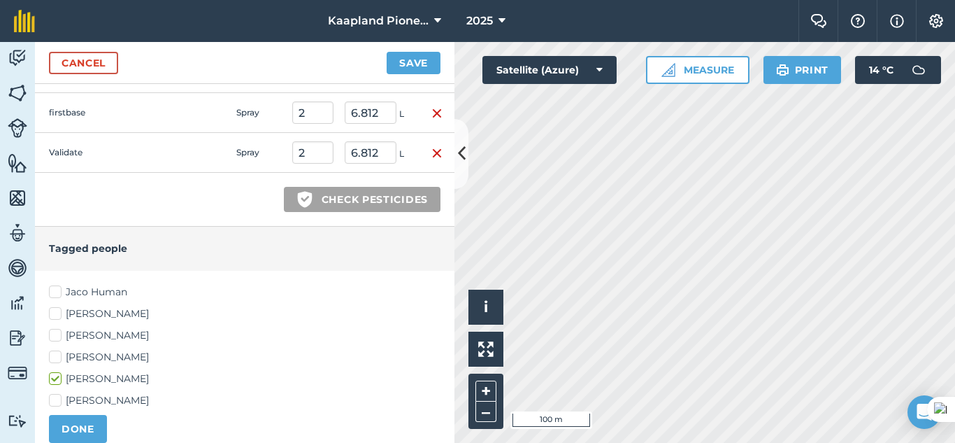
click at [54, 332] on label "[PERSON_NAME]" at bounding box center [244, 335] width 391 height 15
click at [54, 332] on input "[PERSON_NAME]" at bounding box center [53, 332] width 9 height 9
checkbox input "true"
click at [56, 397] on label "[PERSON_NAME]" at bounding box center [244, 400] width 391 height 15
click at [56, 397] on input "[PERSON_NAME]" at bounding box center [53, 397] width 9 height 9
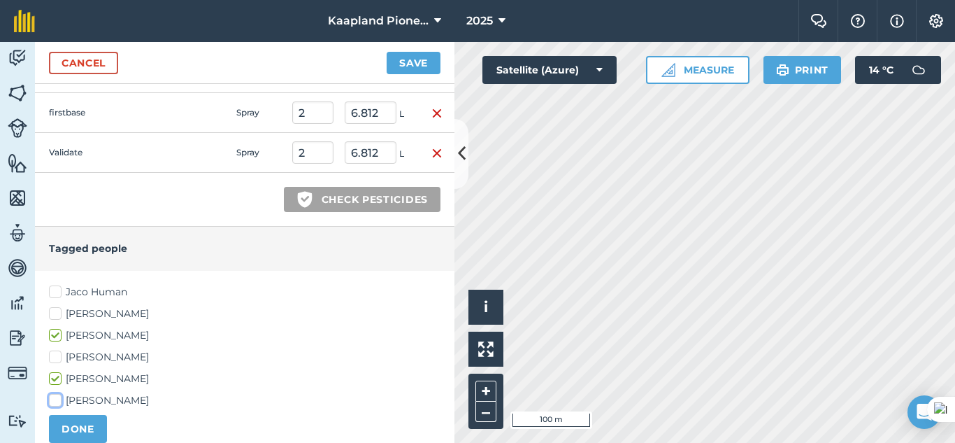
checkbox input "true"
click at [96, 429] on button "DONE" at bounding box center [78, 429] width 58 height 28
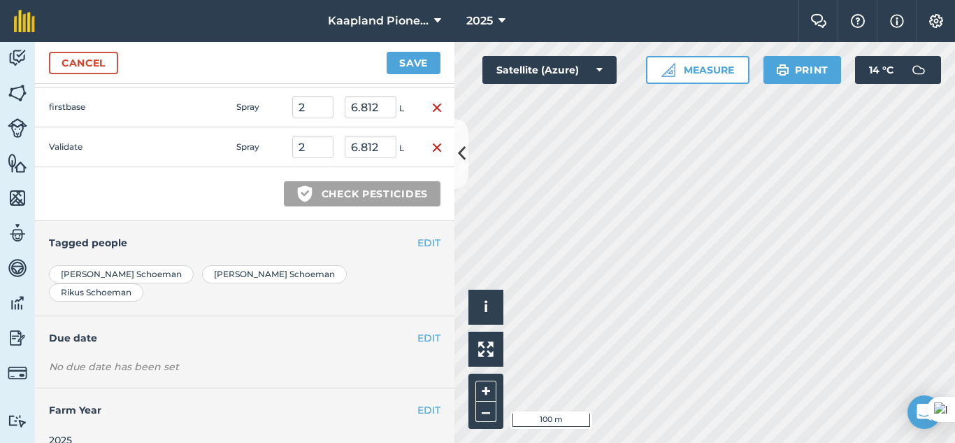
scroll to position [589, 0]
click at [417, 329] on button "EDIT" at bounding box center [428, 336] width 23 height 15
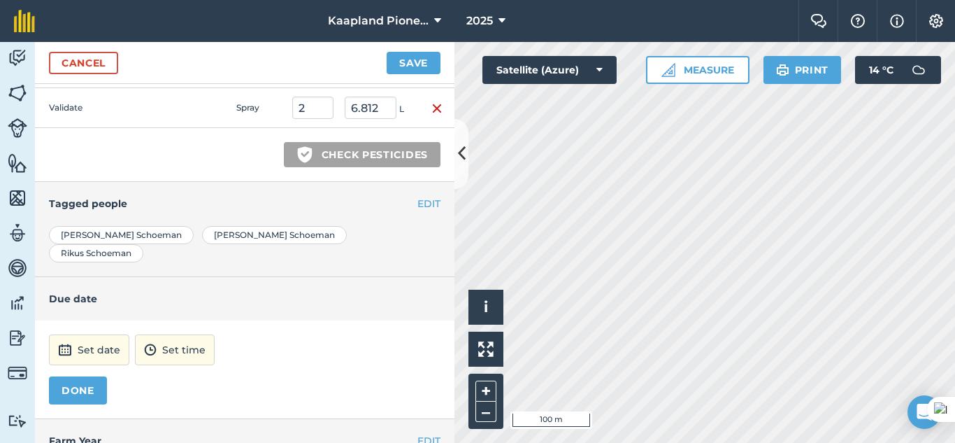
scroll to position [659, 0]
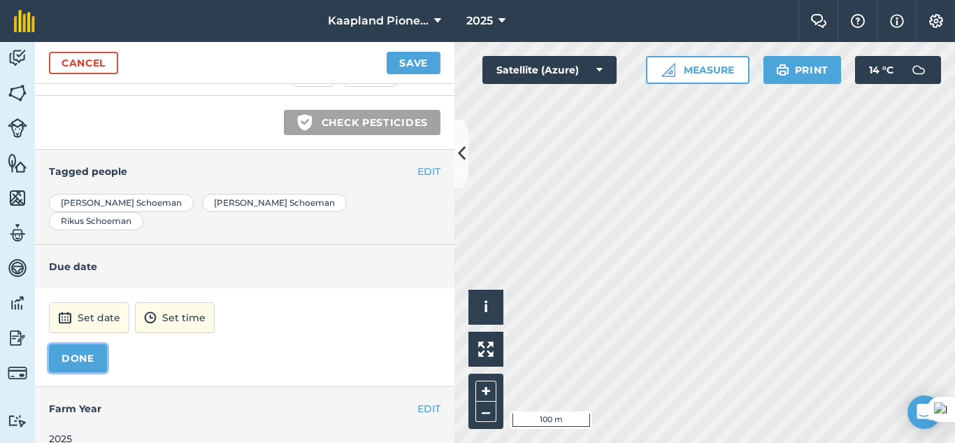
click at [61, 344] on button "DONE" at bounding box center [78, 358] width 58 height 28
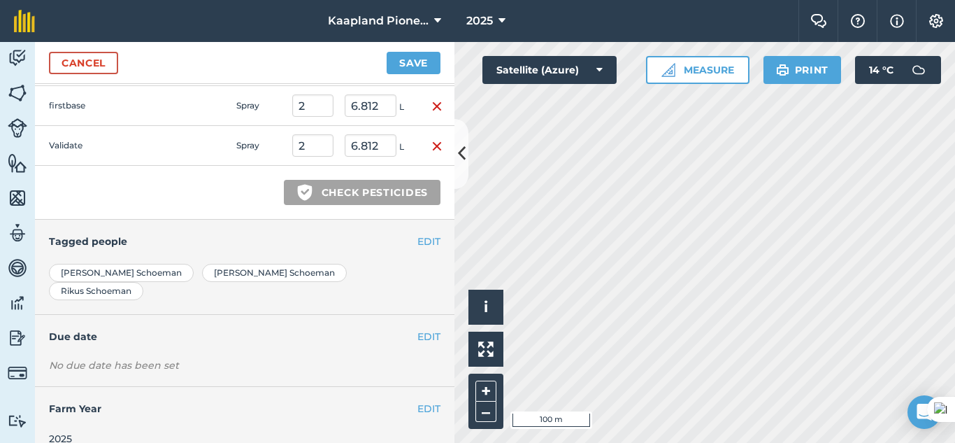
scroll to position [240, 0]
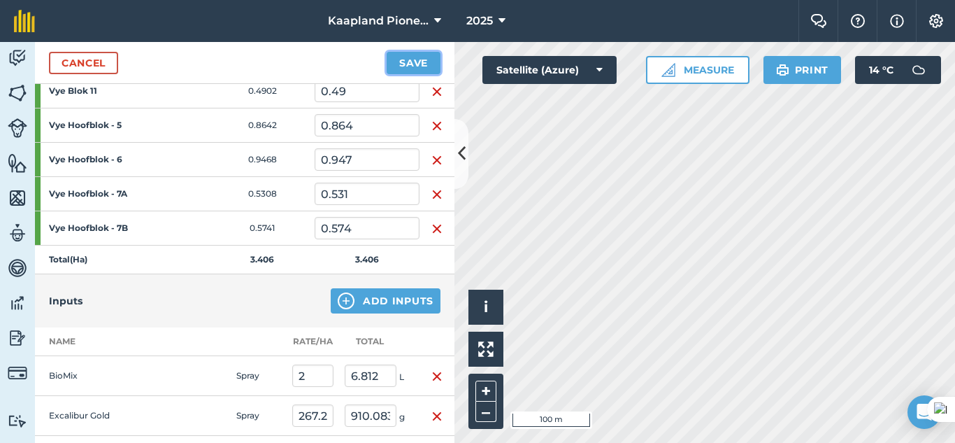
click at [412, 62] on button "Save" at bounding box center [414, 63] width 54 height 22
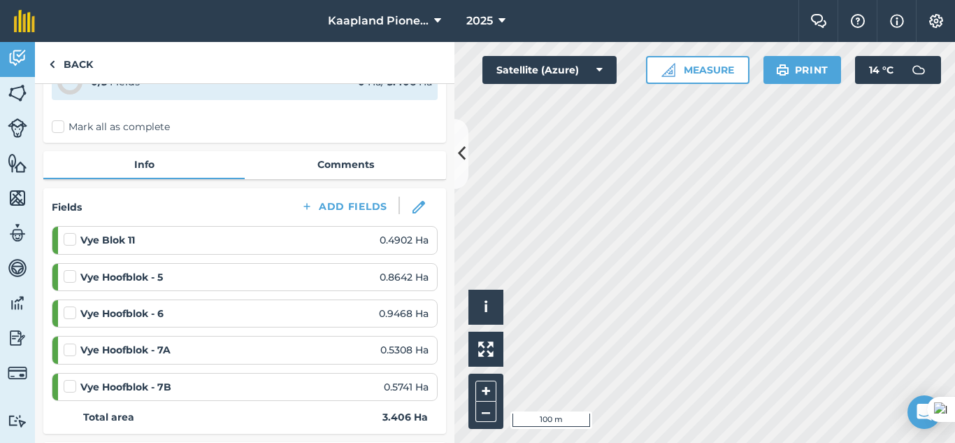
scroll to position [117, 0]
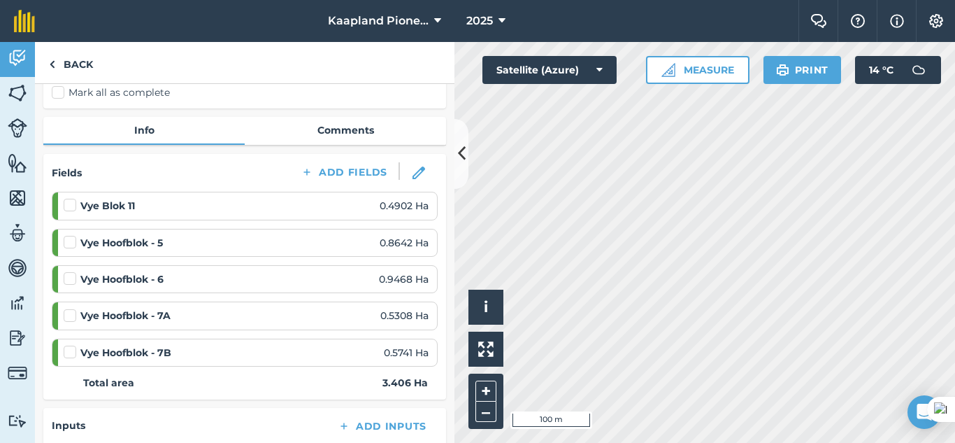
click at [71, 198] on label at bounding box center [72, 198] width 17 height 0
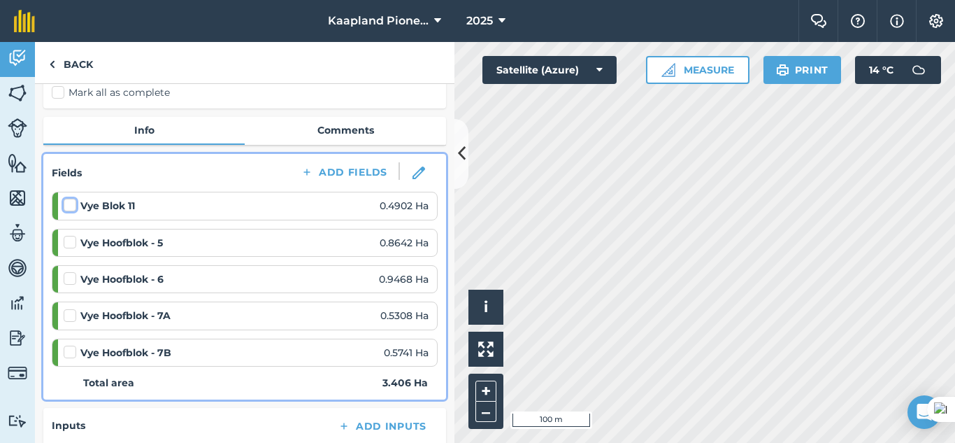
click at [71, 201] on input "checkbox" at bounding box center [68, 202] width 9 height 9
checkbox input "false"
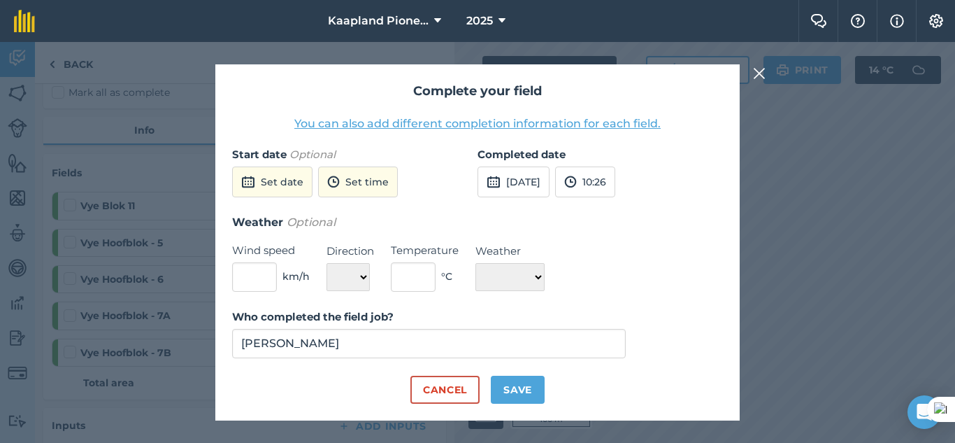
click at [753, 74] on img at bounding box center [759, 73] width 13 height 17
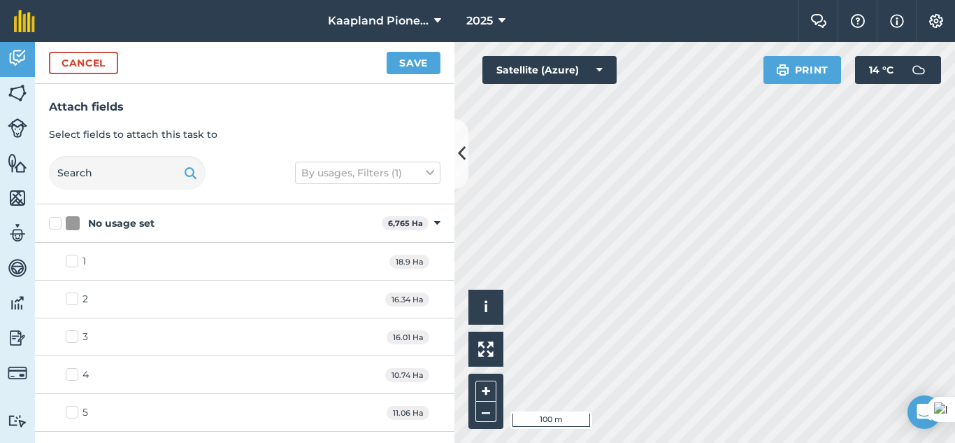
checkbox input "true"
click at [426, 66] on button "Save" at bounding box center [414, 63] width 54 height 22
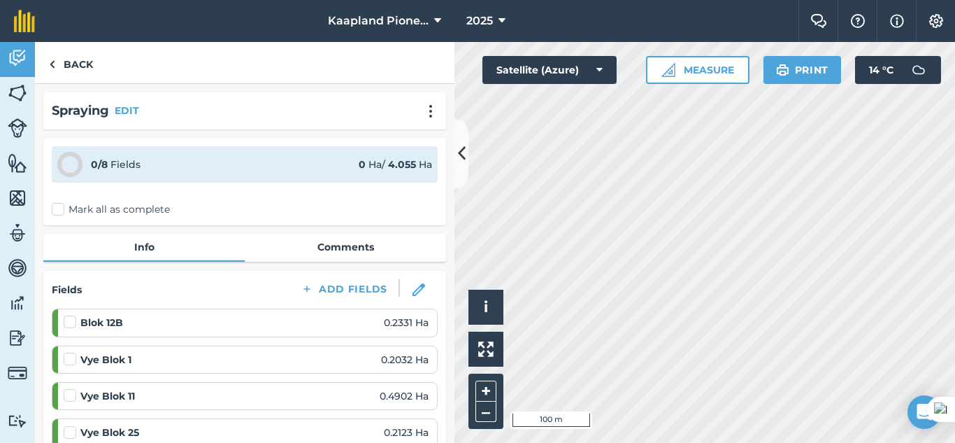
scroll to position [117, 0]
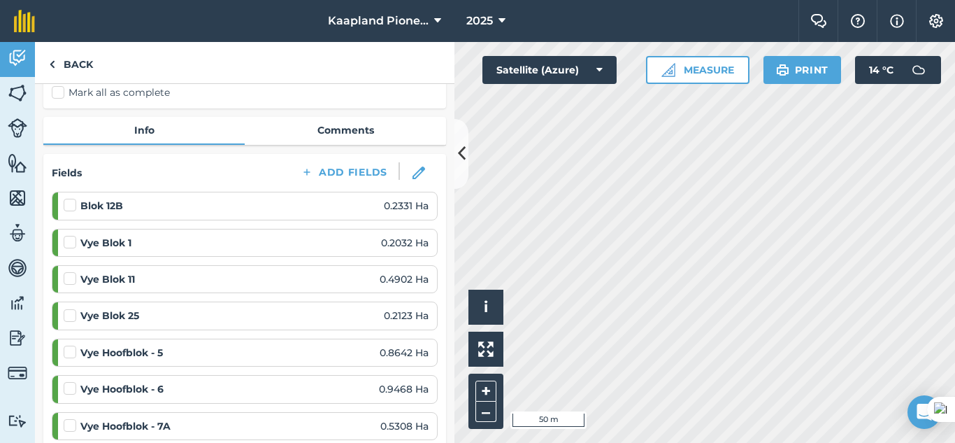
click at [71, 271] on label at bounding box center [72, 271] width 17 height 0
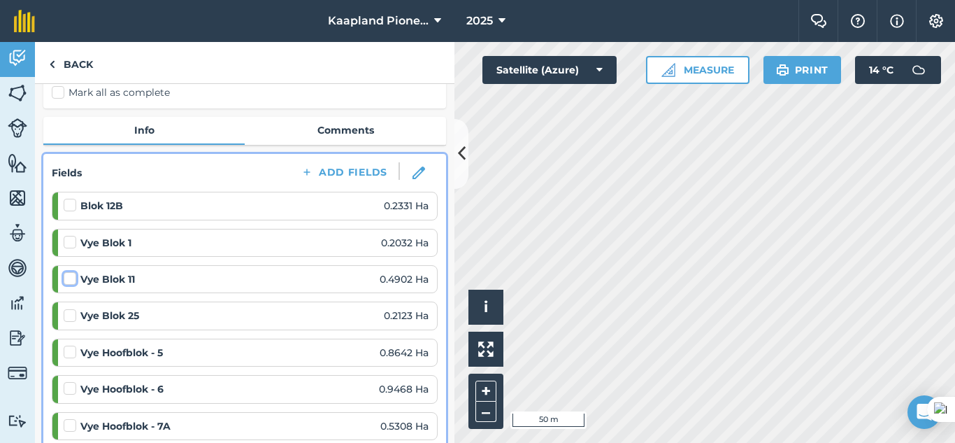
click at [71, 278] on input "checkbox" at bounding box center [68, 275] width 9 height 9
checkbox input "false"
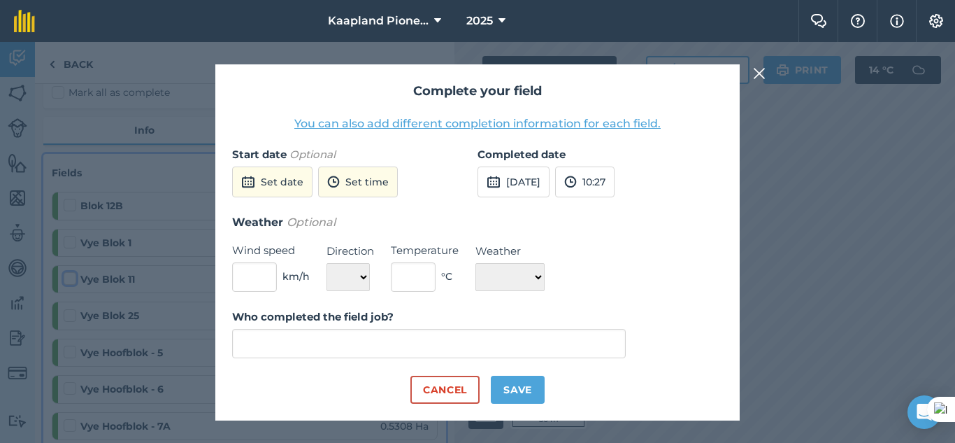
type input "[PERSON_NAME]"
click at [296, 191] on button "Set date" at bounding box center [272, 181] width 80 height 31
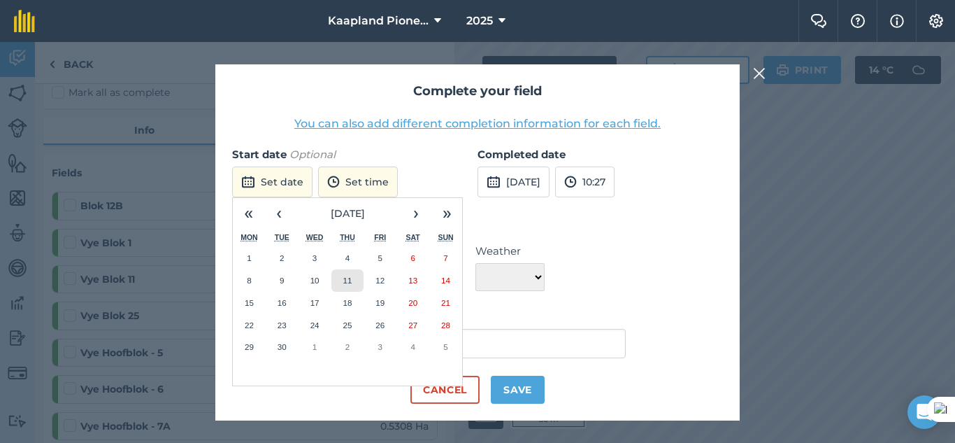
click at [340, 275] on button "11" at bounding box center [347, 280] width 33 height 22
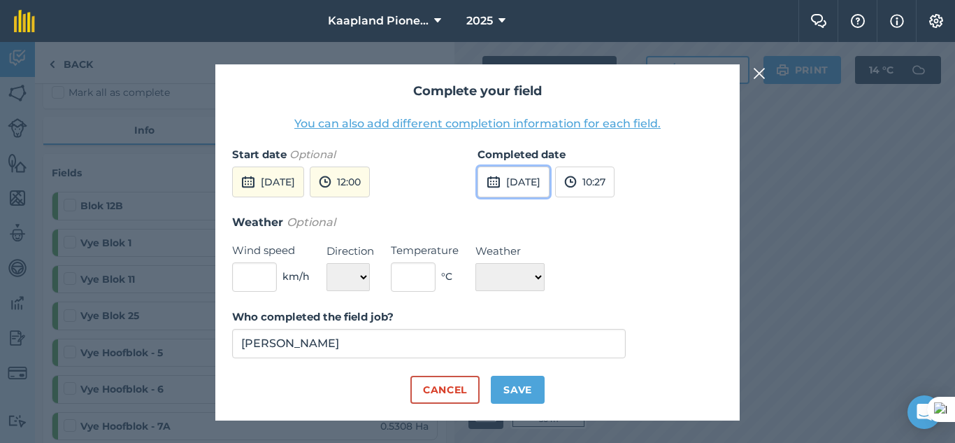
click at [524, 187] on button "[DATE]" at bounding box center [513, 181] width 72 height 31
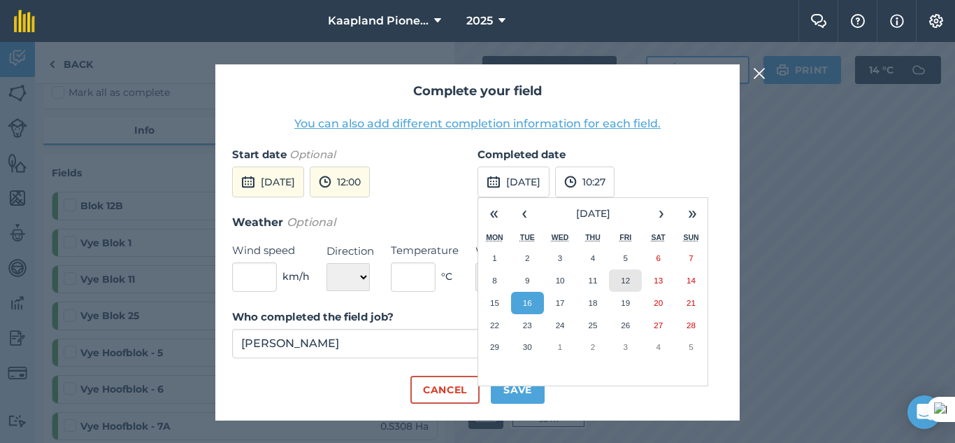
click at [613, 282] on button "12" at bounding box center [625, 280] width 33 height 22
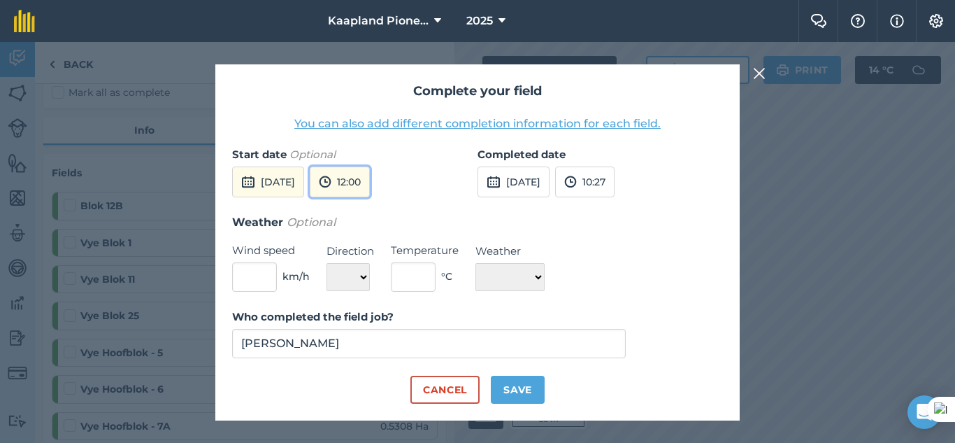
click at [370, 180] on button "12:00" at bounding box center [340, 181] width 60 height 31
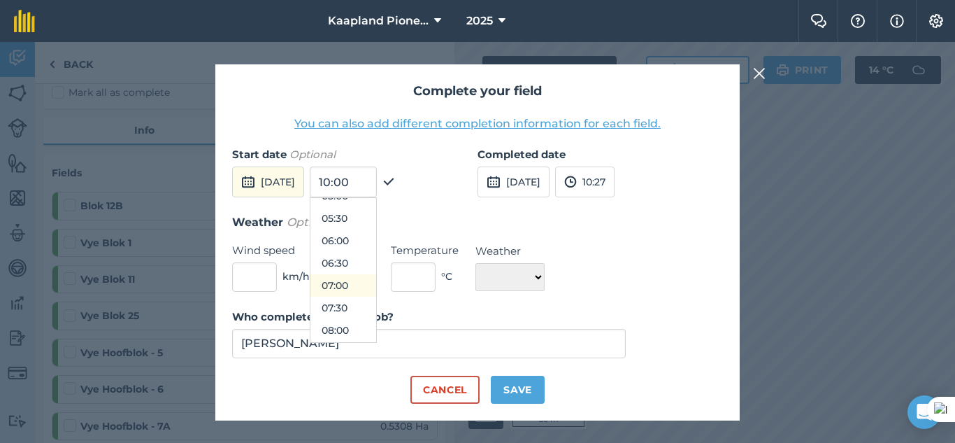
scroll to position [353, 0]
click at [368, 236] on button "08:30" at bounding box center [343, 236] width 66 height 22
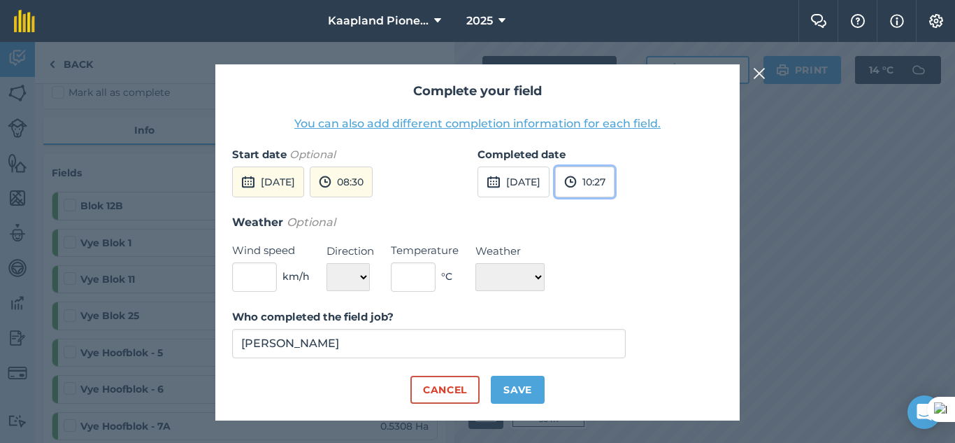
click at [615, 185] on button "10:27" at bounding box center [584, 181] width 59 height 31
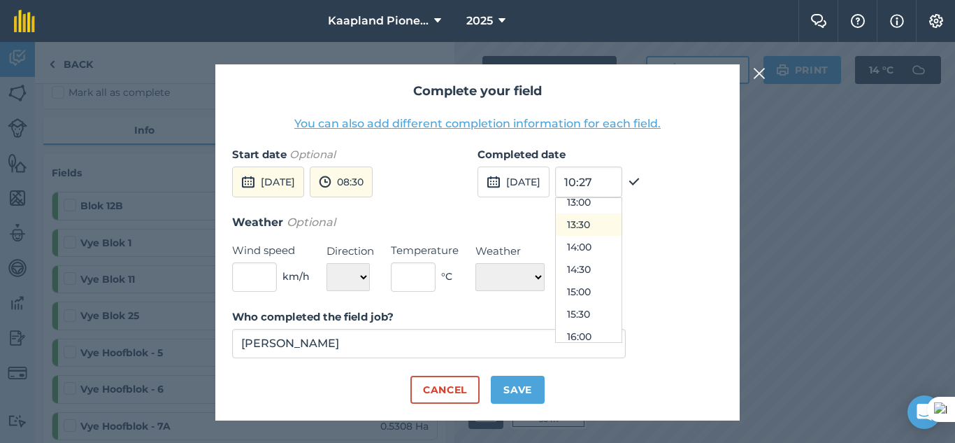
scroll to position [635, 0]
click at [610, 326] on button "17:00" at bounding box center [589, 334] width 66 height 22
click at [764, 76] on img at bounding box center [759, 73] width 13 height 17
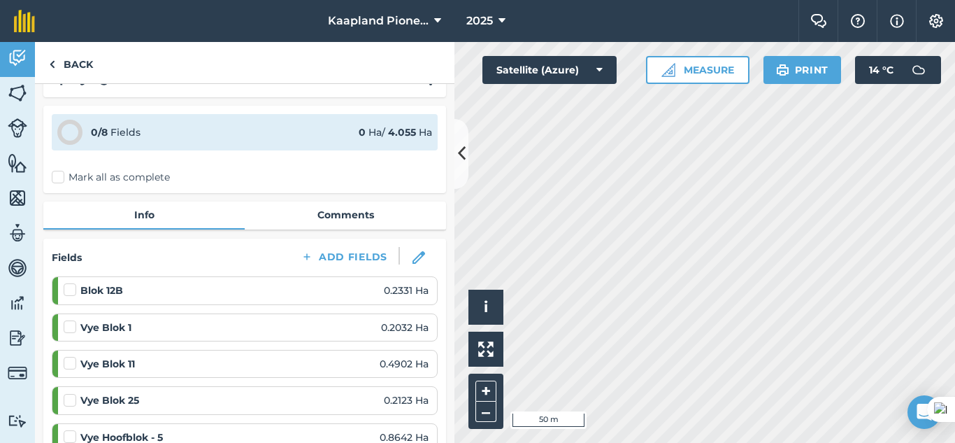
scroll to position [0, 0]
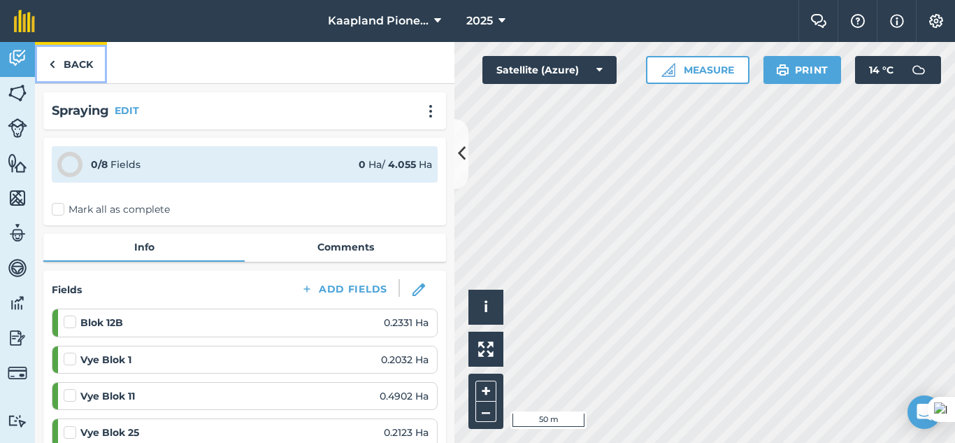
click at [59, 64] on link "Back" at bounding box center [71, 62] width 72 height 41
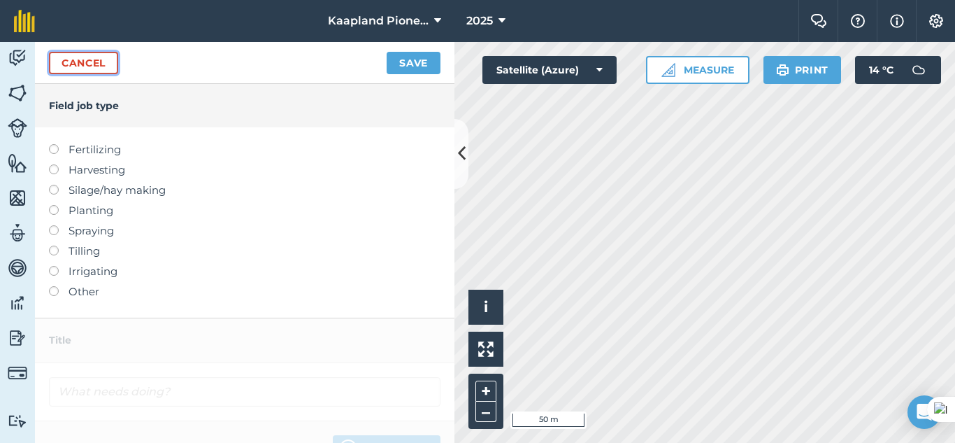
click at [109, 57] on link "Cancel" at bounding box center [83, 63] width 69 height 22
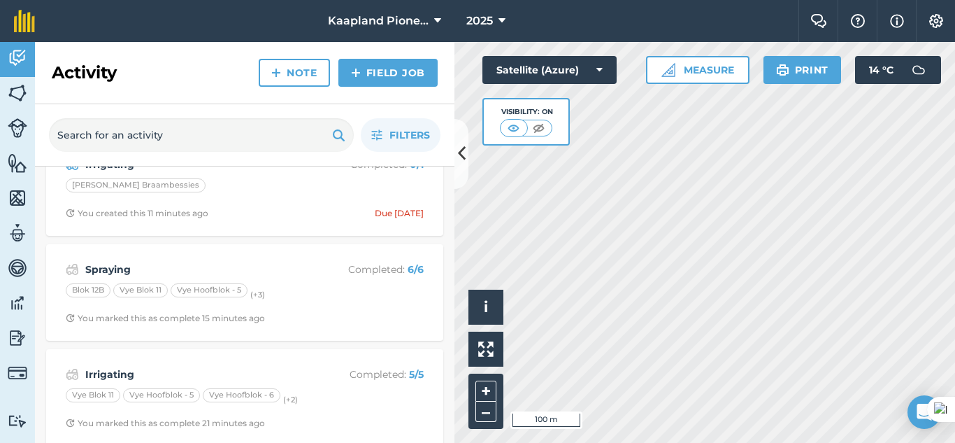
scroll to position [257, 0]
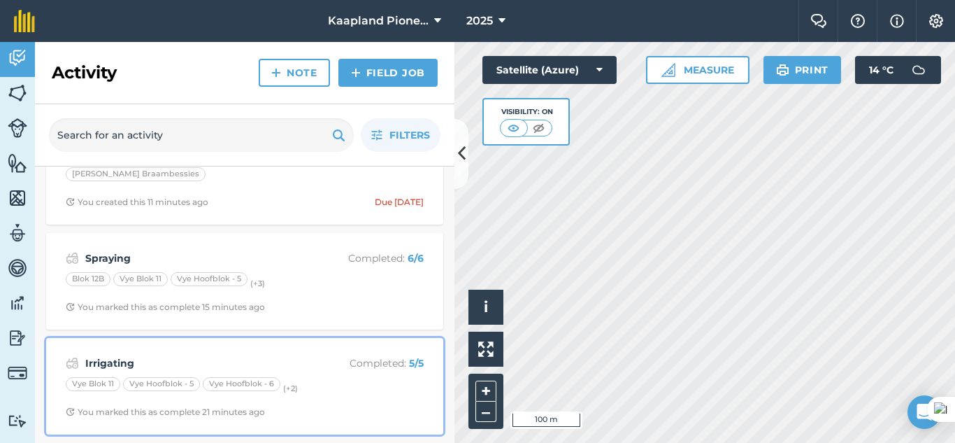
click at [231, 361] on strong "Irrigating" at bounding box center [196, 362] width 222 height 15
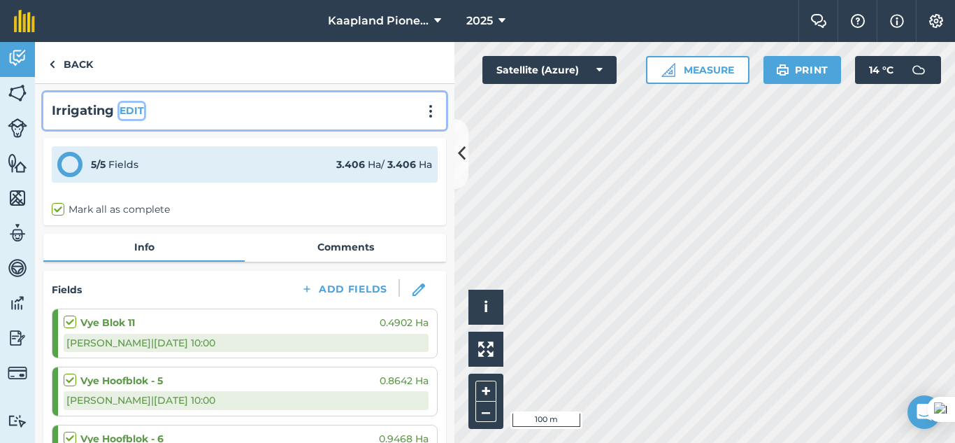
click at [137, 108] on button "EDIT" at bounding box center [132, 110] width 24 height 15
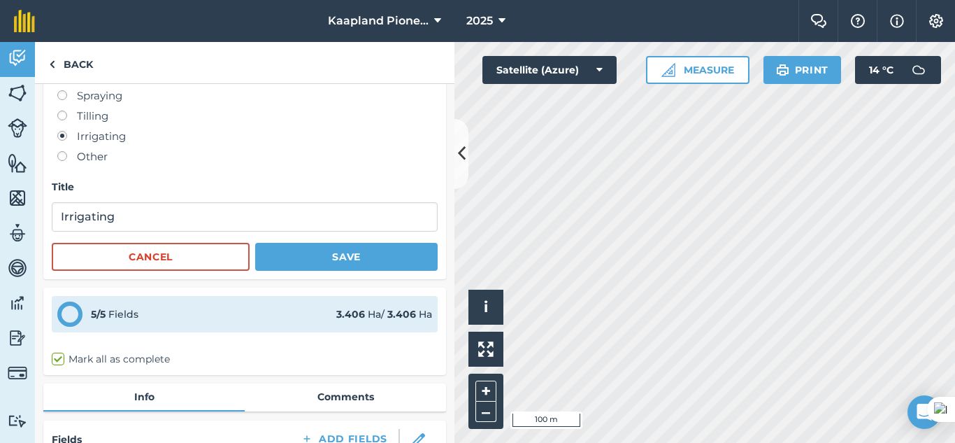
scroll to position [233, 0]
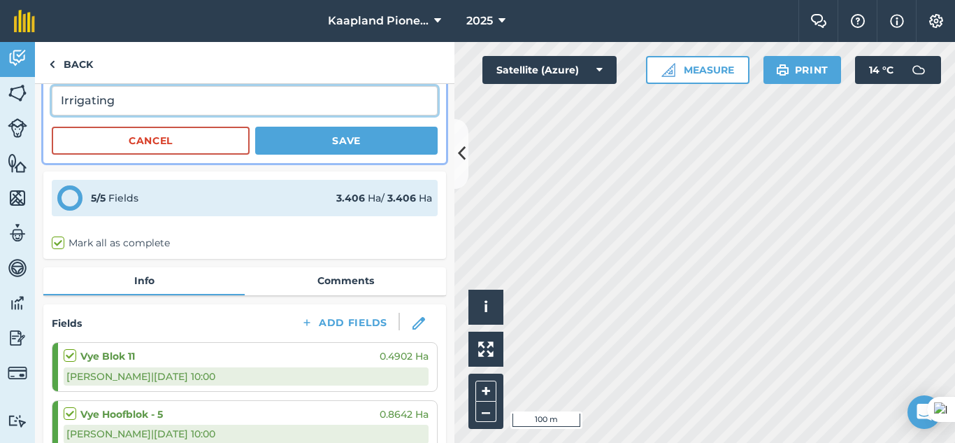
click at [228, 112] on input "Irrigating" at bounding box center [245, 100] width 386 height 29
type input "Irrigating(Vye)"
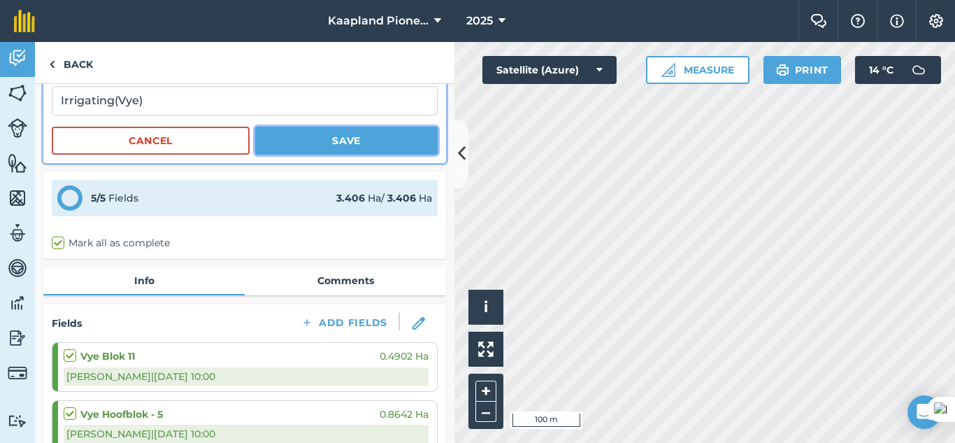
click at [322, 152] on button "Save" at bounding box center [346, 141] width 182 height 28
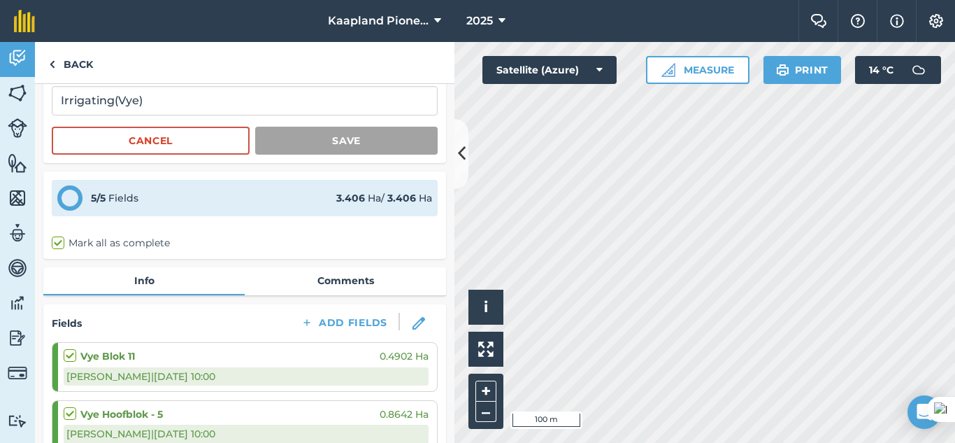
scroll to position [0, 0]
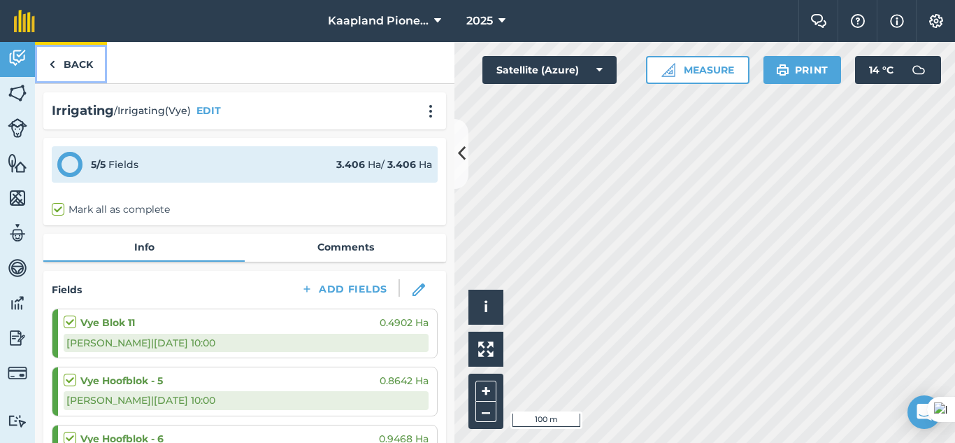
click at [69, 71] on link "Back" at bounding box center [71, 62] width 72 height 41
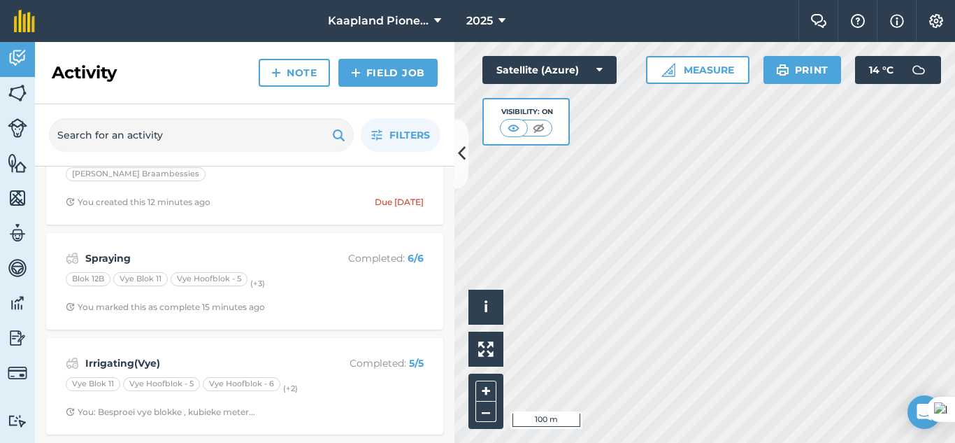
scroll to position [140, 0]
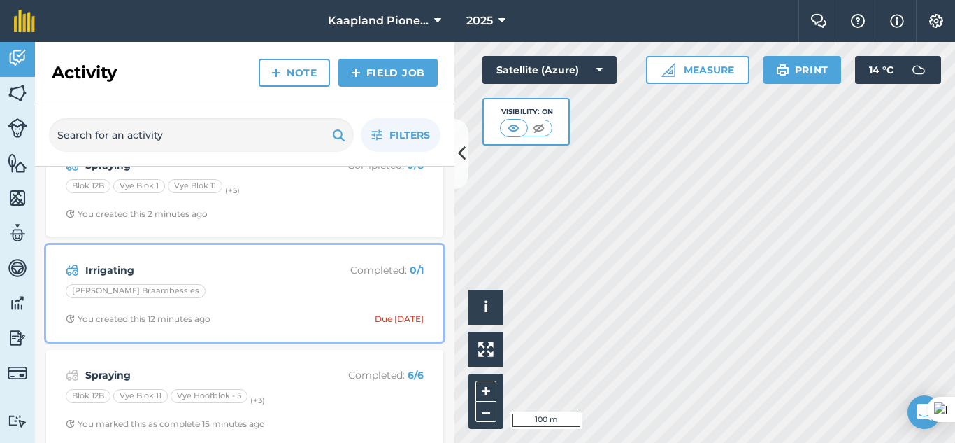
click at [211, 275] on strong "Irrigating" at bounding box center [196, 269] width 222 height 15
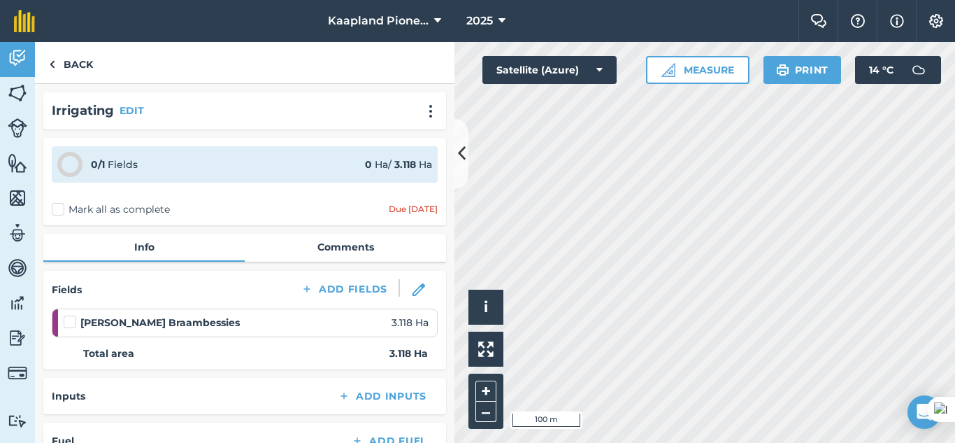
click at [192, 108] on div "Irrigating EDIT" at bounding box center [245, 111] width 386 height 20
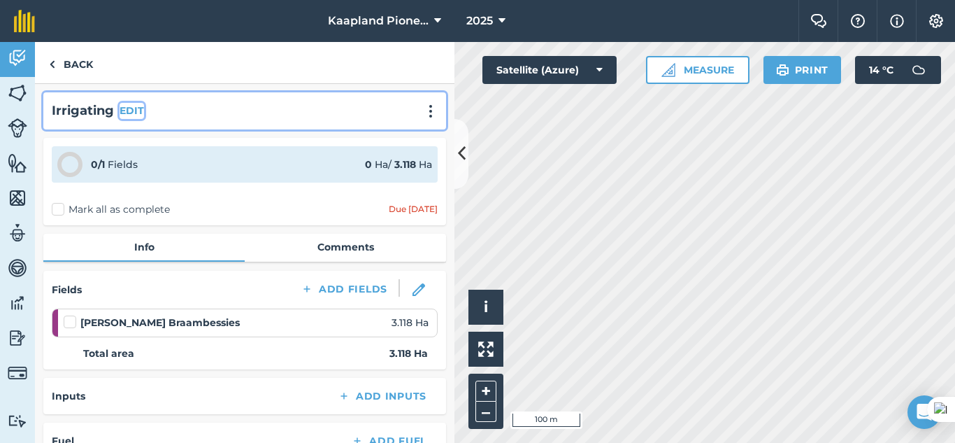
click at [139, 104] on button "EDIT" at bounding box center [132, 110] width 24 height 15
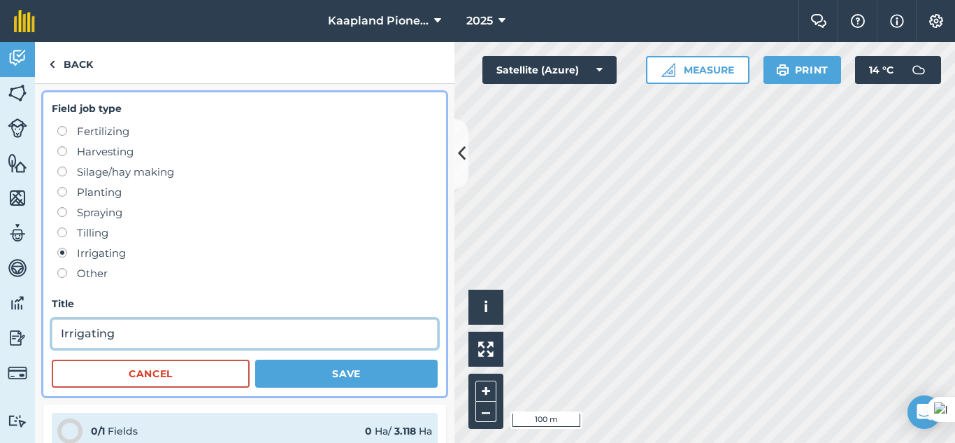
click at [187, 342] on input "Irrigating" at bounding box center [245, 333] width 386 height 29
type input "Irrigating(SwartBessies)"
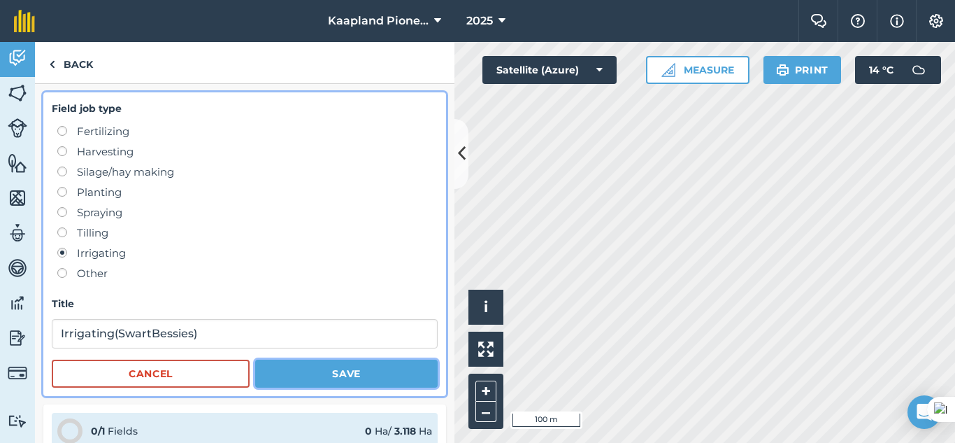
click at [364, 379] on button "Save" at bounding box center [346, 373] width 182 height 28
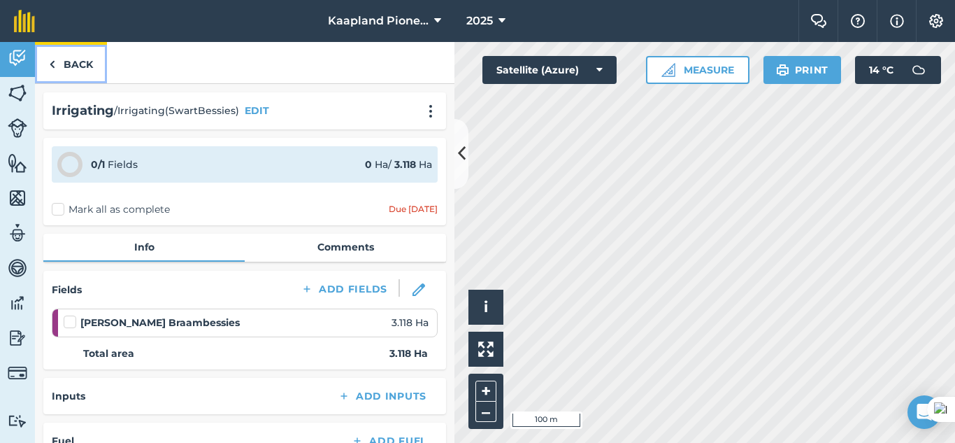
click at [67, 66] on link "Back" at bounding box center [71, 62] width 72 height 41
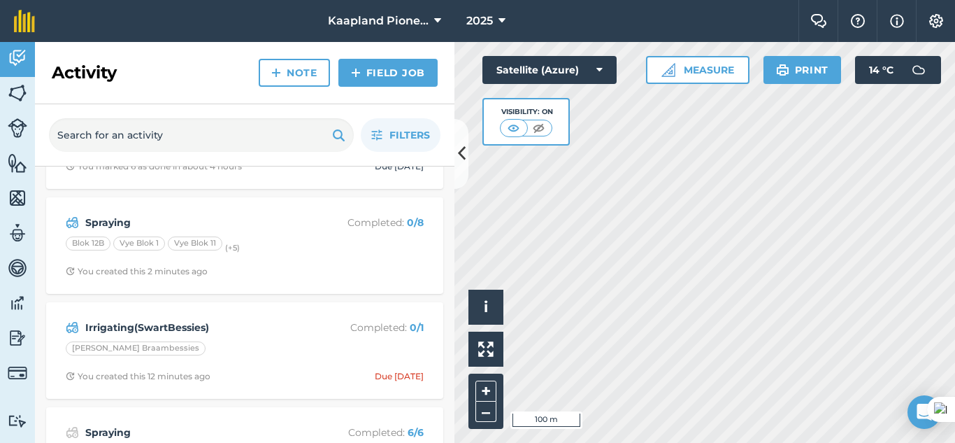
scroll to position [117, 0]
